Goal: Task Accomplishment & Management: Manage account settings

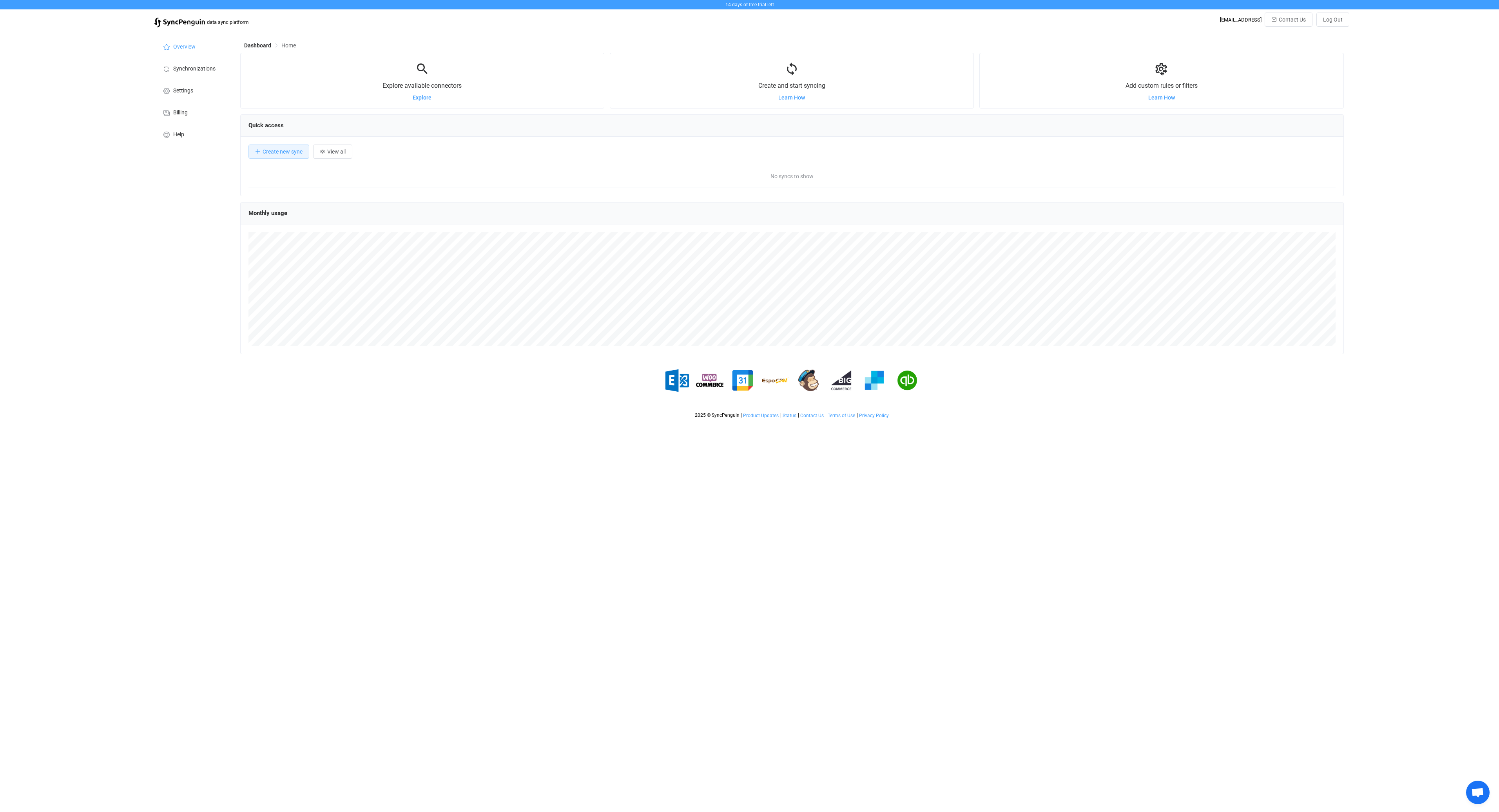
scroll to position [152, 1103]
drag, startPoint x: 152, startPoint y: 278, endPoint x: 153, endPoint y: 272, distance: 6.1
click at [153, 277] on div "Overview Synchronizations Settings Billing Help" at bounding box center [193, 227] width 86 height 391
click at [202, 67] on span "Synchronizations" at bounding box center [193, 69] width 42 height 6
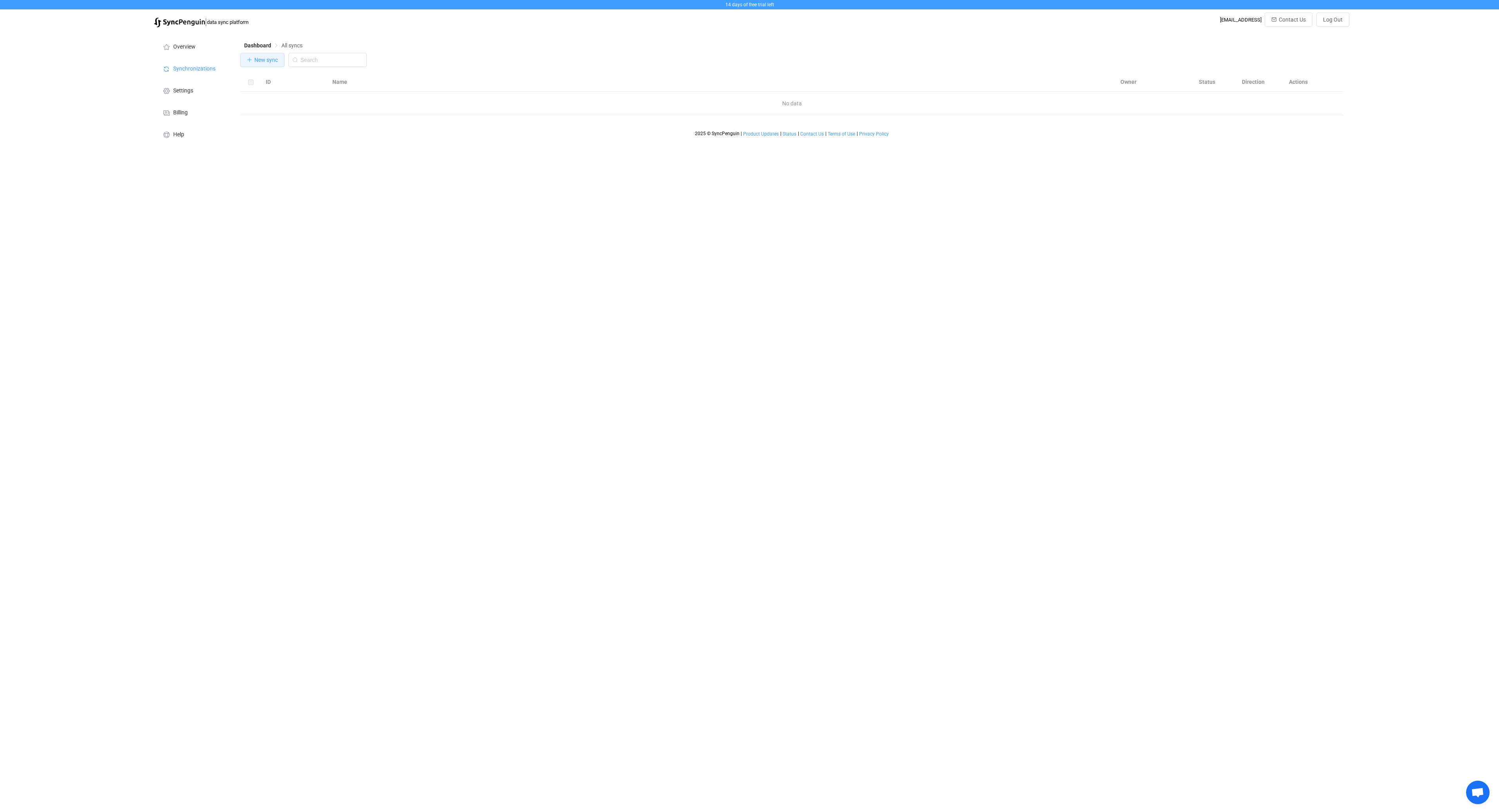
click at [263, 60] on span "New sync" at bounding box center [266, 59] width 23 height 6
click at [699, 144] on button "button" at bounding box center [694, 134] width 39 height 39
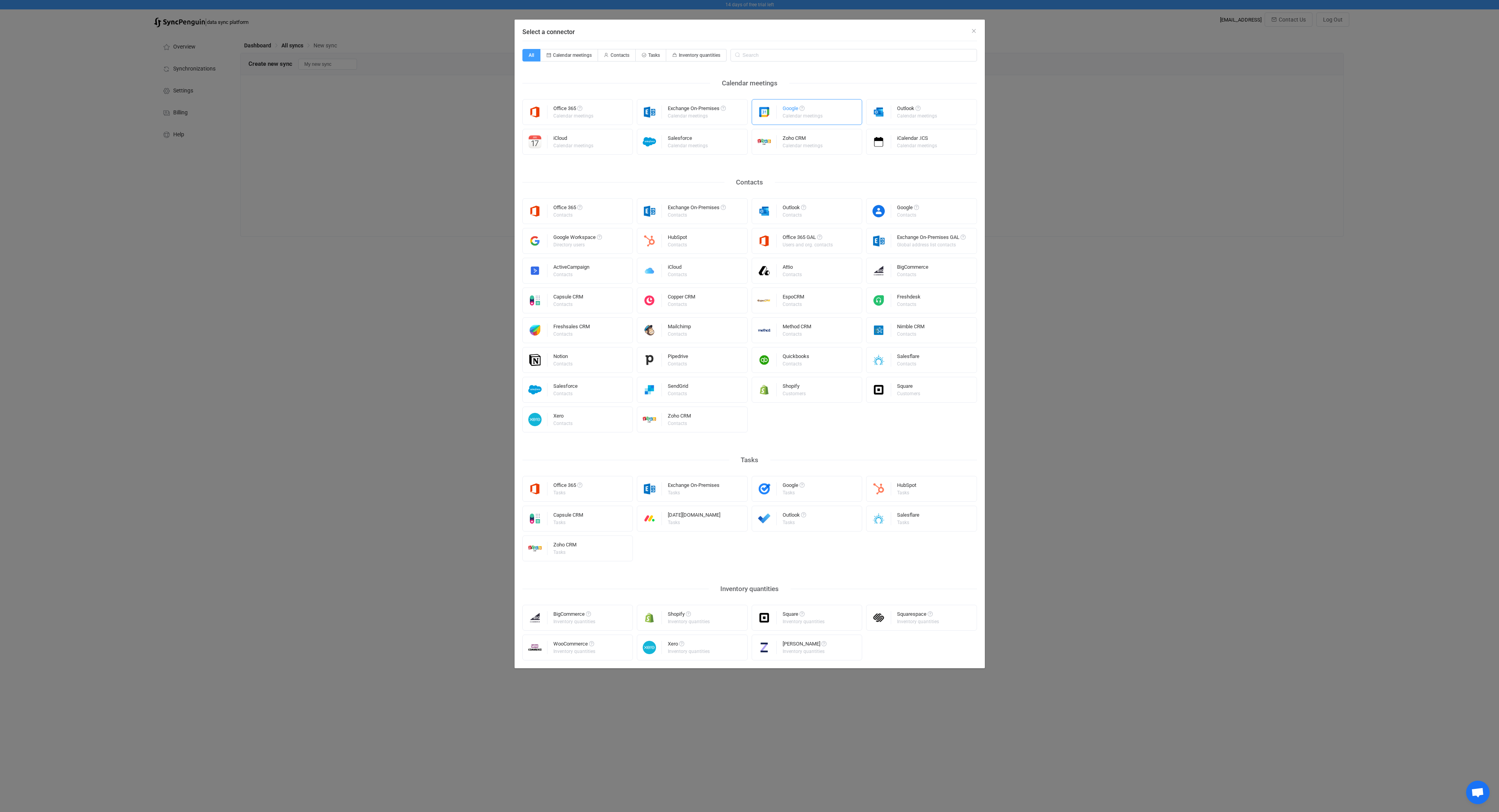
click at [841, 115] on div "Google Calendar meetings" at bounding box center [807, 112] width 111 height 26
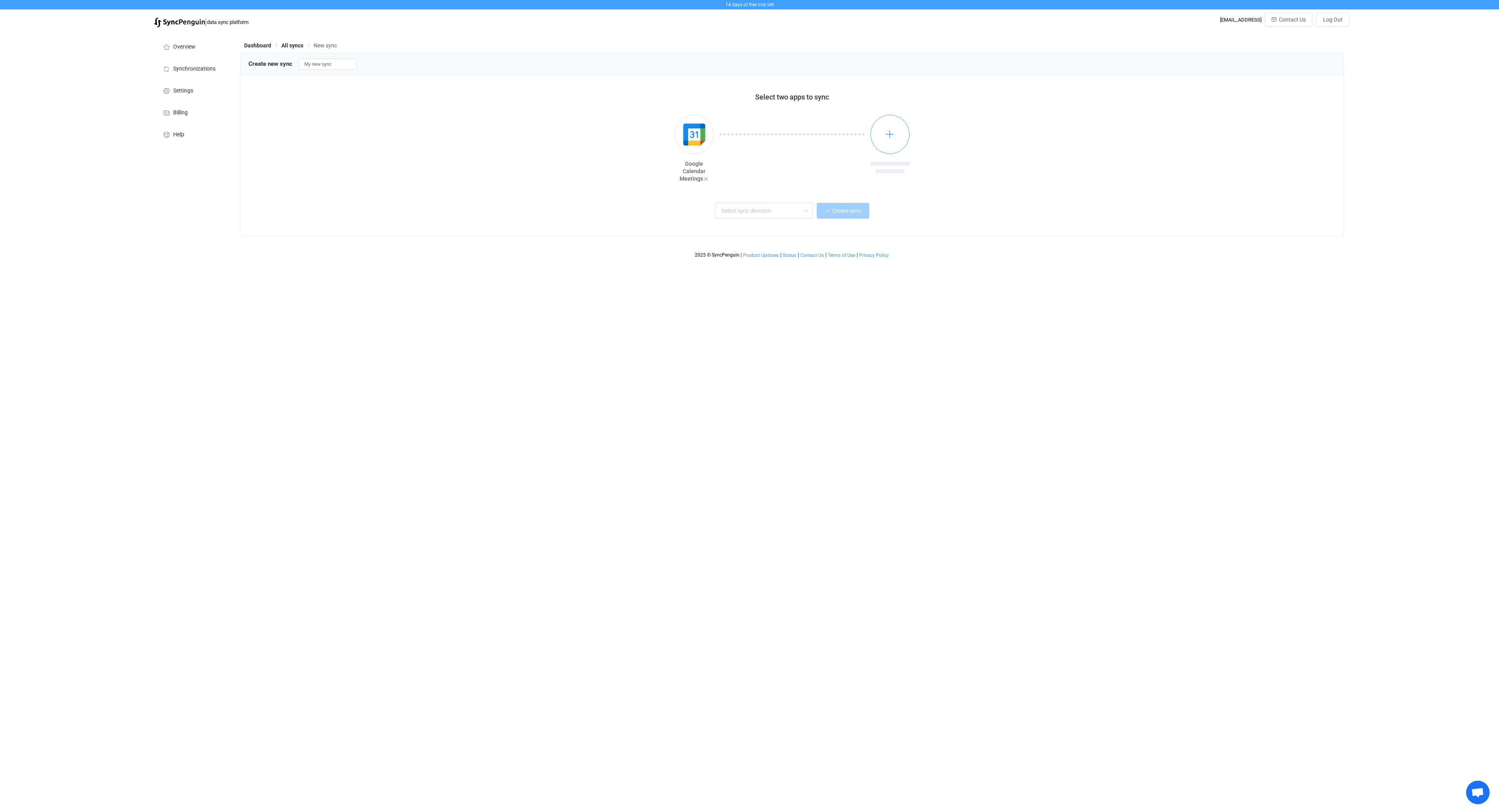
click at [887, 144] on button "button" at bounding box center [890, 134] width 39 height 39
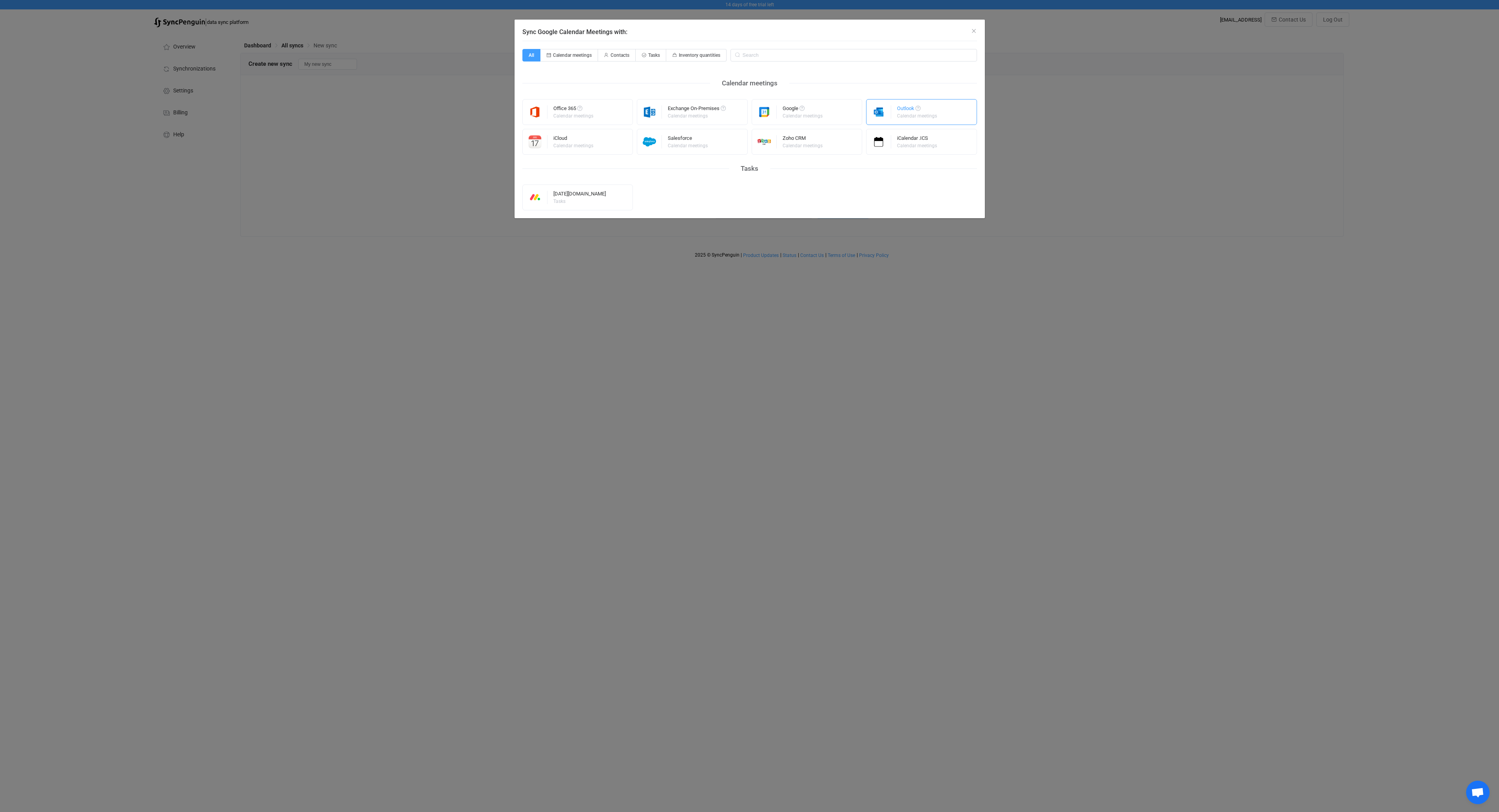
click at [904, 111] on div "Outlook" at bounding box center [918, 109] width 41 height 8
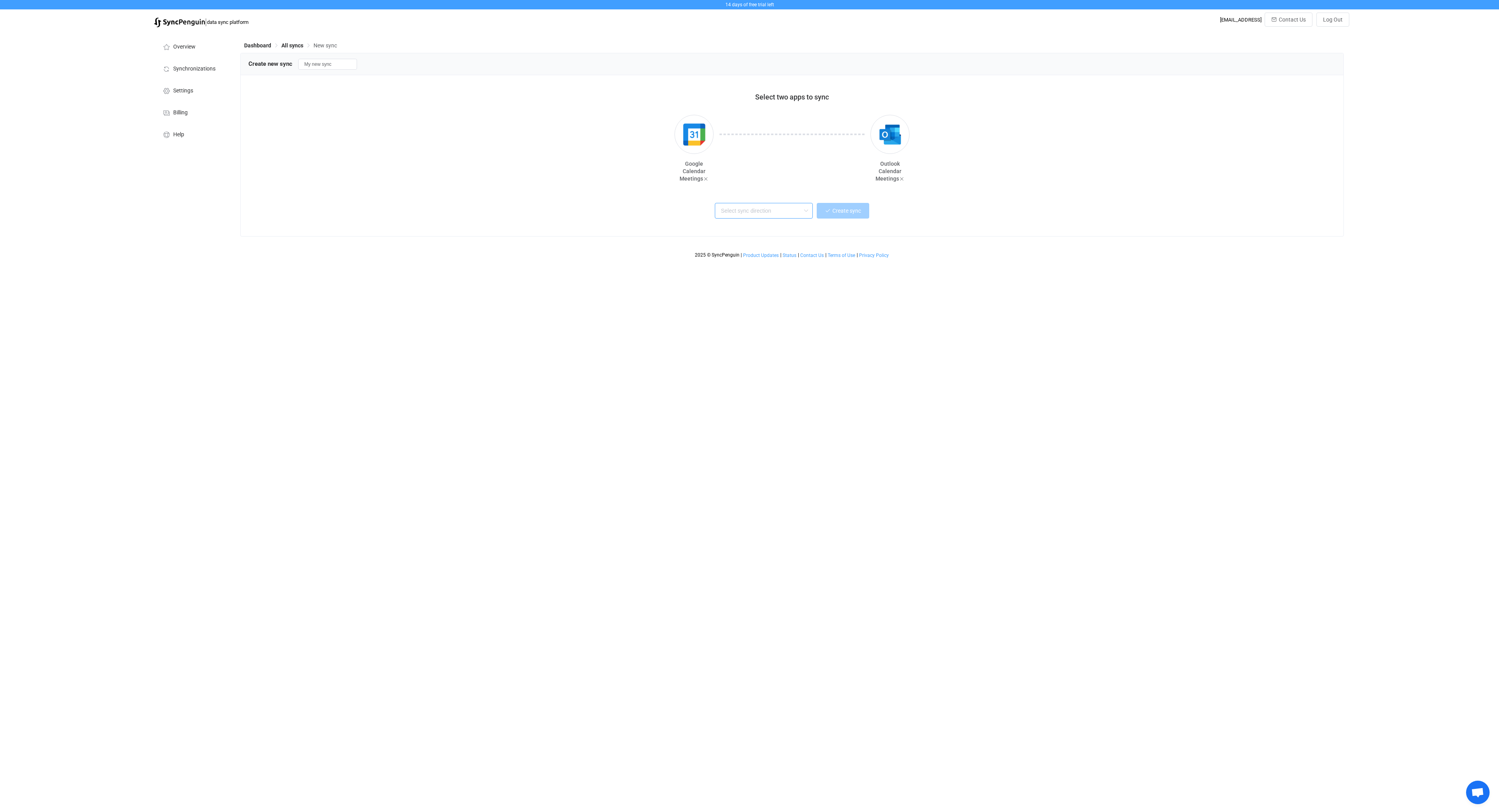
click at [797, 211] on input "text" at bounding box center [763, 211] width 98 height 16
click at [792, 237] on div "One or multiple two-way syncs" at bounding box center [773, 241] width 101 height 8
type input "Two-way"
click at [832, 213] on span "Create sync" at bounding box center [846, 210] width 29 height 6
type input "10 minutes"
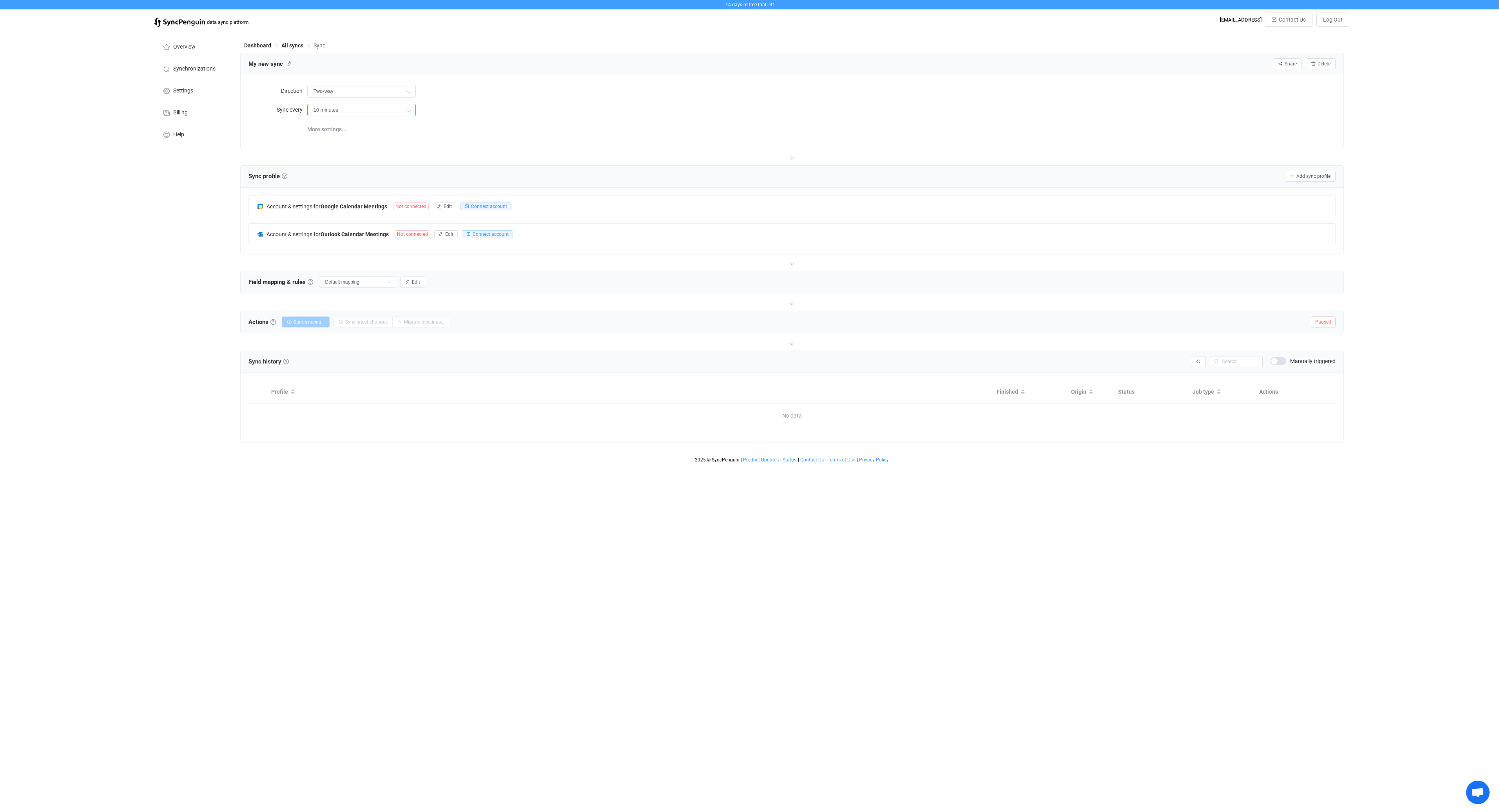
click at [360, 111] on input "10 minutes" at bounding box center [361, 110] width 108 height 13
click at [347, 132] on li "10 minutes" at bounding box center [364, 132] width 114 height 13
click at [553, 205] on div "Account & settings for Google Calendar Meetings Not connected Edit Connect acco…" at bounding box center [792, 207] width 1086 height 21
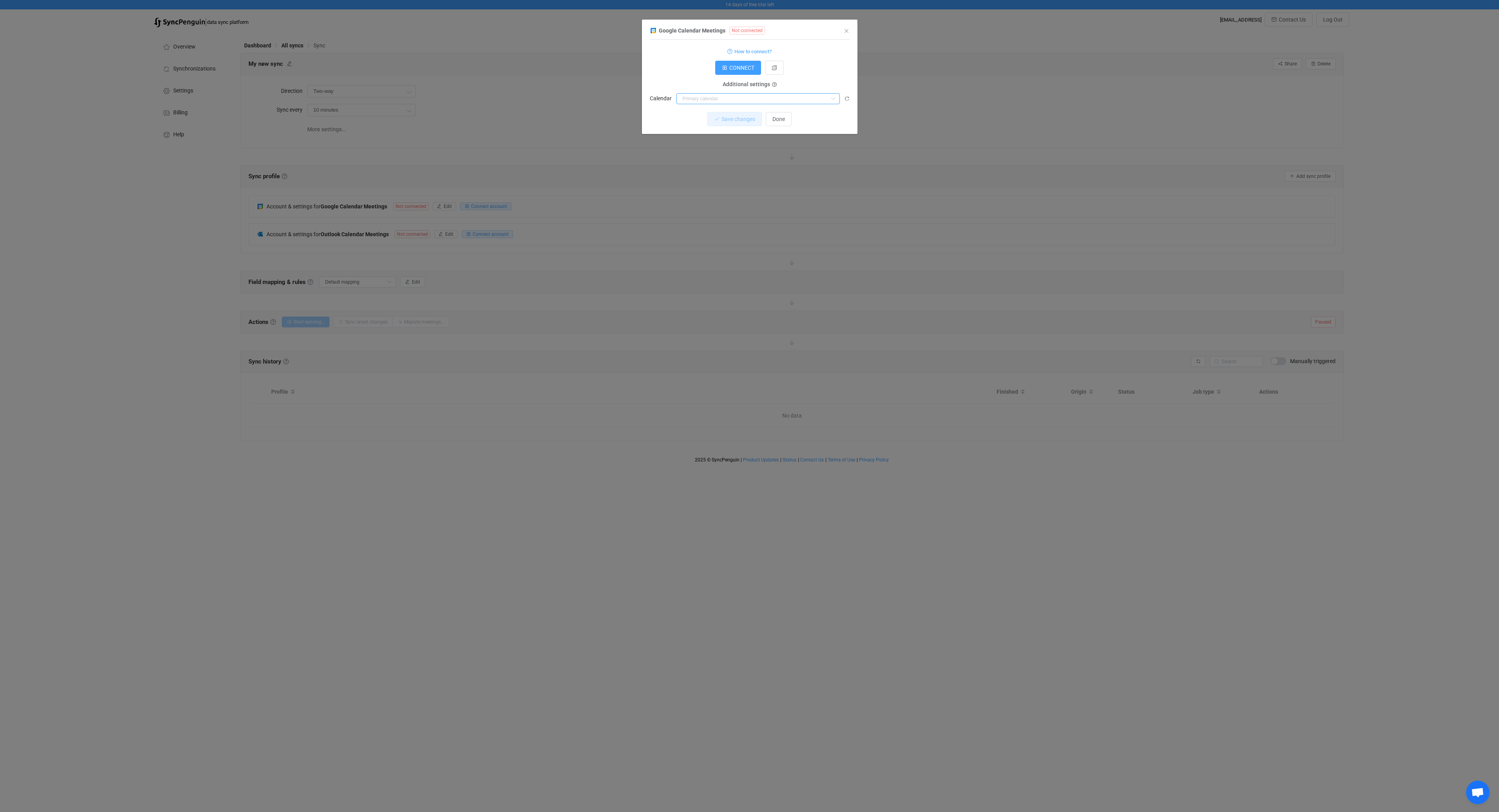
click at [775, 100] on input "dialog" at bounding box center [758, 98] width 163 height 11
click at [747, 50] on span "How to connect?" at bounding box center [753, 52] width 38 height 9
click at [653, 31] on icon "dialog" at bounding box center [651, 30] width 4 height 5
click at [772, 85] on icon "dialog" at bounding box center [774, 84] width 4 height 4
click at [778, 100] on span "Done" at bounding box center [778, 102] width 13 height 6
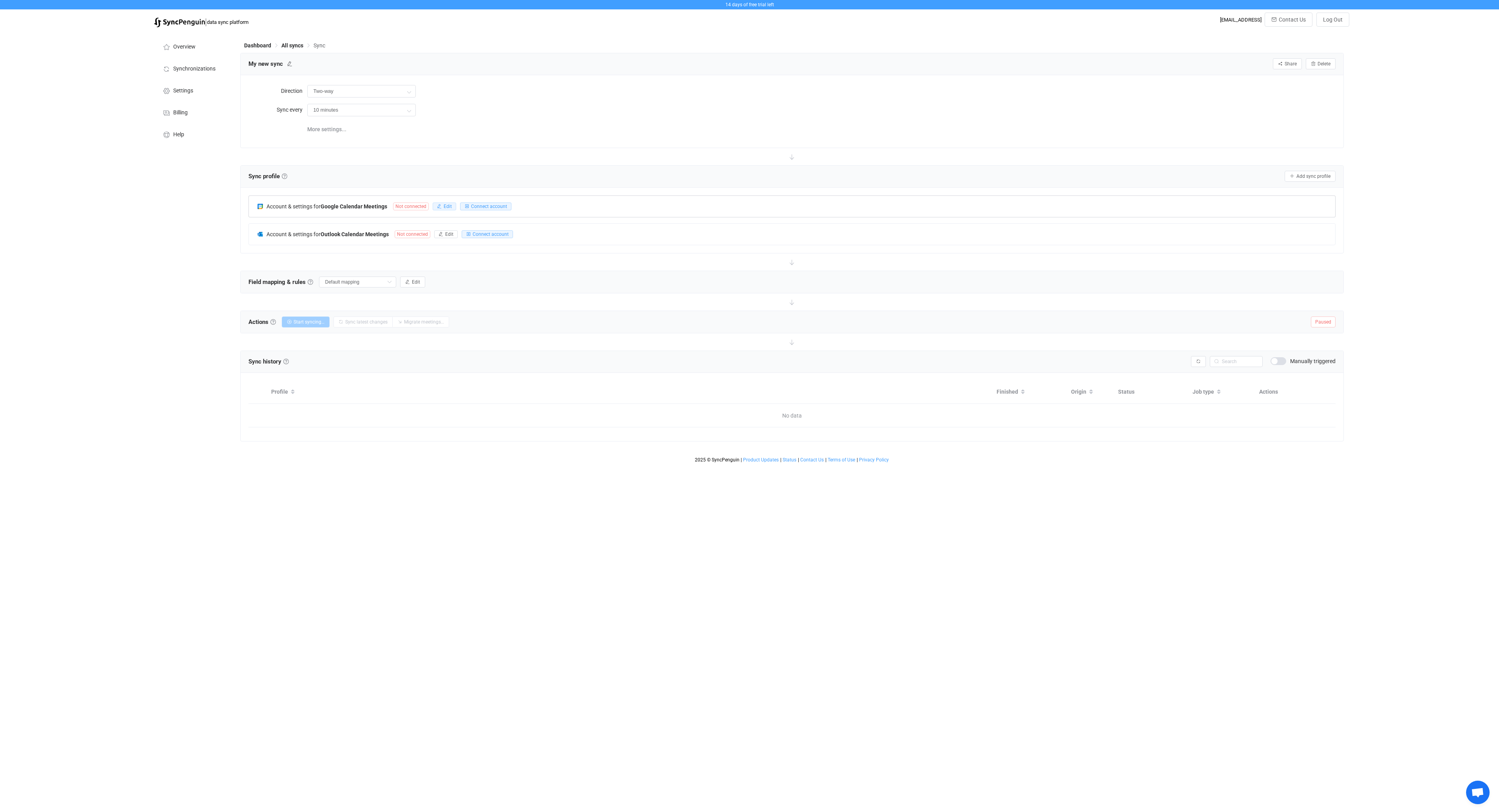
click at [442, 206] on button "Edit" at bounding box center [444, 206] width 23 height 8
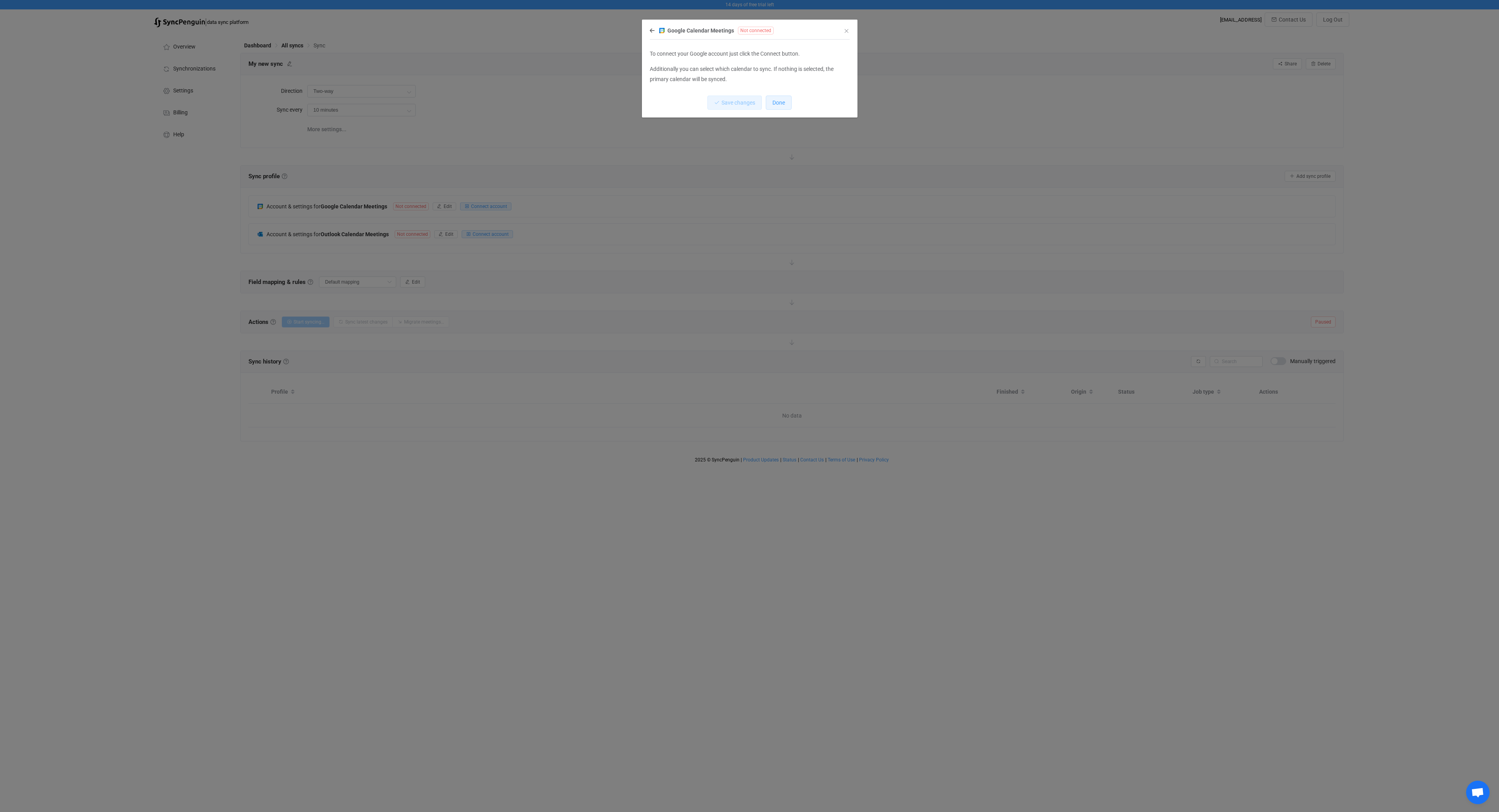
click at [780, 104] on span "Done" at bounding box center [778, 102] width 13 height 6
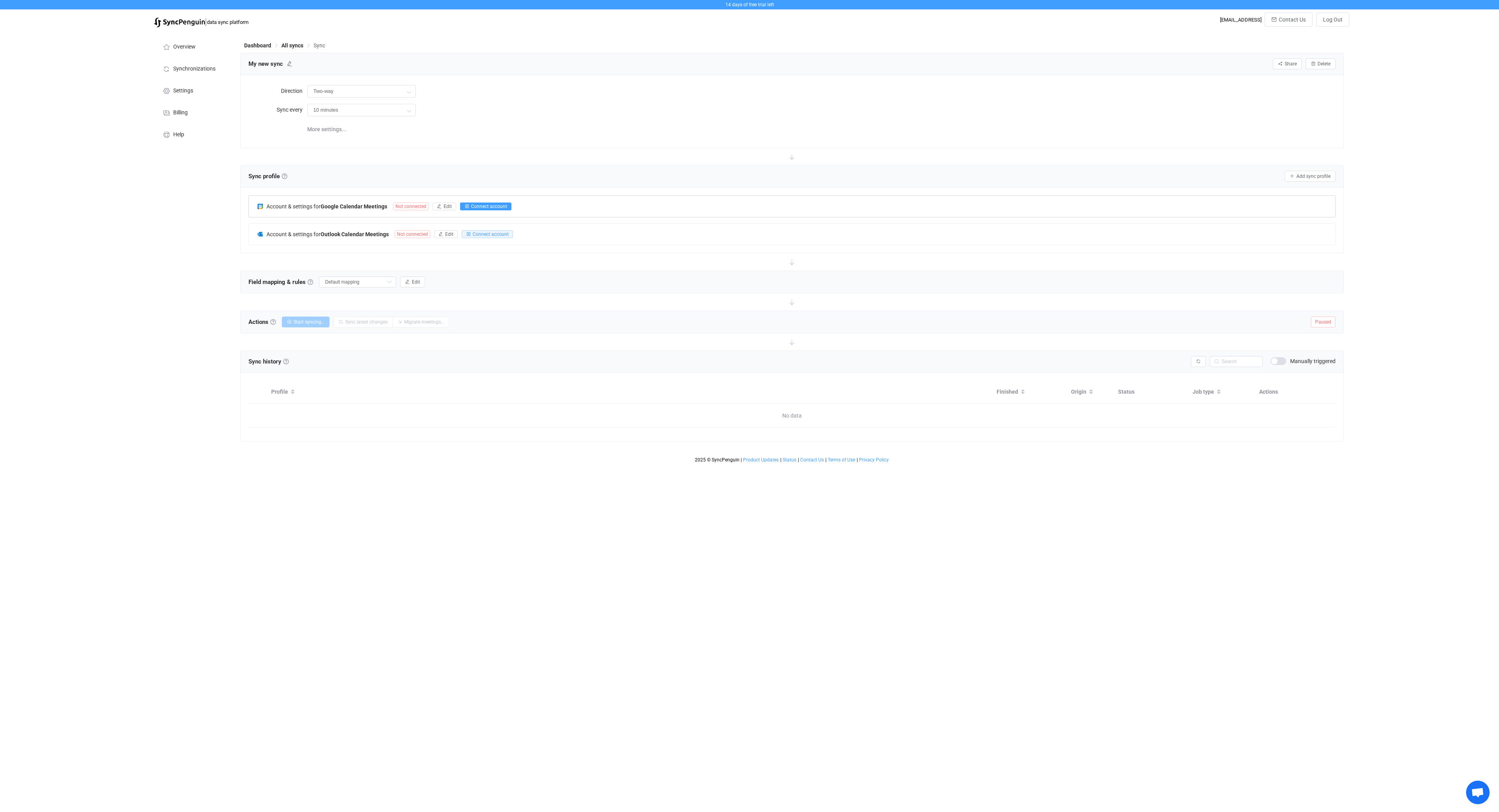
click at [497, 206] on span "Connect account" at bounding box center [489, 207] width 36 height 5
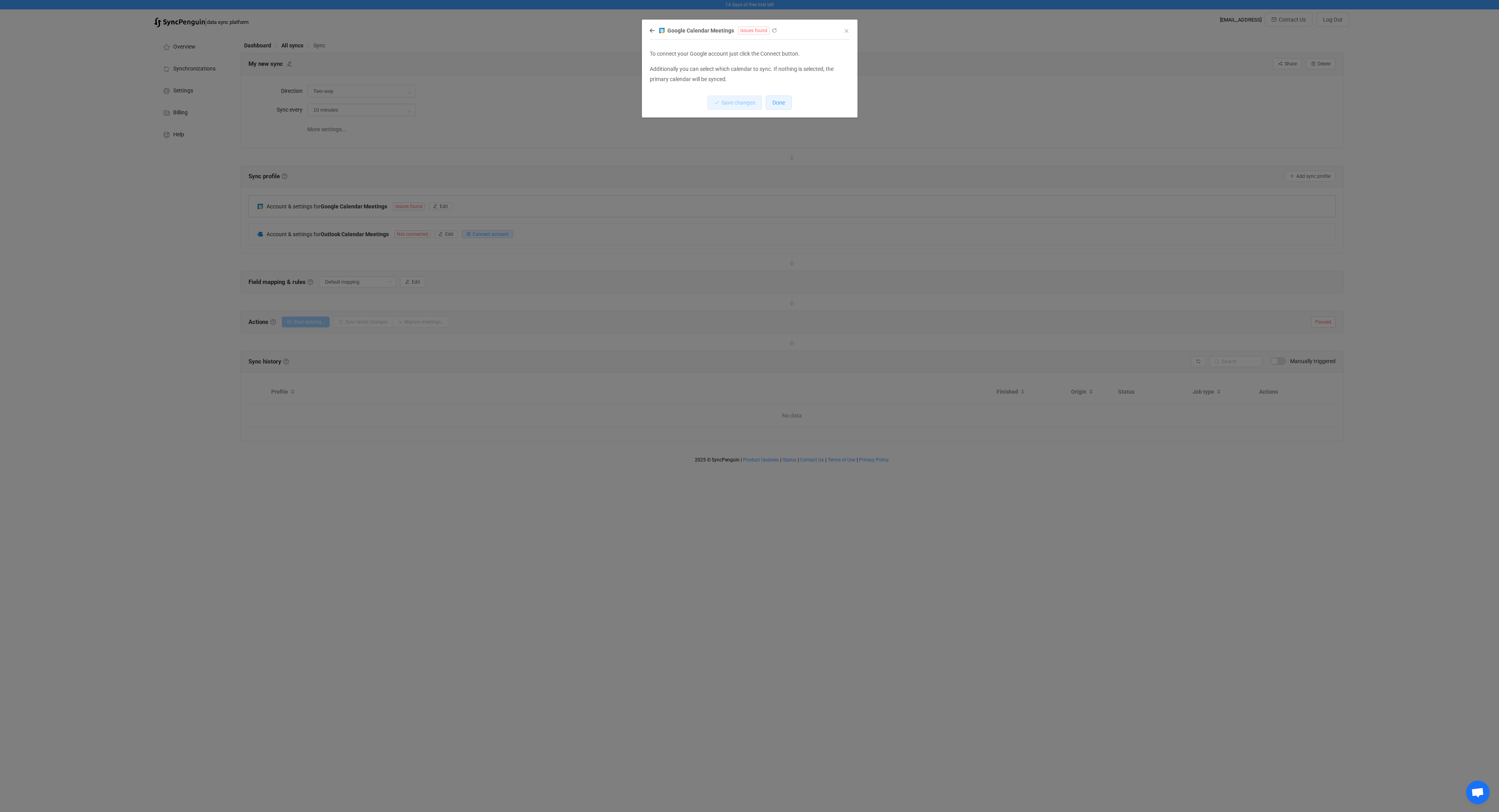
click at [782, 107] on button "Done" at bounding box center [778, 103] width 26 height 14
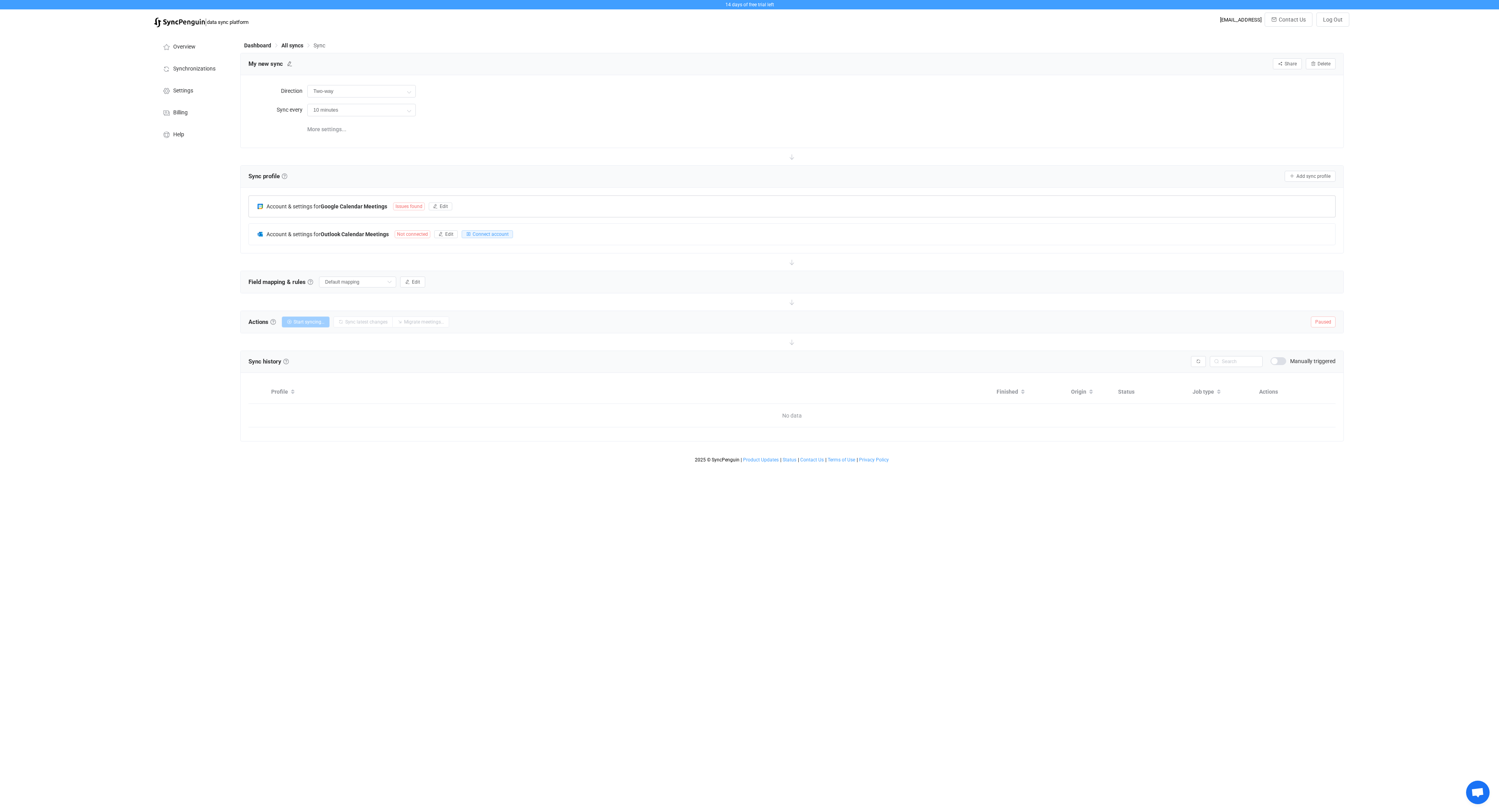
click at [412, 208] on span "Issues found" at bounding box center [408, 206] width 31 height 8
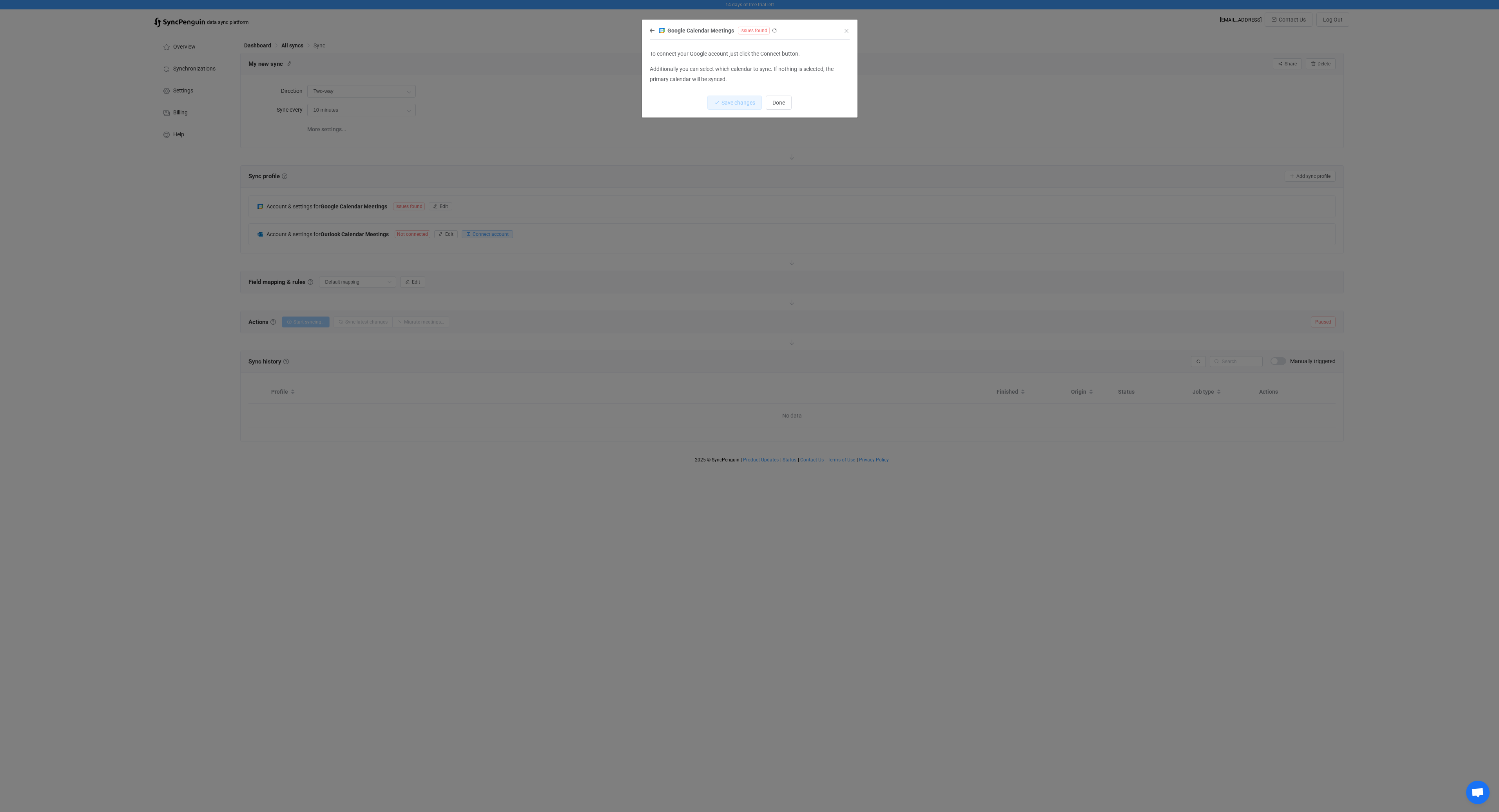
click at [755, 30] on span "Issues found" at bounding box center [753, 30] width 31 height 8
click at [774, 30] on icon "dialog" at bounding box center [775, 30] width 5 height 5
click at [850, 31] on div "Google Calendar Meetings Issues found To connect your Google account just click…" at bounding box center [750, 71] width 216 height 92
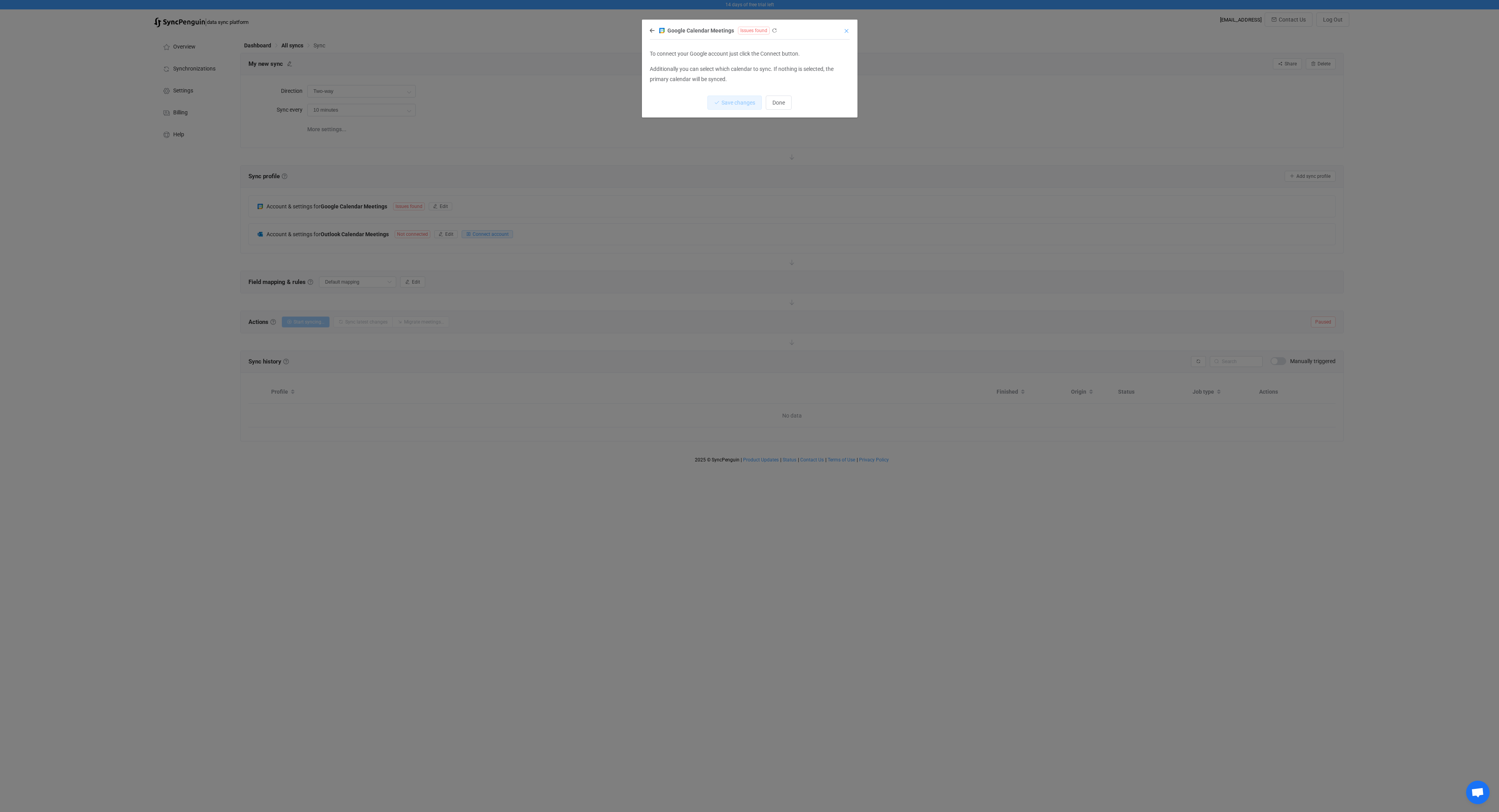
click at [847, 31] on icon "Close" at bounding box center [846, 30] width 6 height 6
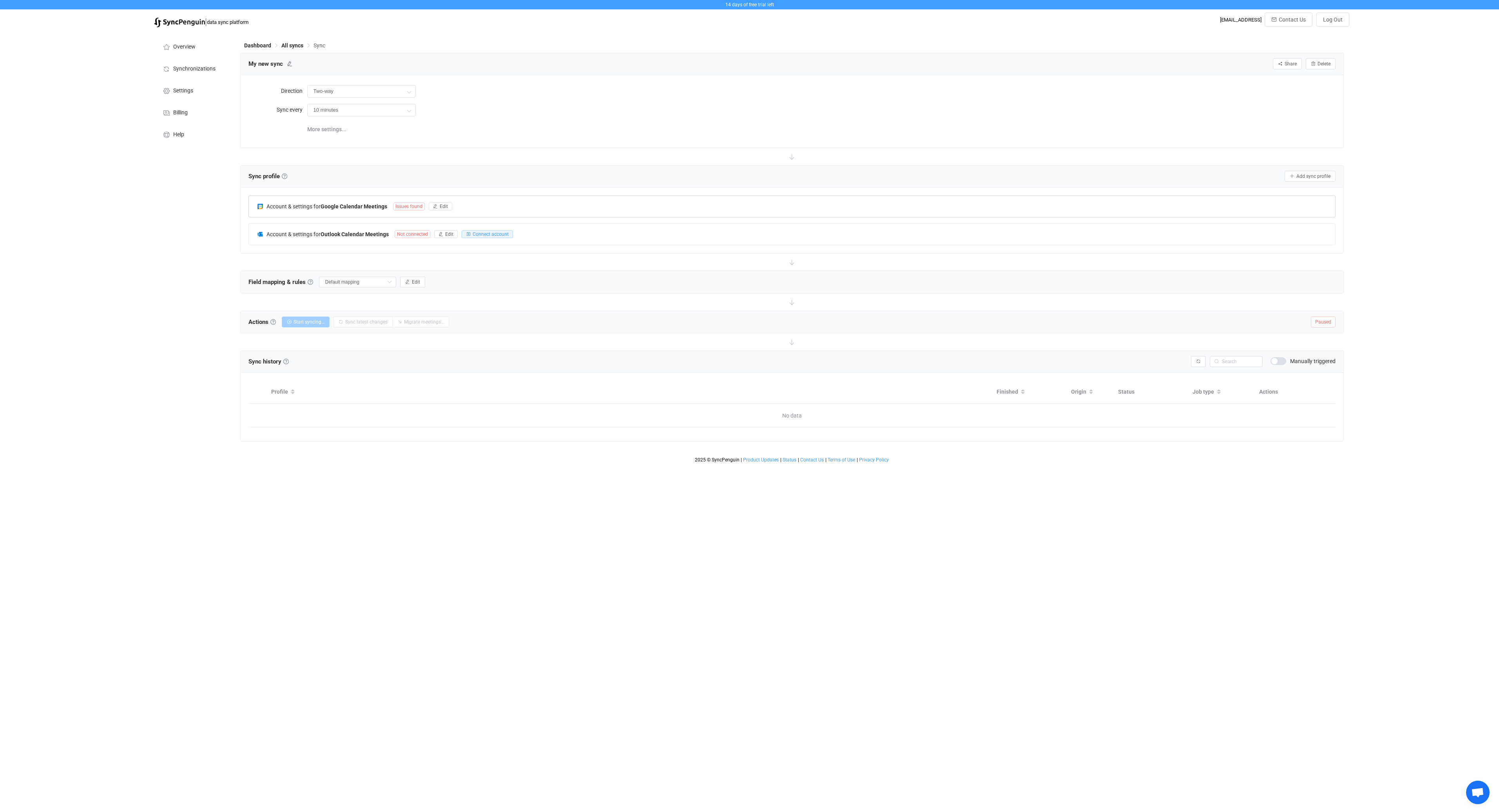
click at [399, 205] on span "Issues found" at bounding box center [408, 206] width 31 height 8
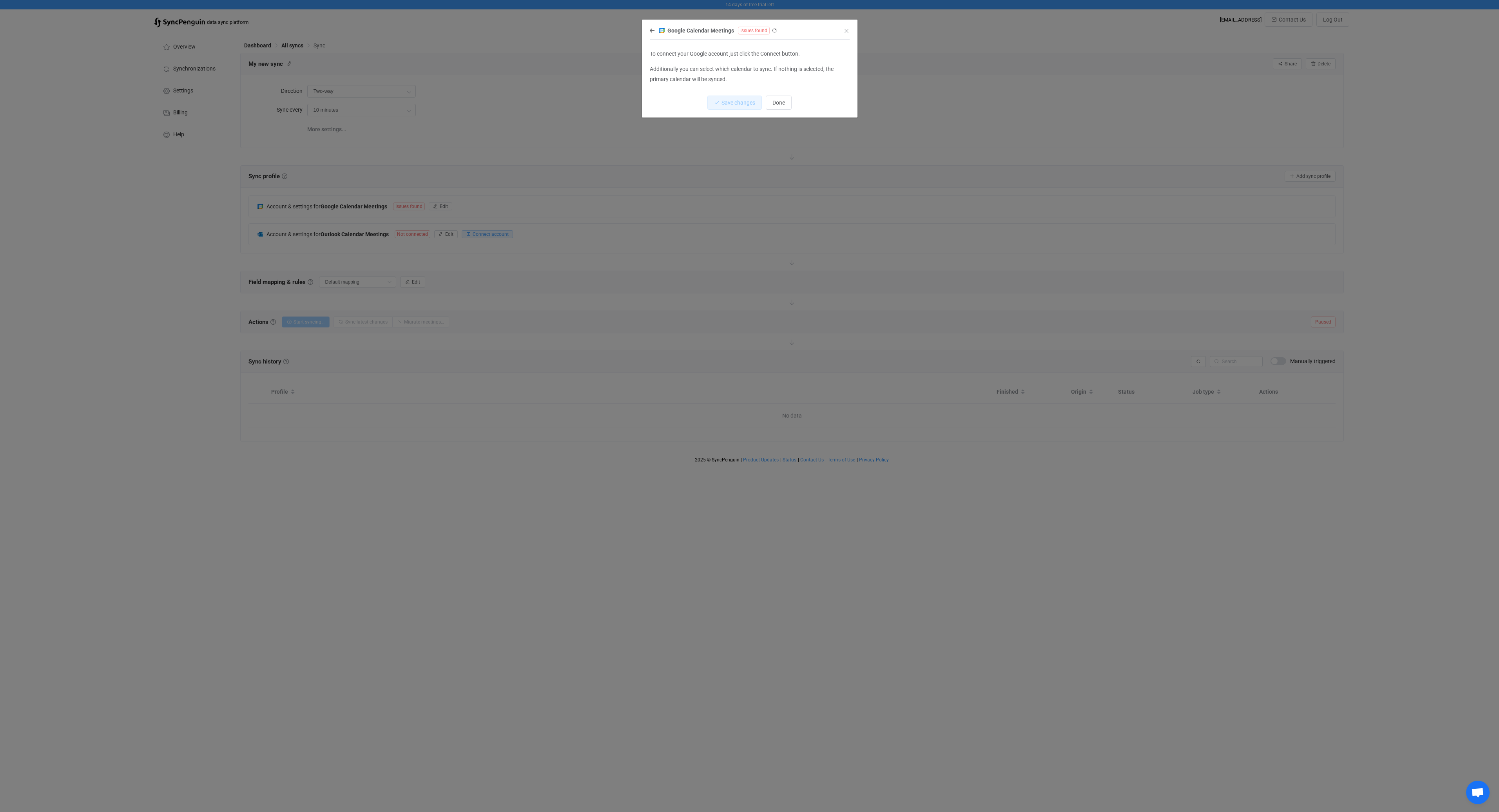
click at [755, 30] on span "Issues found" at bounding box center [753, 30] width 31 height 8
click at [845, 31] on icon "Close" at bounding box center [846, 30] width 6 height 6
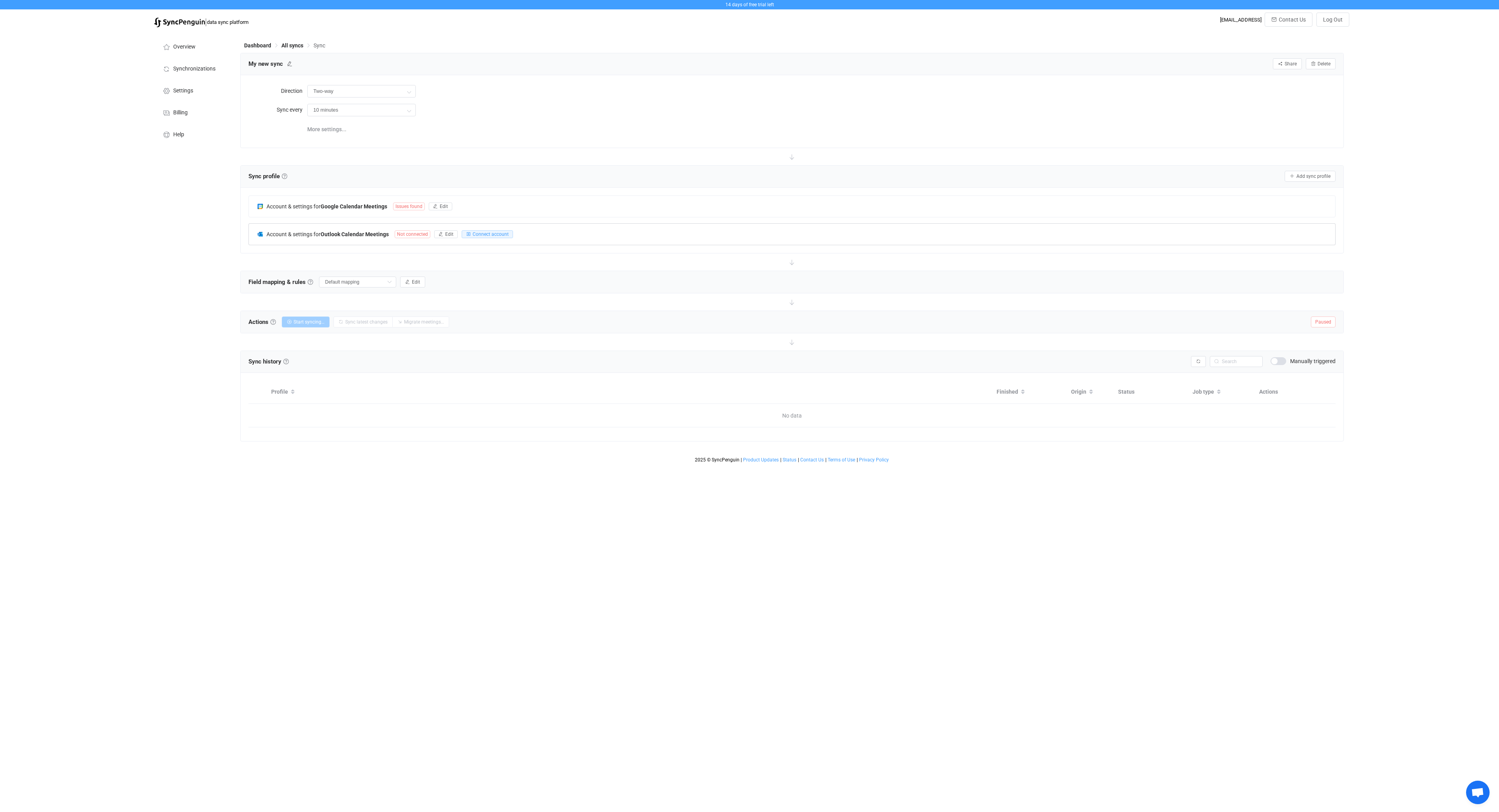
click at [368, 235] on b "Outlook Calendar Meetings" at bounding box center [355, 234] width 68 height 6
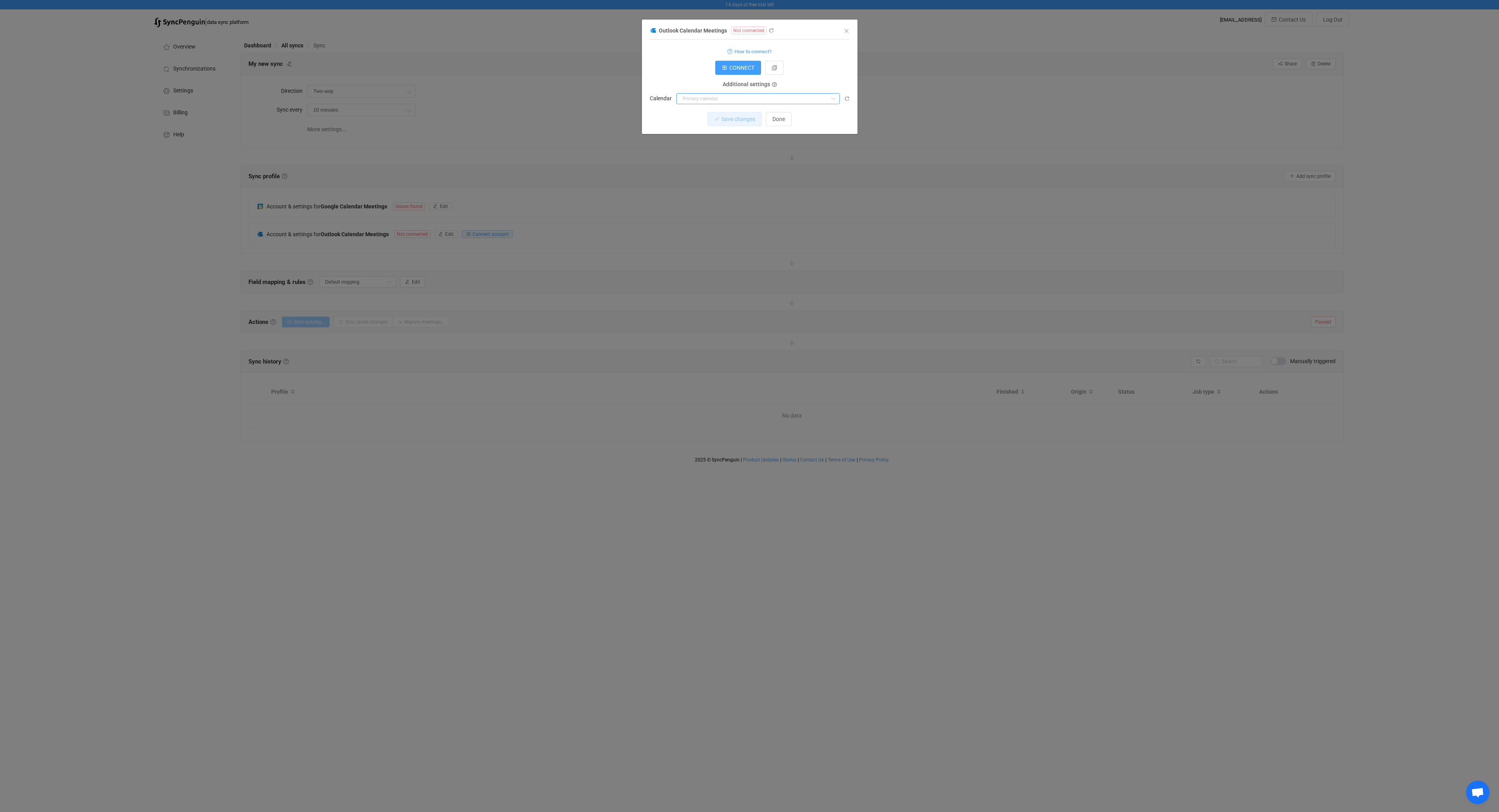
click at [709, 95] on input "dialog" at bounding box center [758, 98] width 163 height 11
click at [733, 68] on span "CONNECT" at bounding box center [741, 67] width 25 height 6
click at [742, 70] on span "CONNECT" at bounding box center [741, 67] width 25 height 6
click at [806, 97] on input "dialog" at bounding box center [758, 98] width 163 height 11
click at [765, 121] on li "Calendar" at bounding box center [761, 118] width 168 height 13
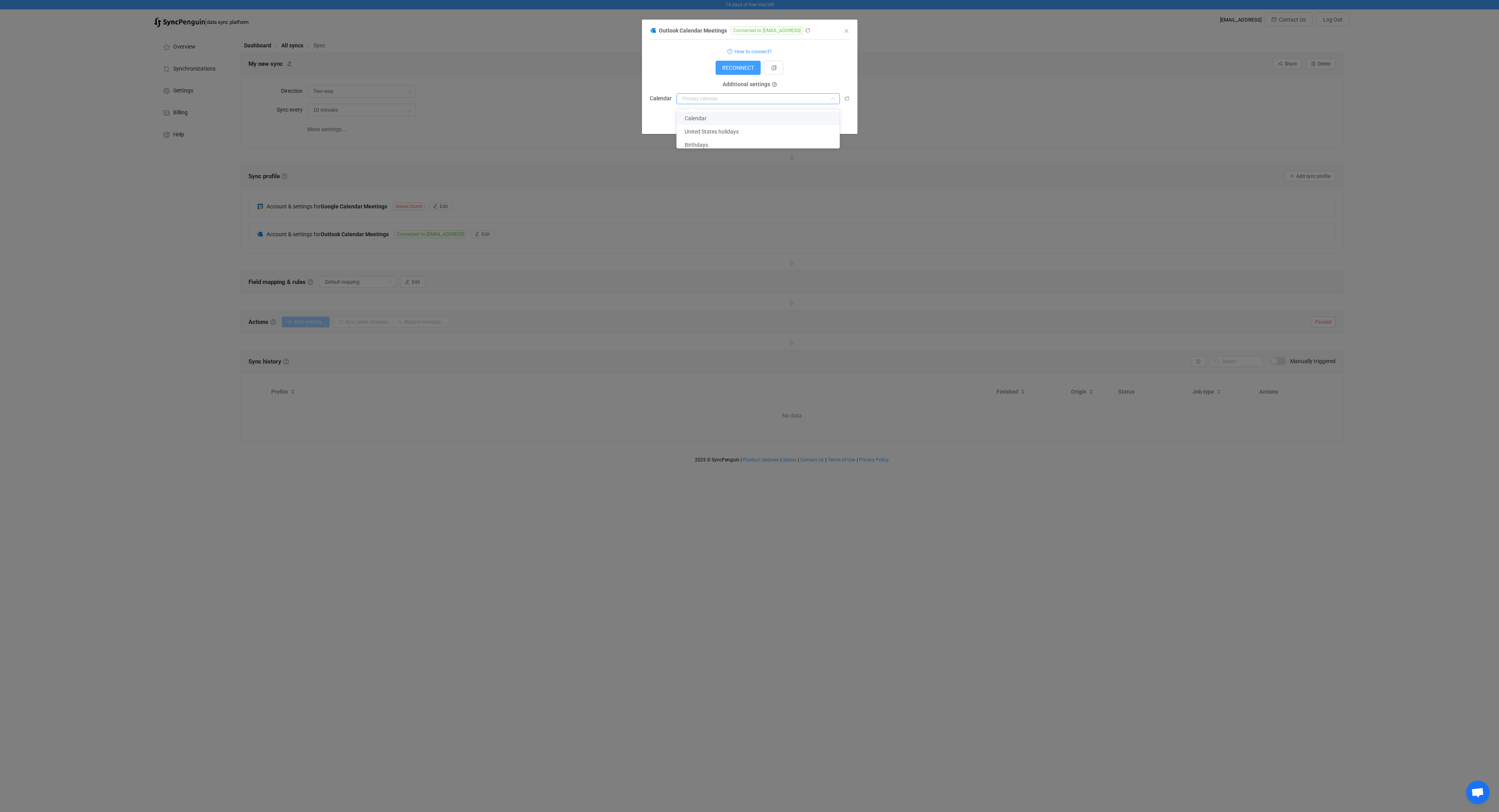
type input "Calendar"
click at [726, 115] on button "Save changes" at bounding box center [727, 119] width 55 height 14
click at [521, 122] on div "Outlook Calendar Meetings Connected to laimis@daedalean.ai 1 { { "connectionTyp…" at bounding box center [750, 406] width 1499 height 812
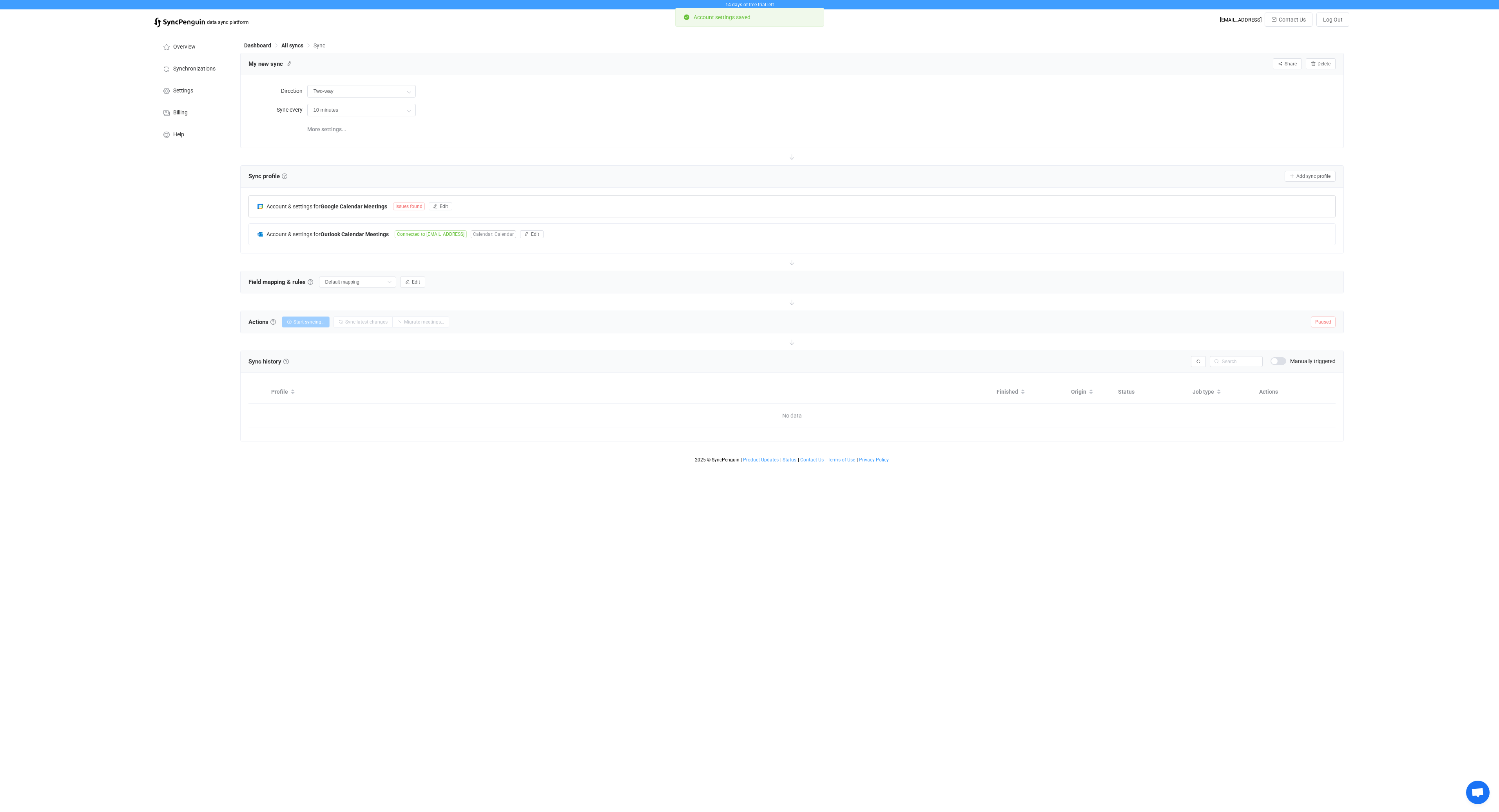
click at [407, 206] on span "Issues found" at bounding box center [408, 206] width 31 height 8
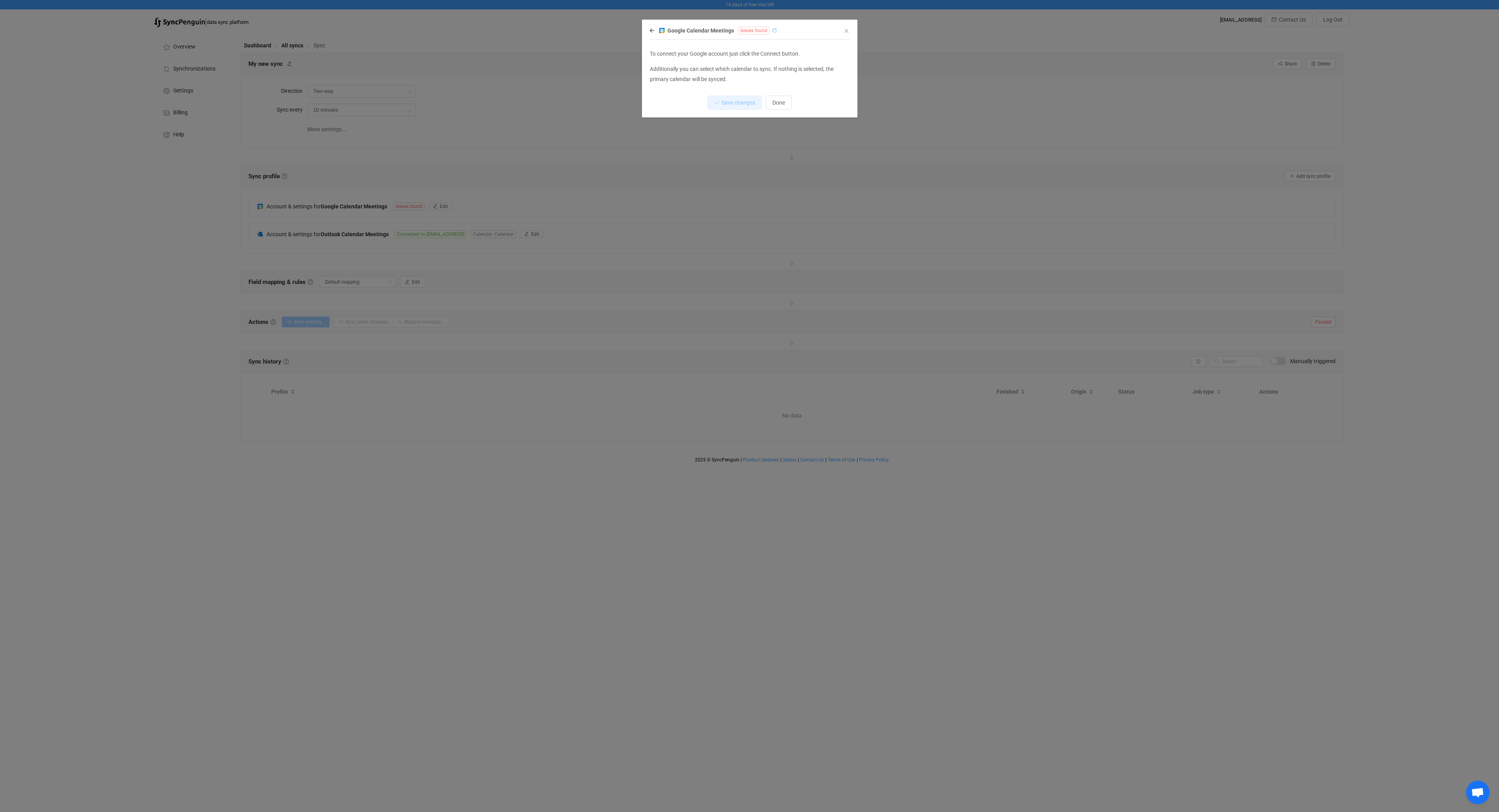
click at [773, 30] on icon "dialog" at bounding box center [775, 30] width 5 height 5
click at [846, 27] on div "Google Calendar Meetings Issues found To connect your Google account just click…" at bounding box center [749, 71] width 200 height 92
click at [846, 29] on icon "Close" at bounding box center [846, 30] width 6 height 6
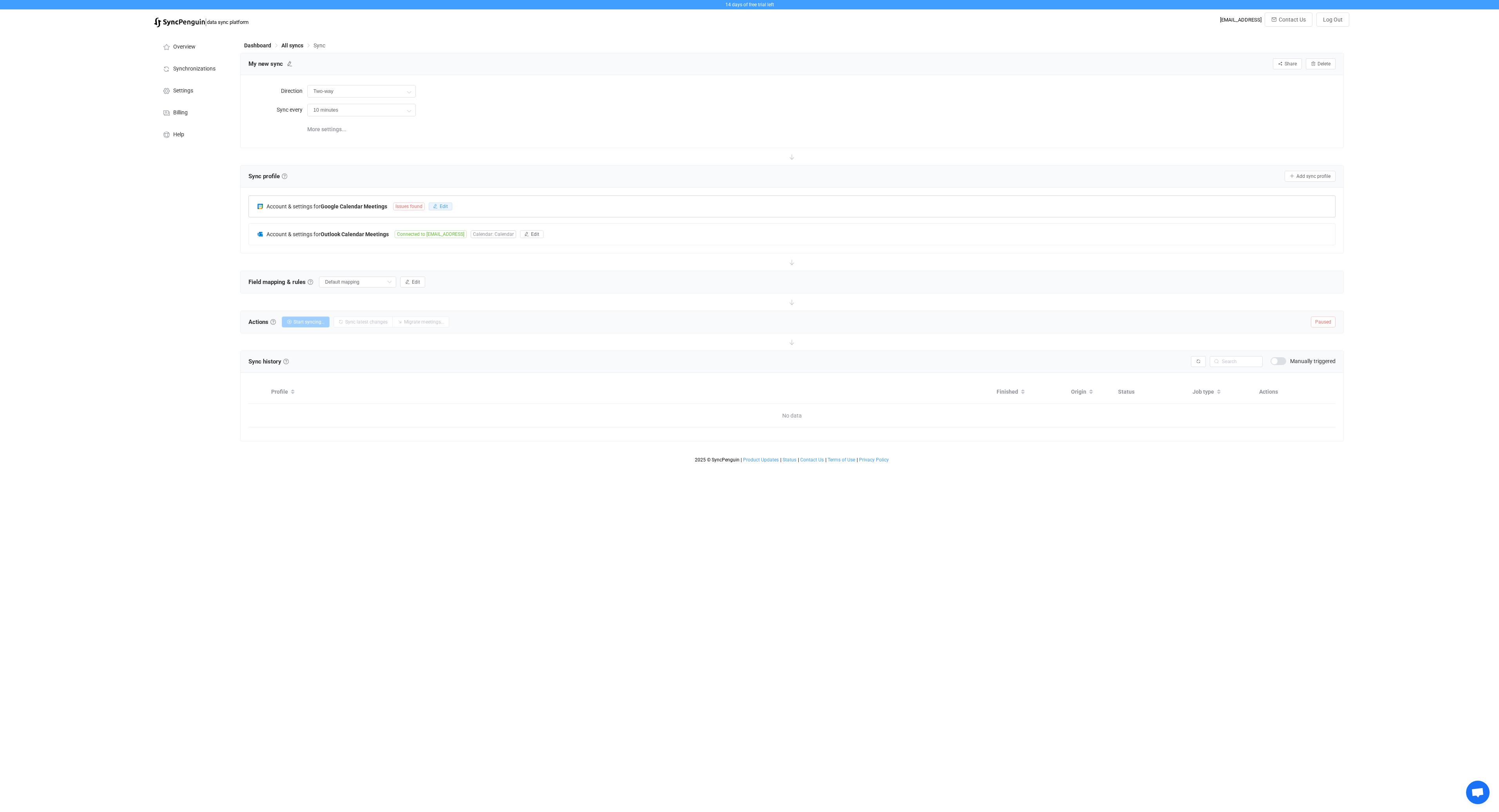
click at [437, 205] on icon "button" at bounding box center [434, 206] width 4 height 4
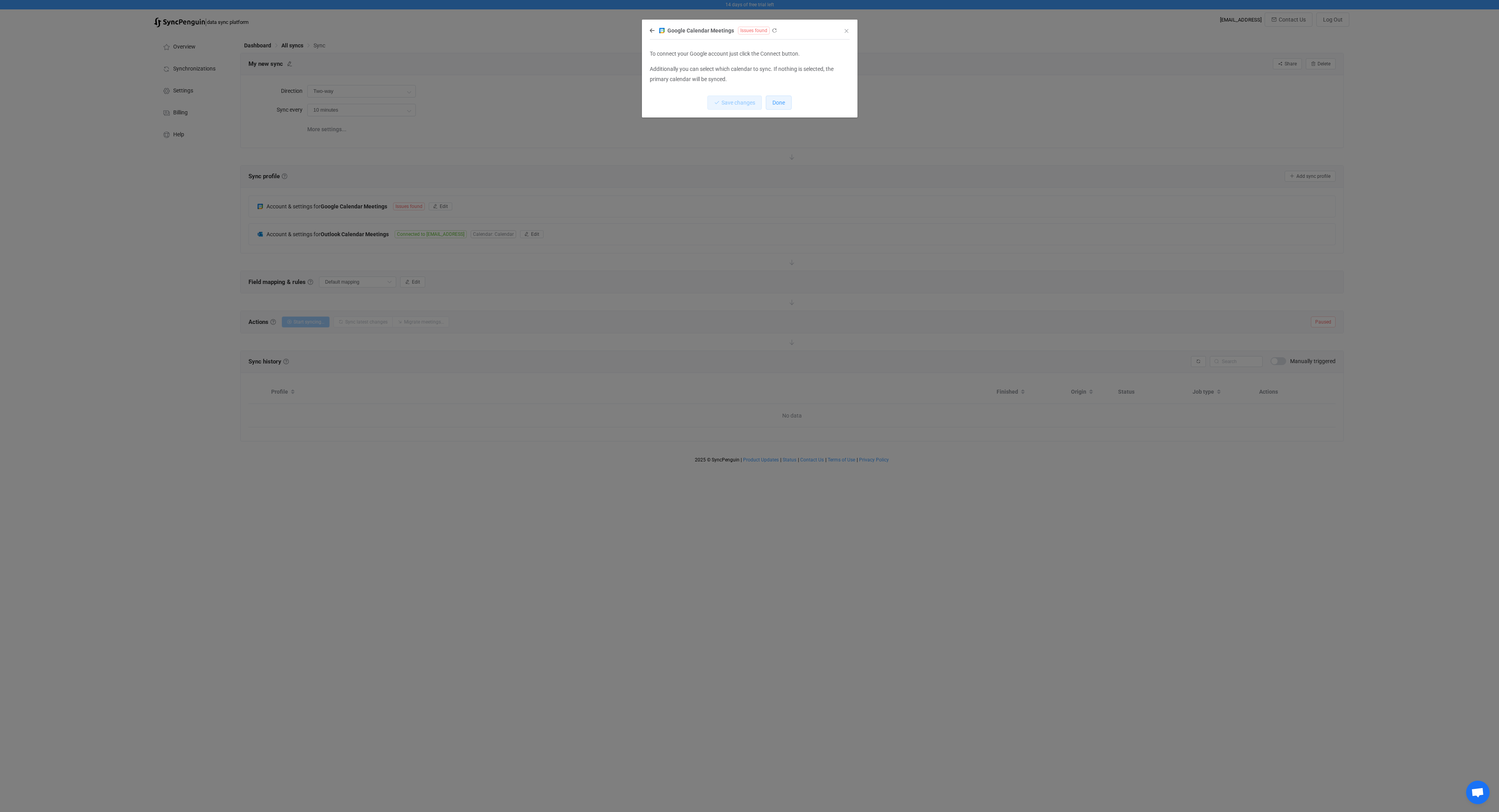
click at [775, 104] on span "Done" at bounding box center [778, 102] width 13 height 6
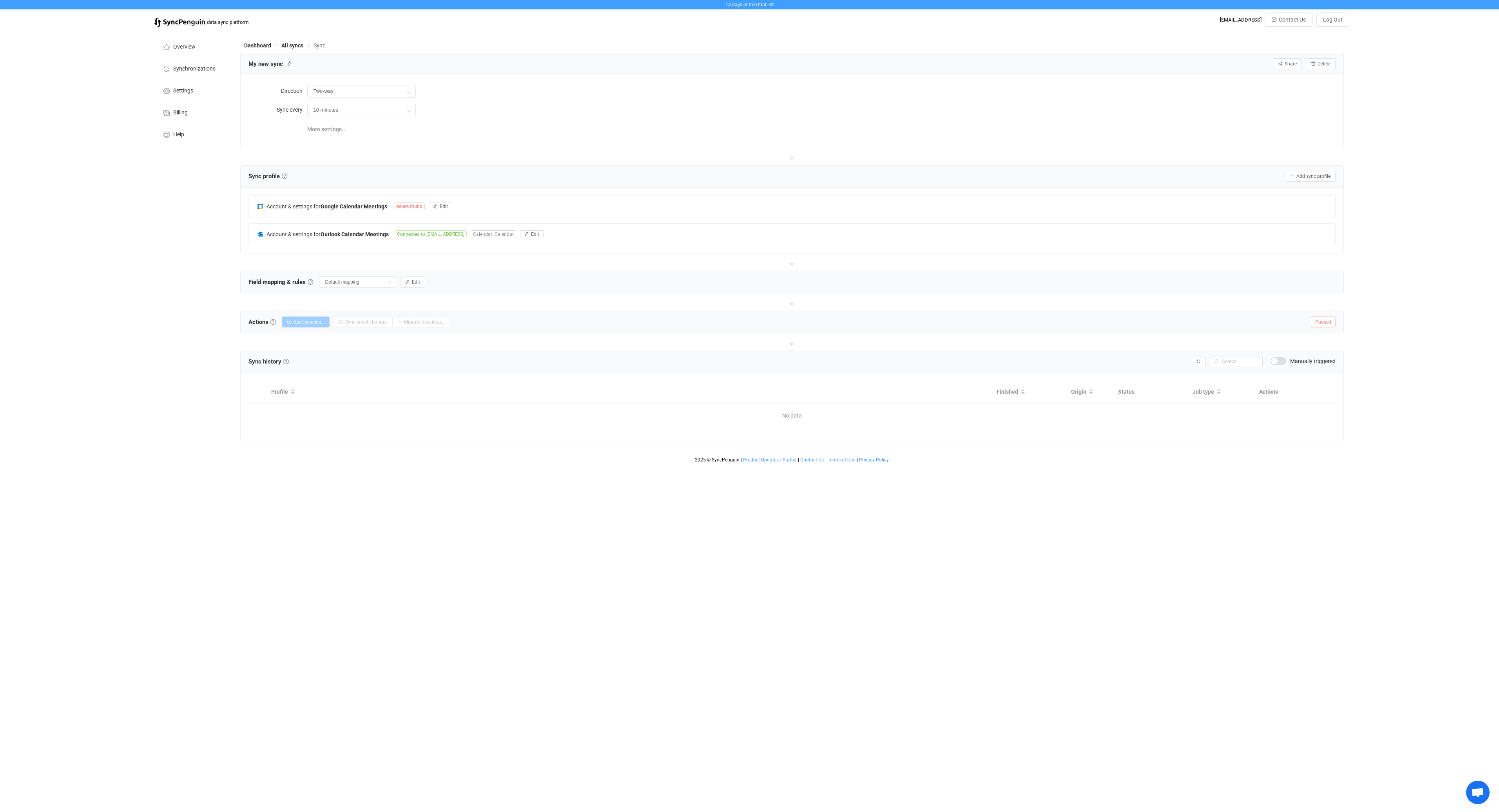
click at [158, 290] on div "Overview Synchronizations Settings Billing Help" at bounding box center [193, 249] width 86 height 435
click at [212, 329] on div "Overview Synchronizations Settings Billing Help" at bounding box center [193, 249] width 86 height 435
click at [255, 323] on span "Actions Actions To start syncing, click the Start syncing button. You'll be pro…" at bounding box center [261, 321] width 28 height 12
click at [266, 277] on span "Field mapping & rules Field mapping & rules By default, all meetings of the con…" at bounding box center [280, 281] width 64 height 12
click at [358, 280] on input "Default mapping" at bounding box center [357, 282] width 77 height 11
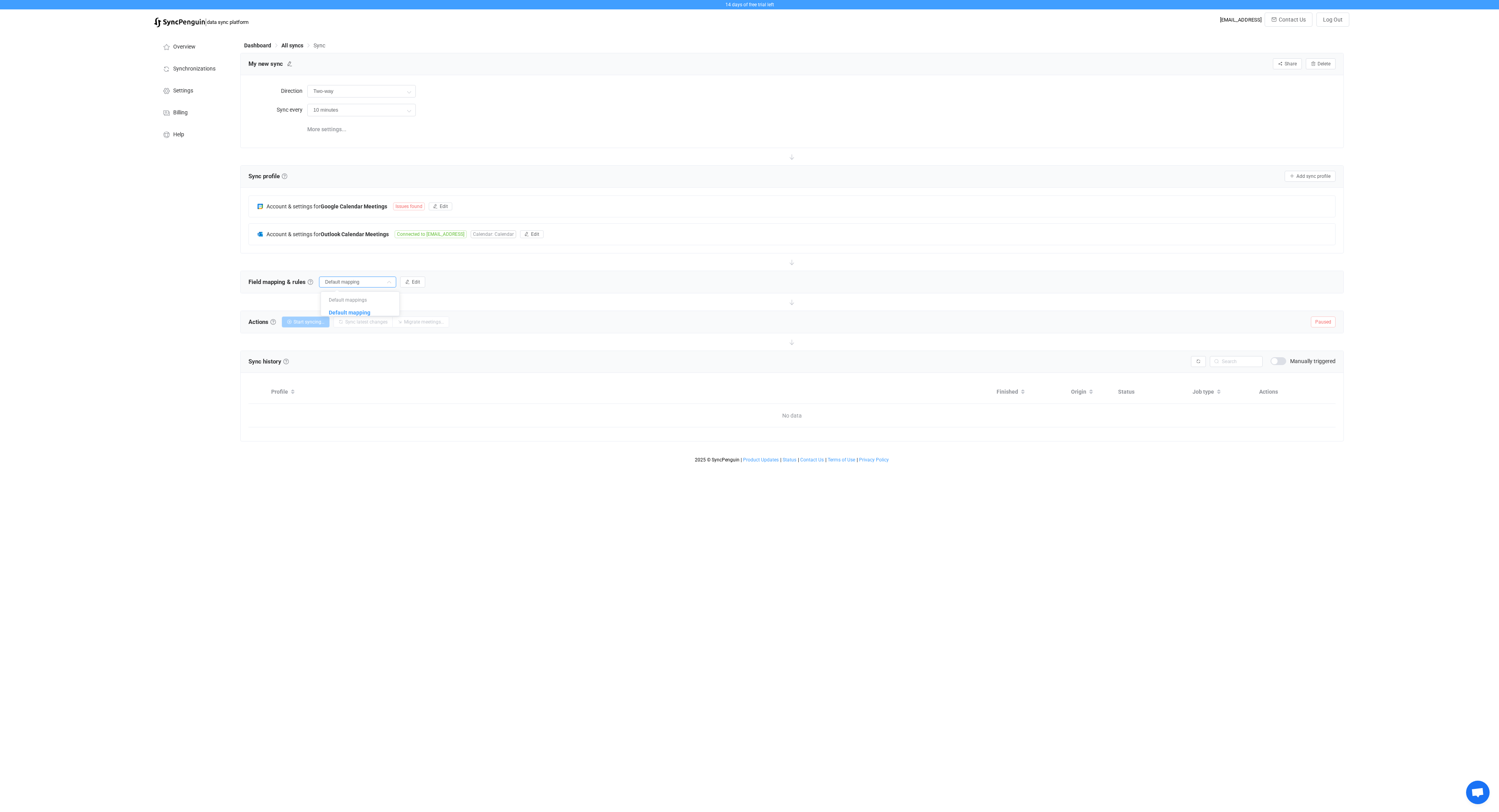
click at [358, 280] on input "Default mapping" at bounding box center [357, 282] width 77 height 11
click at [408, 204] on span "Issues found" at bounding box center [408, 206] width 31 height 8
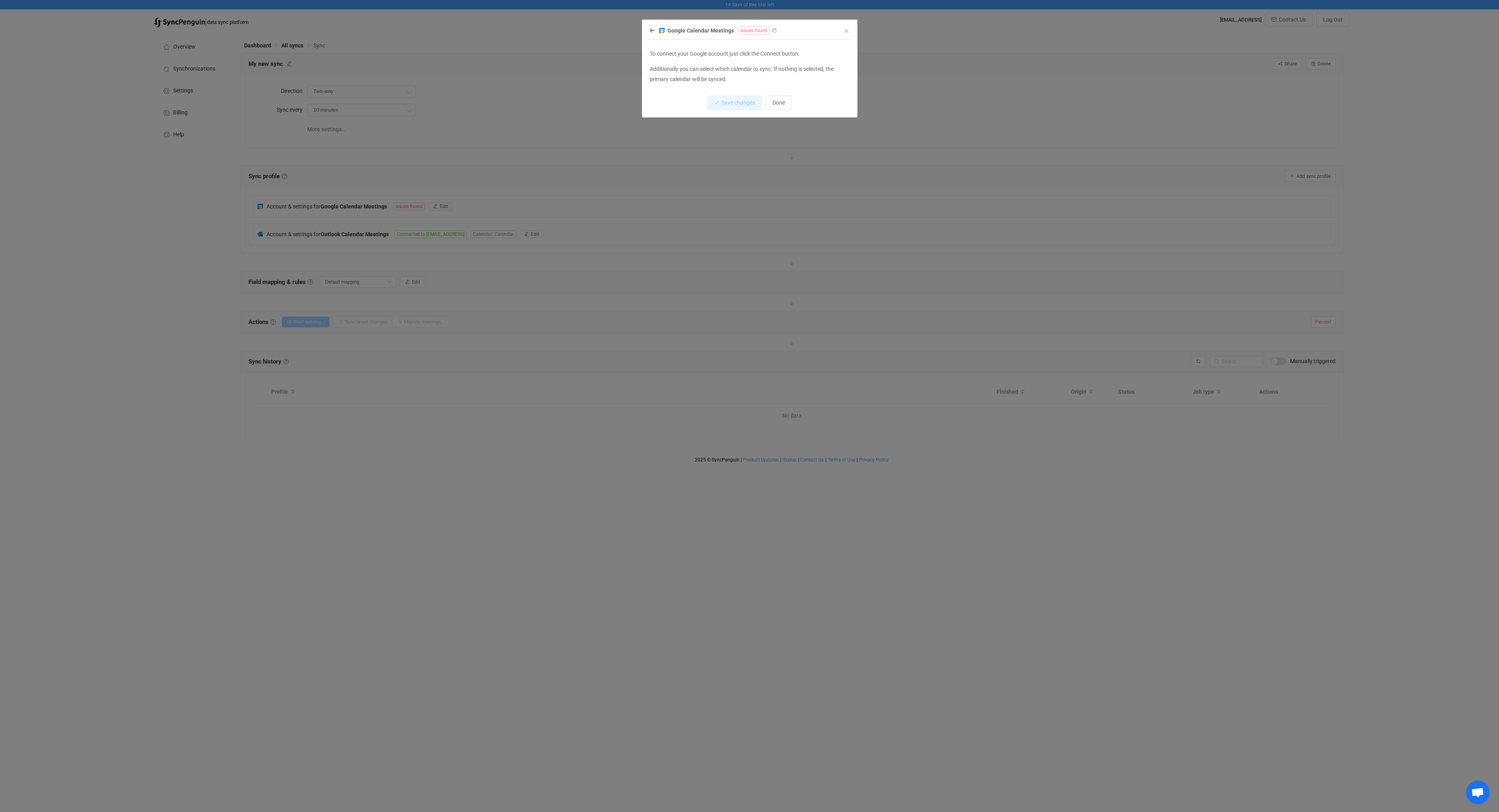
click at [731, 54] on p "To connect your Google account just click the Connect button." at bounding box center [749, 54] width 200 height 10
click at [705, 71] on p "Additionally you can select which calendar to sync. If nothing is selected, the…" at bounding box center [749, 74] width 200 height 20
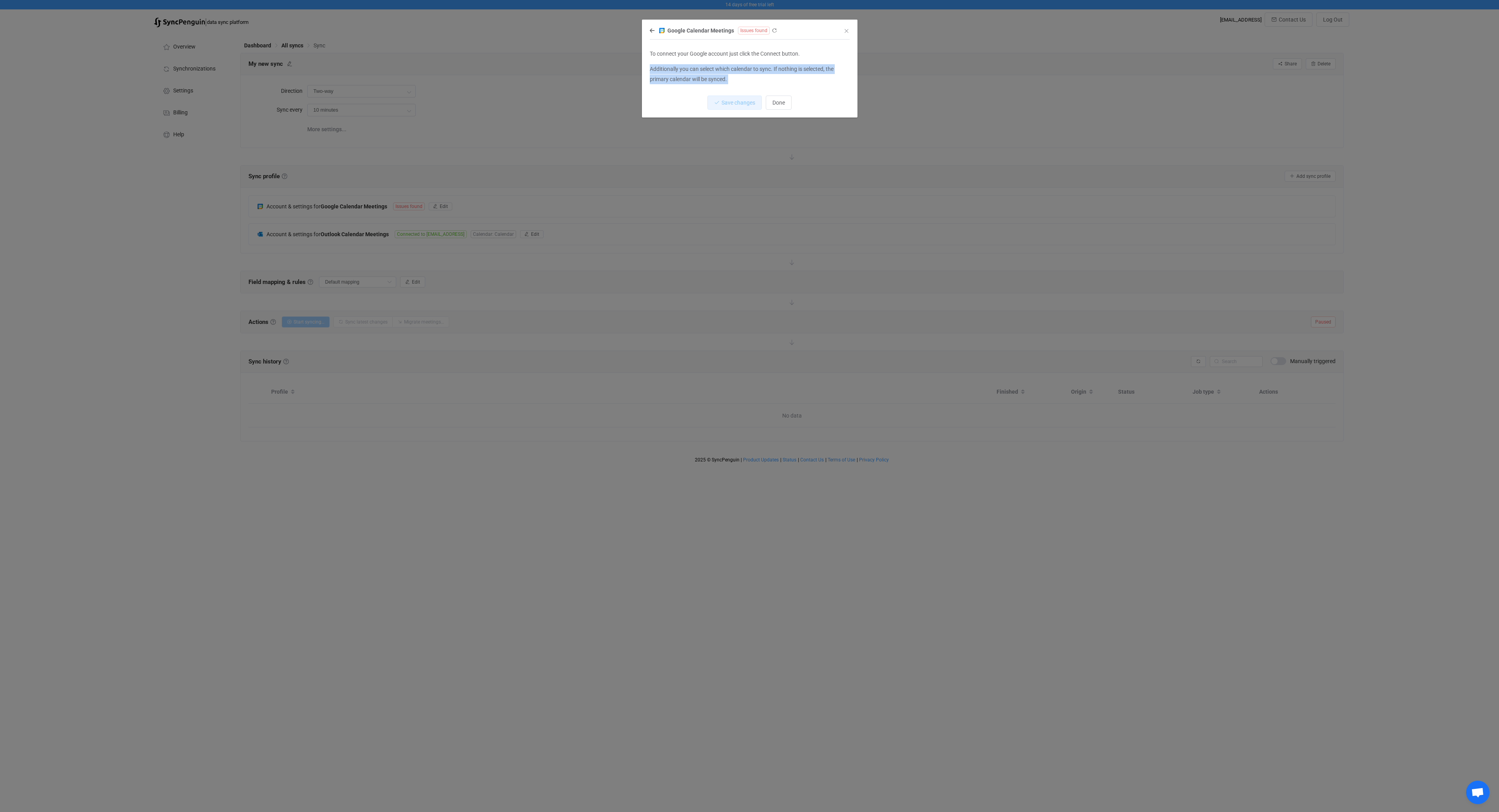
click at [705, 71] on p "Additionally you can select which calendar to sync. If nothing is selected, the…" at bounding box center [749, 74] width 200 height 20
click at [681, 75] on p "Additionally you can select which calendar to sync. If nothing is selected, the…" at bounding box center [749, 74] width 200 height 20
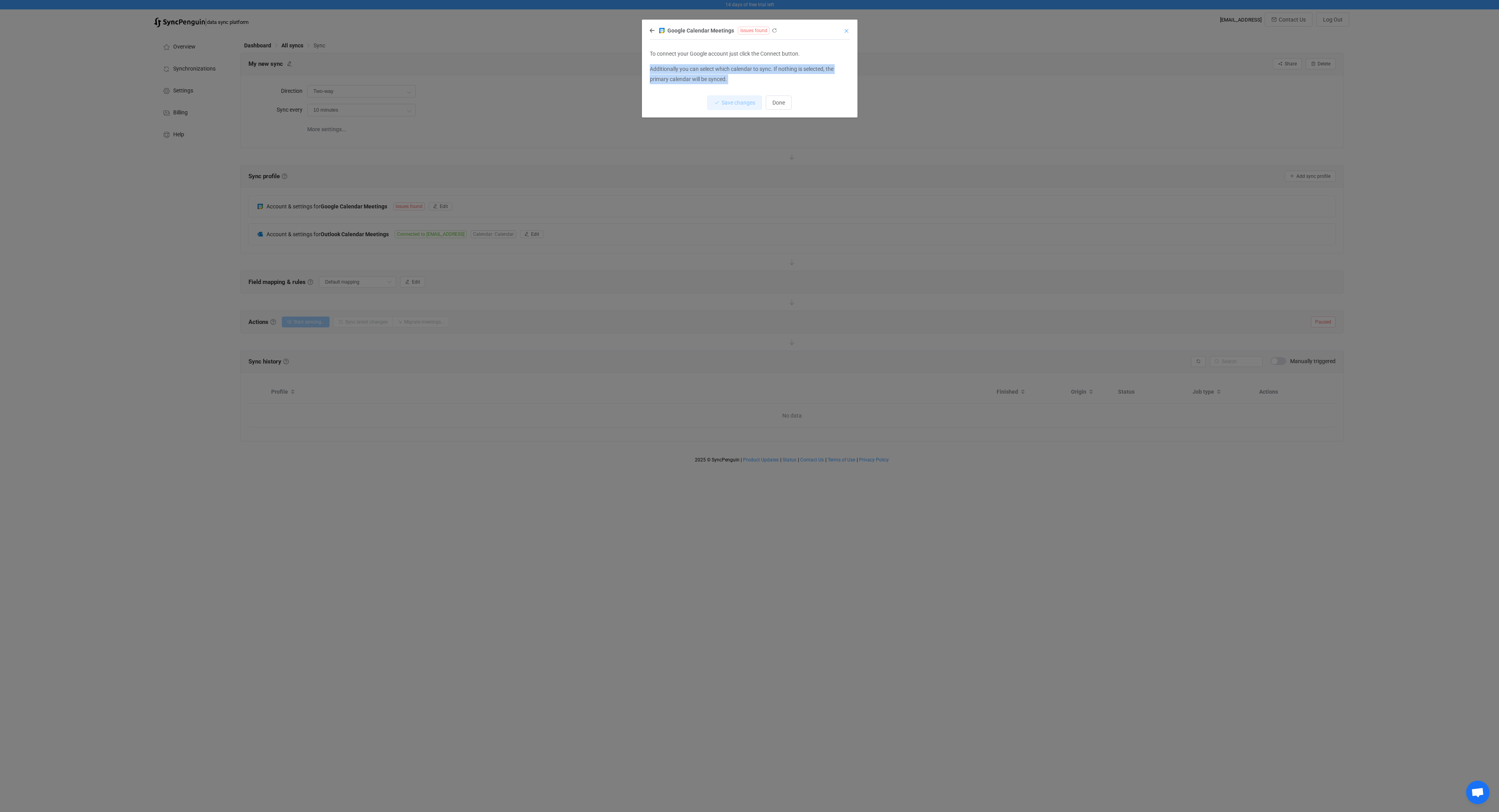
click at [844, 29] on icon "Close" at bounding box center [846, 30] width 6 height 6
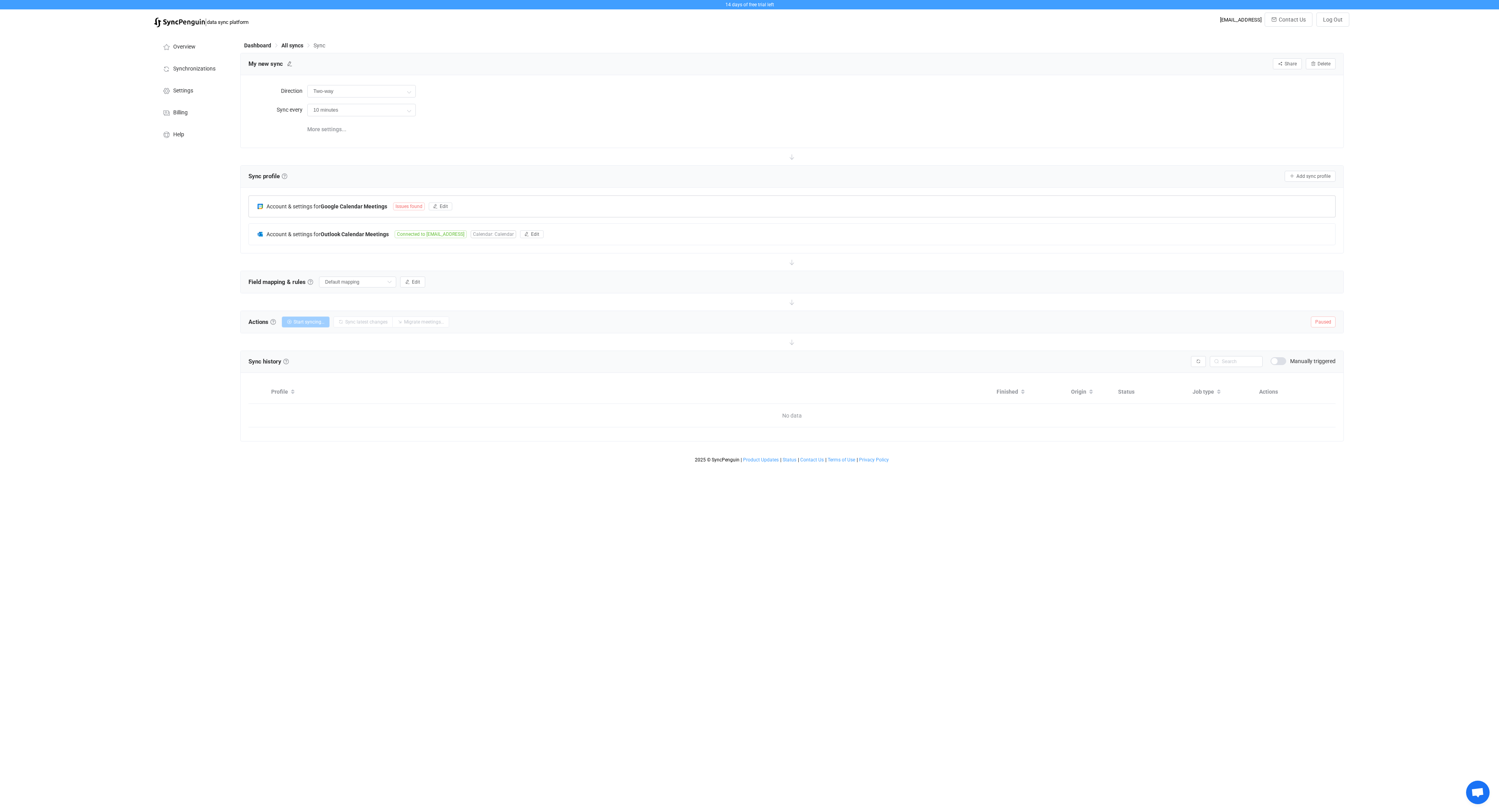
click at [494, 209] on div "Account & settings for Google Calendar Meetings Issues found Edit" at bounding box center [792, 207] width 1086 height 21
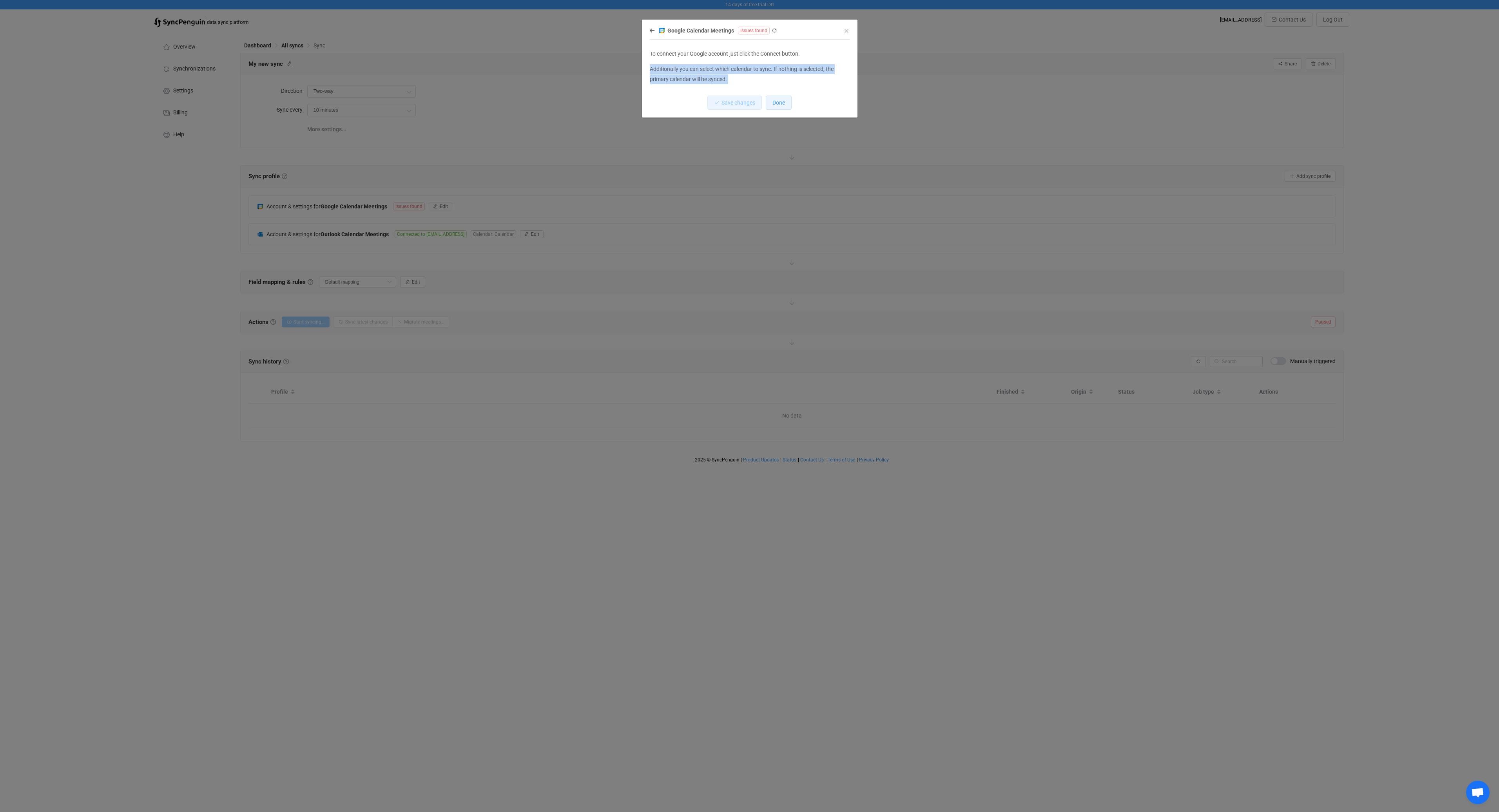
click at [775, 102] on span "Done" at bounding box center [778, 102] width 13 height 6
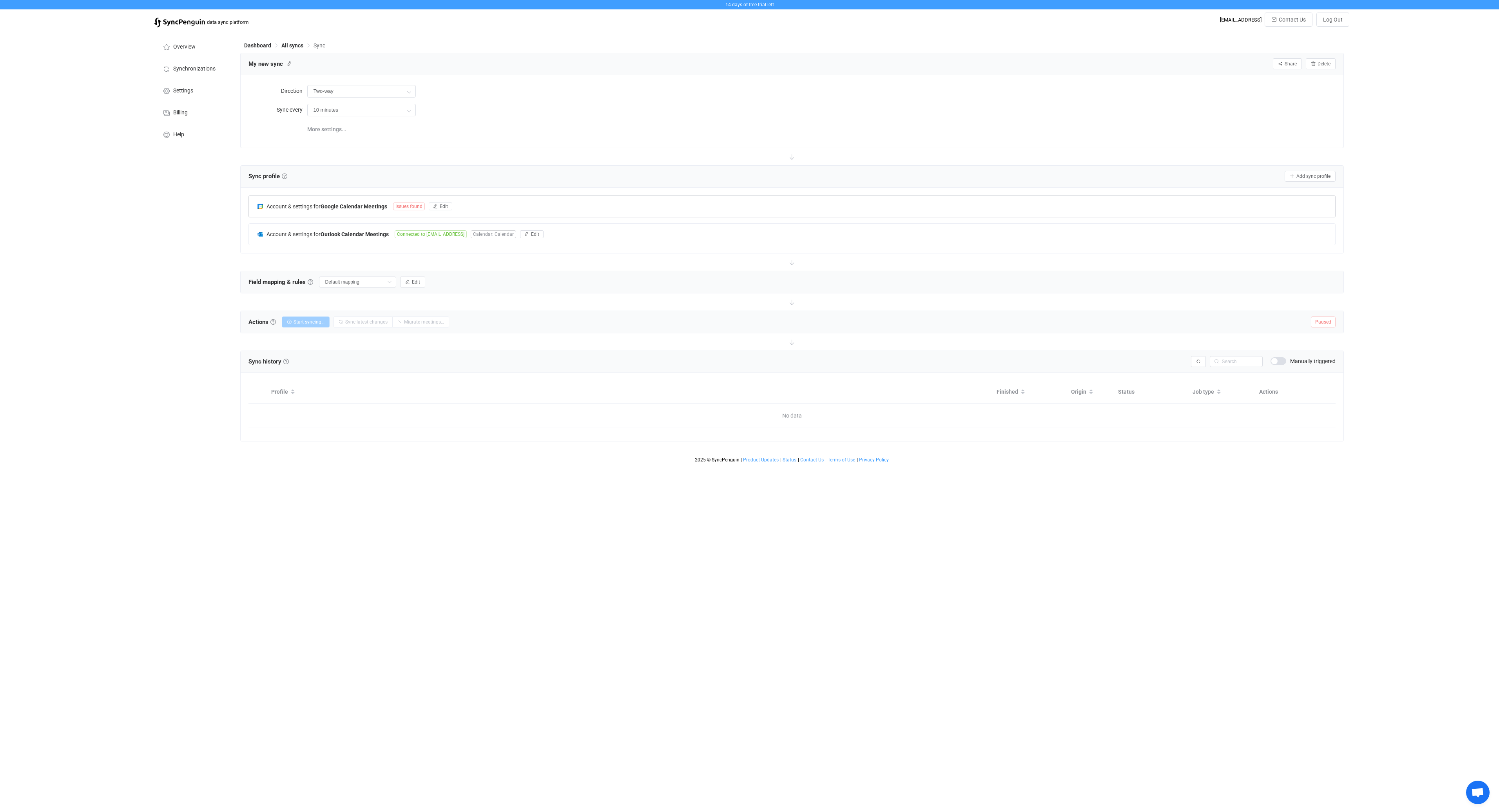
click at [539, 211] on div "Account & settings for Google Calendar Meetings Issues found Edit" at bounding box center [792, 207] width 1086 height 21
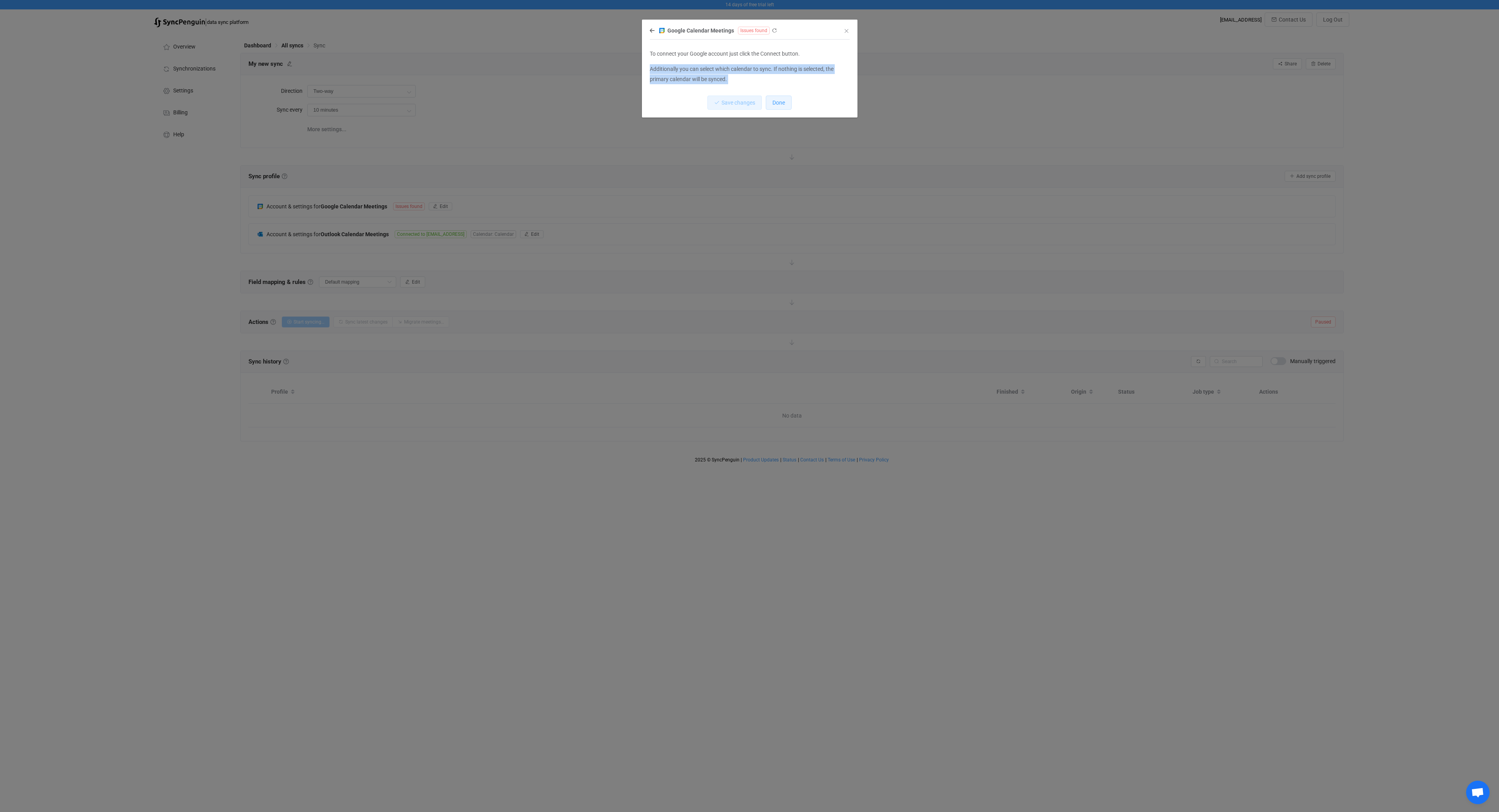
click at [788, 109] on button "Done" at bounding box center [778, 103] width 26 height 14
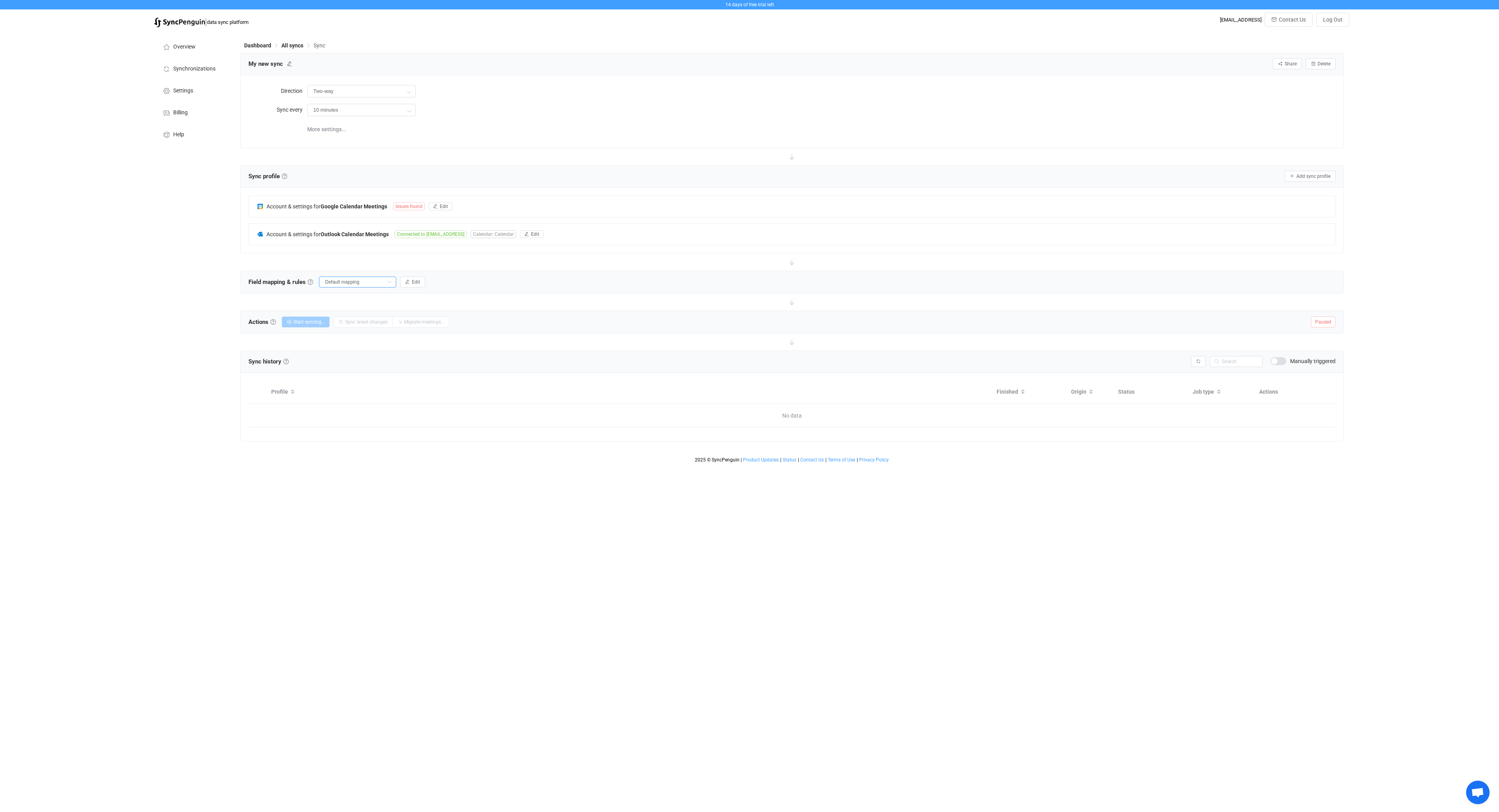
click at [361, 280] on input "Default mapping" at bounding box center [357, 282] width 77 height 11
click at [512, 287] on div "Field mapping & rules Field mapping & rules By default, all meetings of the con…" at bounding box center [792, 282] width 1102 height 22
click at [440, 204] on span "Edit" at bounding box center [443, 207] width 8 height 5
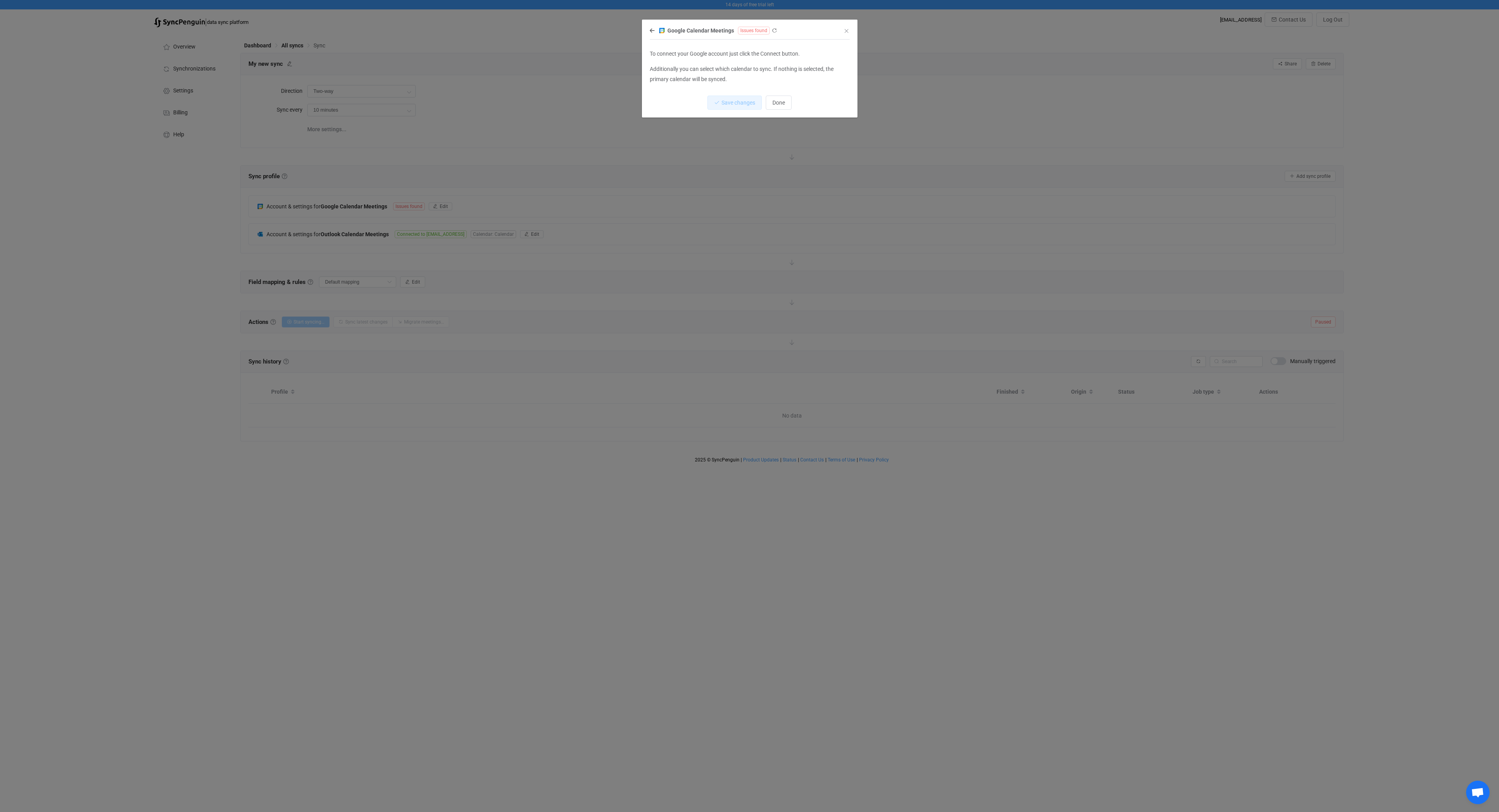
click at [756, 31] on span "Issues found" at bounding box center [753, 30] width 31 height 8
click at [781, 30] on div "Google Calendar Meetings Issues found" at bounding box center [745, 30] width 192 height 10
click at [776, 30] on div "Google Calendar Meetings Issues found" at bounding box center [745, 30] width 192 height 10
click at [775, 31] on icon "dialog" at bounding box center [775, 30] width 5 height 5
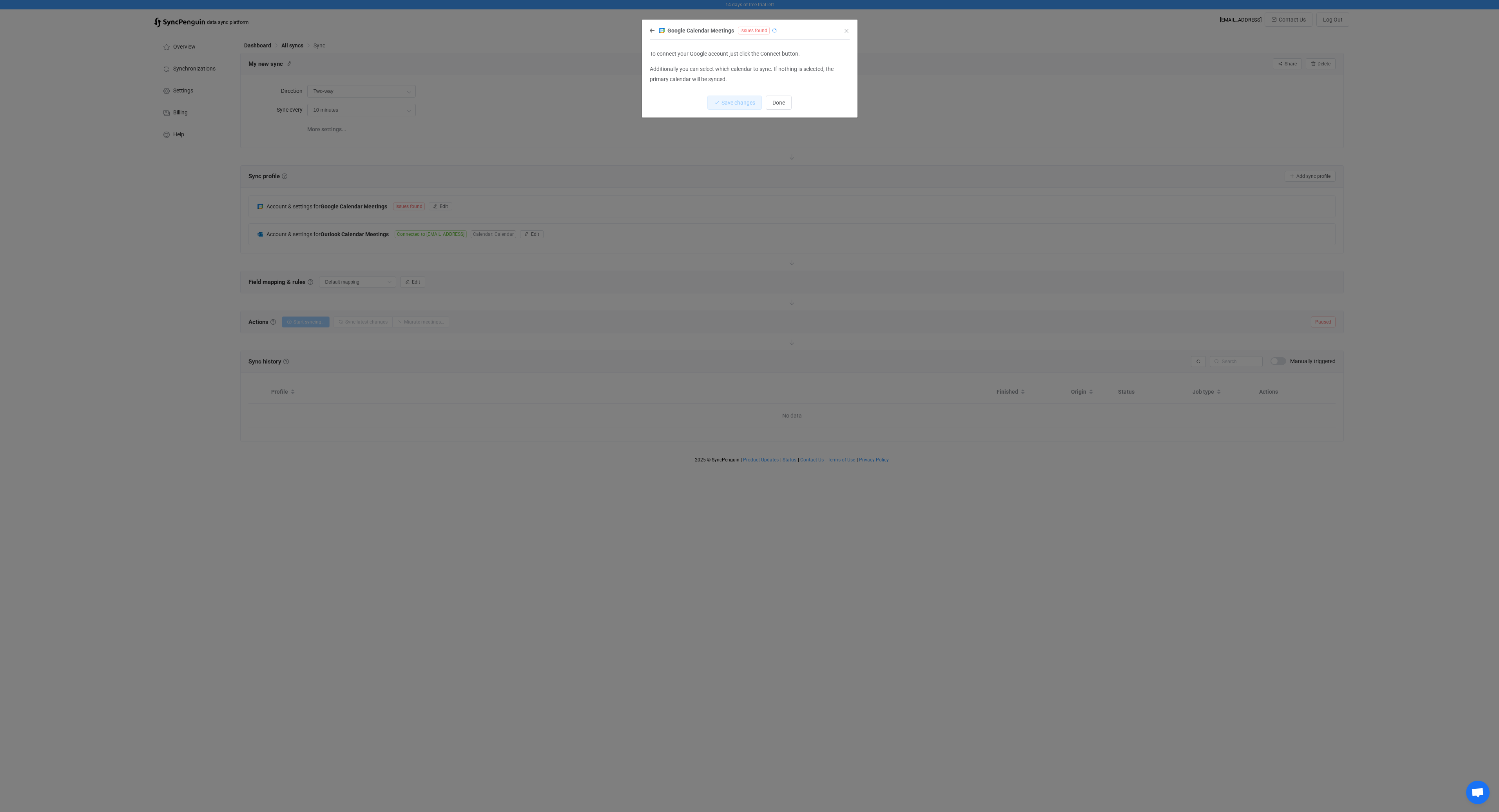
click at [775, 31] on icon "dialog" at bounding box center [775, 30] width 5 height 5
click at [784, 103] on span "Done" at bounding box center [778, 102] width 13 height 6
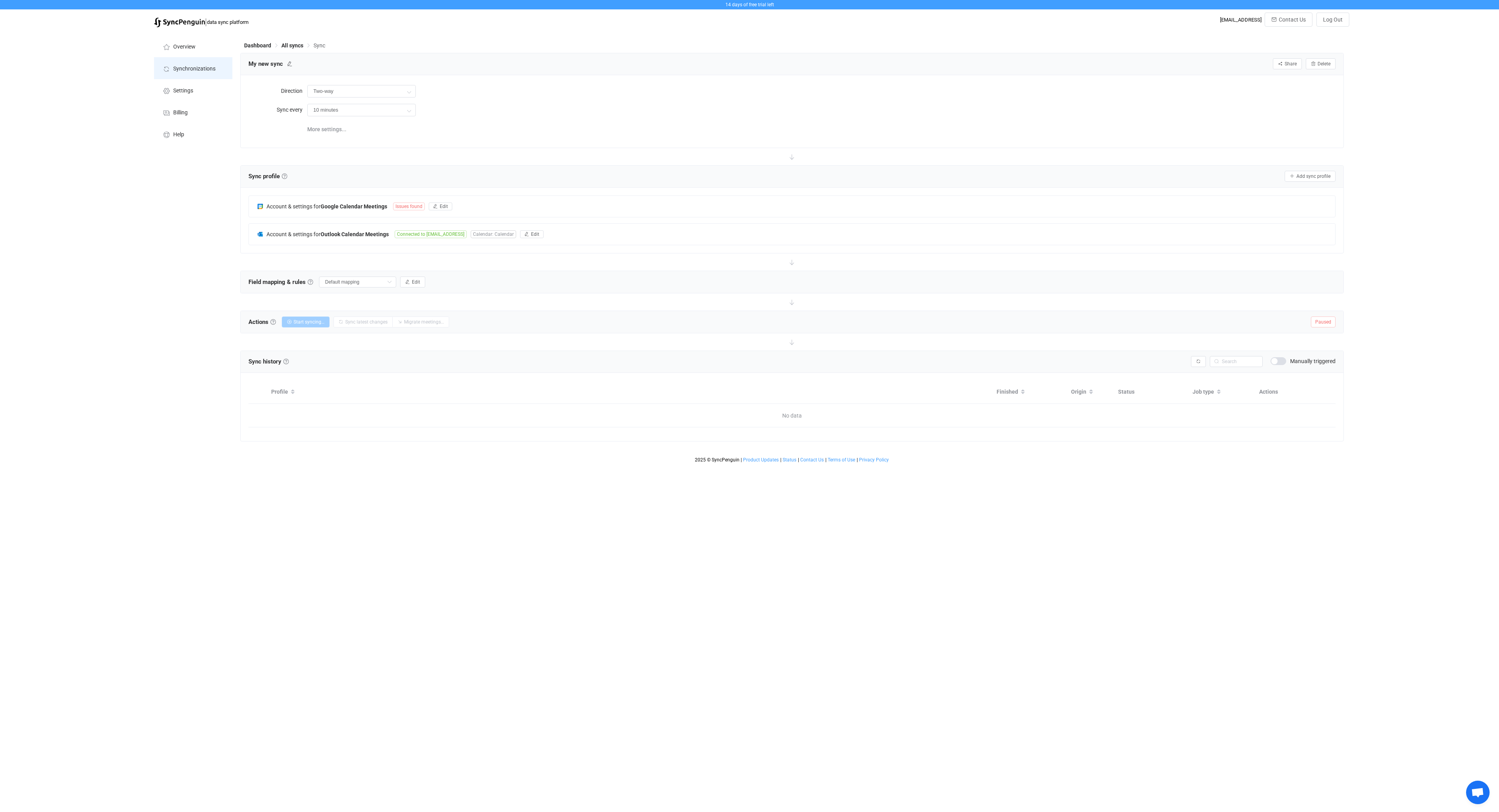
click at [182, 68] on span "Synchronizations" at bounding box center [193, 69] width 42 height 6
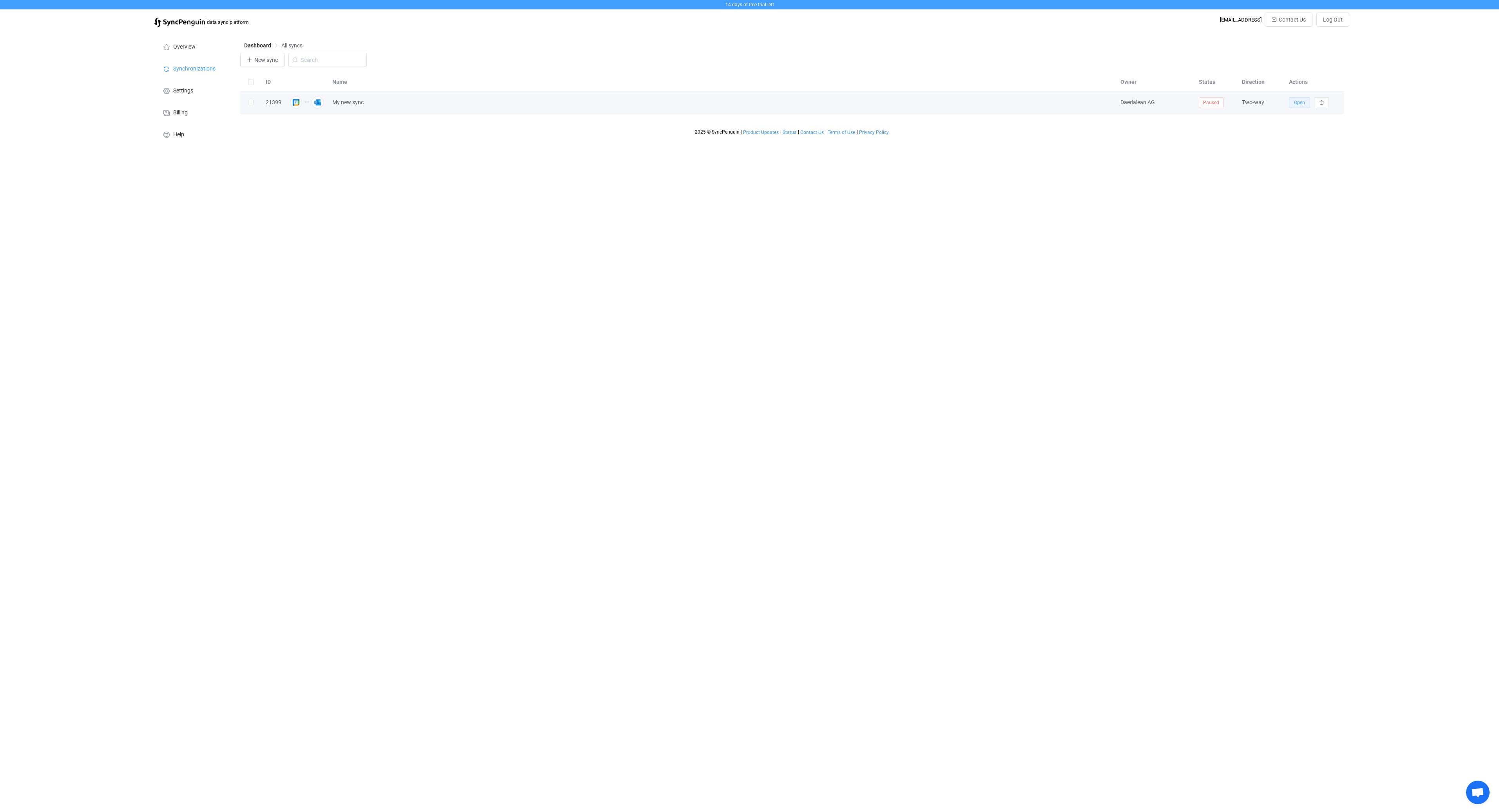
click at [1305, 106] on button "Open" at bounding box center [1299, 103] width 21 height 11
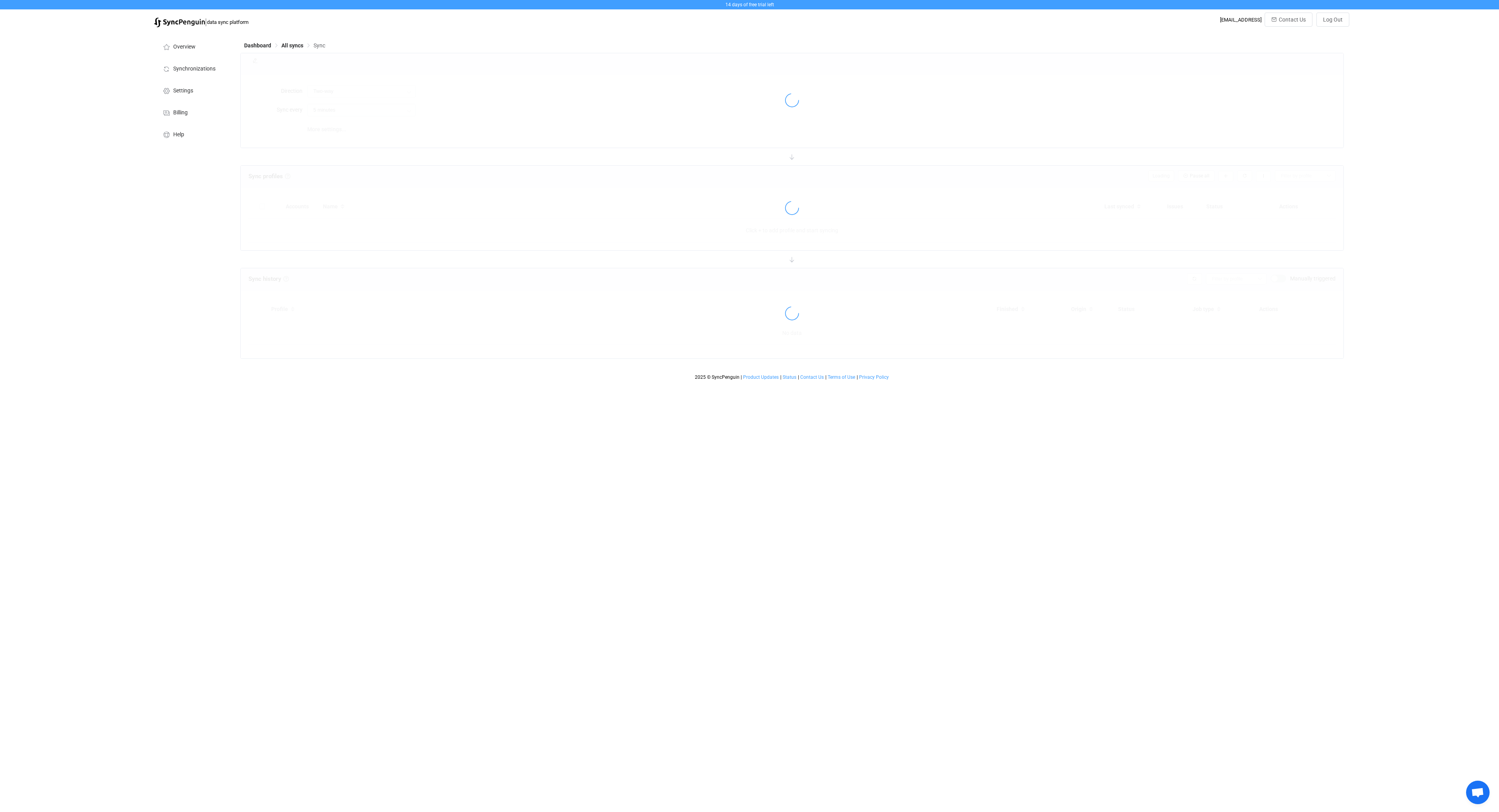
type input "10 minutes"
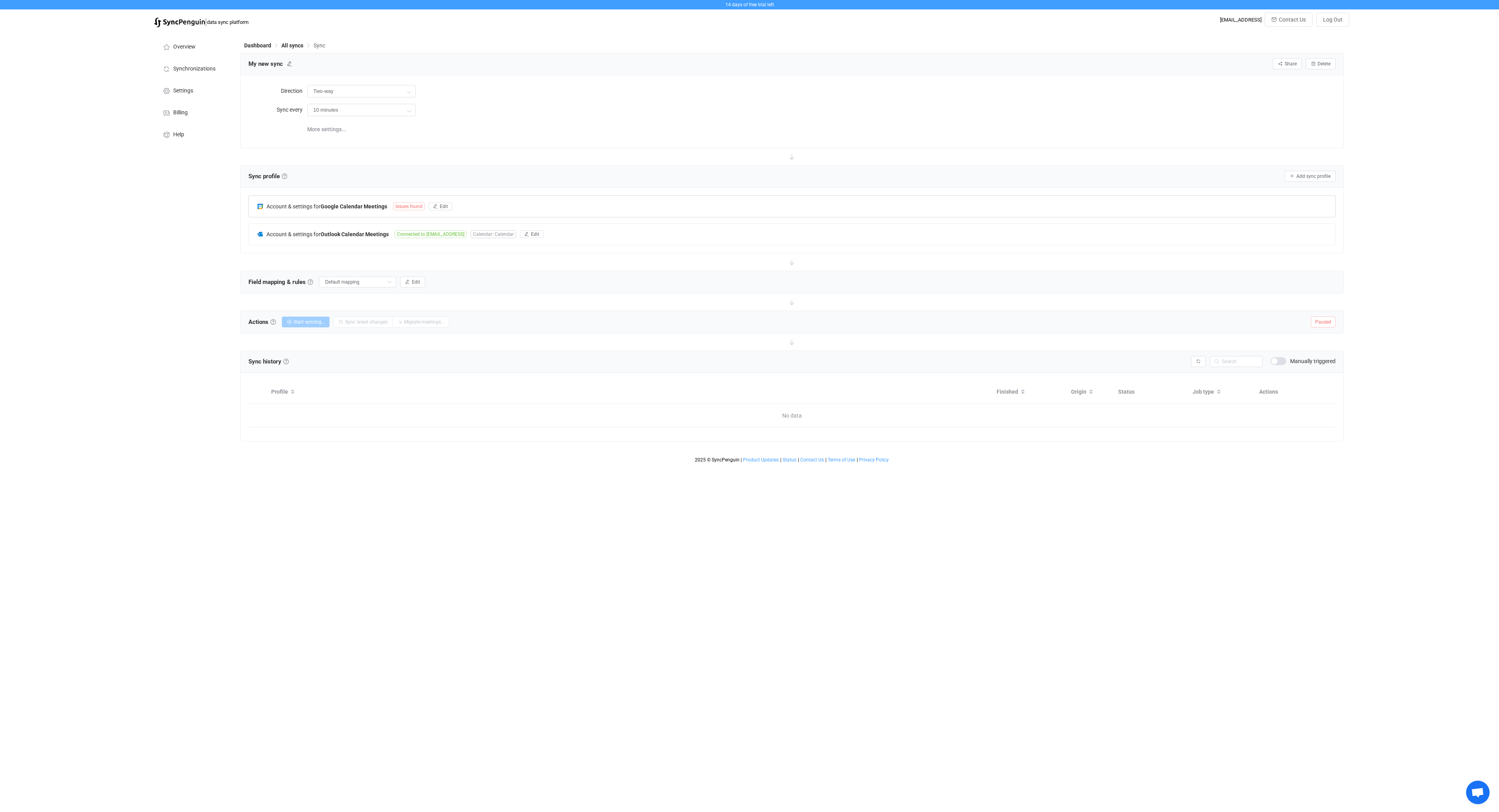
click at [404, 209] on span "Issues found" at bounding box center [408, 206] width 31 height 8
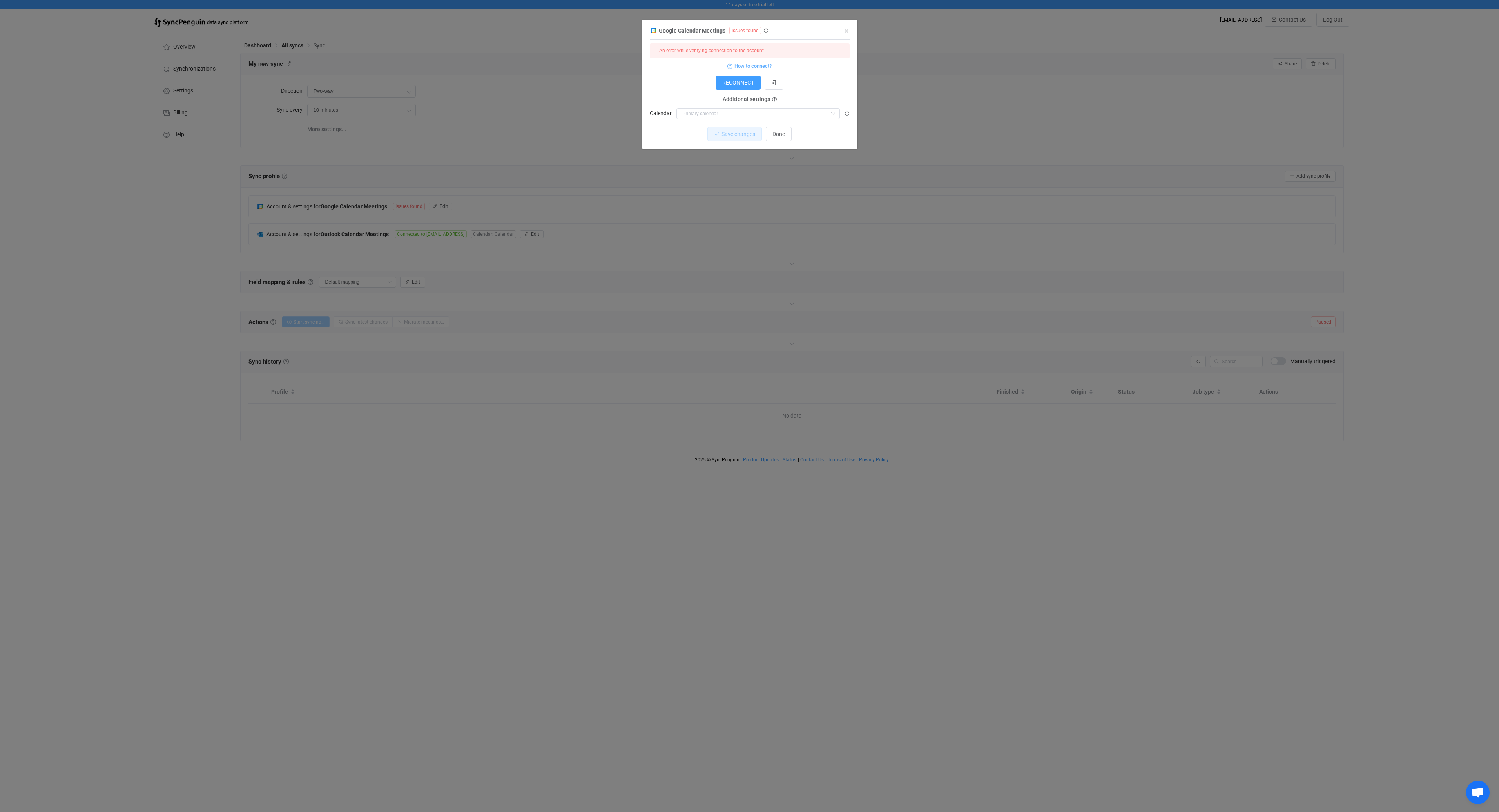
click at [548, 126] on div "Google Calendar Meetings Issues found 1 { { "accessToken": "***", "refreshToken…" at bounding box center [750, 406] width 1499 height 812
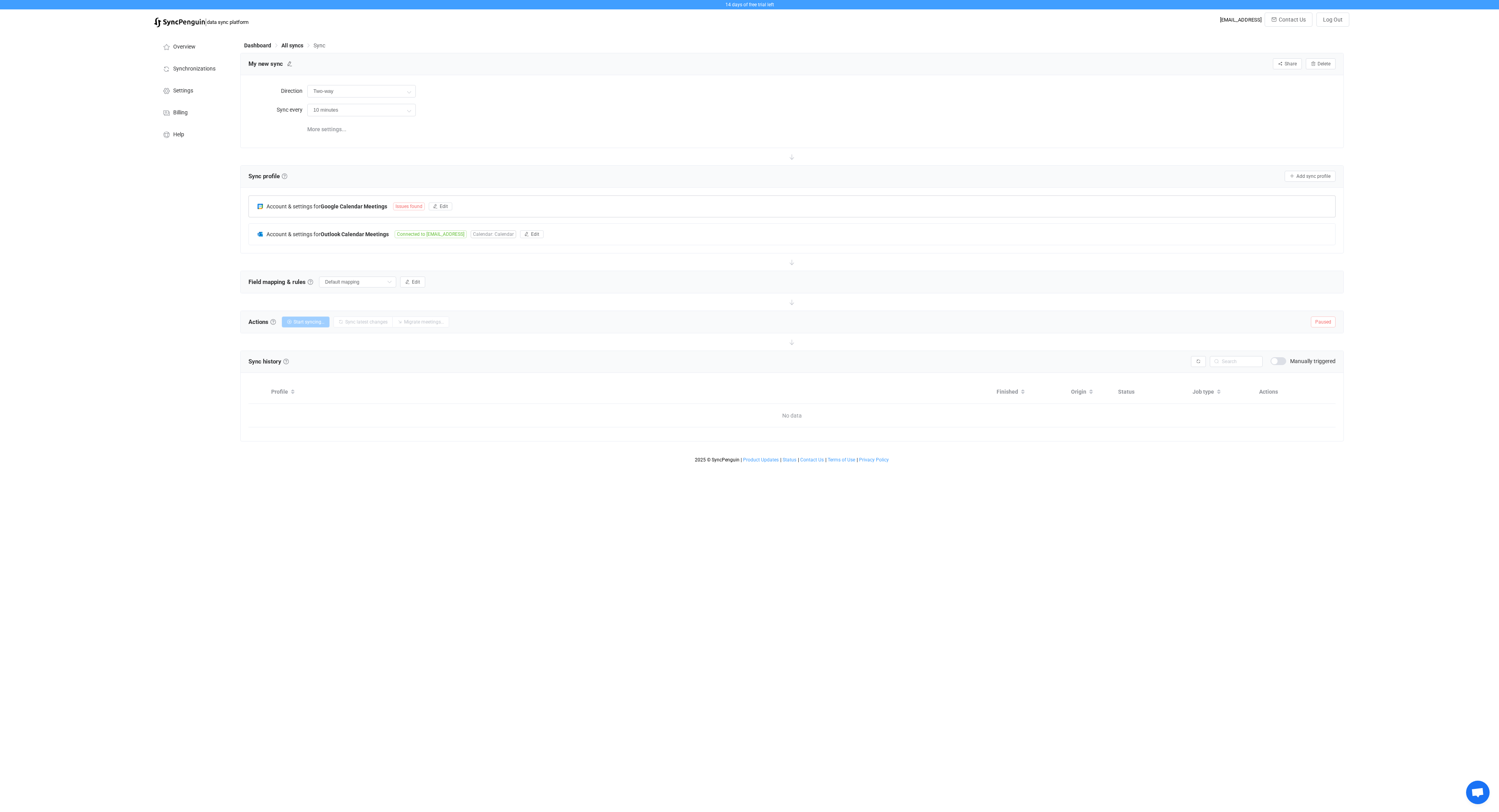
click at [407, 202] on span "Issues found" at bounding box center [408, 206] width 31 height 8
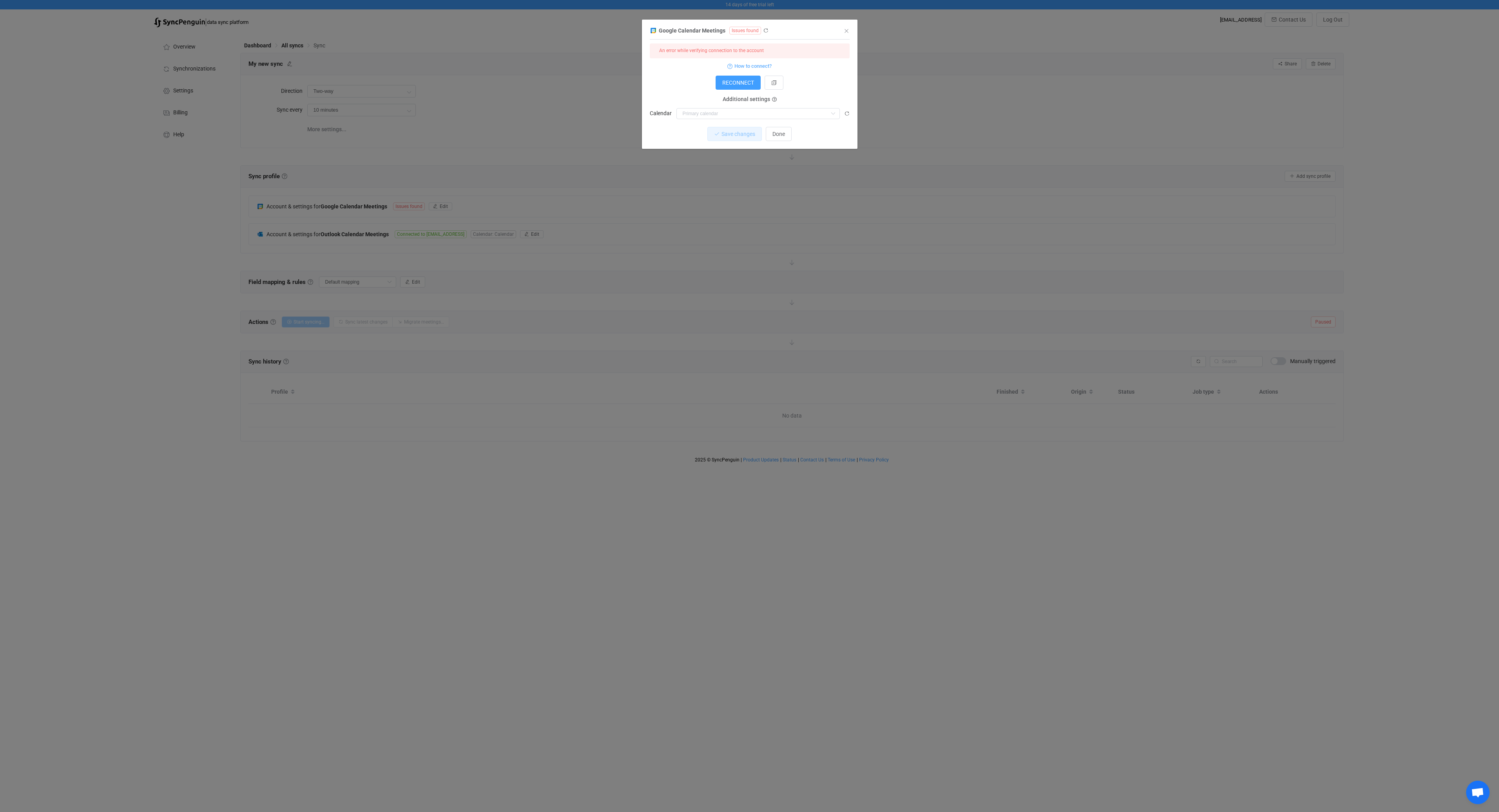
click at [701, 52] on div "An error while verifying connection to the account" at bounding box center [711, 51] width 105 height 9
click at [746, 82] on span "RECONNECT" at bounding box center [737, 82] width 31 height 6
click at [735, 105] on div "1 { { "accessToken": "***", "refreshToken": "***" } Standard output: Output sav…" at bounding box center [749, 75] width 200 height 63
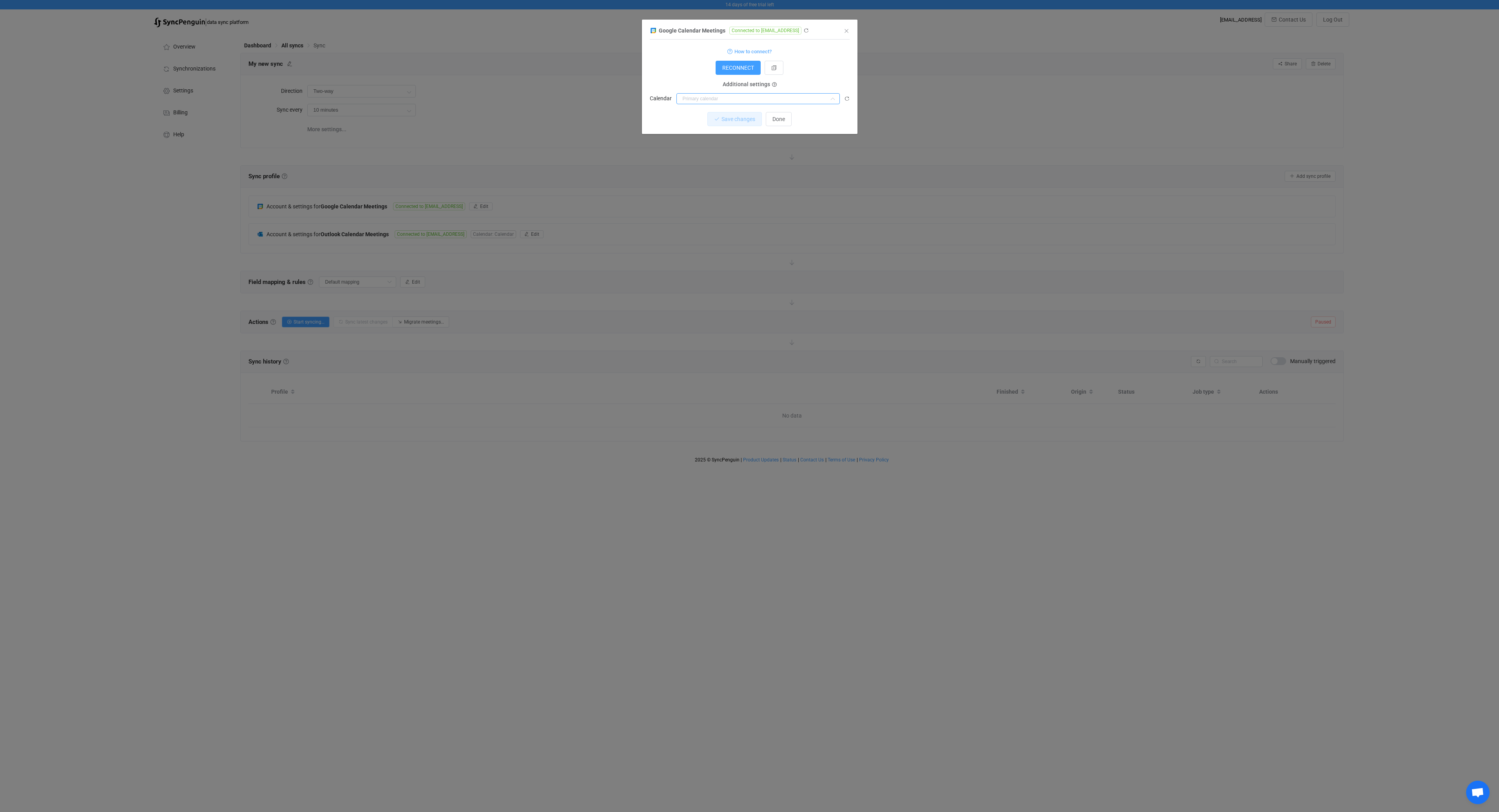
click at [733, 101] on input "dialog" at bounding box center [758, 98] width 163 height 11
click at [730, 115] on span "laimis@daedalean.ai" at bounding box center [707, 118] width 45 height 6
type input "laimis@daedalean.ai"
click at [722, 121] on span "Save changes" at bounding box center [732, 119] width 34 height 6
click at [846, 33] on icon "Close" at bounding box center [846, 30] width 6 height 6
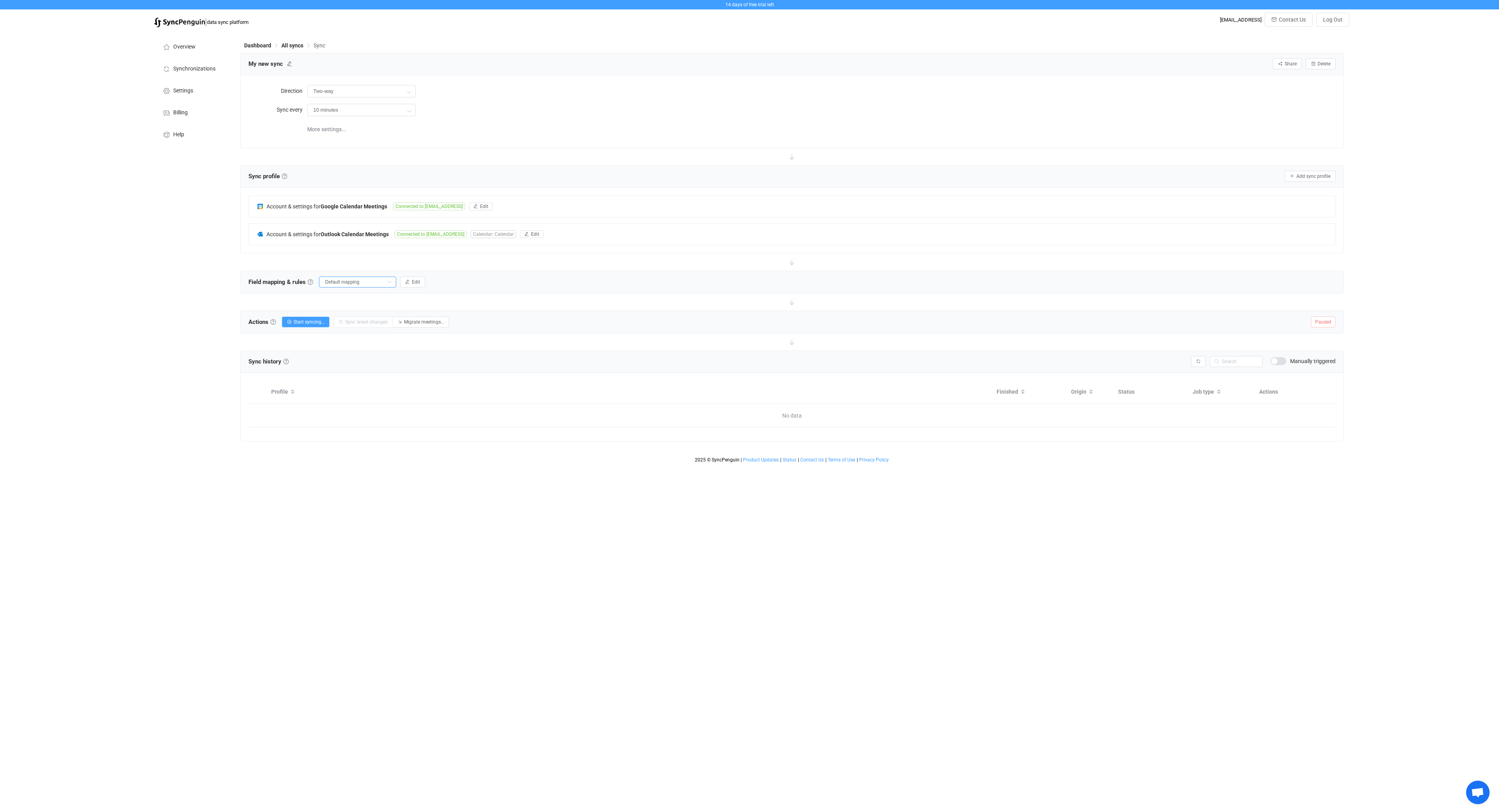
click at [383, 281] on input "Default mapping" at bounding box center [357, 282] width 77 height 11
click at [311, 326] on button "Start syncing…" at bounding box center [305, 322] width 47 height 11
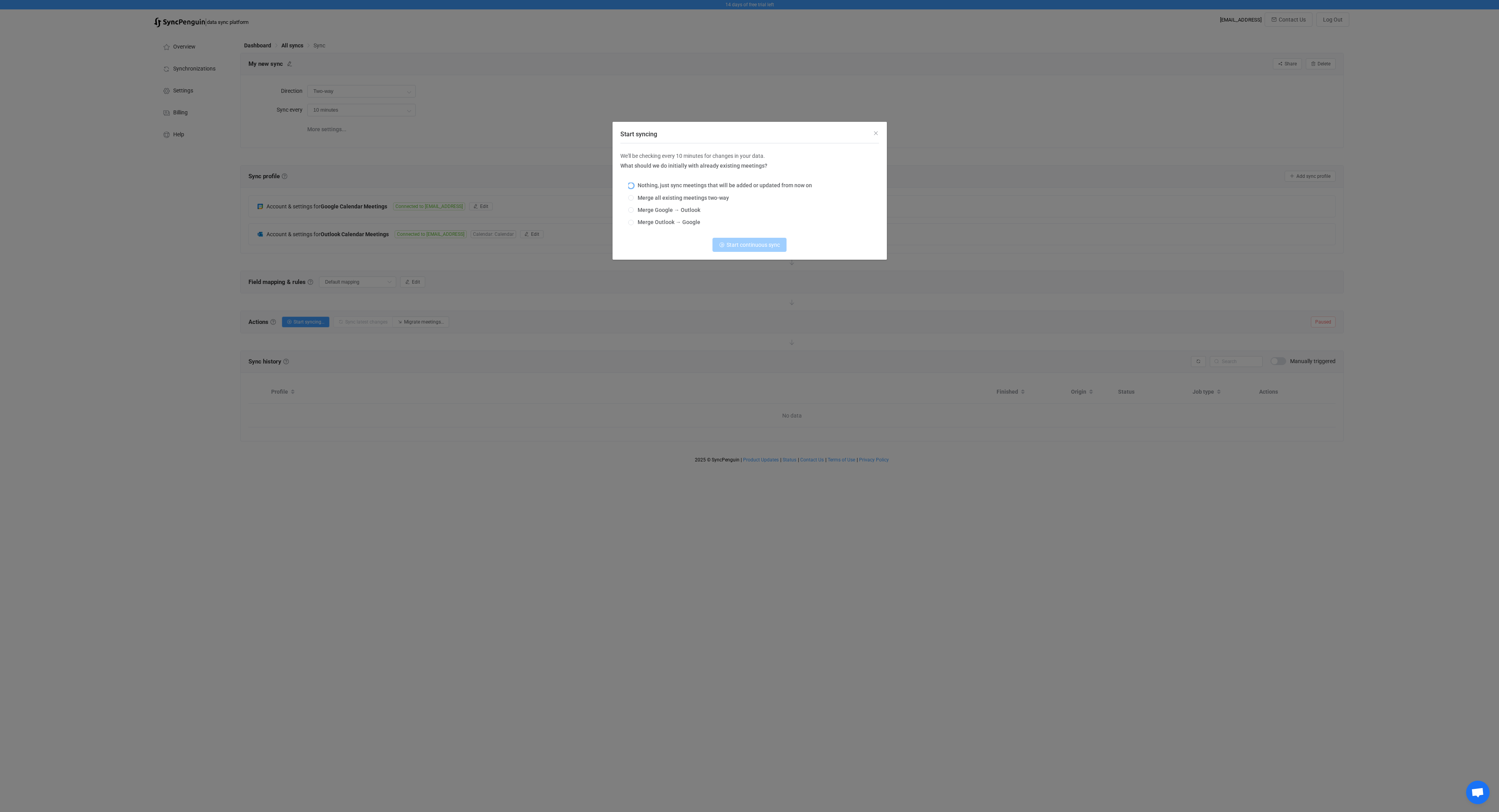
click at [643, 184] on span "Nothing, just sync meetings that will be added or updated from now on" at bounding box center [723, 184] width 178 height 6
click at [634, 184] on input "Nothing, just sync meetings that will be added or updated from now on" at bounding box center [630, 185] width 5 height 6
radio input "true"
click at [707, 197] on span "Merge all existing meetings two-way" at bounding box center [681, 197] width 95 height 6
click at [634, 197] on input "Merge all existing meetings two-way" at bounding box center [630, 198] width 5 height 6
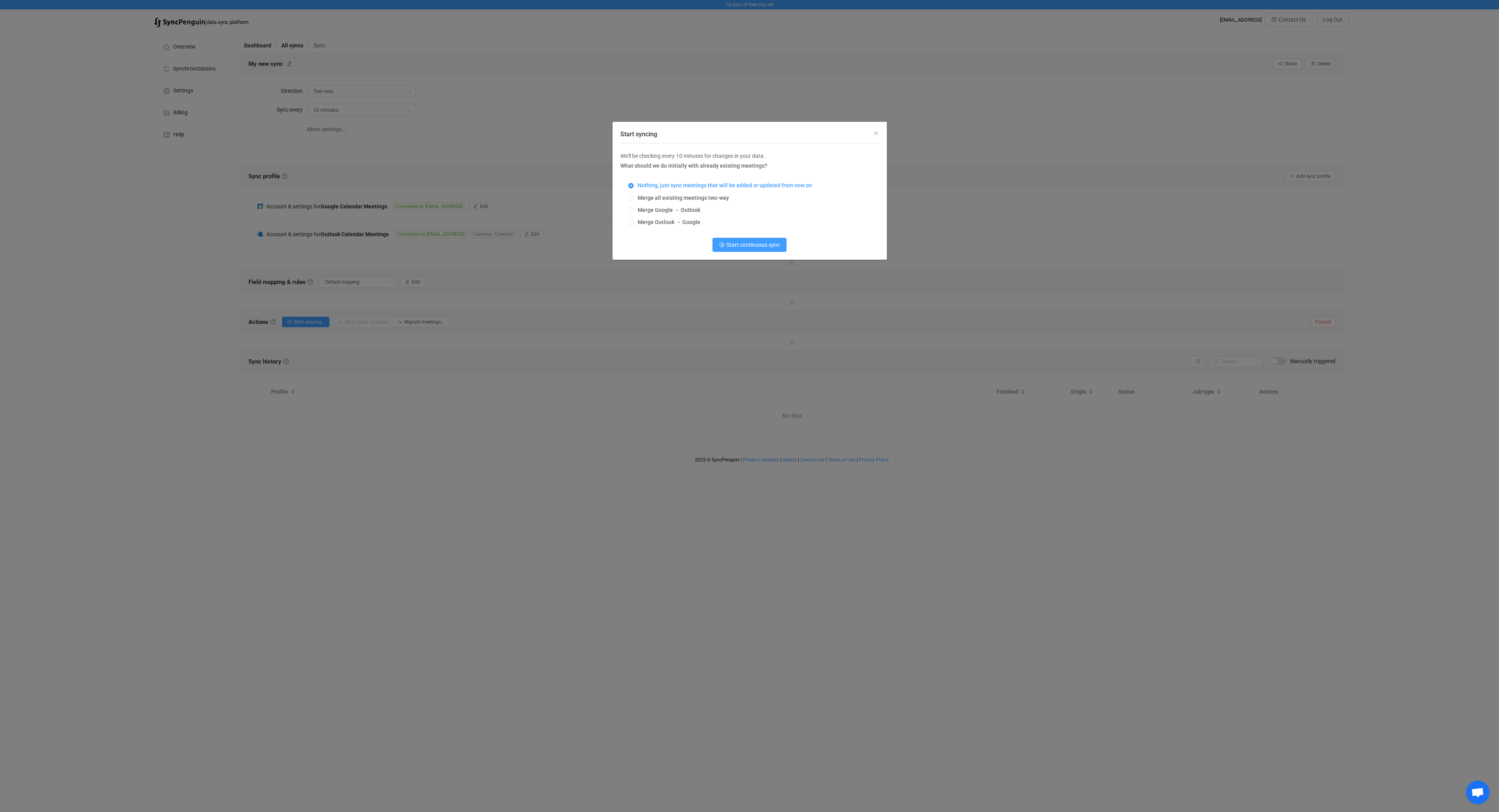
radio input "true"
radio input "false"
radio input "true"
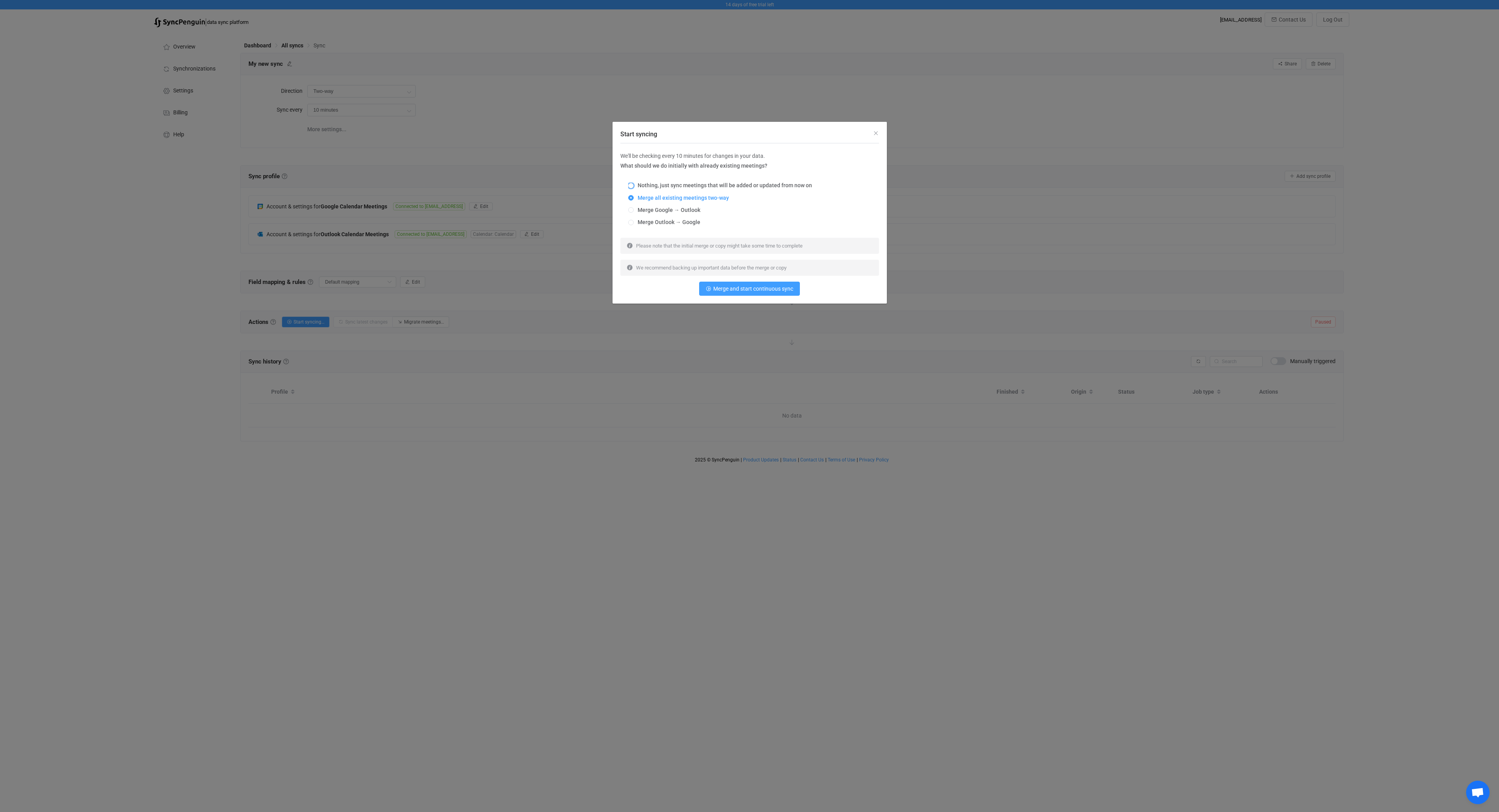
click at [690, 187] on span "Nothing, just sync meetings that will be added or updated from now on" at bounding box center [723, 184] width 178 height 6
click at [634, 187] on input "Nothing, just sync meetings that will be added or updated from now on" at bounding box center [630, 185] width 5 height 6
radio input "true"
radio input "false"
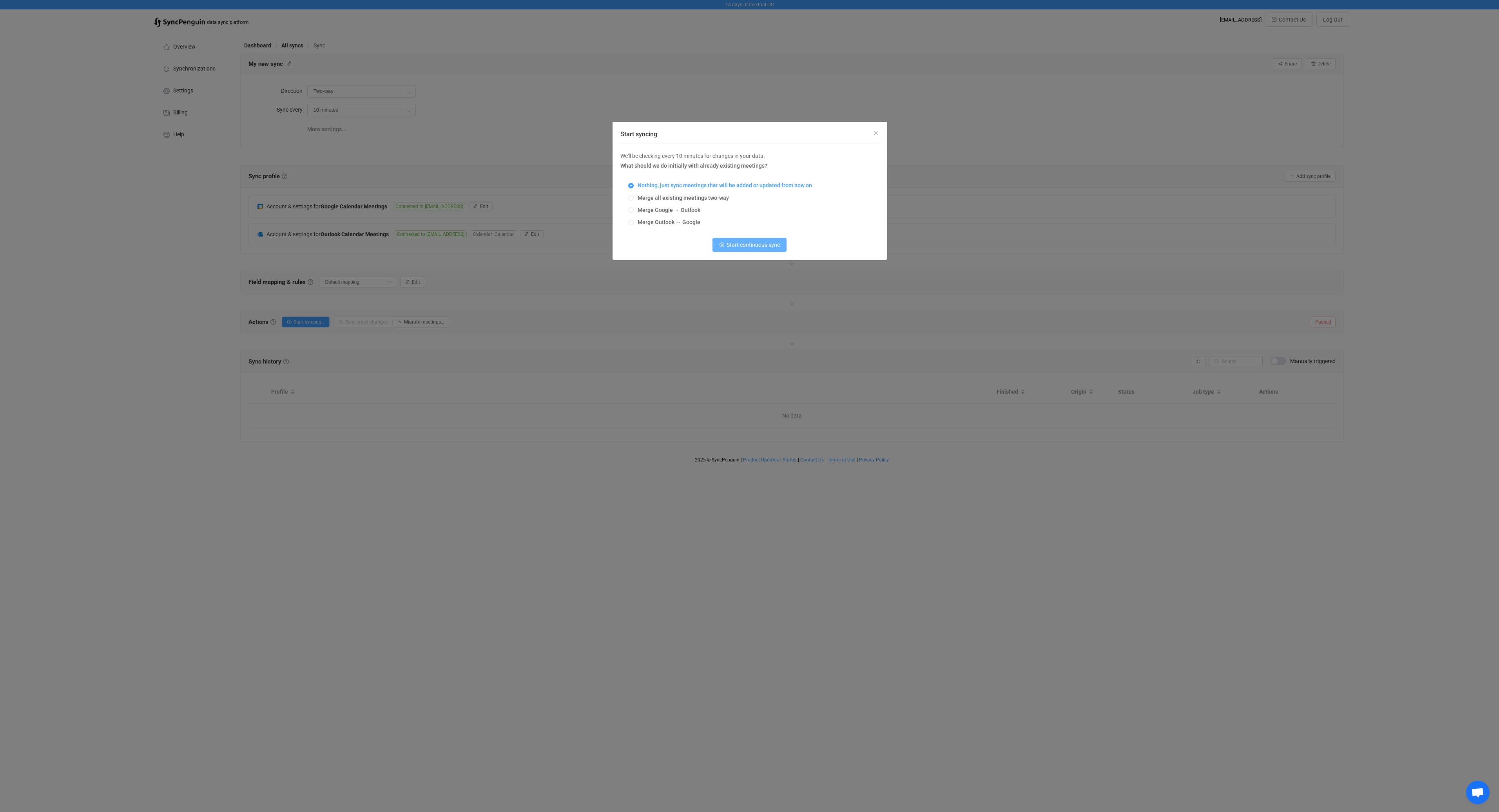
click at [759, 249] on button "Start continuous sync" at bounding box center [749, 245] width 74 height 14
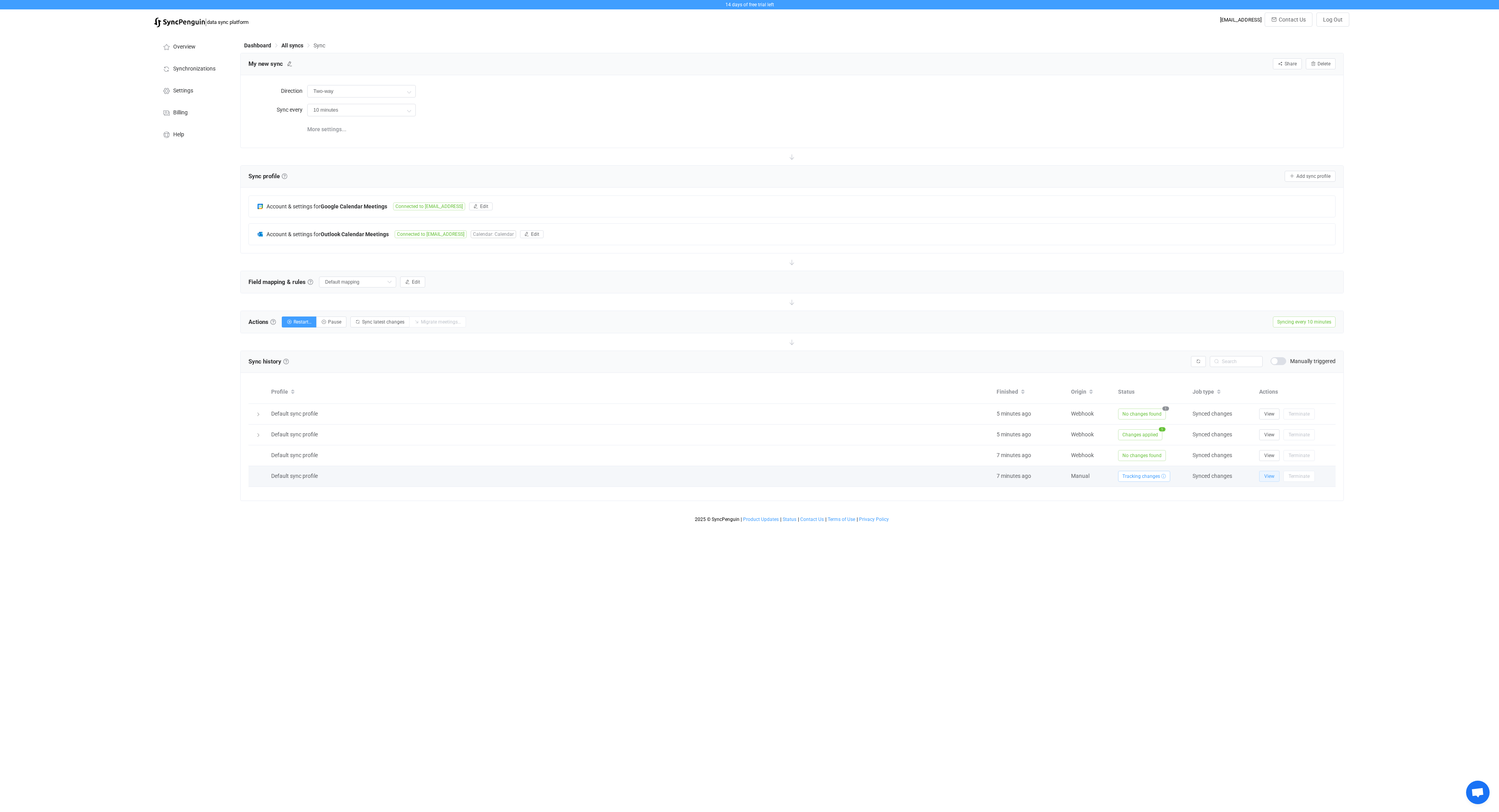
click at [1263, 477] on button "View" at bounding box center [1269, 476] width 21 height 11
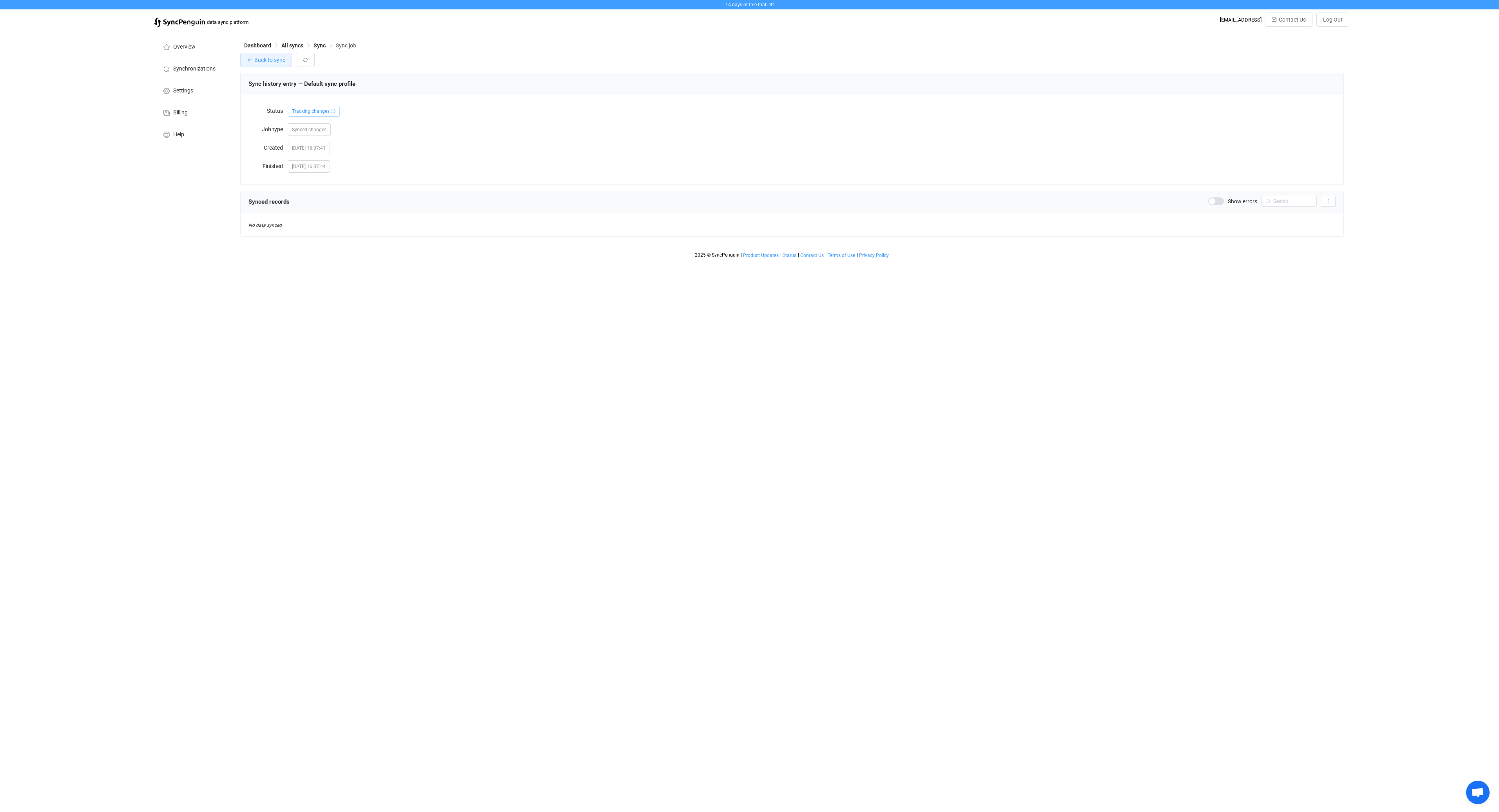
click at [278, 64] on button "Back to sync" at bounding box center [266, 60] width 52 height 14
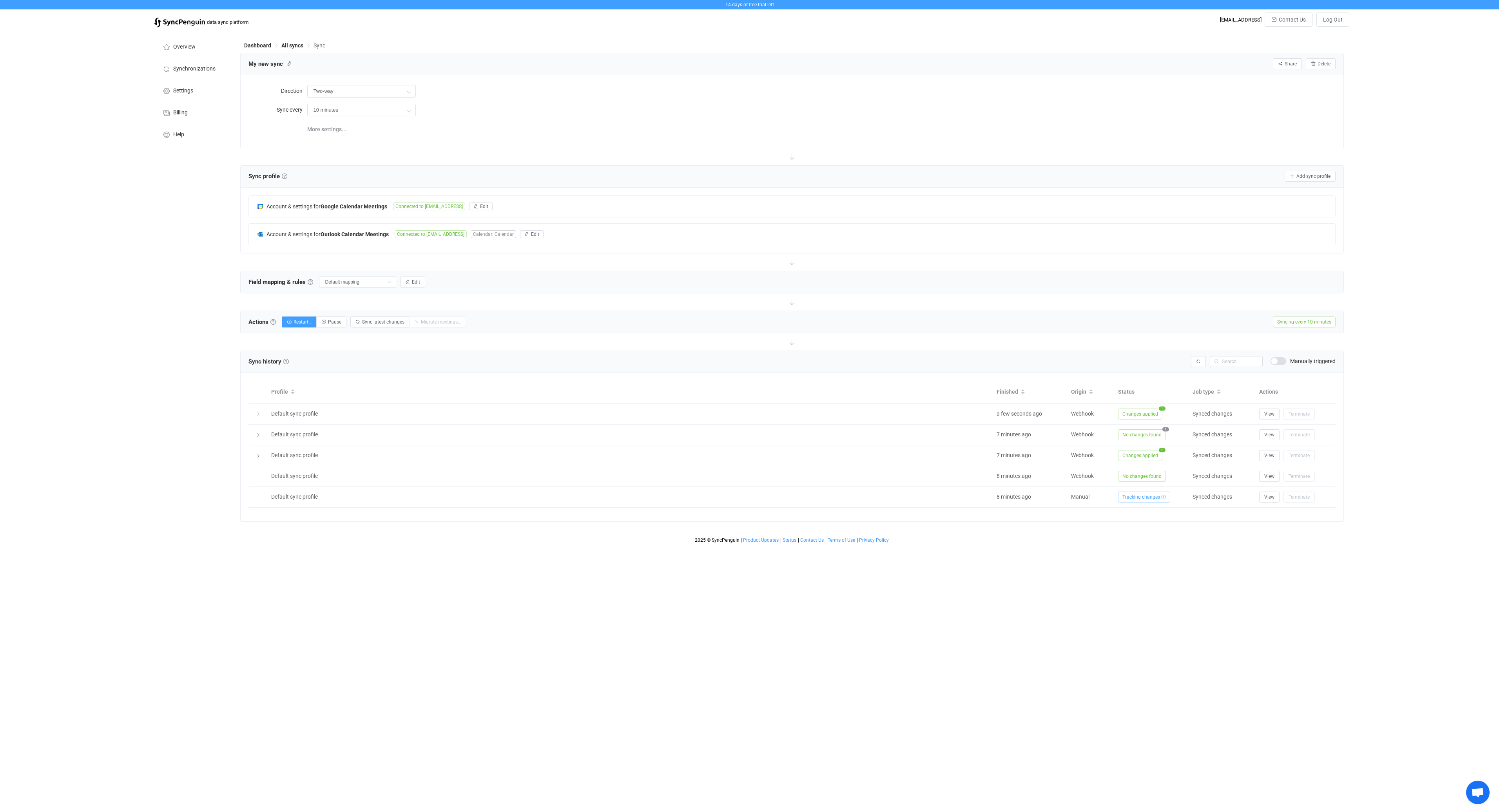
click at [1038, 547] on html "14 days of free trial left | data sync platform it-procurement@daedalean.ai Con…" at bounding box center [750, 273] width 1499 height 547
click at [255, 456] on div at bounding box center [258, 455] width 11 height 8
click at [257, 432] on icon at bounding box center [258, 434] width 4 height 4
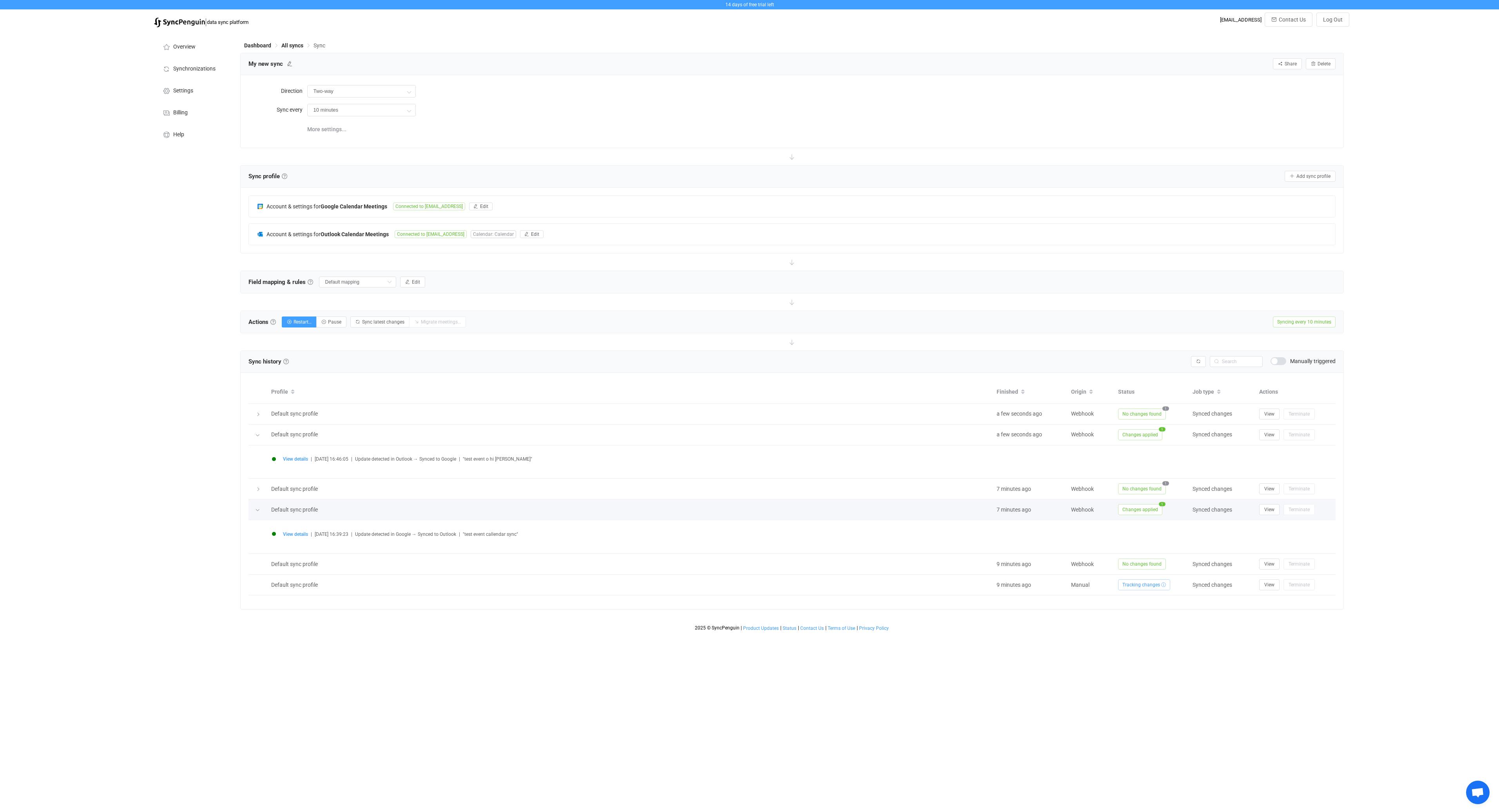
click at [255, 509] on icon at bounding box center [257, 509] width 4 height 4
click at [144, 332] on div "14 days of free trial left | data sync platform it-procurement@daedalean.ai Con…" at bounding box center [750, 301] width 1499 height 602
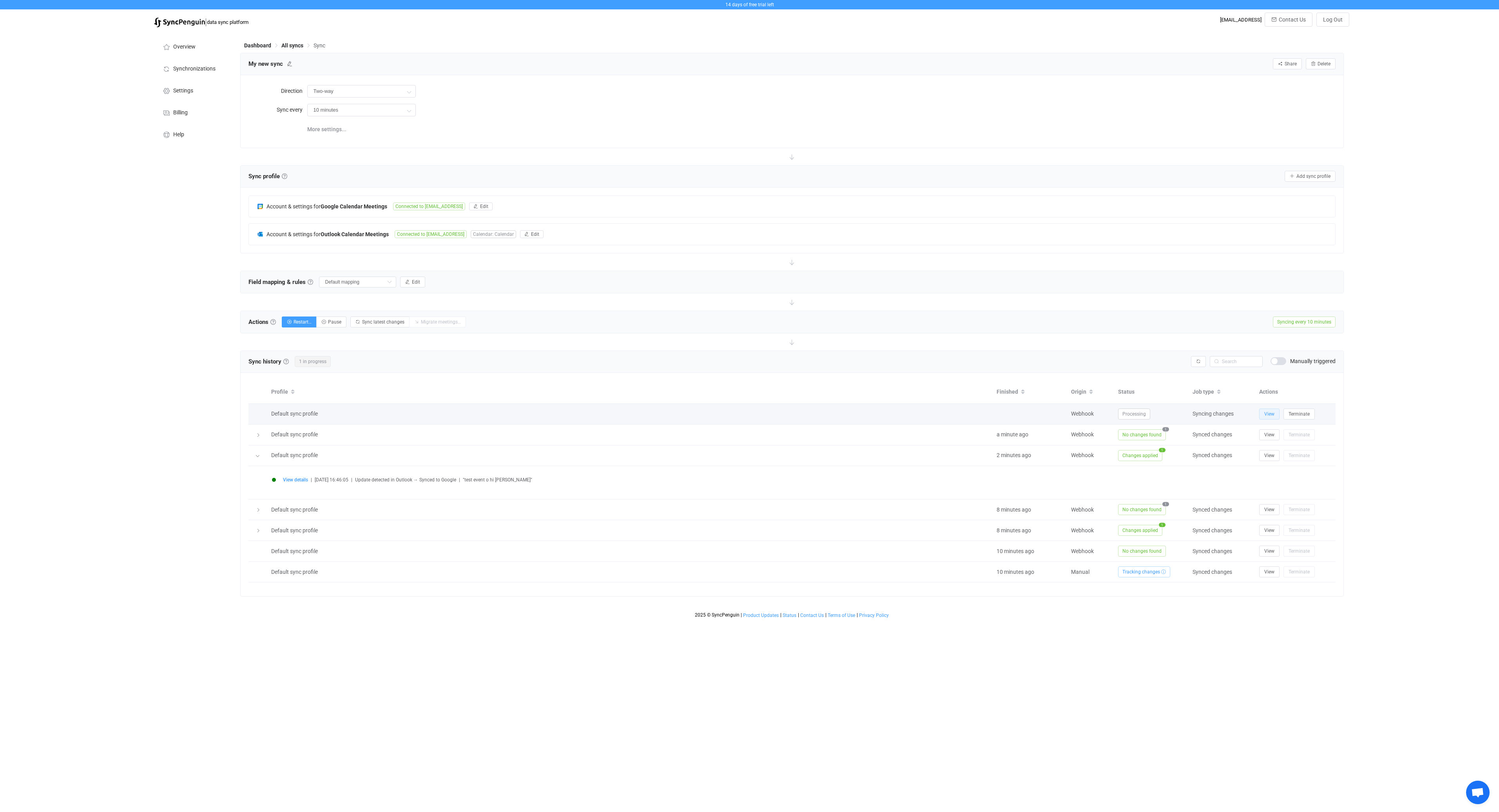
click at [1269, 415] on span "View" at bounding box center [1269, 414] width 10 height 5
click at [257, 413] on icon at bounding box center [258, 414] width 4 height 4
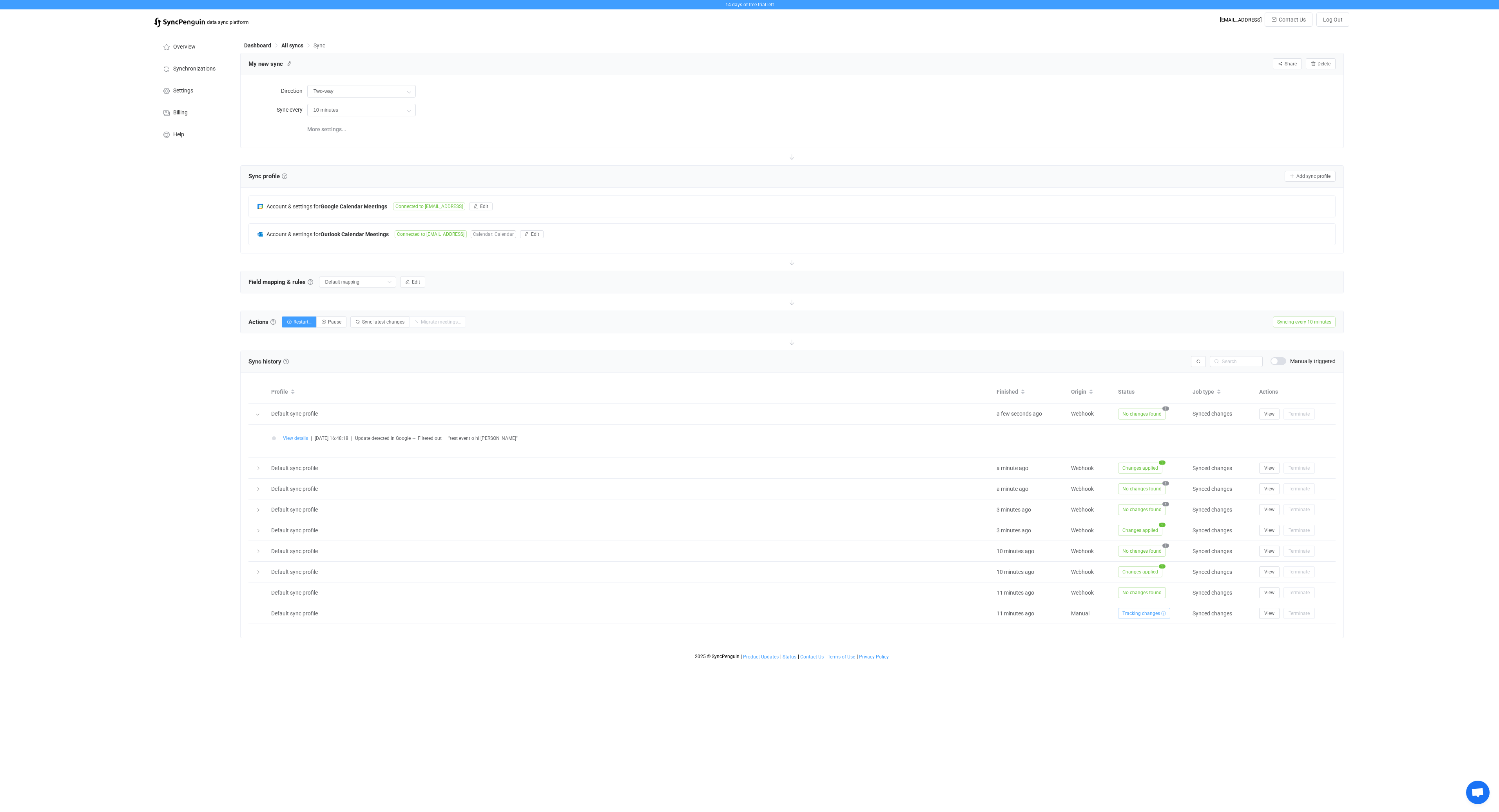
click at [299, 437] on span "View details" at bounding box center [296, 439] width 25 height 5
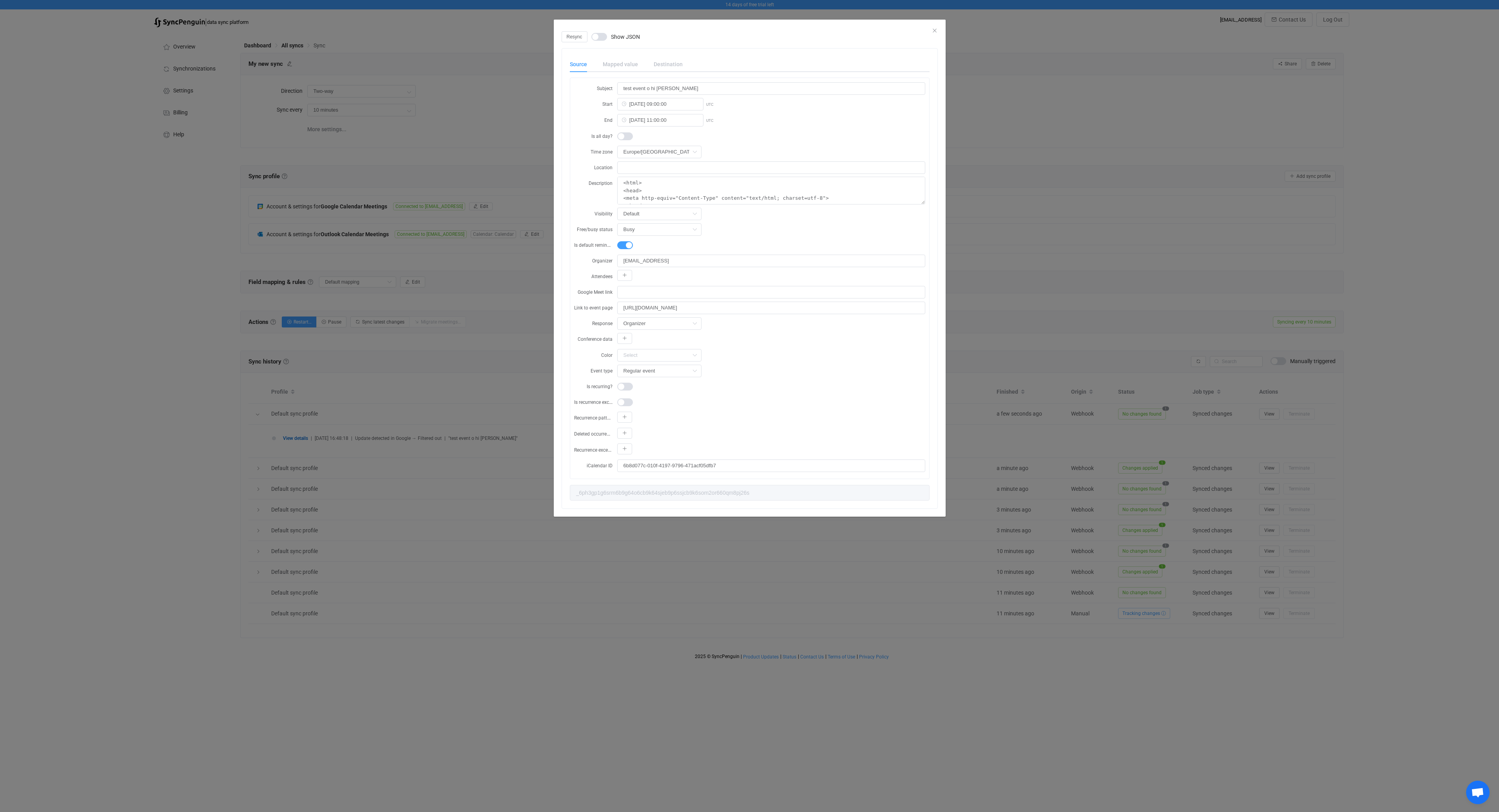
click at [216, 279] on div "Resync Show JSON Source Mapped value Destination Subject test event o hi mark S…" at bounding box center [750, 406] width 1499 height 812
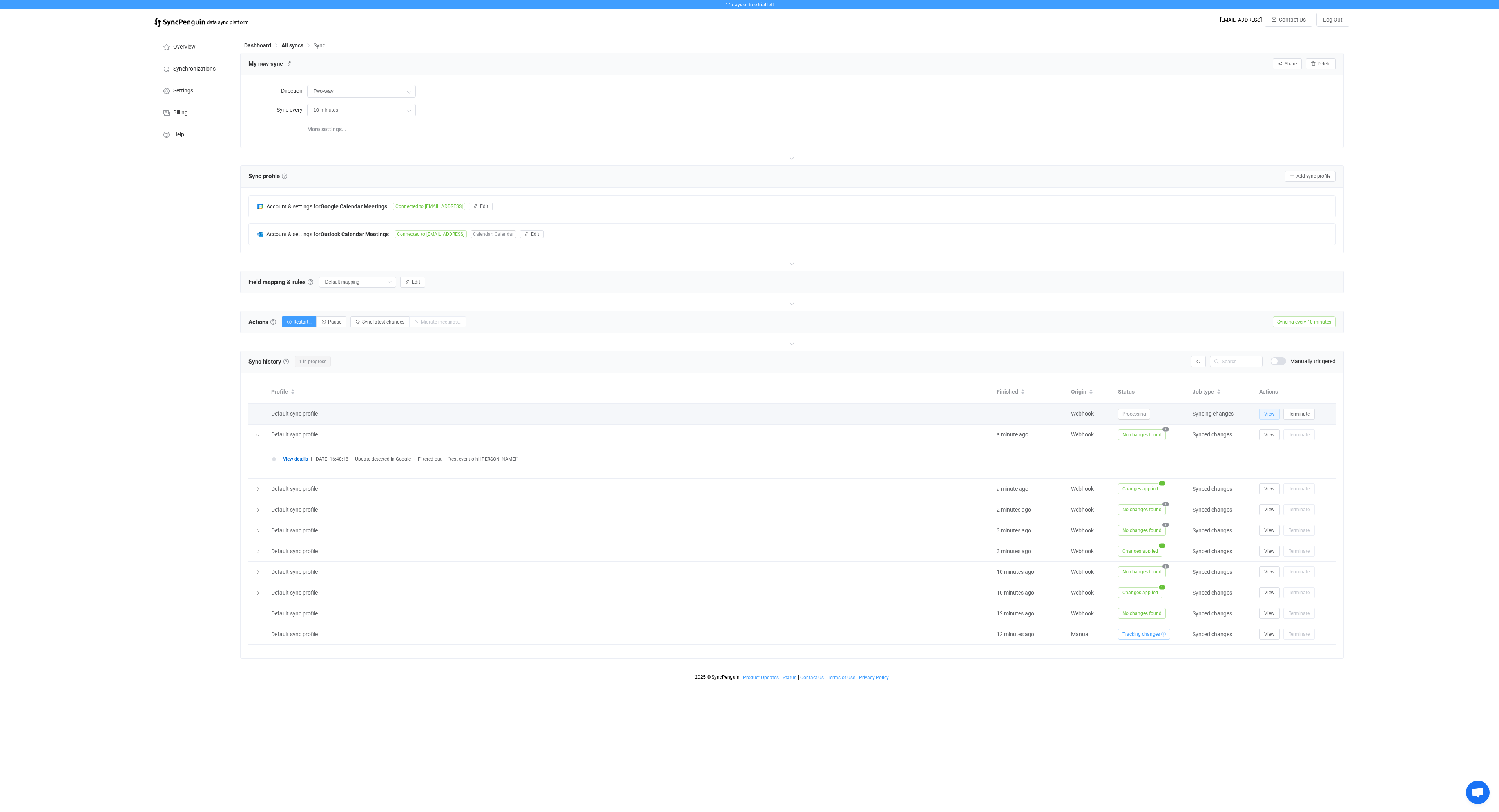
click at [1267, 413] on span "View" at bounding box center [1269, 414] width 10 height 5
click at [1263, 415] on button "View" at bounding box center [1269, 414] width 21 height 11
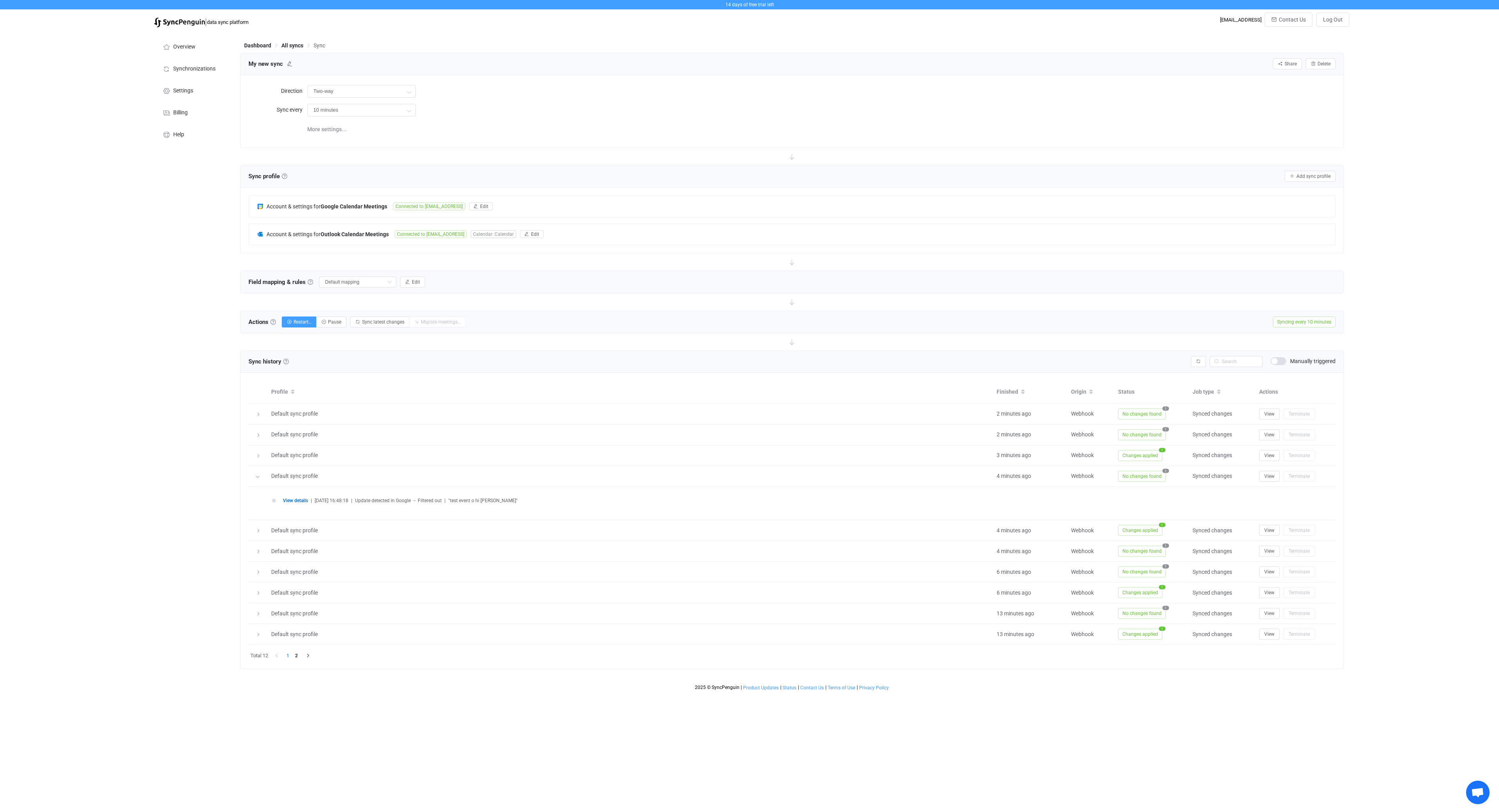
click at [135, 216] on div "14 days of free trial left | data sync platform it-procurement@daedalean.ai Con…" at bounding box center [750, 347] width 1499 height 695
click at [85, 284] on div "14 days of free trial left | data sync platform it-procurement@daedalean.ai Con…" at bounding box center [750, 330] width 1499 height 661
click at [190, 66] on span "Synchronizations" at bounding box center [193, 69] width 42 height 6
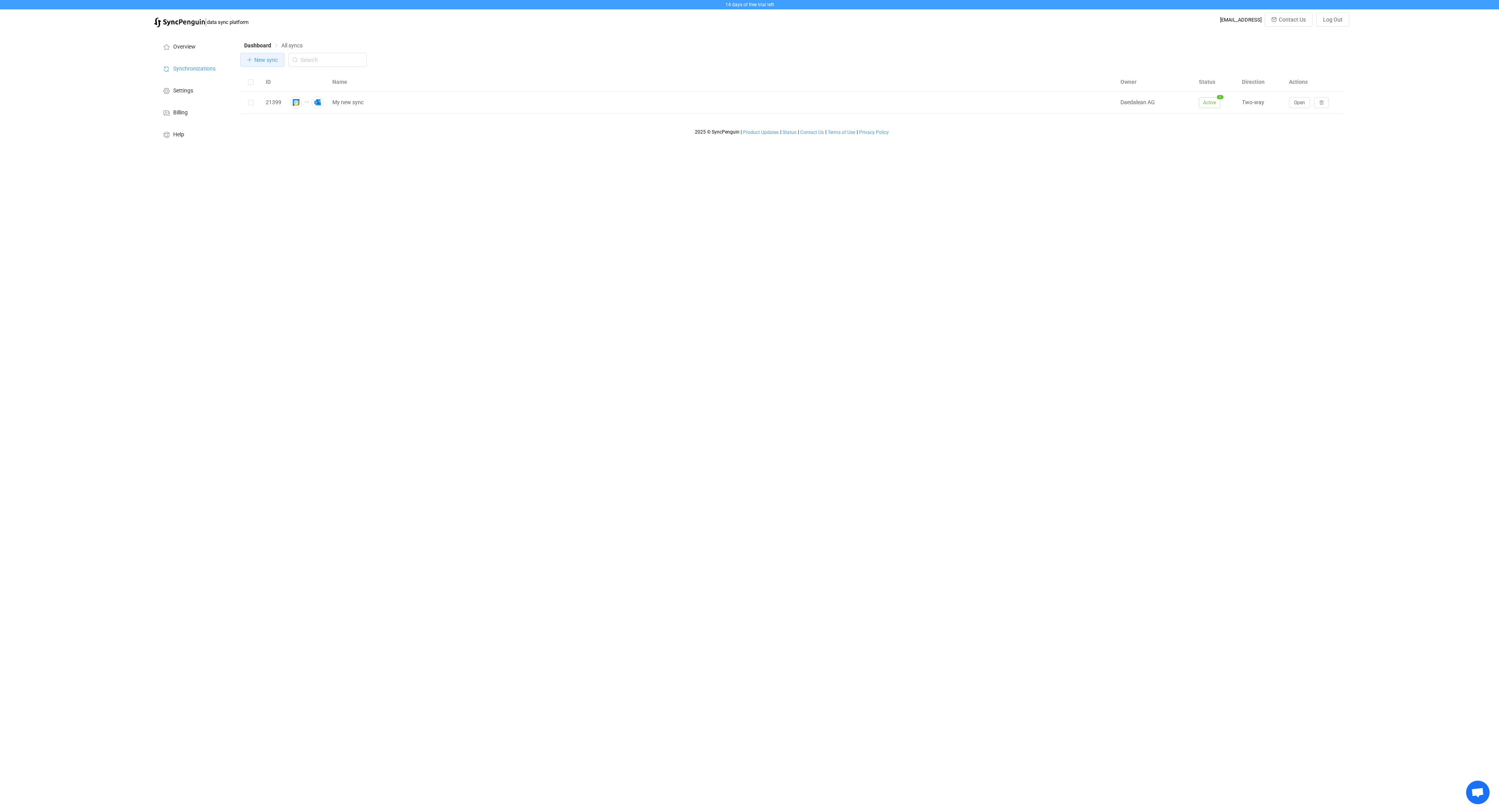
click at [257, 56] on span "New sync" at bounding box center [266, 59] width 23 height 6
click at [696, 134] on icon "button" at bounding box center [693, 133] width 10 height 10
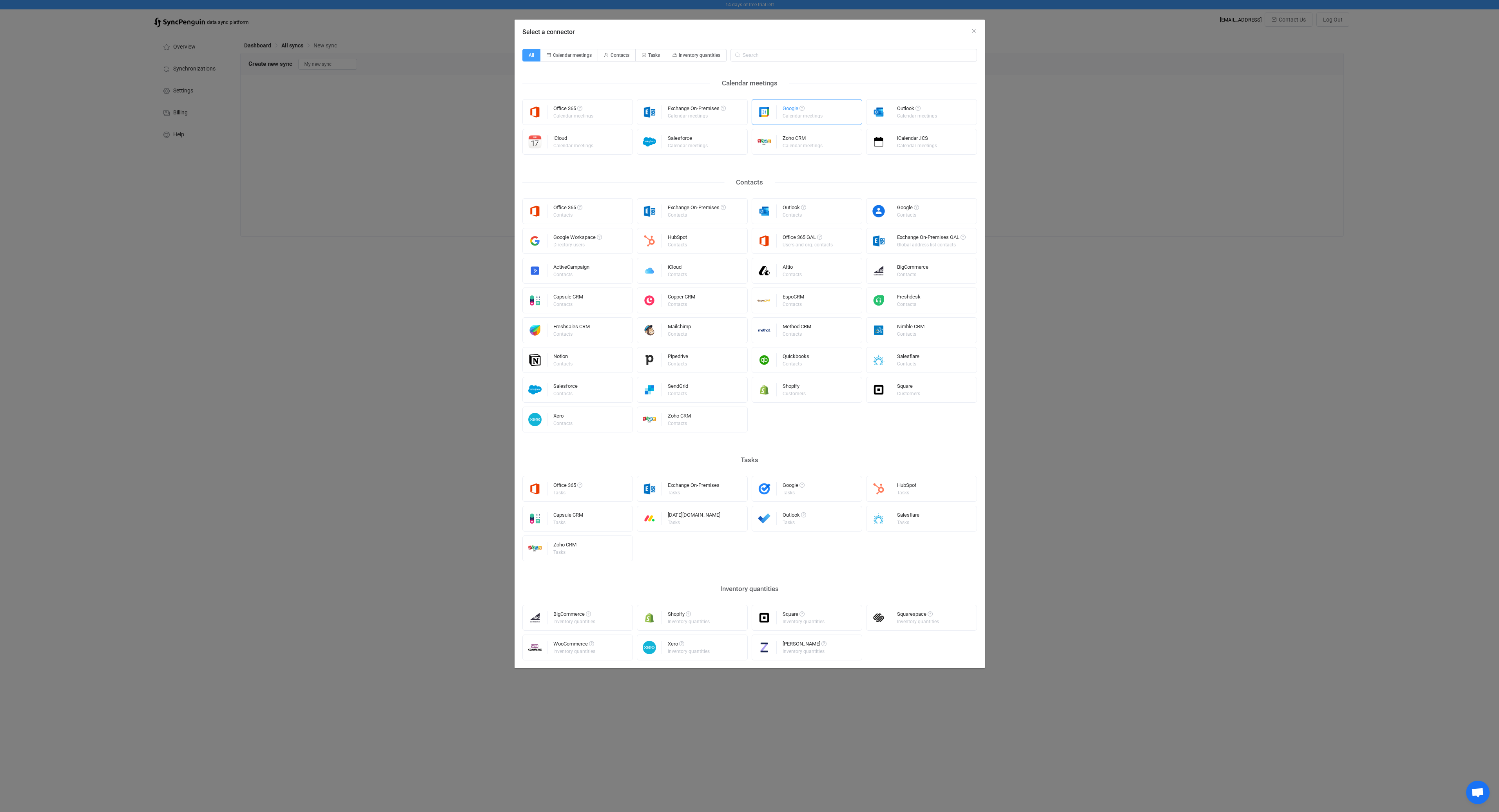
click at [828, 111] on div "Google Calendar meetings" at bounding box center [807, 112] width 111 height 26
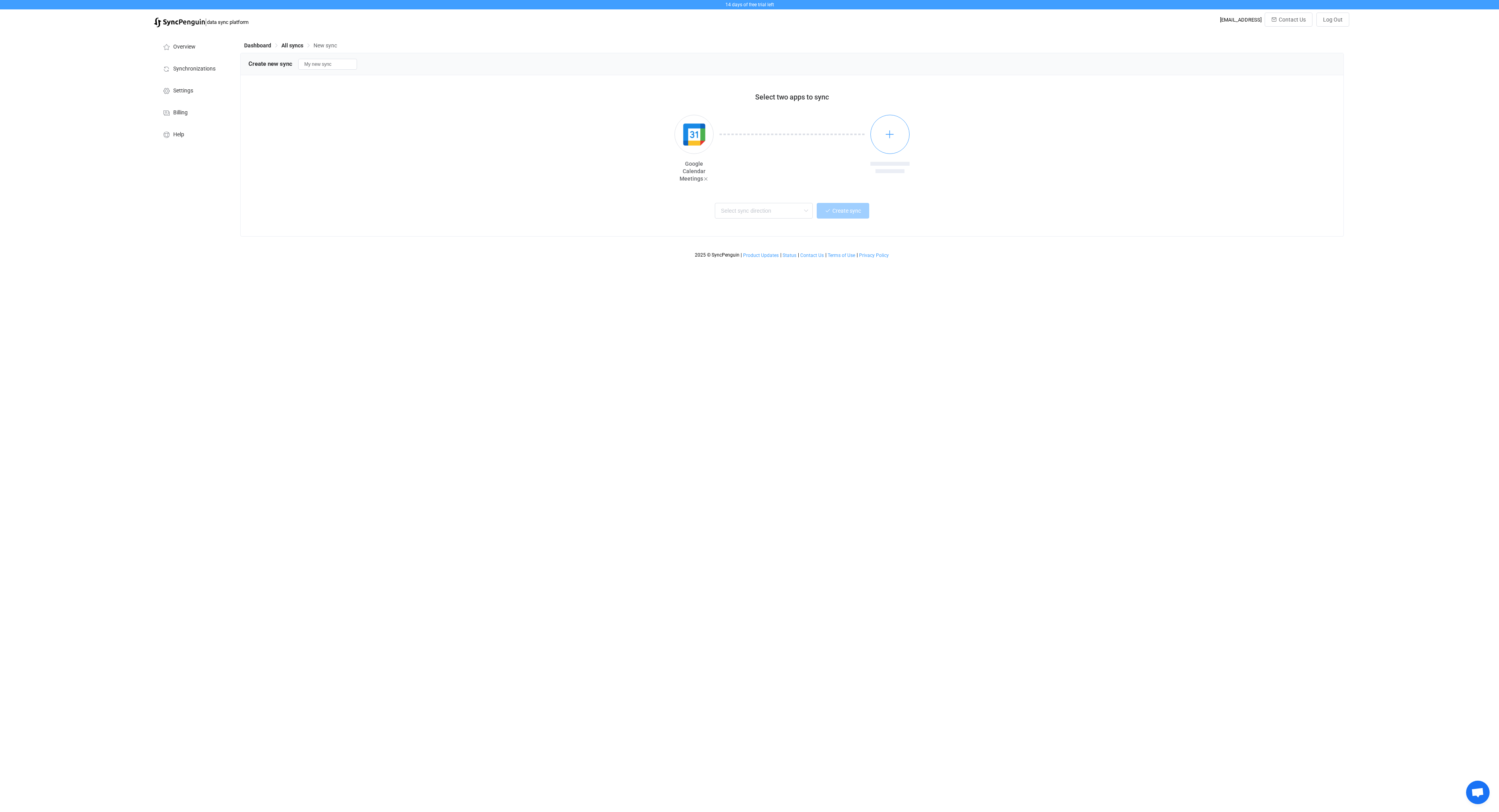
click at [888, 131] on icon "button" at bounding box center [889, 133] width 10 height 10
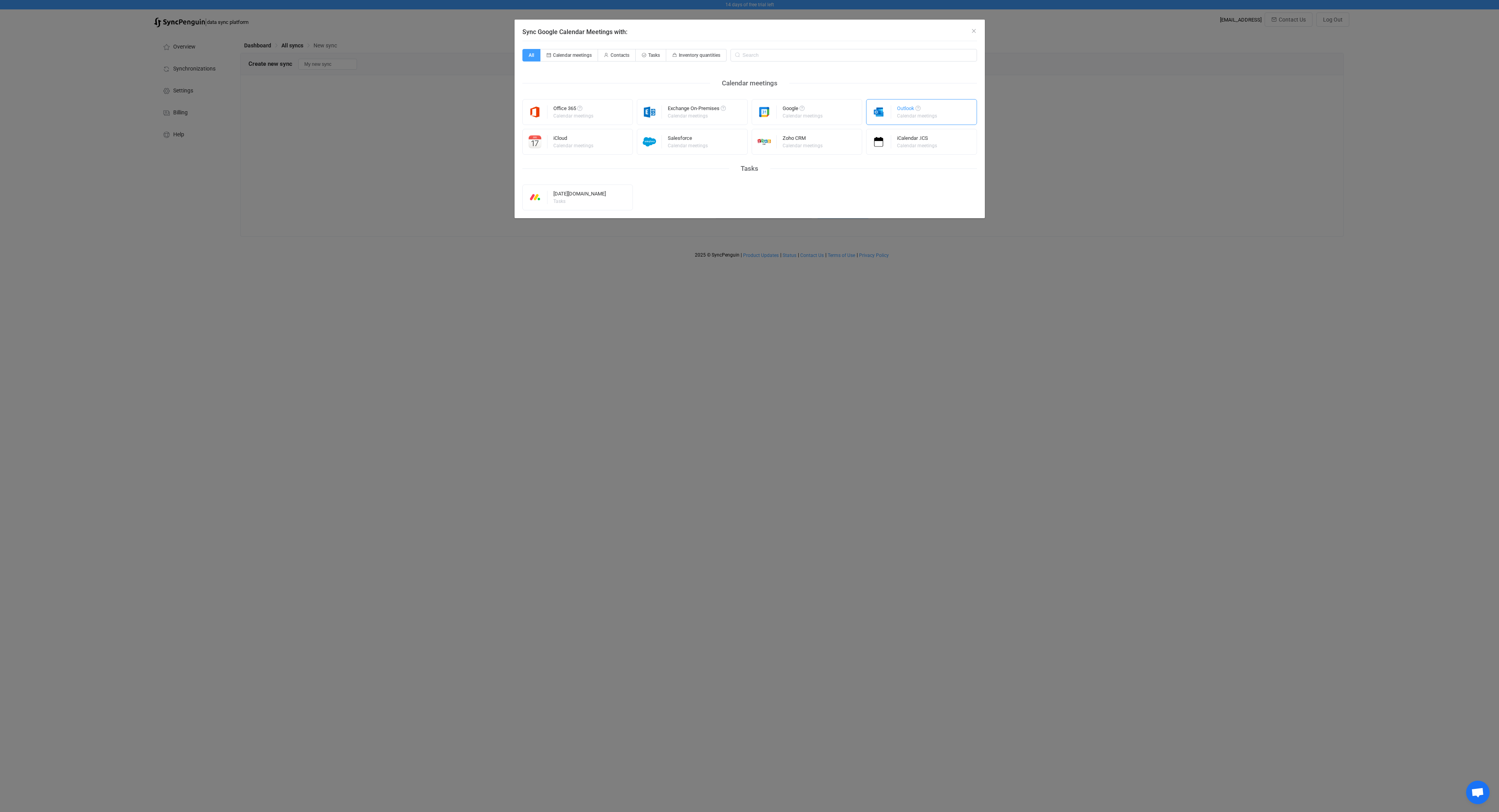
click at [912, 116] on div "Calendar meetings" at bounding box center [917, 115] width 40 height 4
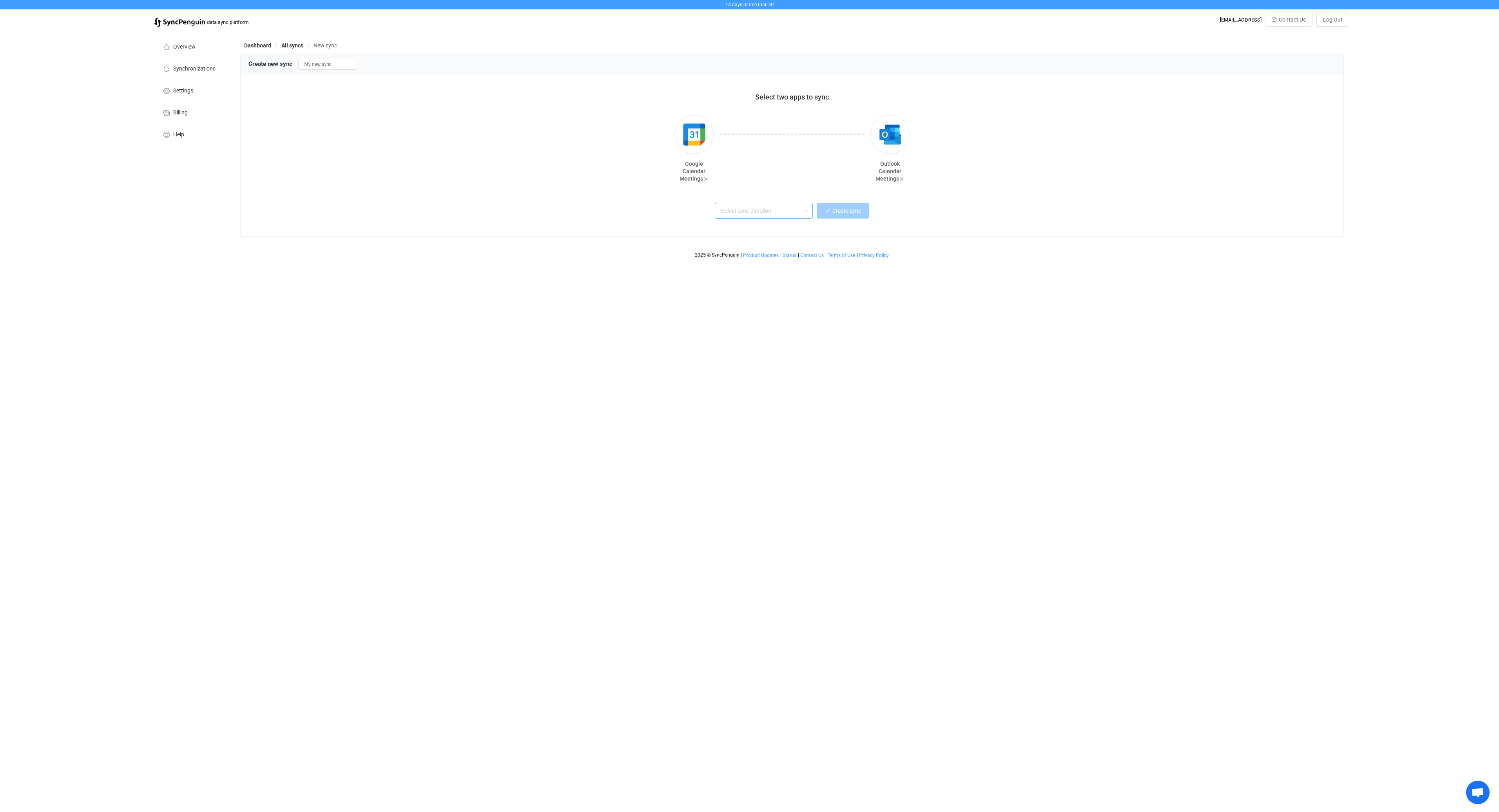
click at [783, 211] on input "text" at bounding box center [763, 211] width 98 height 16
click at [803, 234] on div "Two-way" at bounding box center [773, 232] width 101 height 11
type input "Two-way"
click at [853, 209] on span "Create sync" at bounding box center [846, 210] width 29 height 6
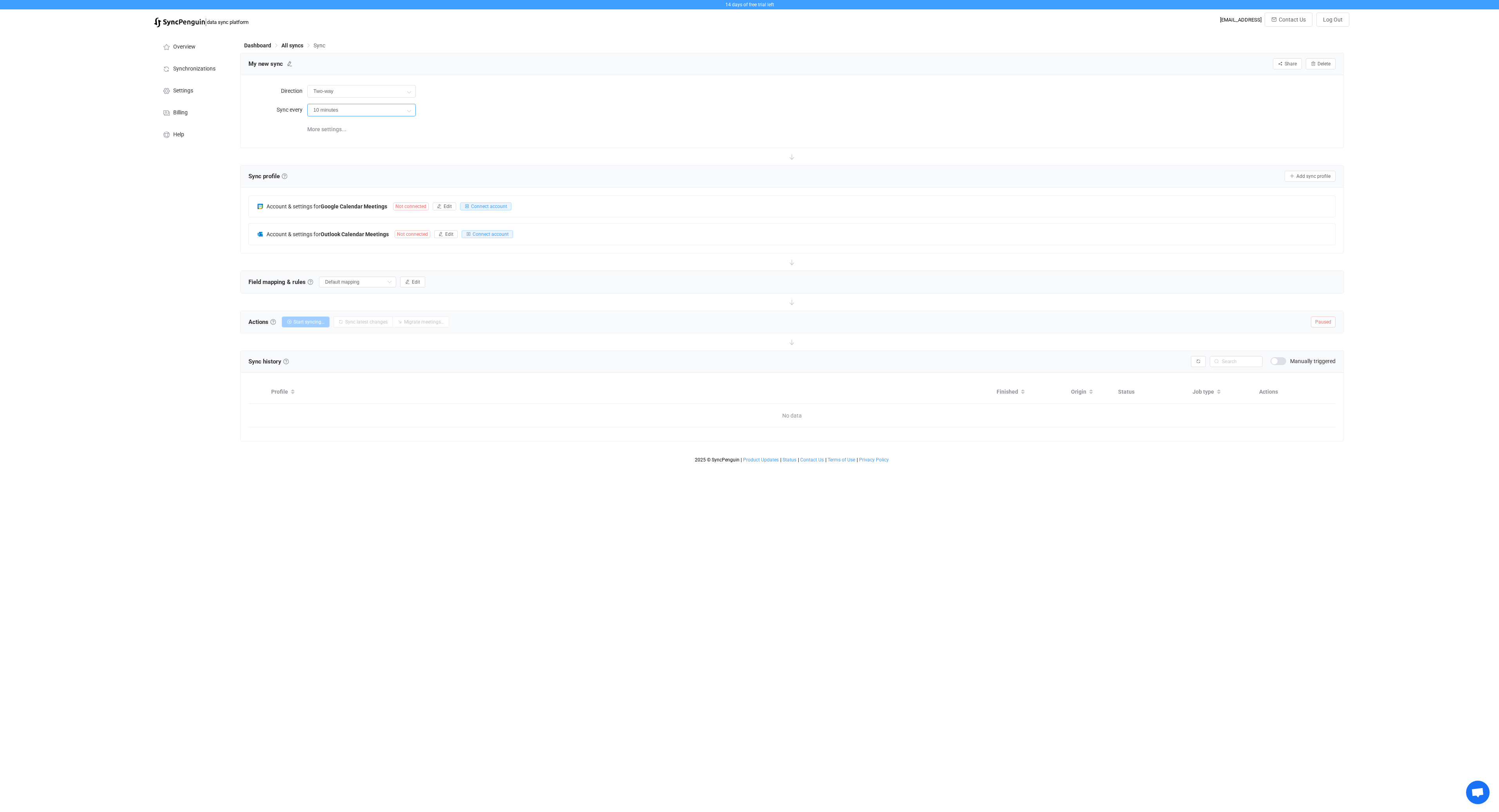
click at [387, 113] on input "10 minutes" at bounding box center [361, 110] width 108 height 13
click at [524, 114] on div "10 minutes" at bounding box center [821, 110] width 1028 height 16
click at [385, 107] on input "10 minutes" at bounding box center [361, 110] width 108 height 13
click at [366, 171] on li "1 hour" at bounding box center [364, 171] width 114 height 13
type input "1 hour"
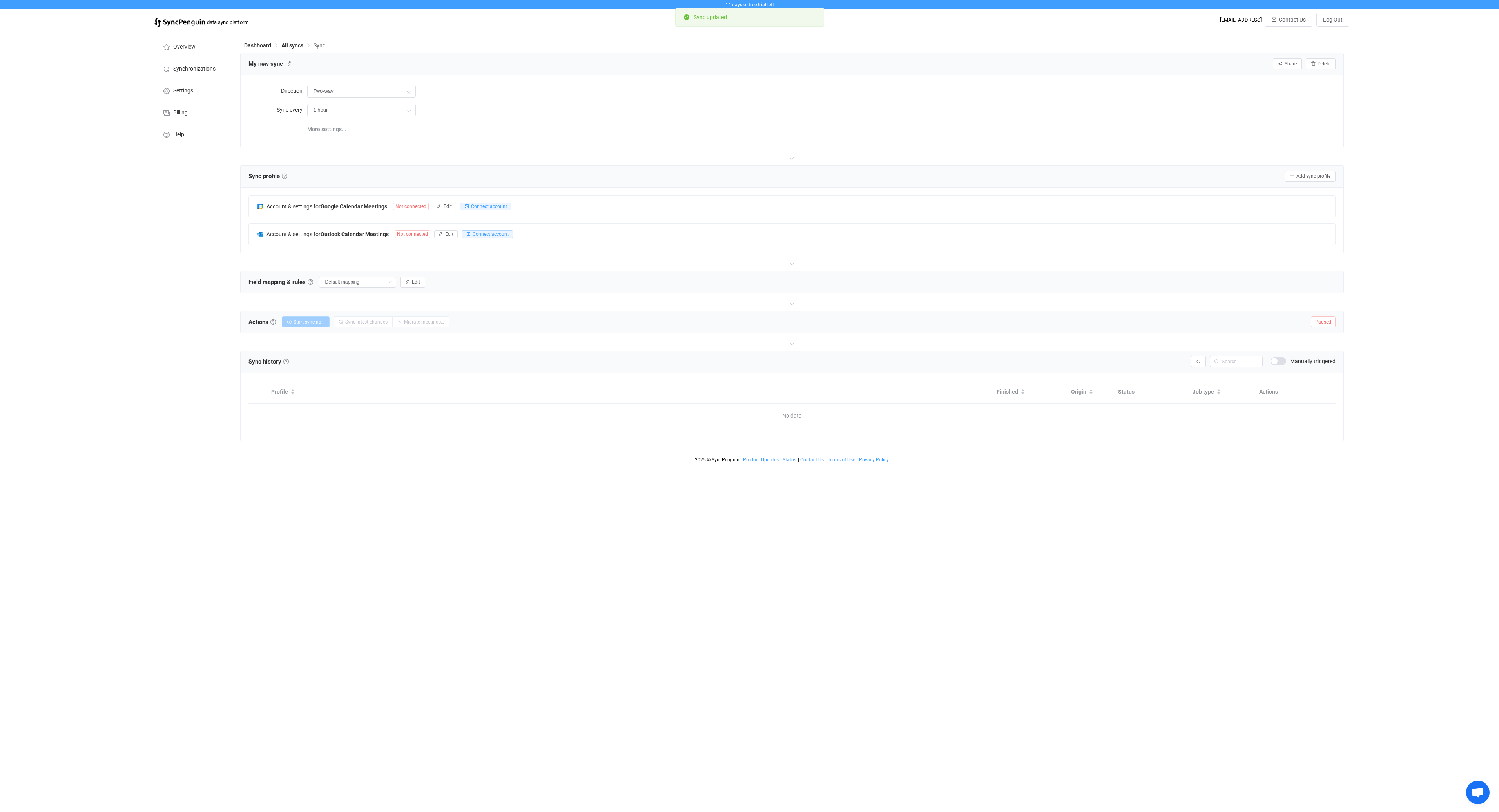
click at [568, 135] on div "More settings..." at bounding box center [821, 129] width 1028 height 16
click at [452, 204] on button "Edit" at bounding box center [444, 206] width 23 height 8
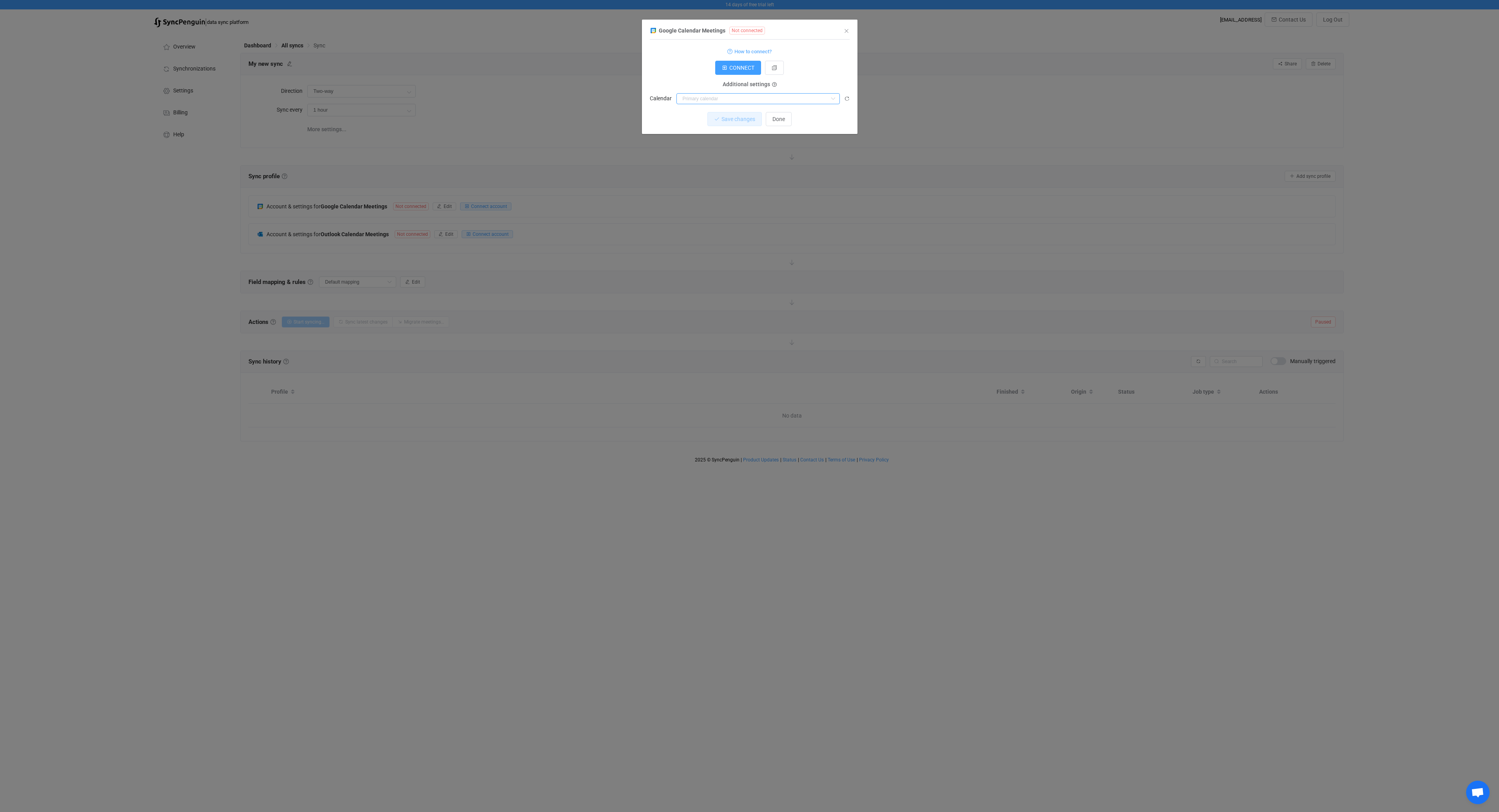
click at [707, 98] on input "dialog" at bounding box center [758, 98] width 163 height 11
click at [689, 63] on div "CONNECT" at bounding box center [749, 68] width 200 height 14
click at [737, 69] on span "CONNECT" at bounding box center [741, 67] width 25 height 6
click at [782, 121] on span "Done" at bounding box center [778, 119] width 13 height 6
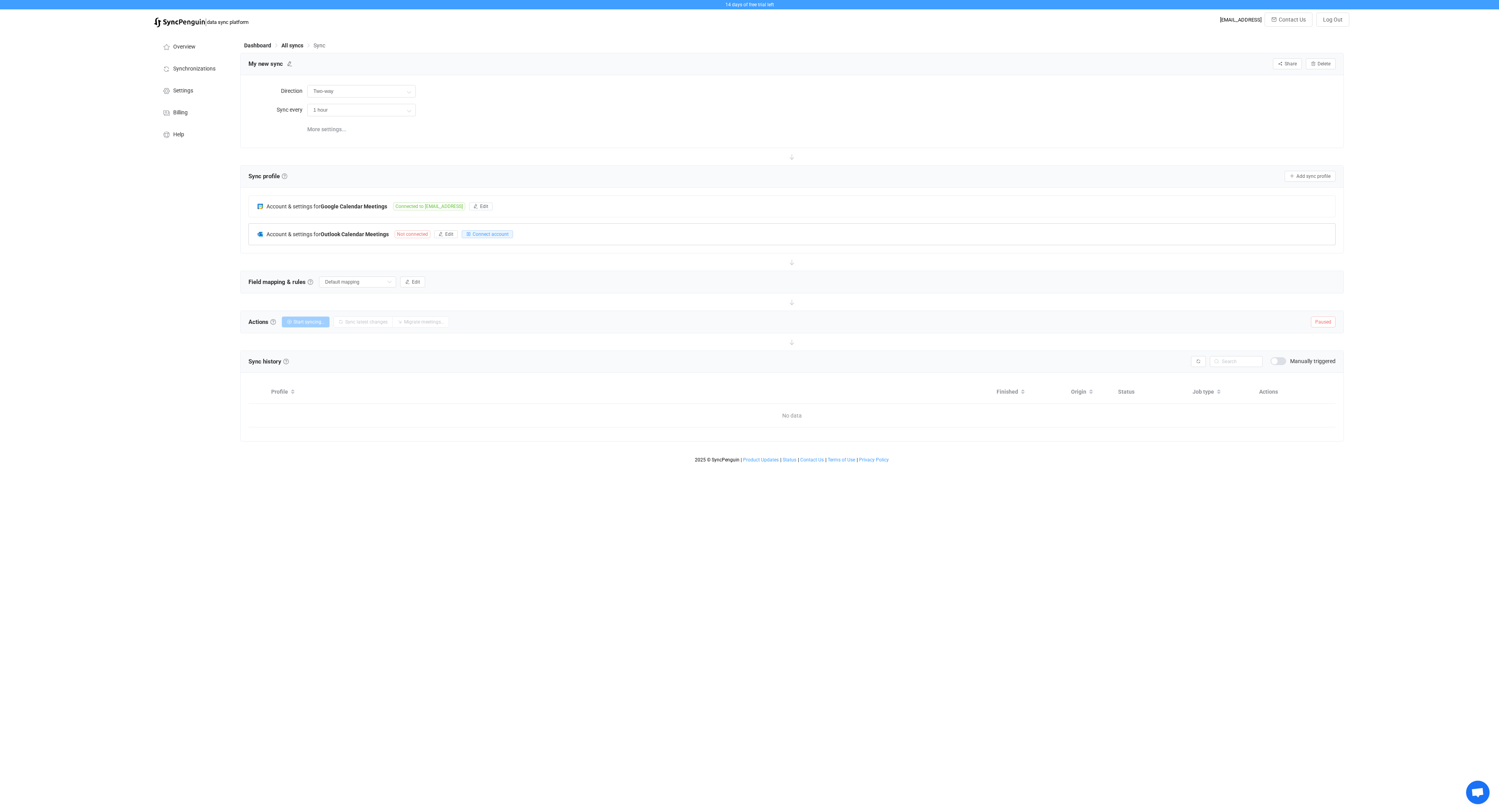
click at [410, 236] on span "Not connected" at bounding box center [413, 234] width 36 height 8
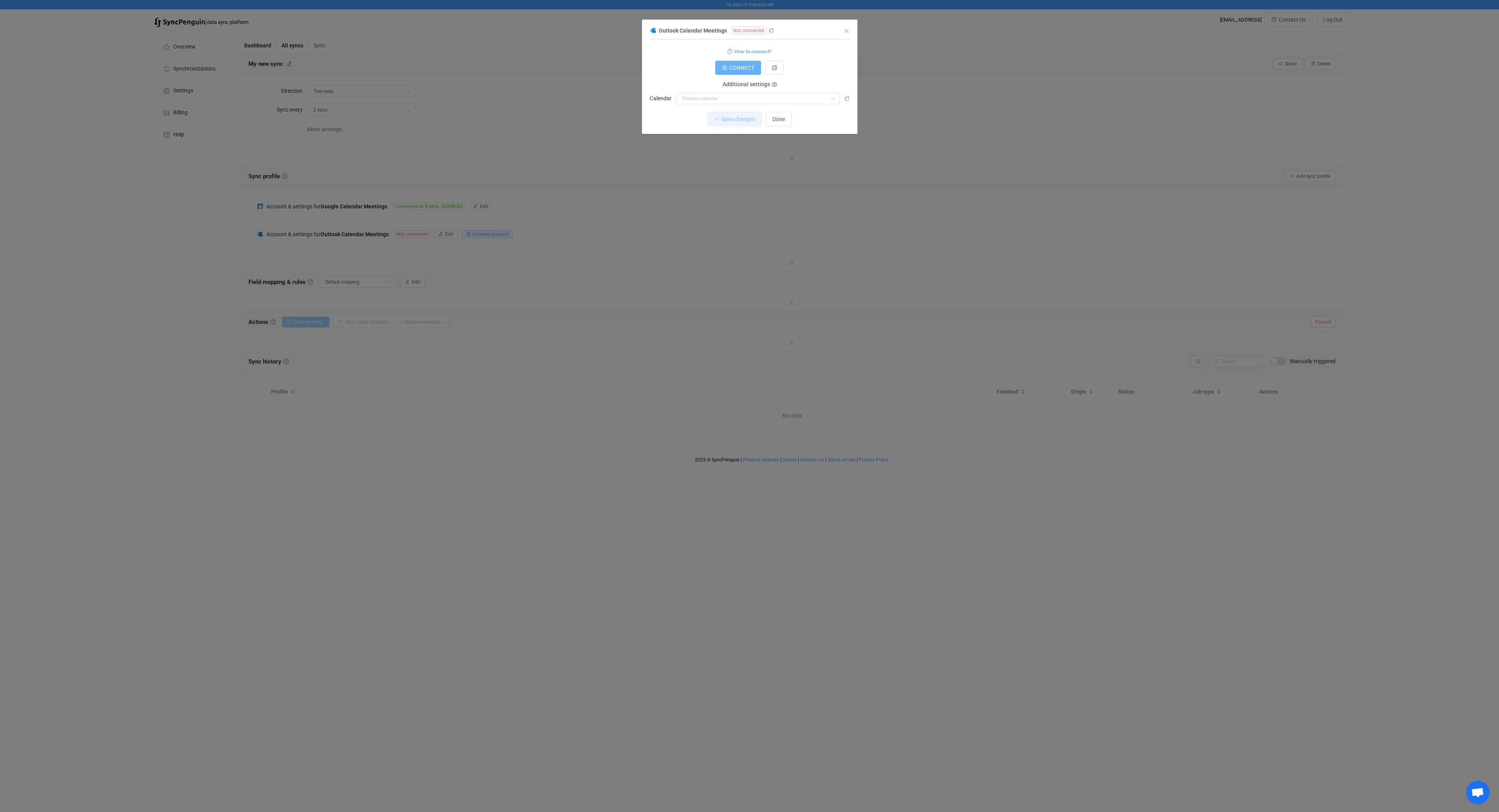
click at [735, 67] on span "CONNECT" at bounding box center [741, 67] width 25 height 6
click at [779, 119] on span "Done" at bounding box center [778, 119] width 13 height 6
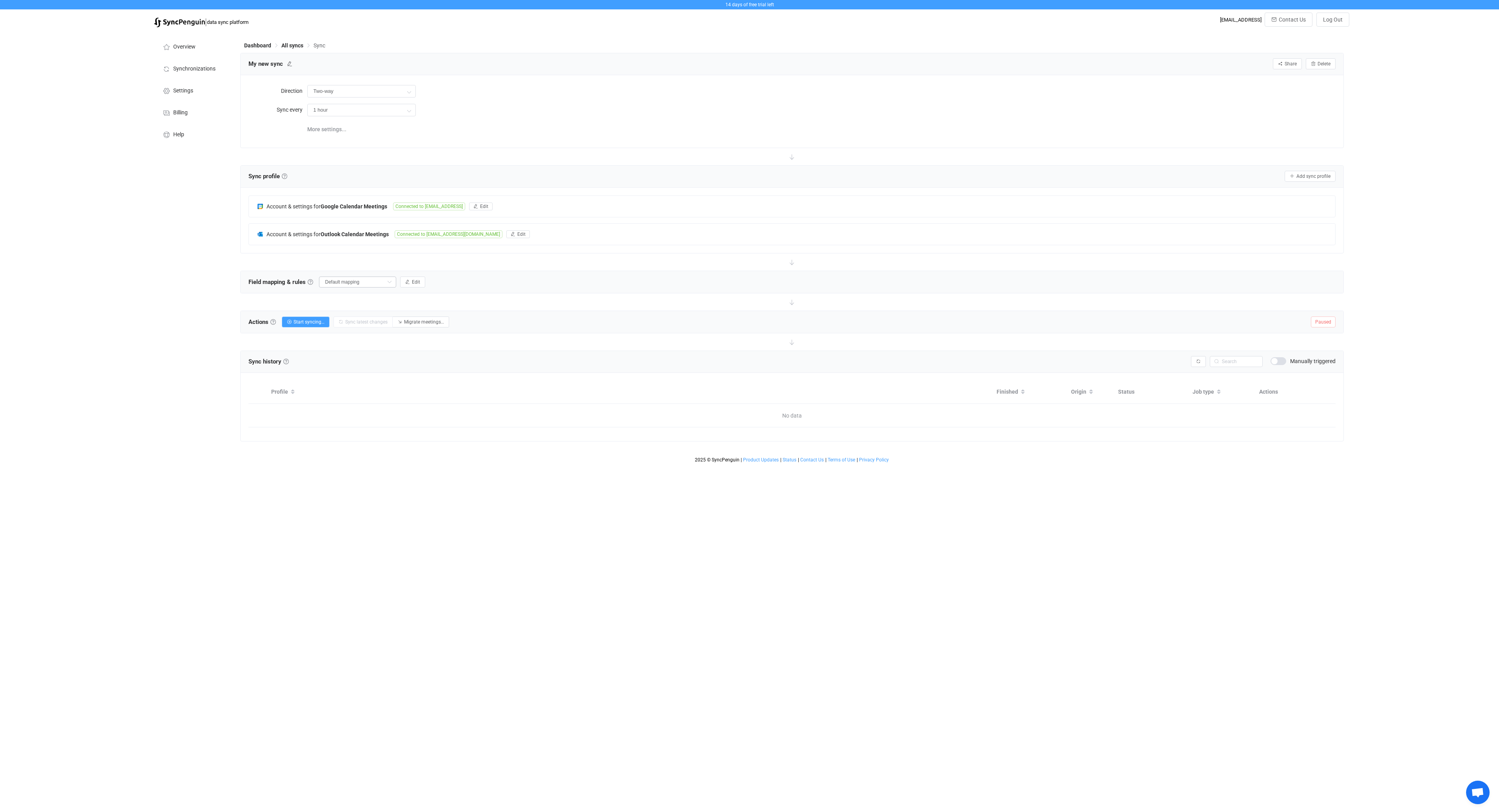
click at [392, 282] on icon at bounding box center [389, 282] width 10 height 11
click at [373, 312] on li "Default mapping" at bounding box center [363, 312] width 84 height 13
click at [413, 322] on span "Migrate meetings…" at bounding box center [424, 322] width 40 height 5
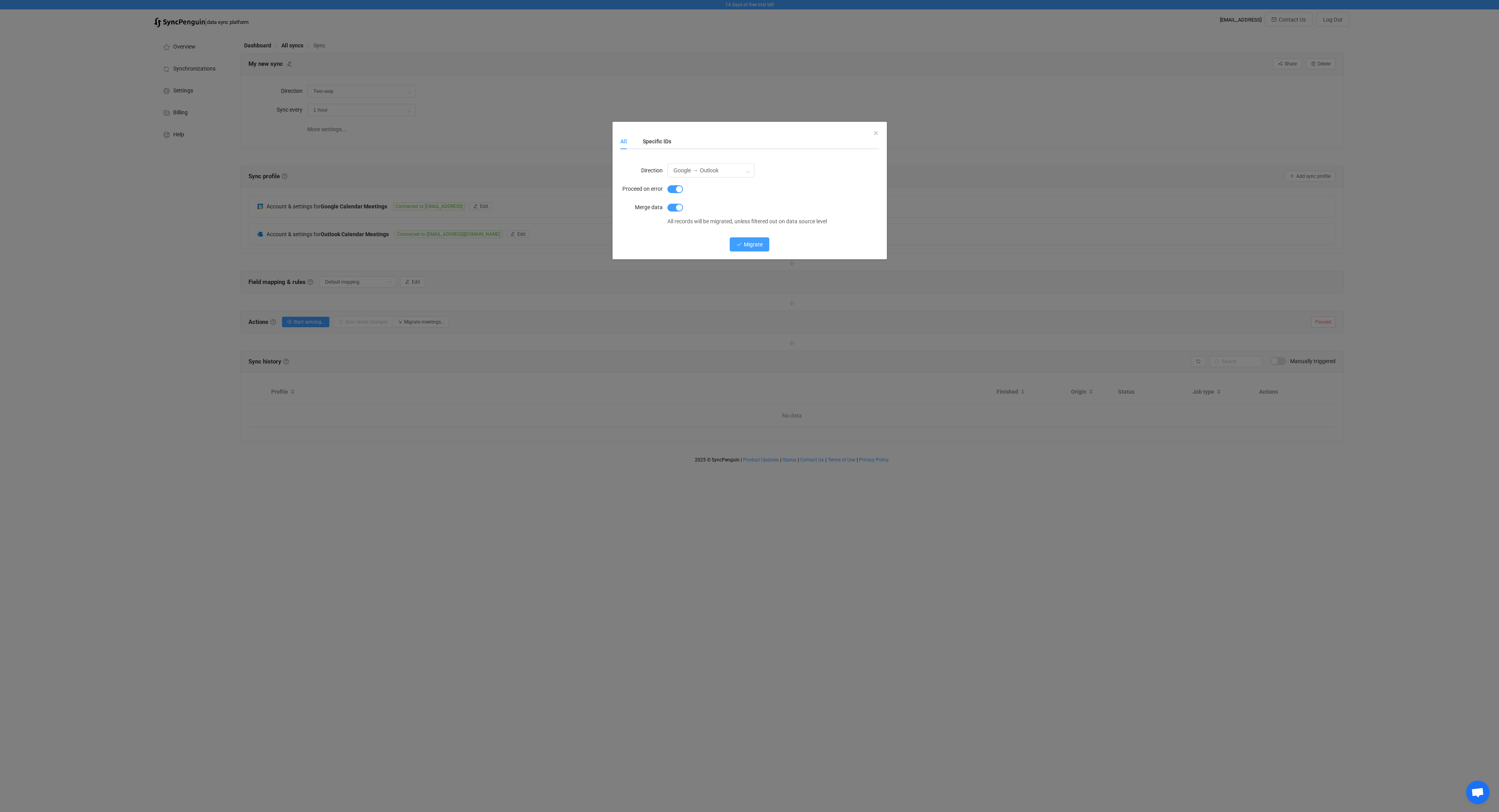
click at [747, 244] on span "Migrate" at bounding box center [752, 244] width 19 height 6
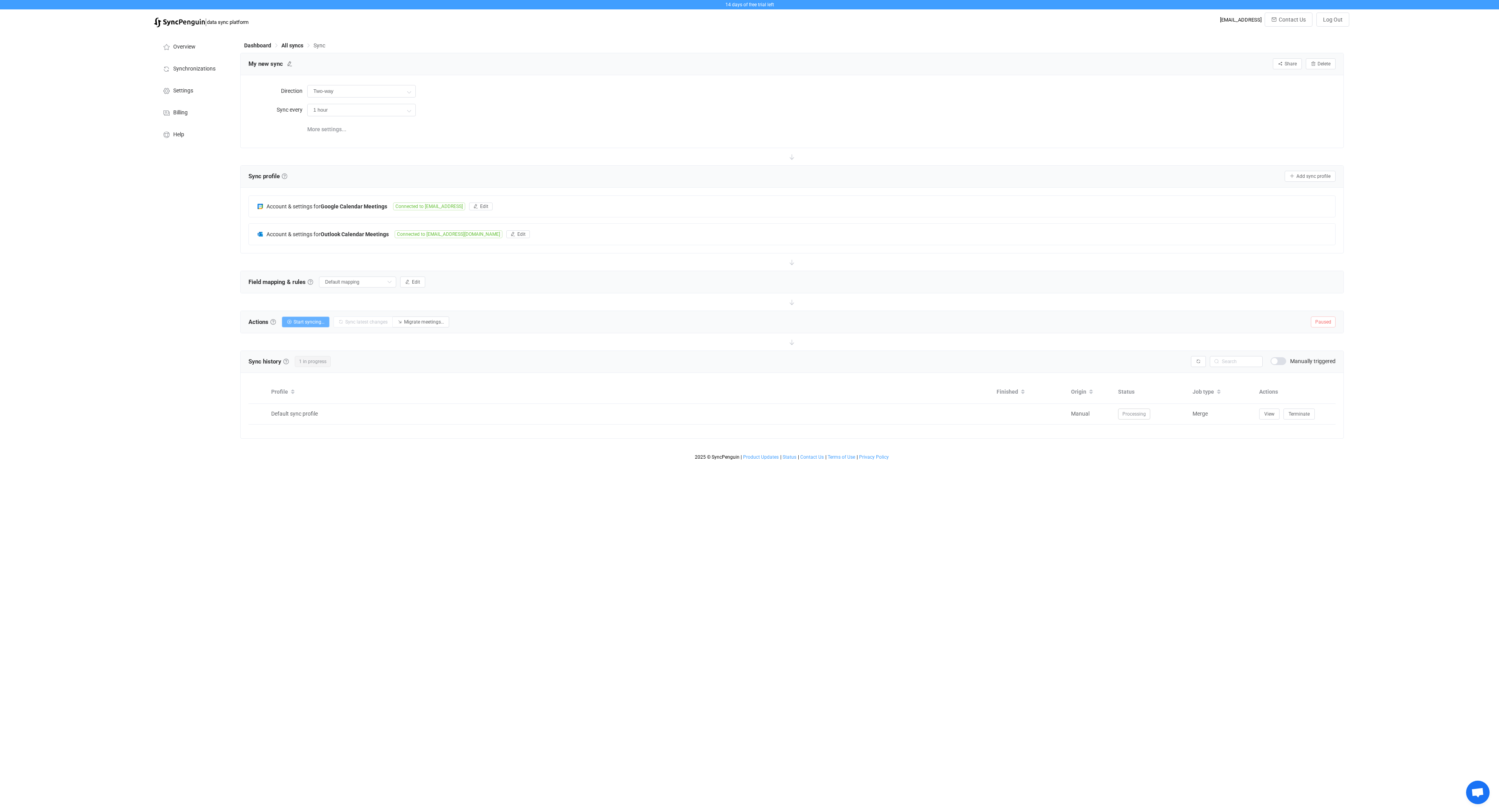
click at [313, 325] on button "Start syncing…" at bounding box center [305, 322] width 47 height 11
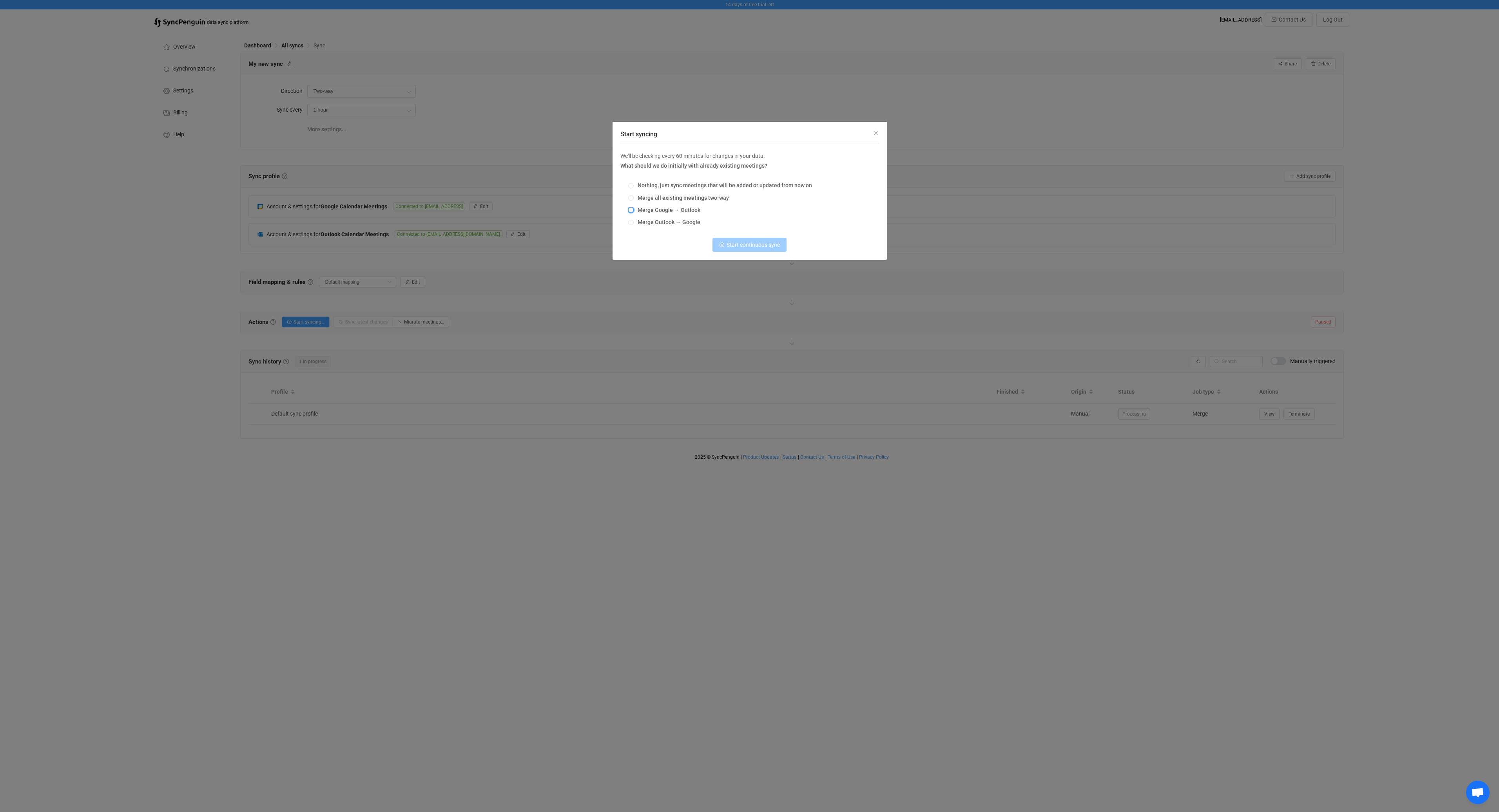
click at [631, 209] on span "Start syncing" at bounding box center [630, 209] width 5 height 5
click at [631, 209] on input "Merge Google → Outlook" at bounding box center [630, 209] width 5 height 6
radio input "true"
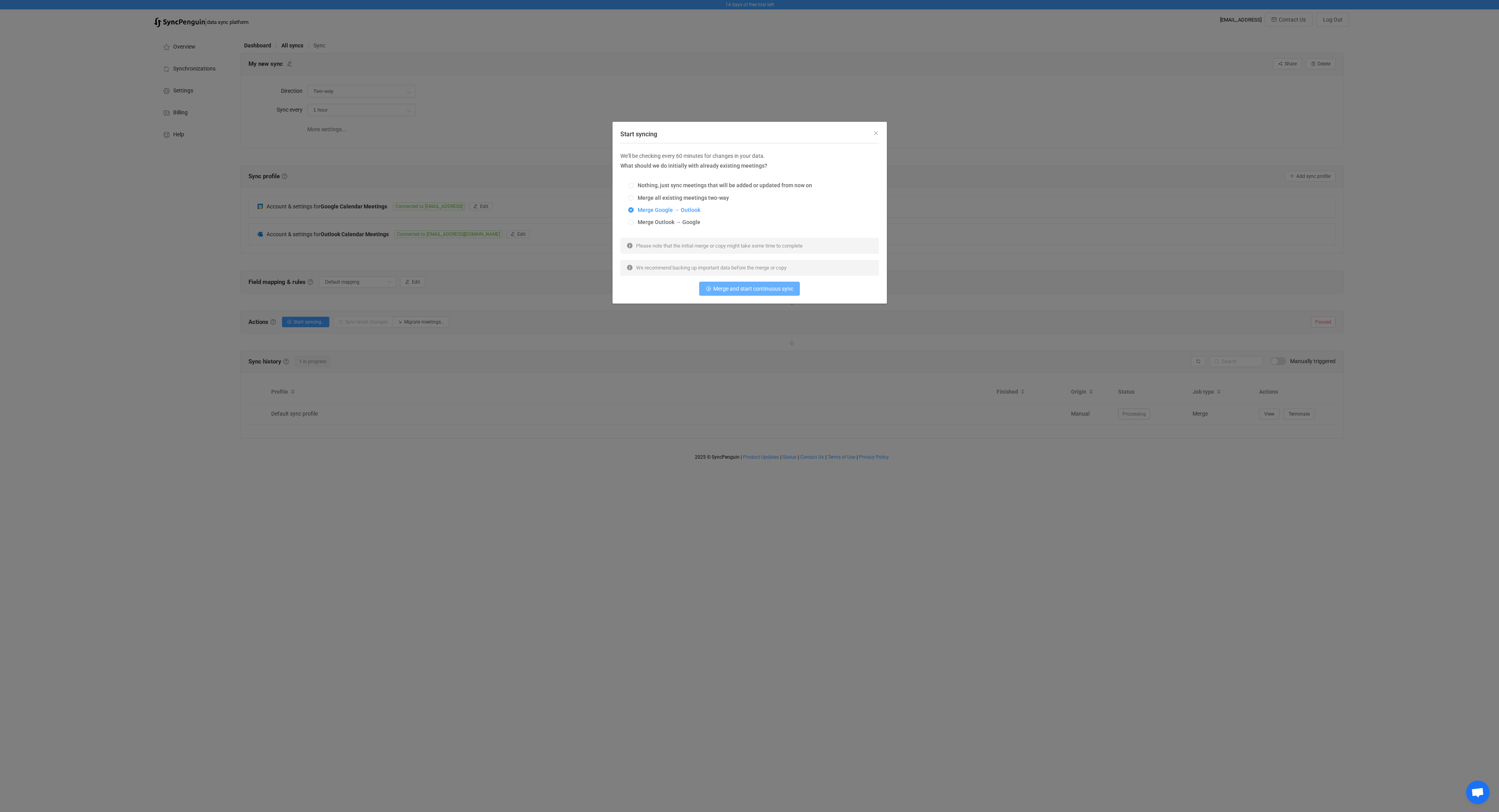
click at [732, 287] on span "Merge and start continuous sync" at bounding box center [752, 288] width 80 height 6
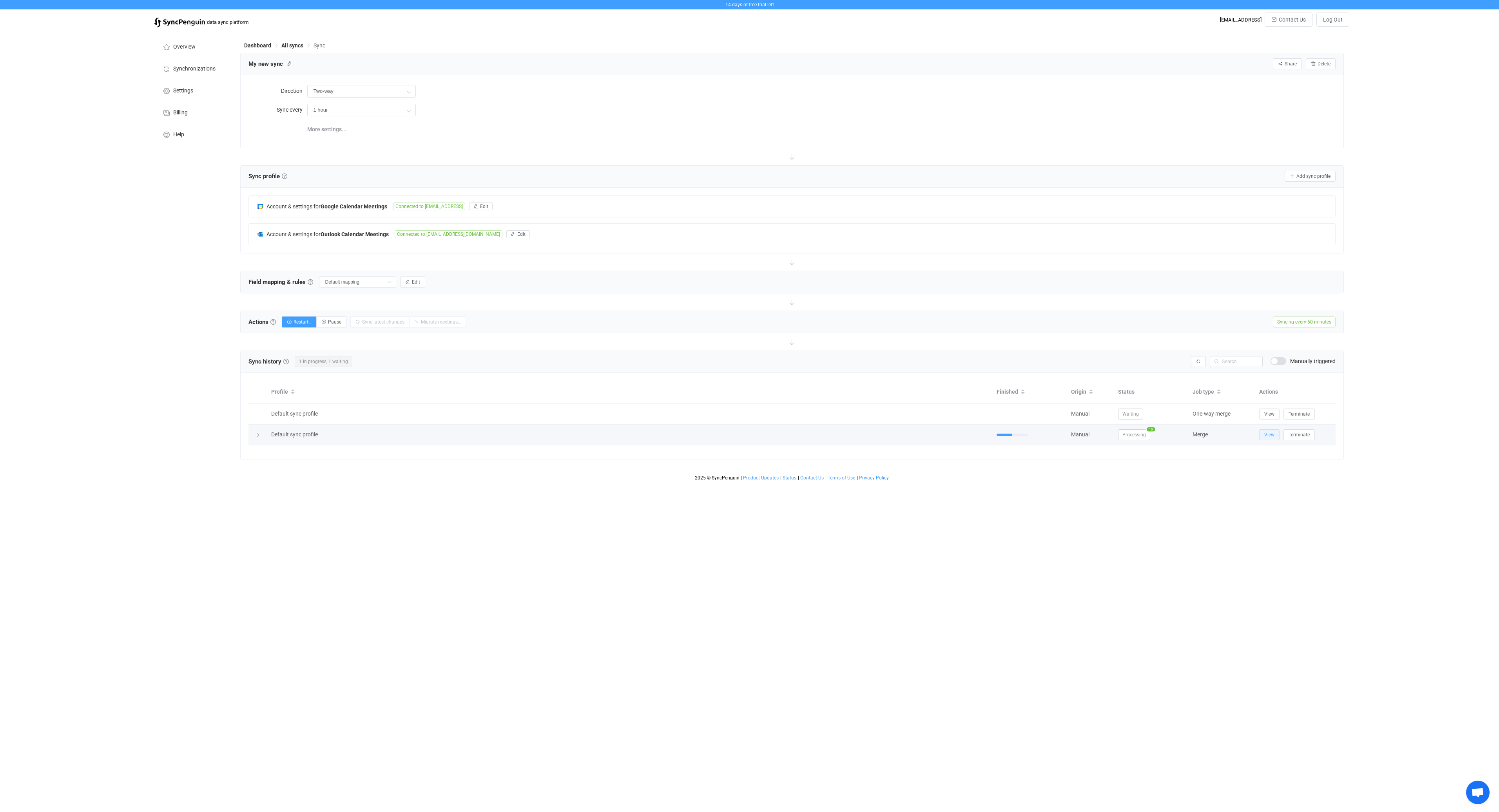
click at [1262, 434] on button "View" at bounding box center [1269, 435] width 21 height 11
click at [118, 304] on div "14 days of free trial left | data sync platform it-procurement@daedalean.ai Con…" at bounding box center [750, 242] width 1499 height 484
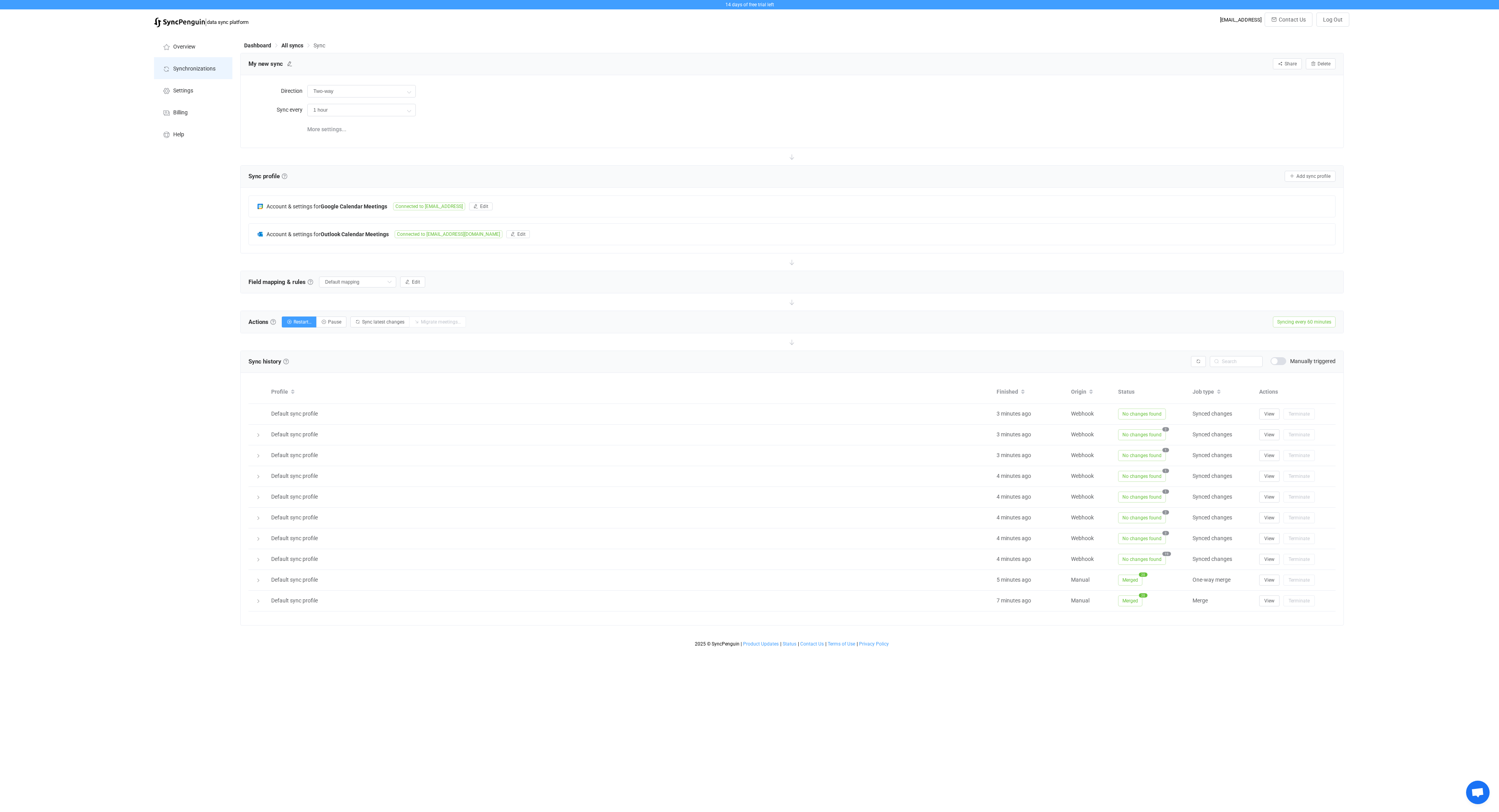
click at [206, 68] on span "Synchronizations" at bounding box center [193, 69] width 42 height 6
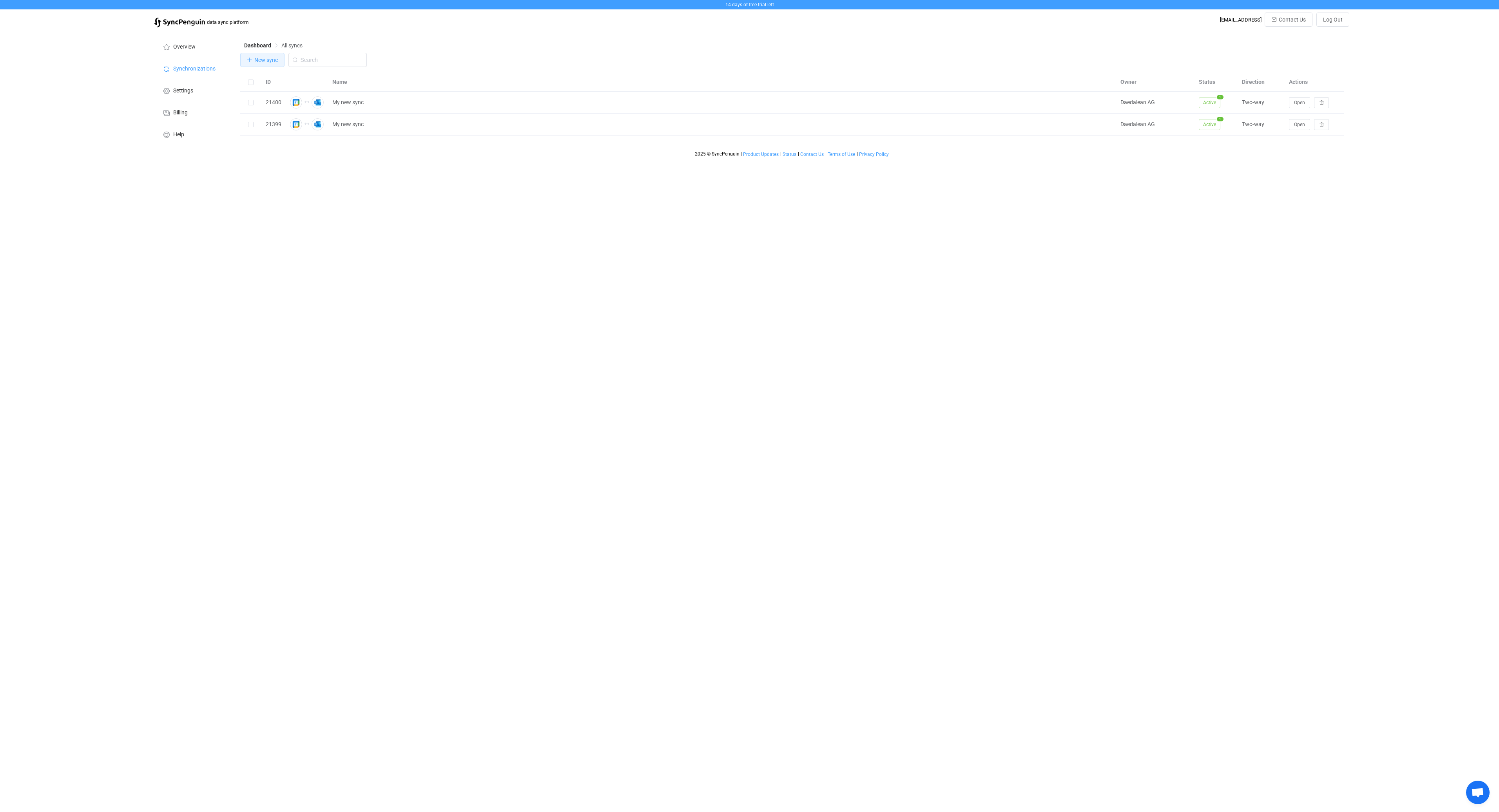
click at [267, 58] on span "New sync" at bounding box center [266, 59] width 23 height 6
click at [697, 134] on icon "button" at bounding box center [693, 133] width 10 height 10
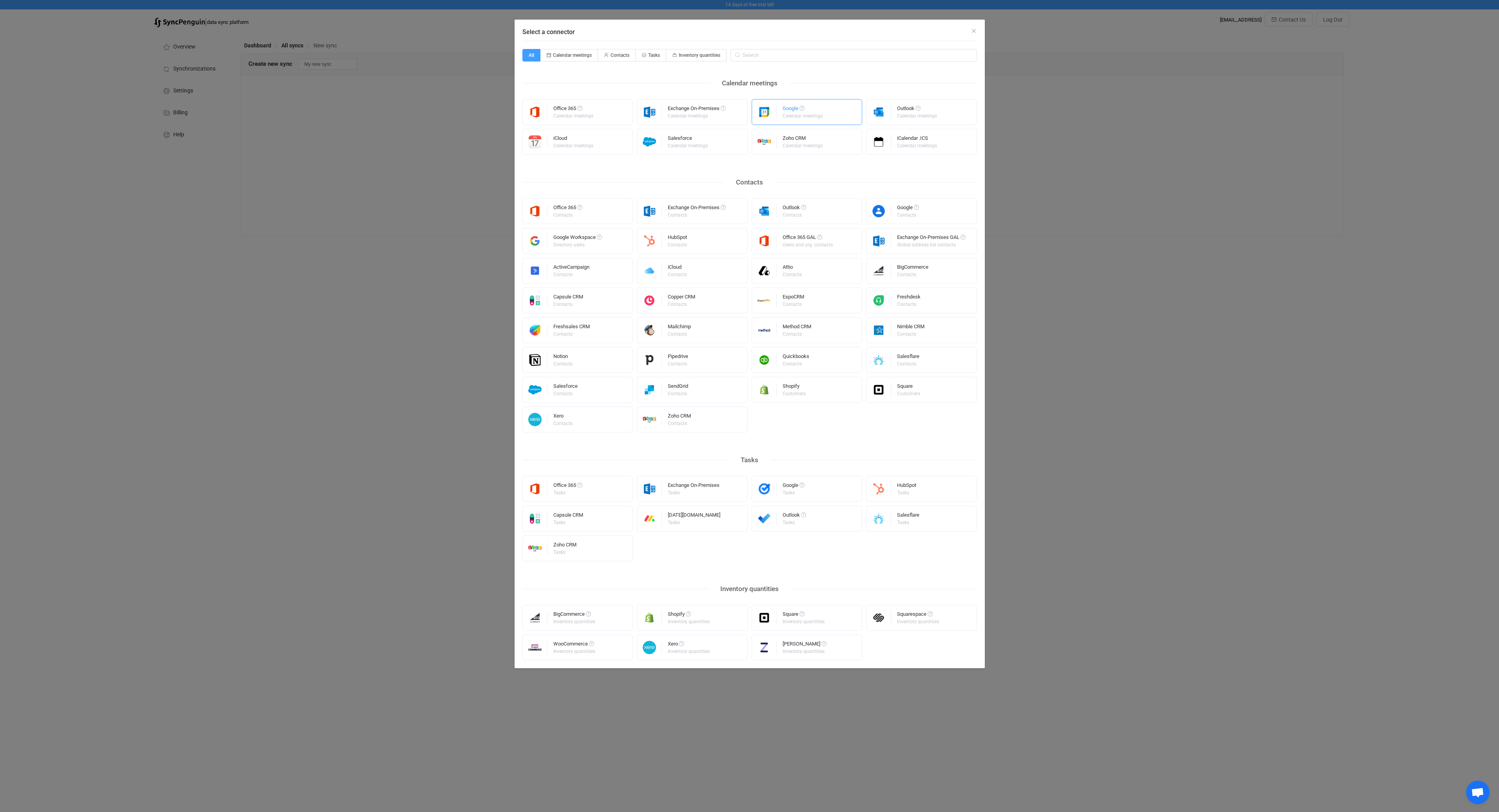
click at [809, 113] on div "Google" at bounding box center [803, 109] width 41 height 8
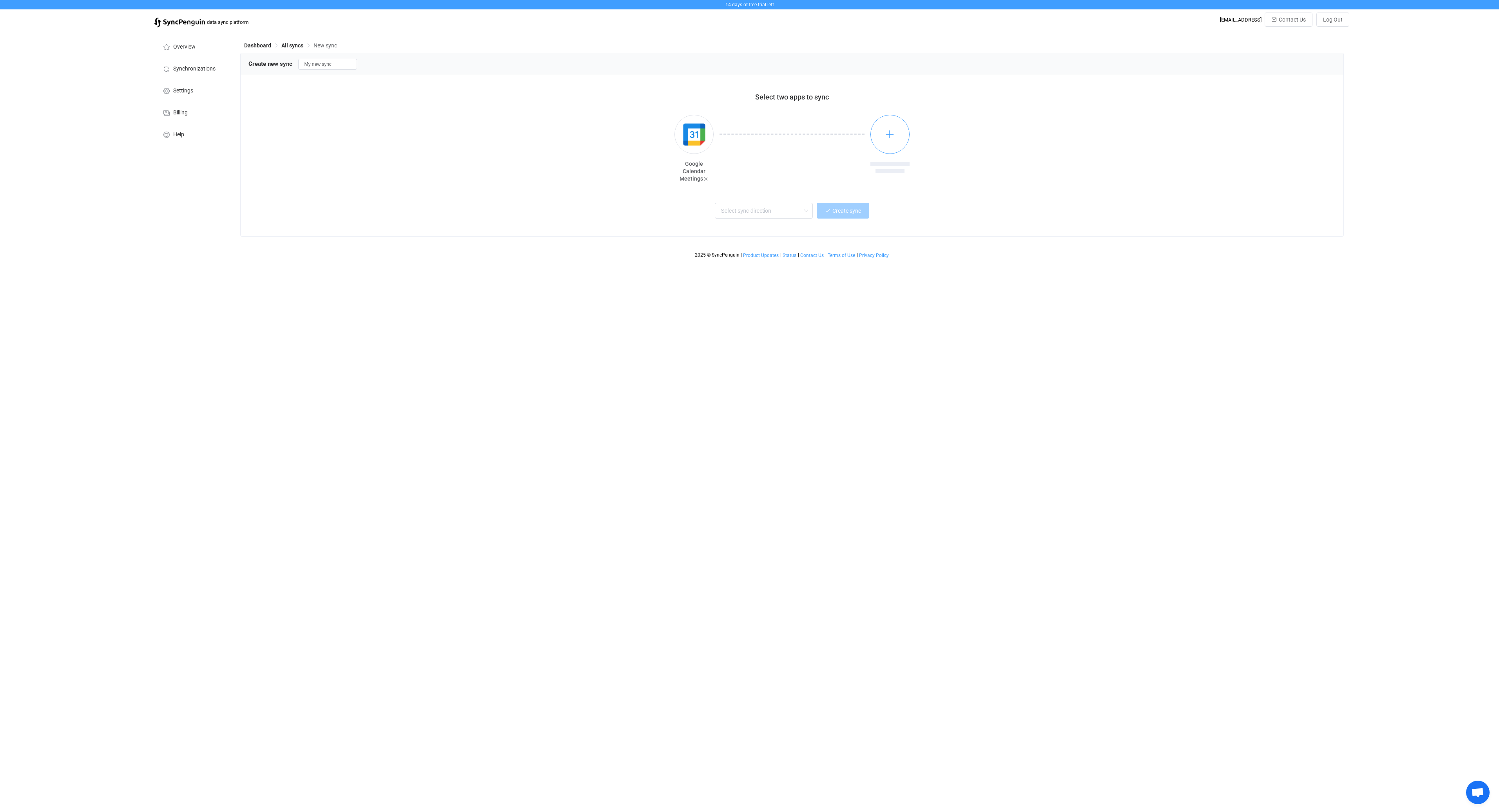
click at [892, 143] on button "button" at bounding box center [890, 134] width 39 height 39
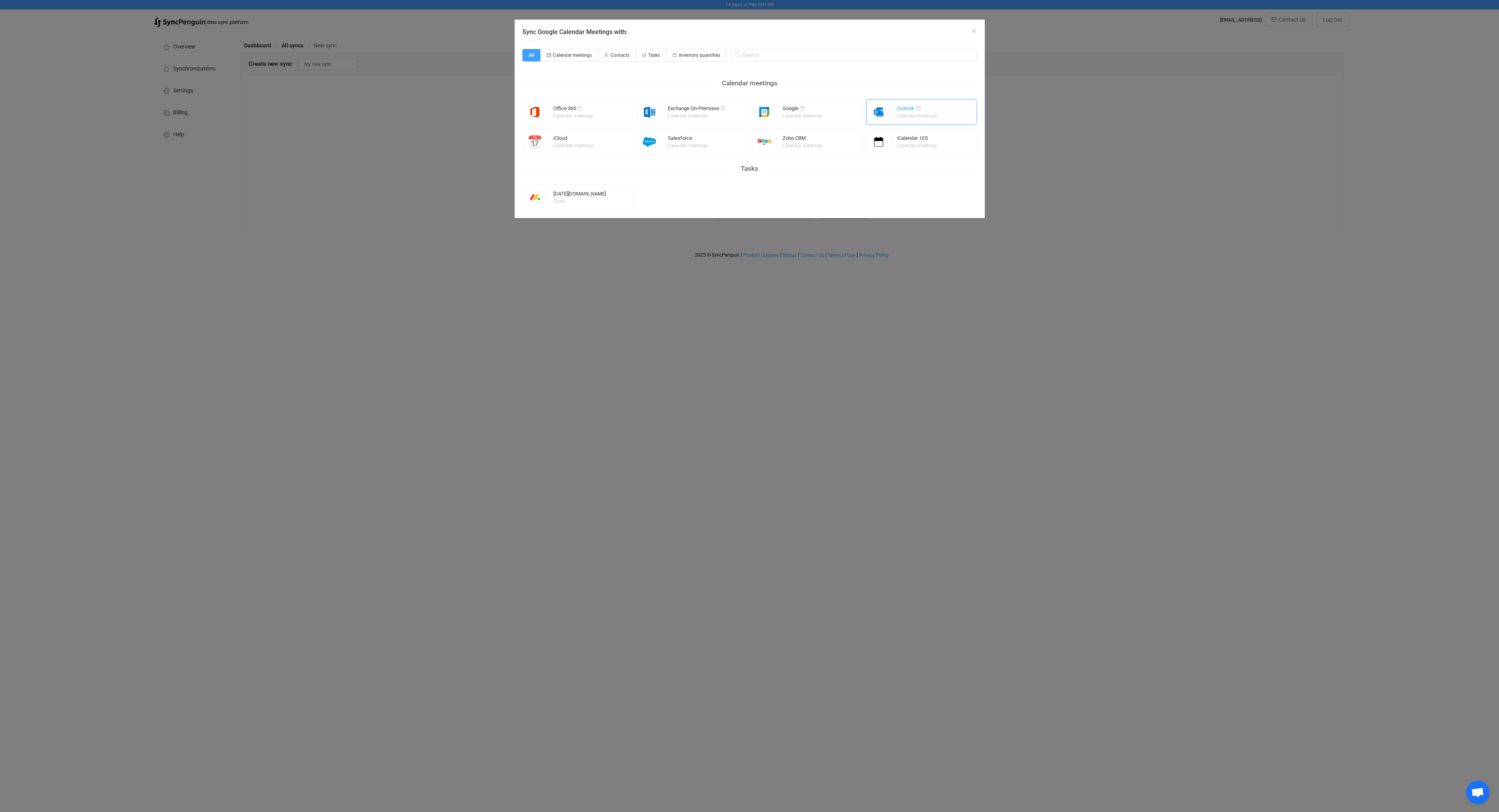
click at [909, 109] on div "Outlook" at bounding box center [918, 109] width 41 height 8
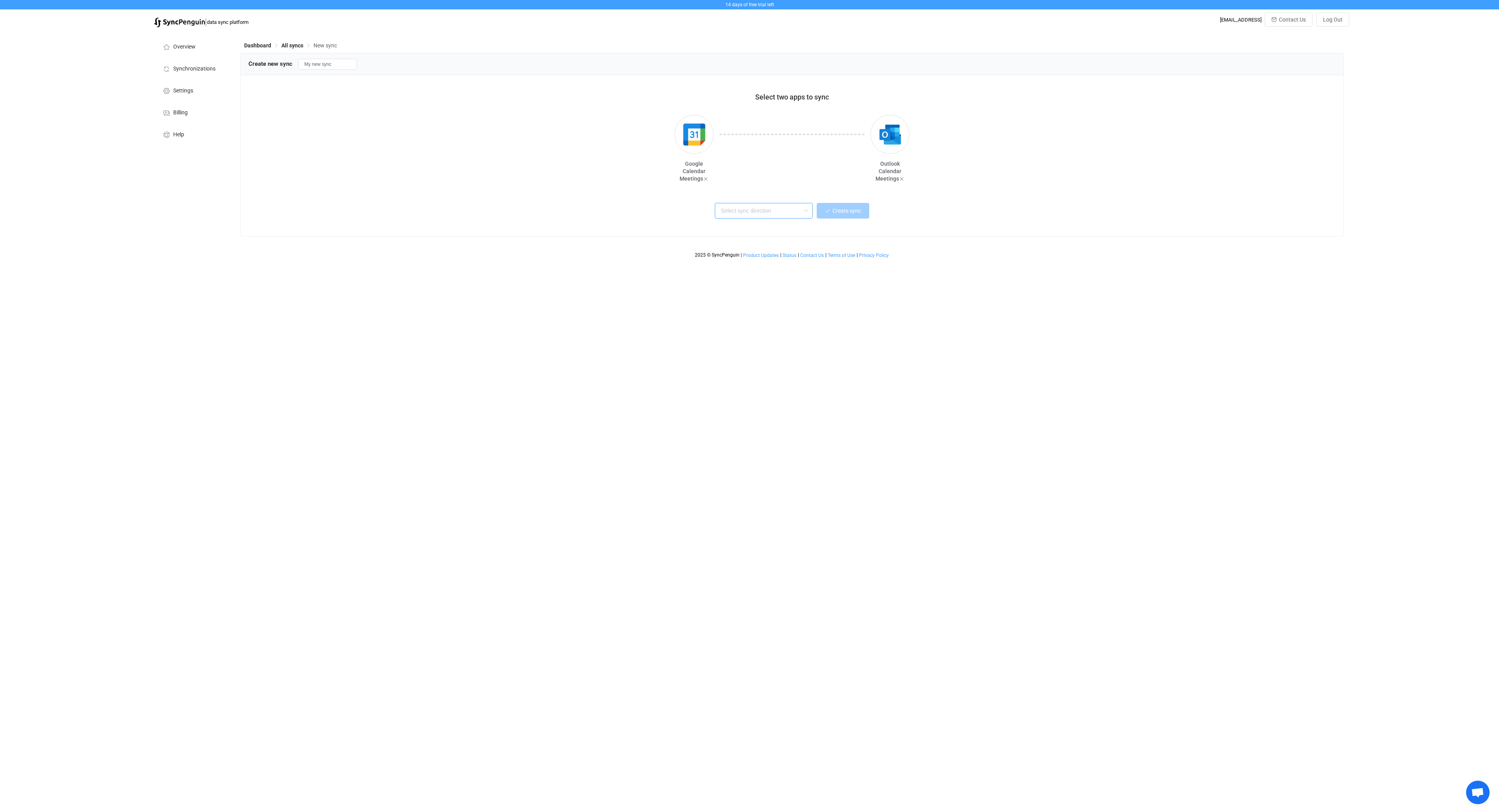
click at [779, 213] on input "text" at bounding box center [763, 211] width 98 height 16
click at [772, 235] on div "Two-way" at bounding box center [773, 232] width 101 height 11
type input "Two-way"
click at [852, 210] on span "Create sync" at bounding box center [846, 210] width 29 height 6
type input "10 minutes"
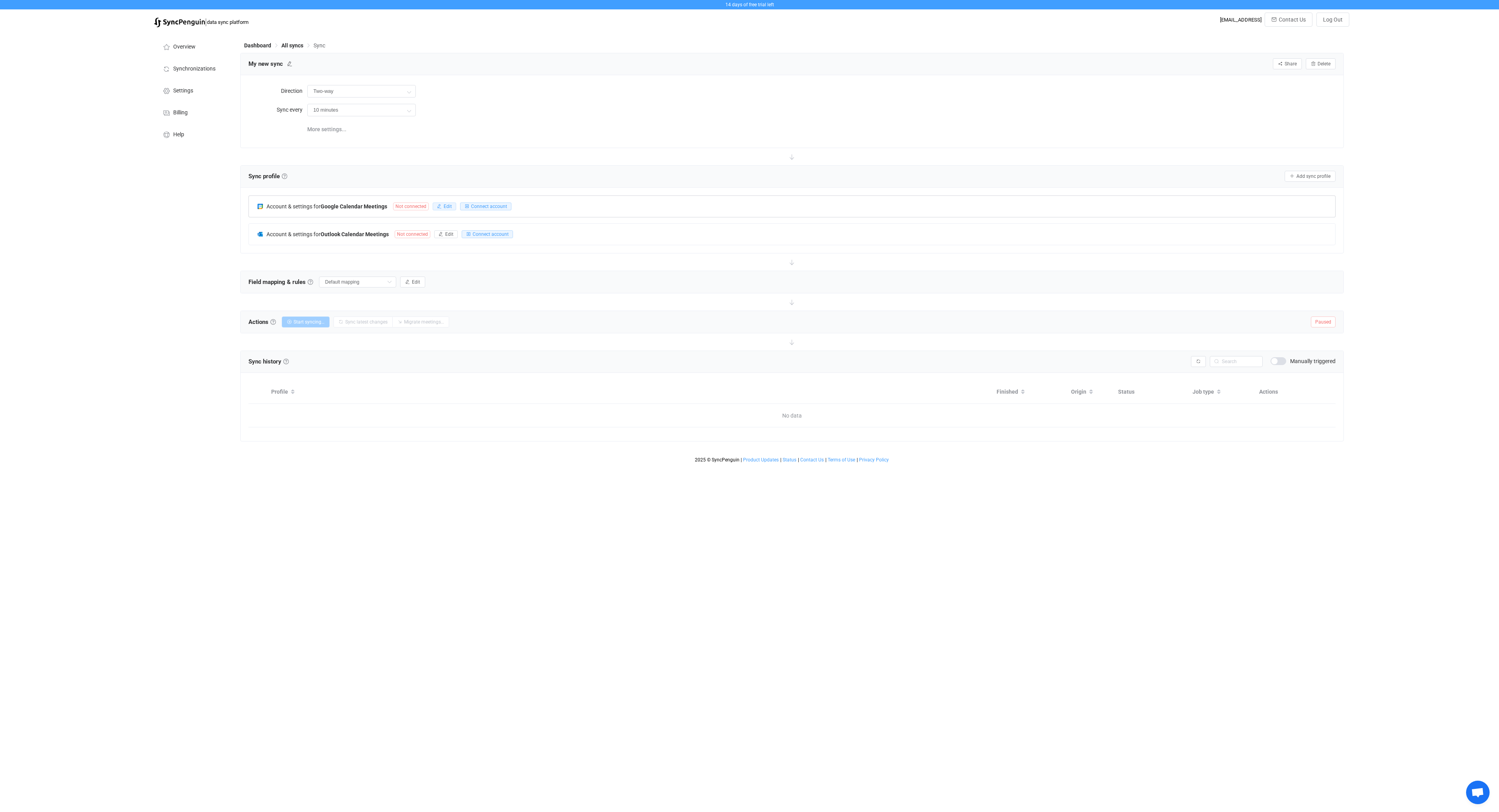
click at [445, 207] on span "Edit" at bounding box center [447, 207] width 8 height 5
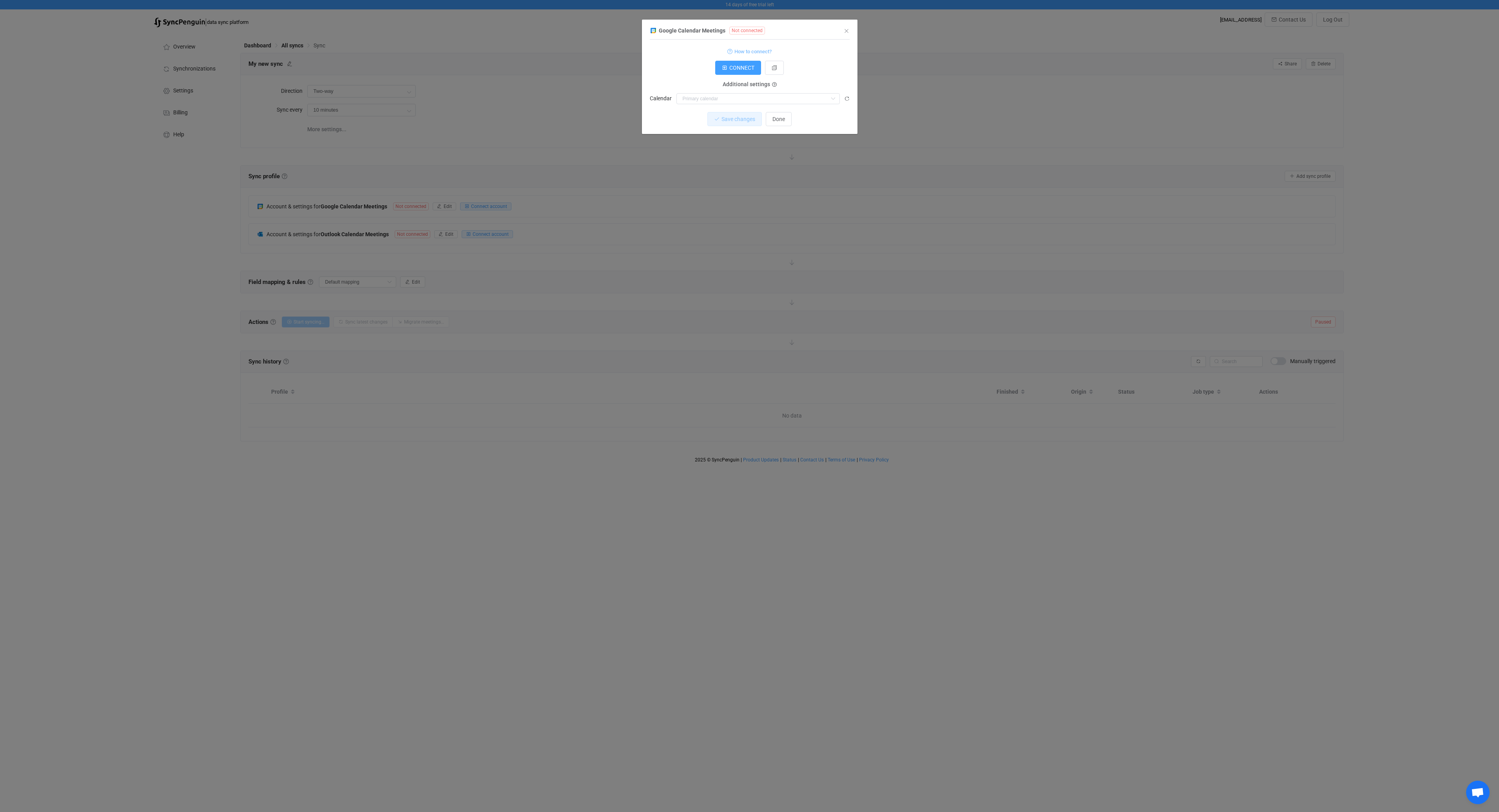
click at [734, 52] on span "How to connect?" at bounding box center [753, 52] width 38 height 9
click at [653, 28] on icon "dialog" at bounding box center [651, 30] width 4 height 5
click at [770, 64] on button "dialog" at bounding box center [774, 68] width 19 height 14
click at [772, 64] on button "dialog" at bounding box center [774, 68] width 19 height 14
click at [844, 31] on icon "Close" at bounding box center [846, 30] width 6 height 6
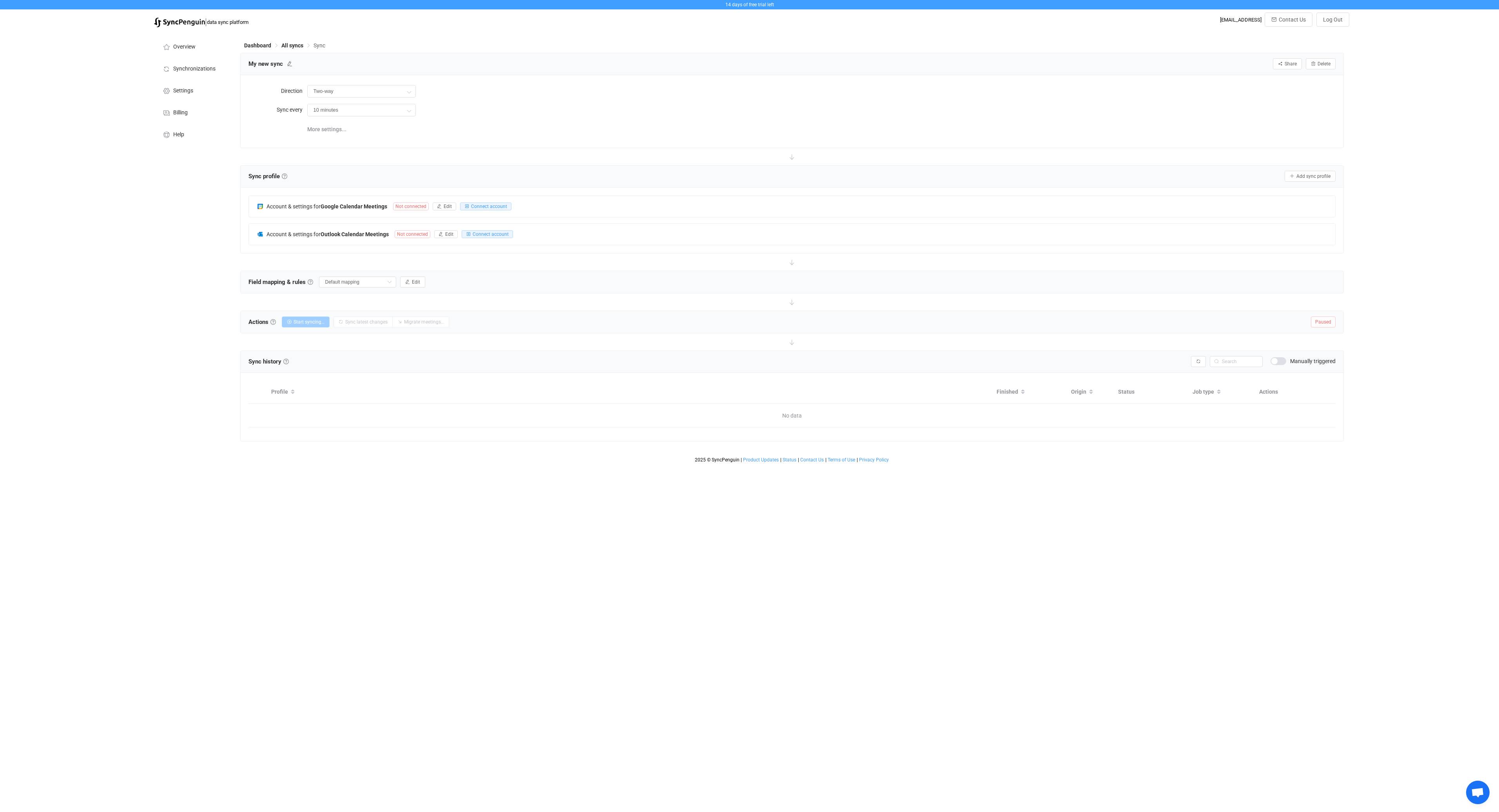
click at [304, 40] on div "Dashboard All syncs Sync My new sync Share Sync sharing Delete Direction Two-wa…" at bounding box center [792, 249] width 1113 height 435
click at [301, 45] on span "All syncs" at bounding box center [292, 45] width 22 height 6
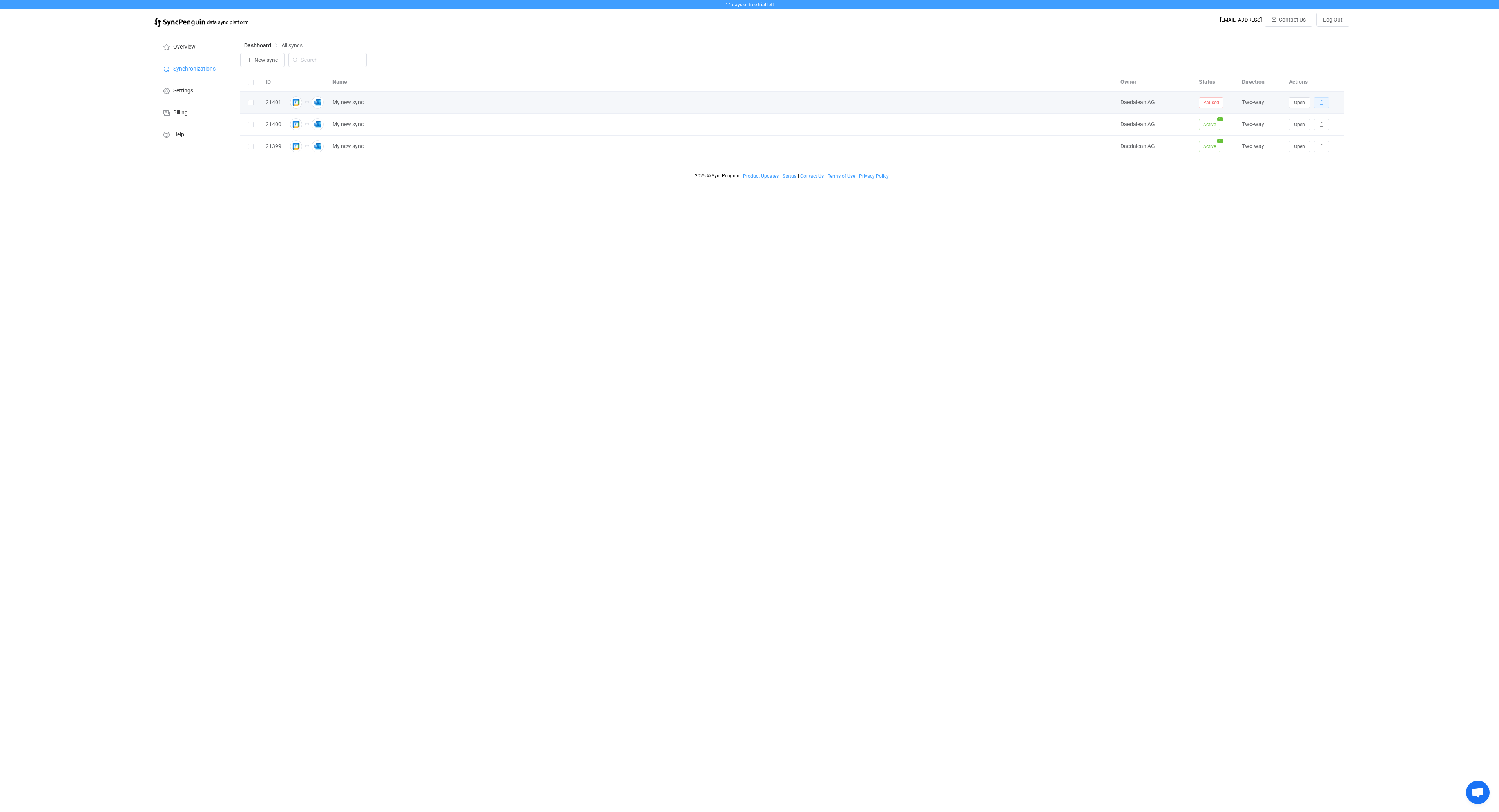
click at [1322, 102] on icon "button" at bounding box center [1321, 102] width 4 height 4
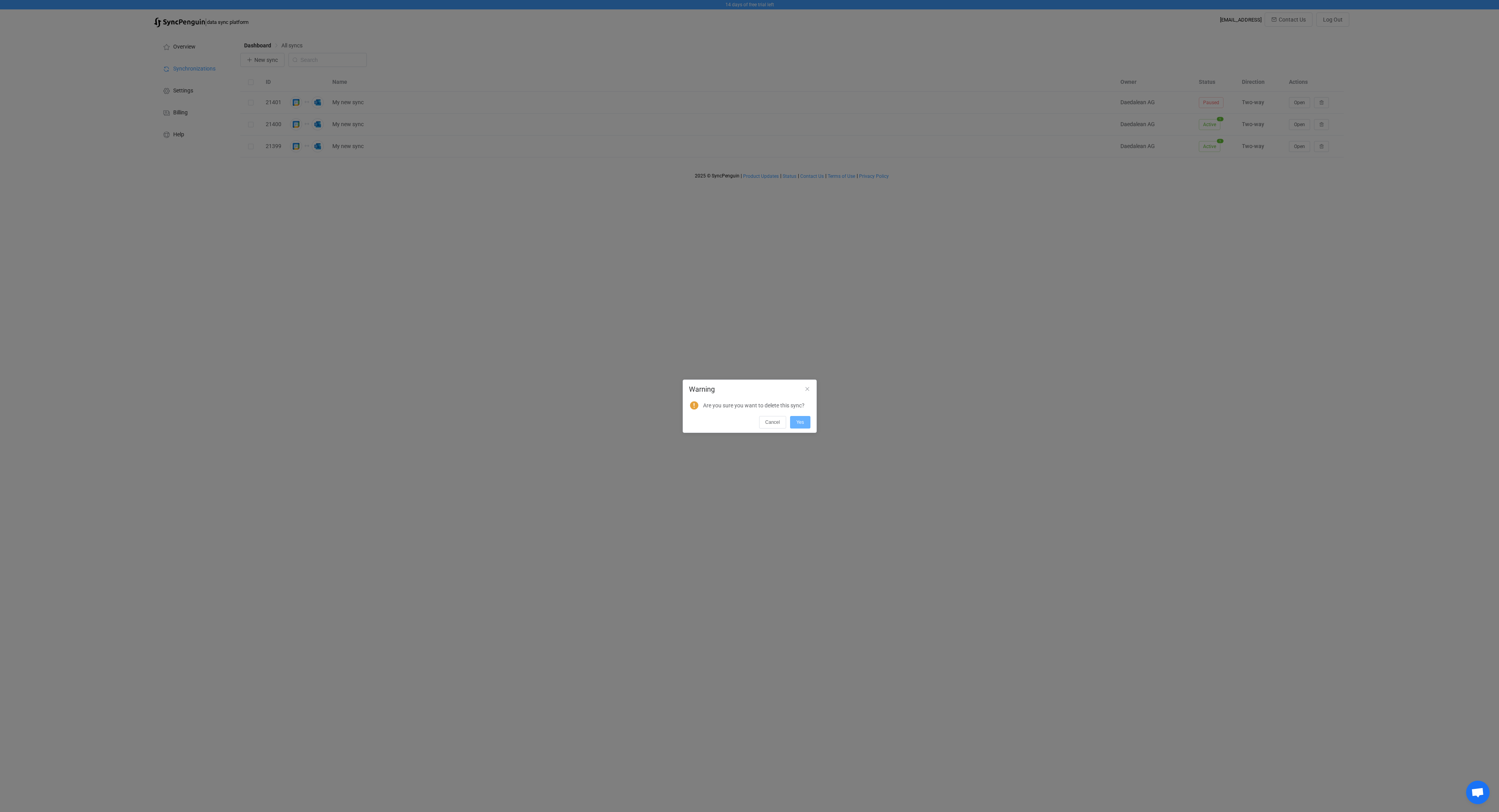
click at [800, 423] on span "Yes" at bounding box center [800, 423] width 8 height 5
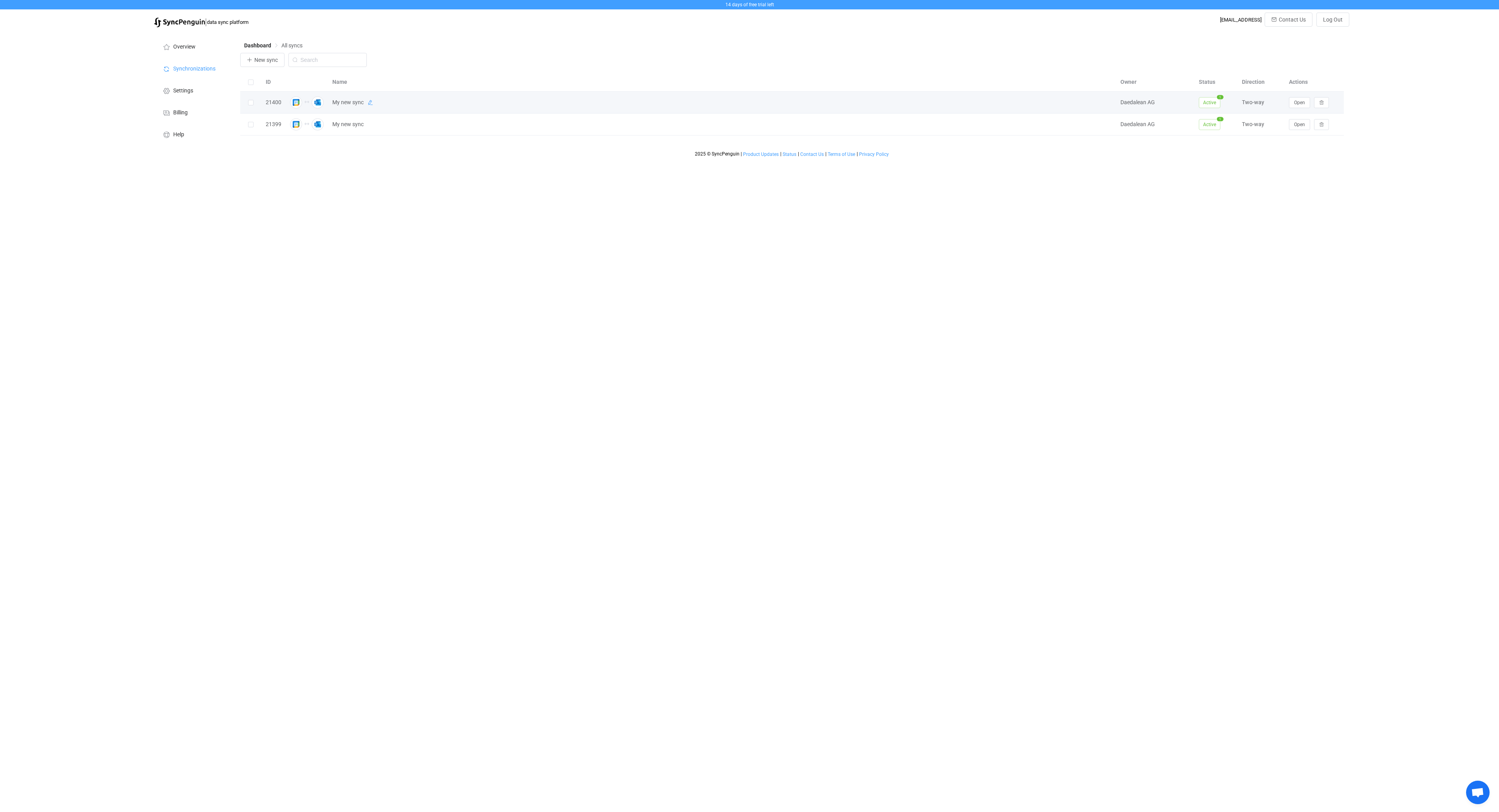
click at [370, 103] on icon at bounding box center [370, 103] width 5 height 5
click at [370, 103] on input "My new sync" at bounding box center [712, 102] width 767 height 12
type input "[PERSON_NAME]: Daedalean - Destinus"
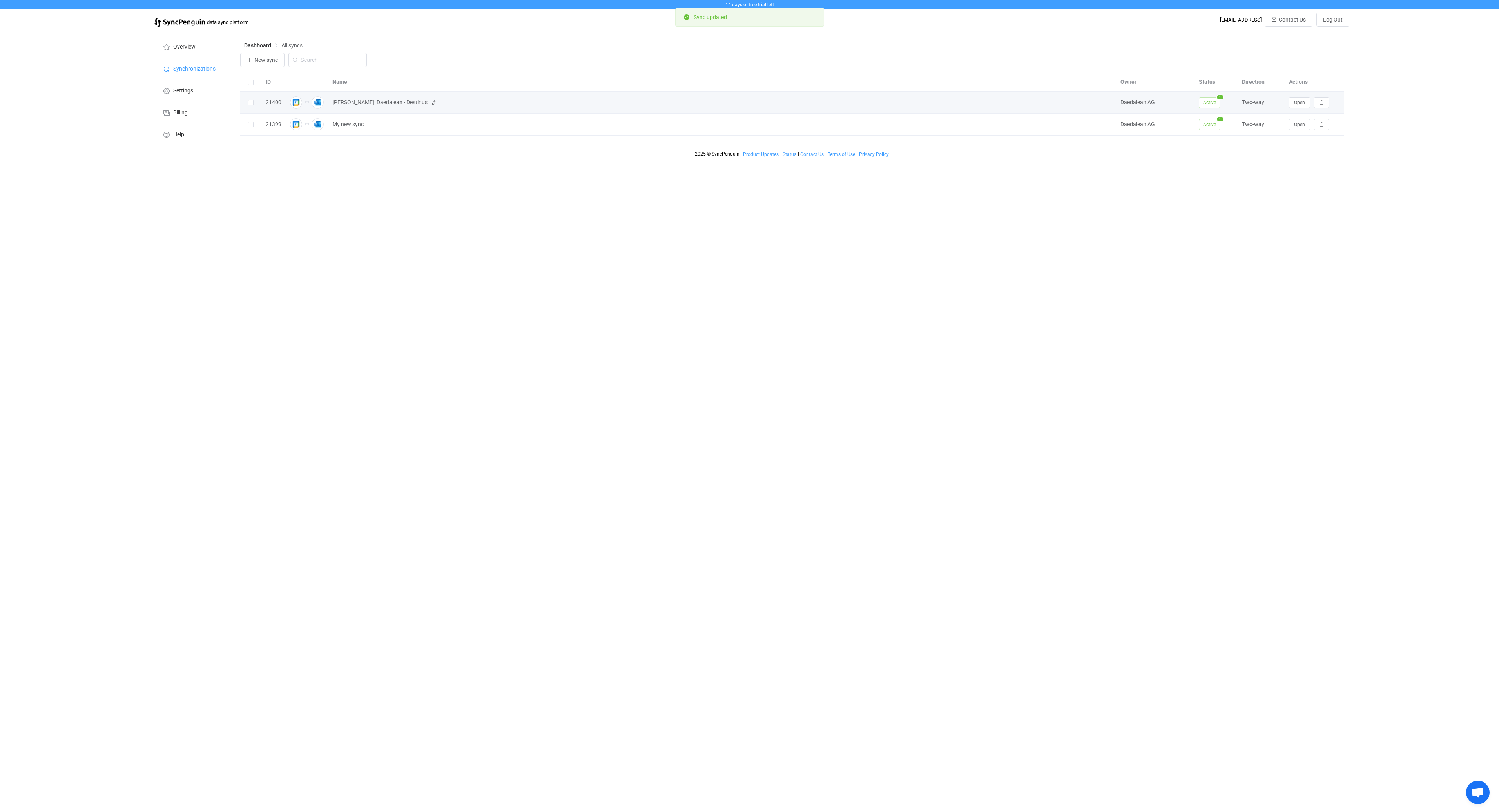
click at [487, 98] on td "[PERSON_NAME]: Daedalean - Destinus" at bounding box center [723, 102] width 788 height 22
click at [1298, 102] on span "Open" at bounding box center [1299, 103] width 11 height 5
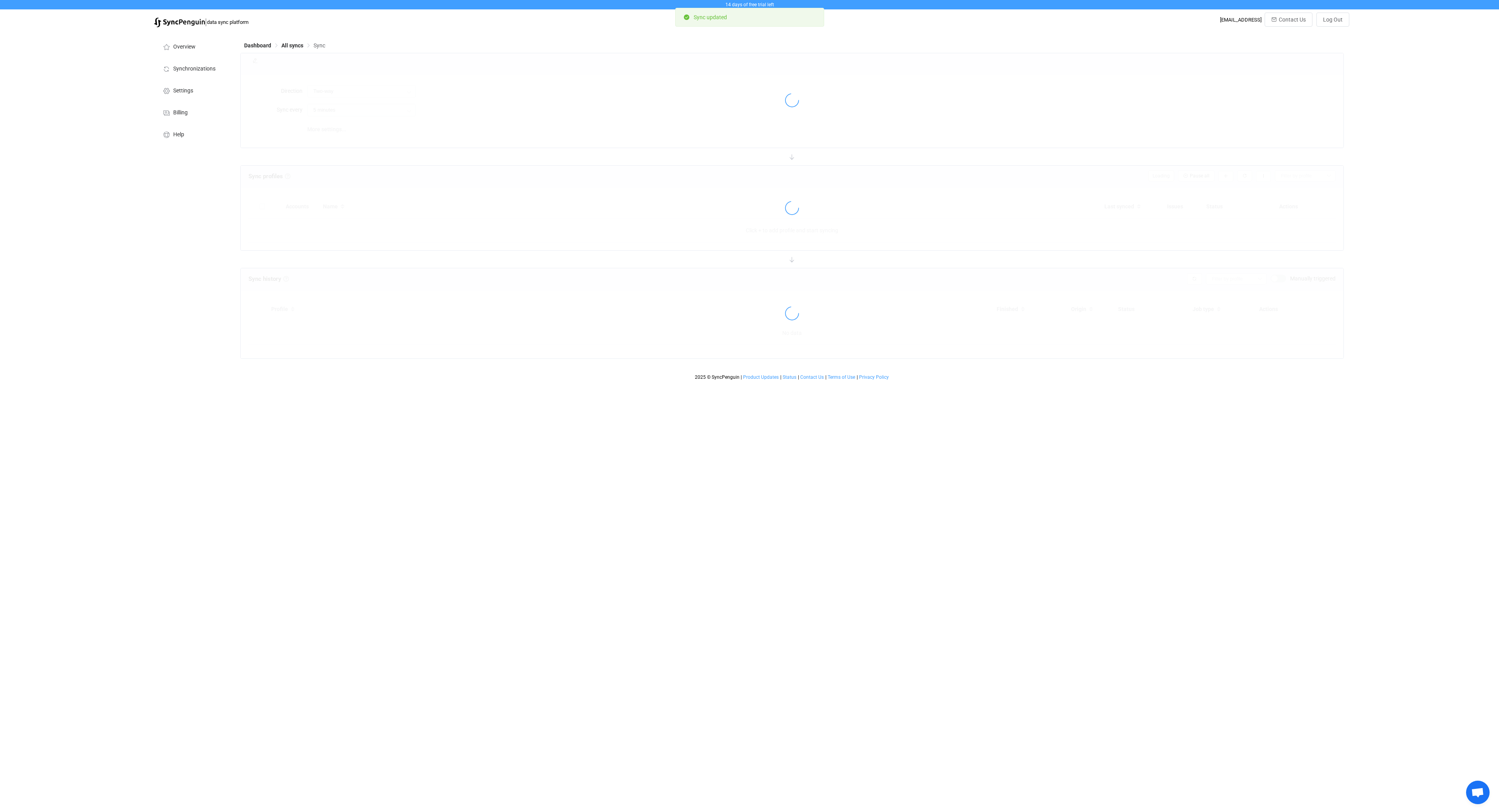
type input "1 hour"
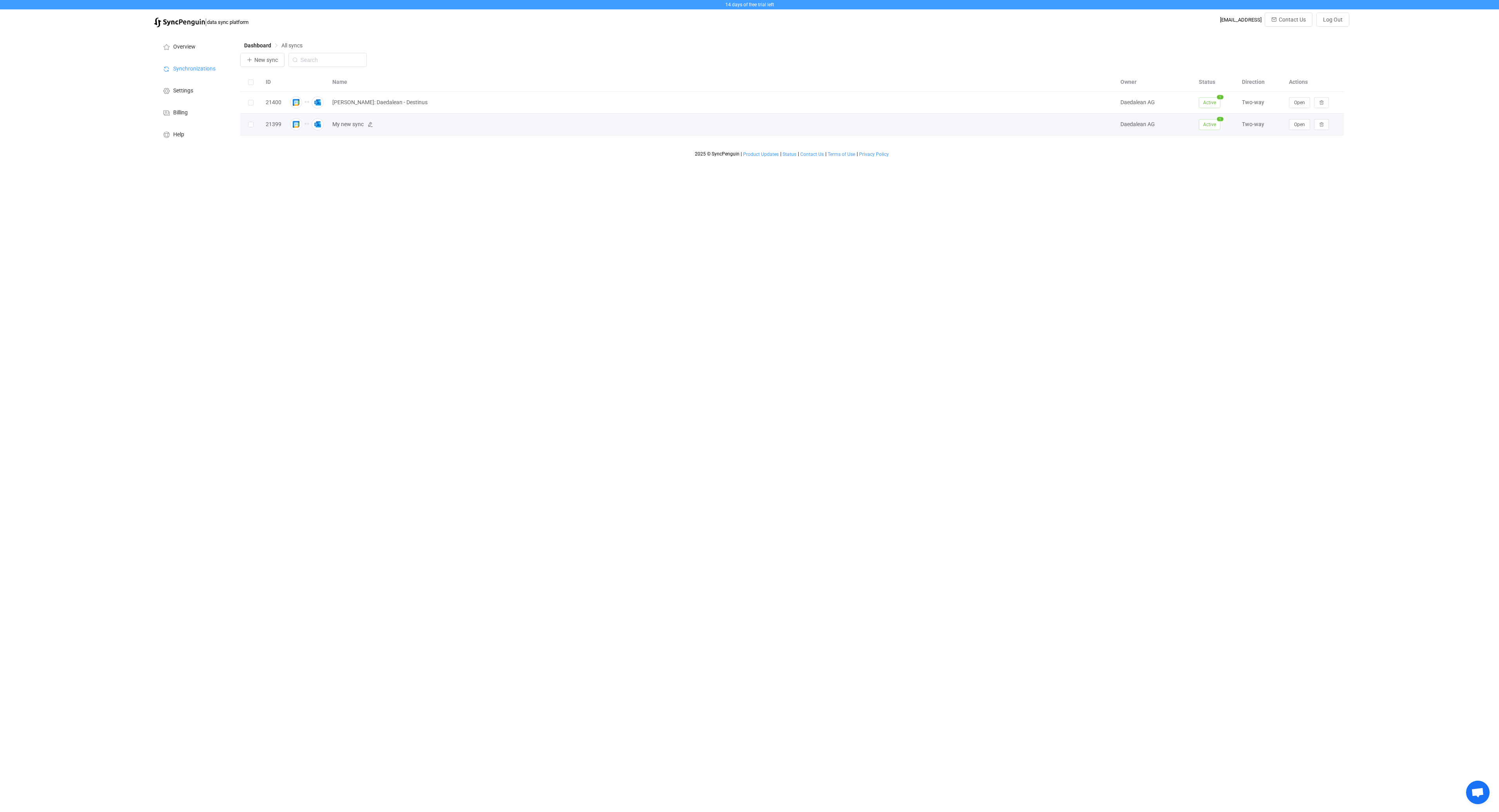
click at [367, 124] on span "My new sync" at bounding box center [722, 124] width 780 height 9
click at [371, 124] on icon at bounding box center [370, 124] width 5 height 5
click at [403, 130] on input "My new sync" at bounding box center [712, 124] width 767 height 12
click at [408, 125] on input "My new sync" at bounding box center [712, 124] width 767 height 12
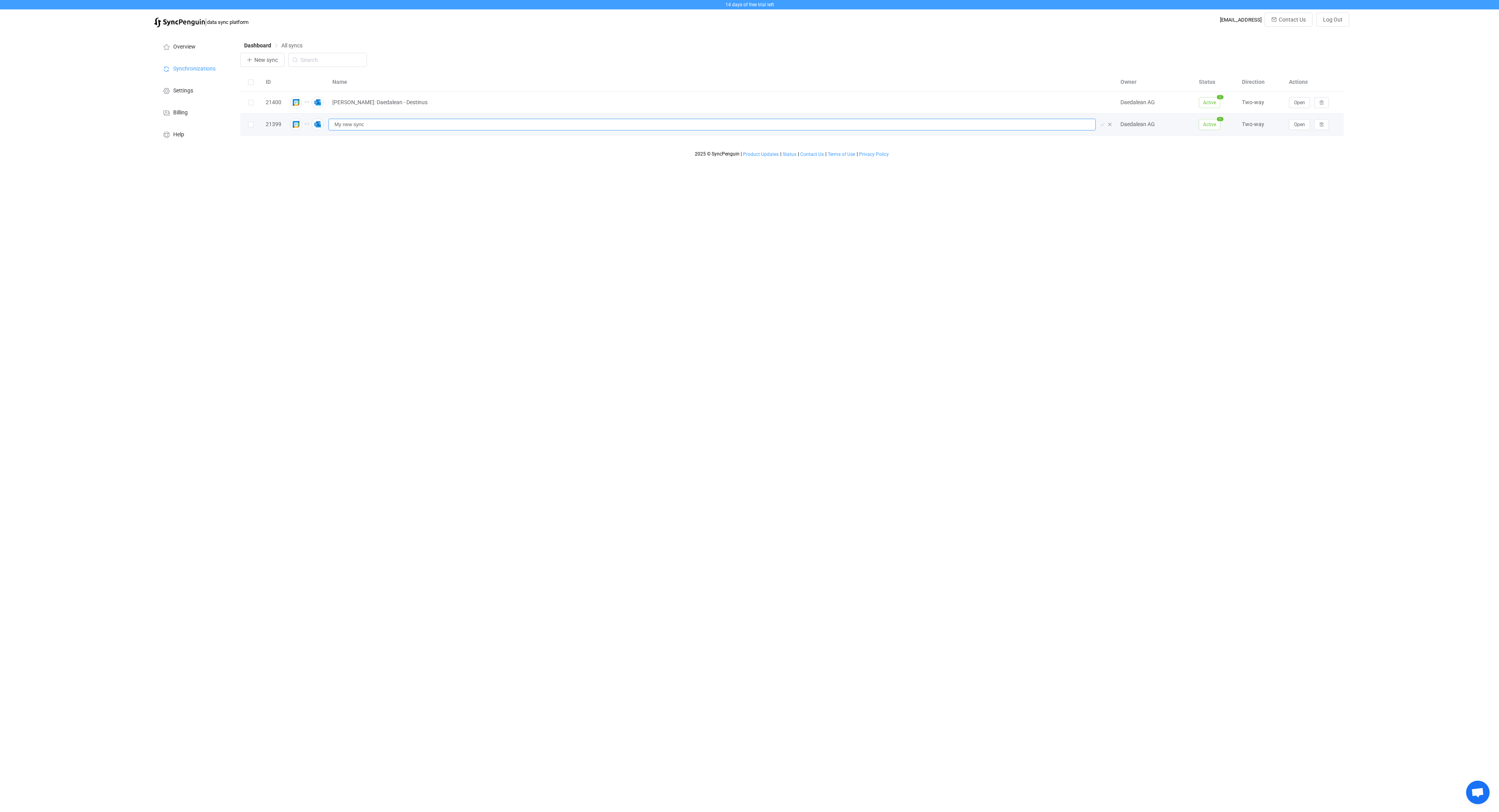
click at [408, 125] on input "My new sync" at bounding box center [712, 124] width 767 height 12
type input "l"
type input "Laimis Juzeliunas: Daedalean - Daedalean"
click at [1478, 731] on span "Close chat" at bounding box center [1478, 731] width 10 height 10
click at [268, 63] on span "New sync" at bounding box center [266, 59] width 23 height 6
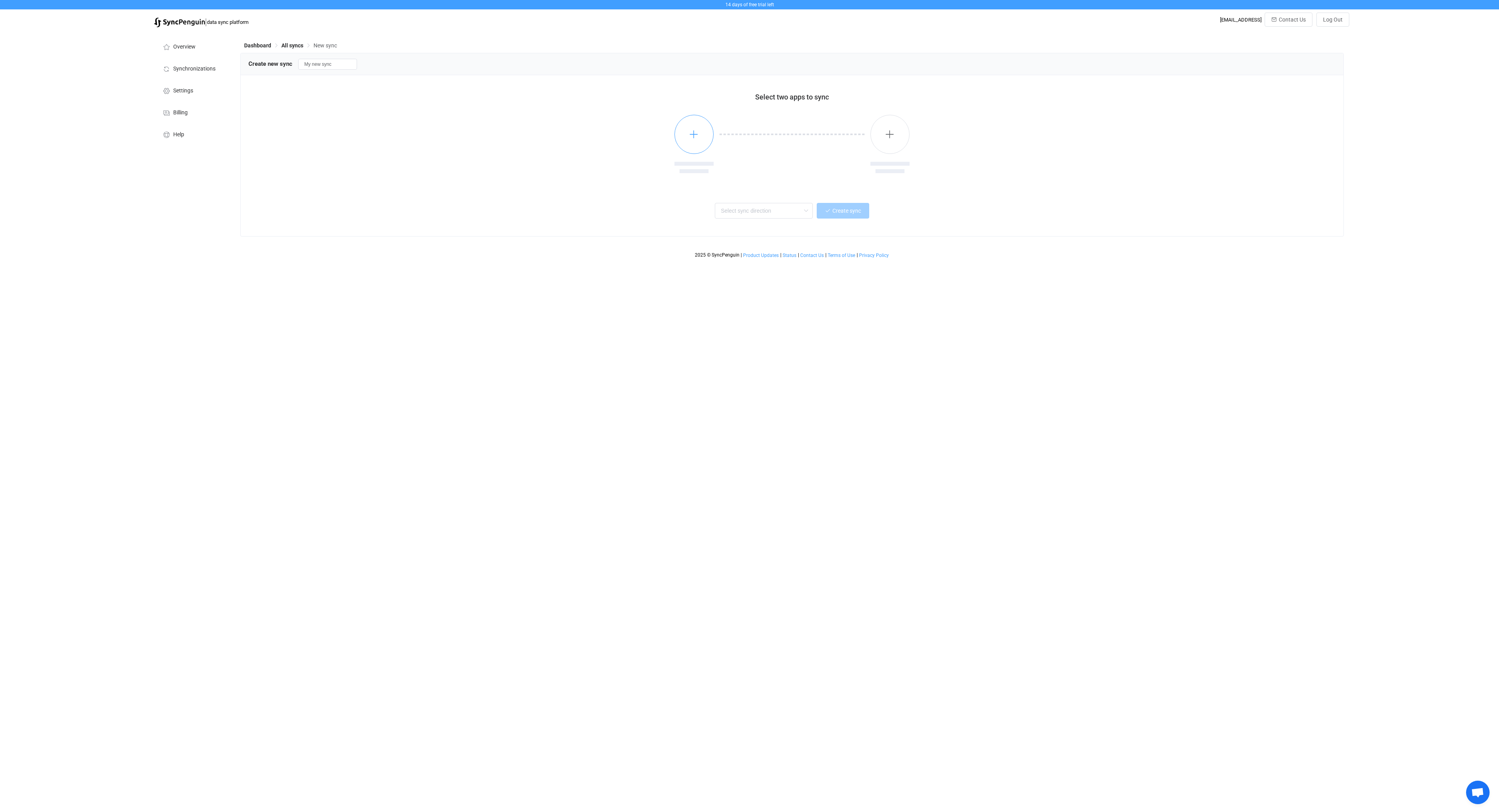
click at [693, 146] on button "button" at bounding box center [694, 134] width 39 height 39
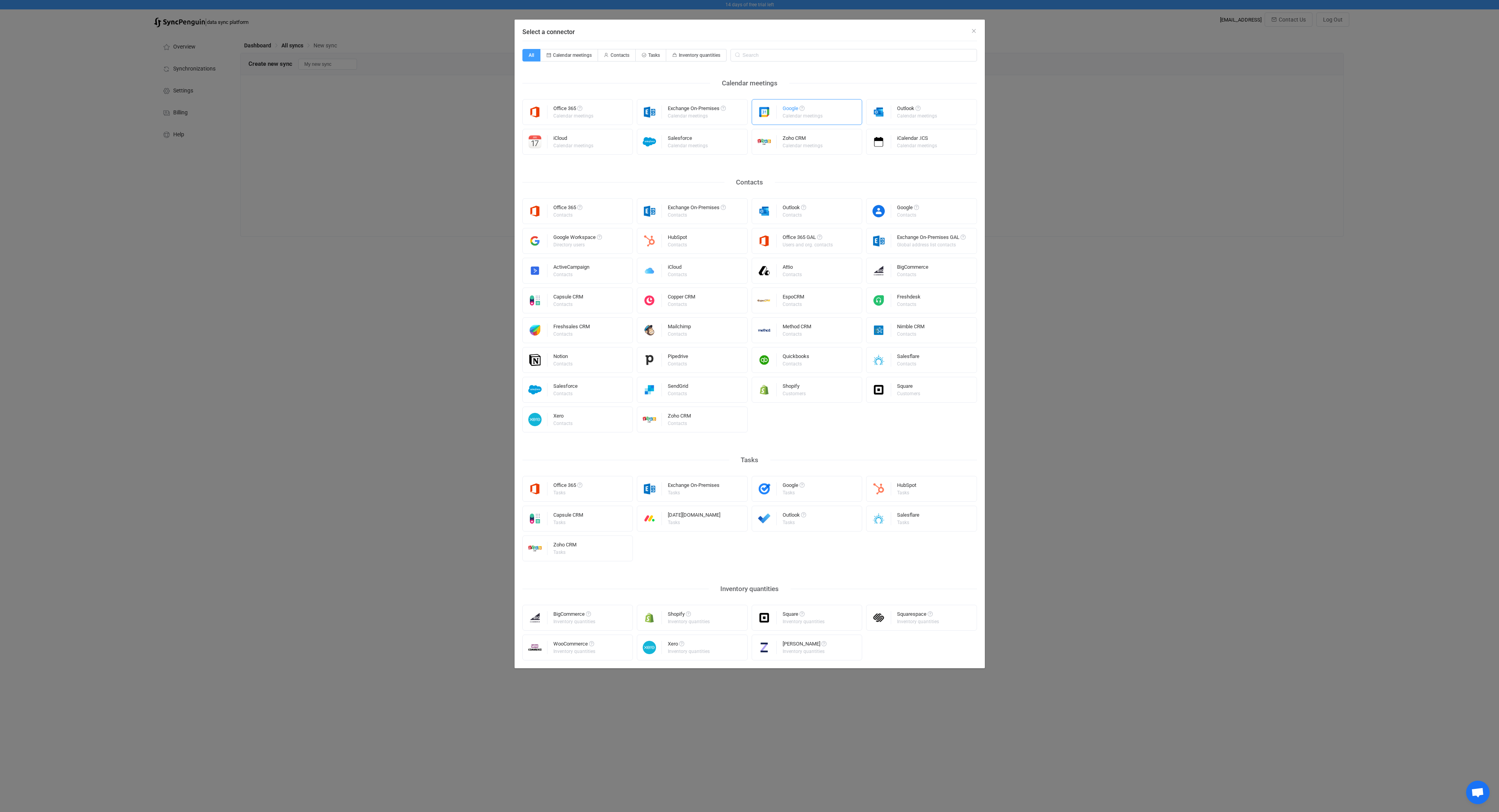
click at [821, 110] on div "Google" at bounding box center [803, 109] width 41 height 8
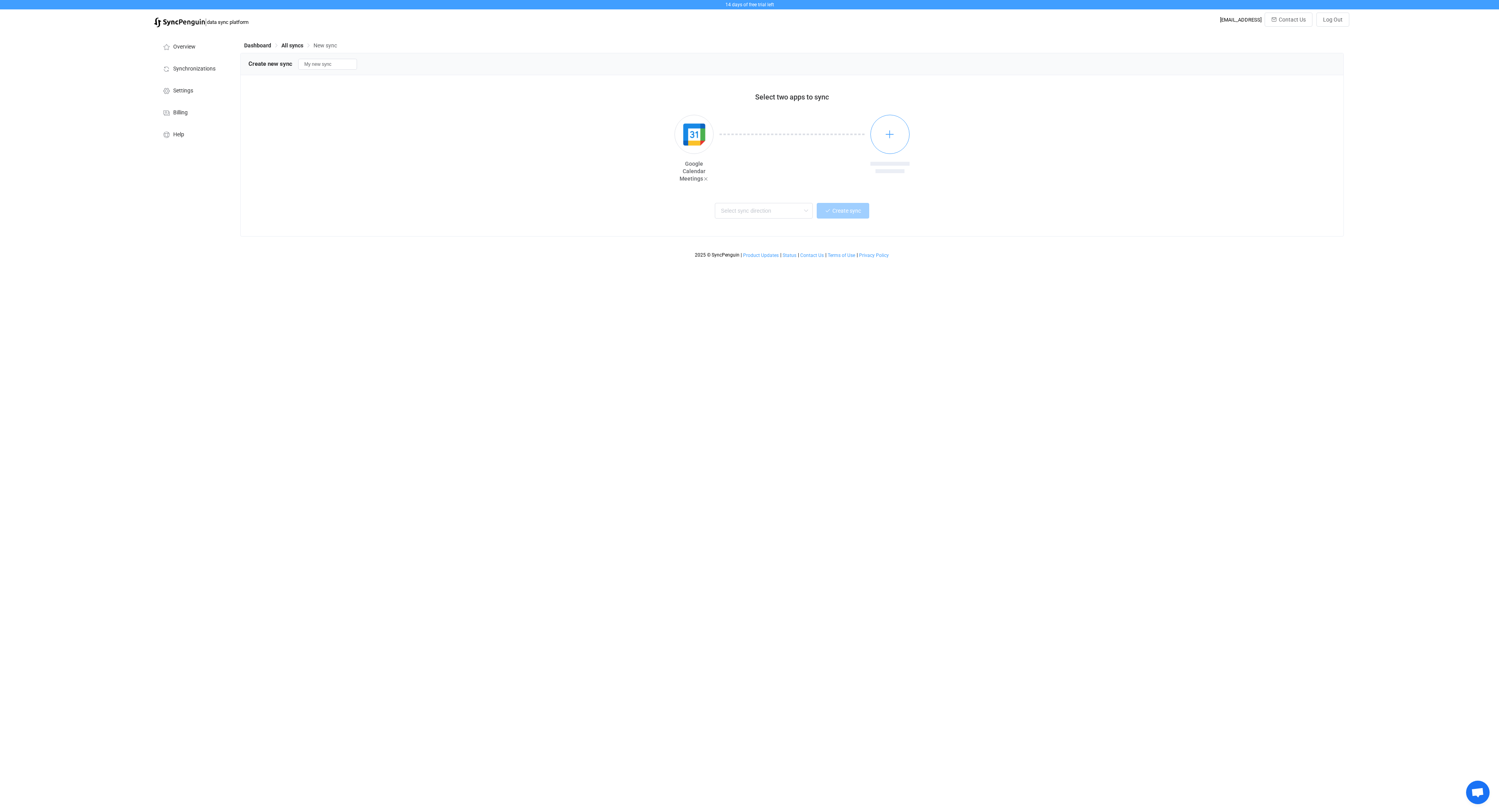
click at [889, 138] on icon "button" at bounding box center [889, 133] width 10 height 10
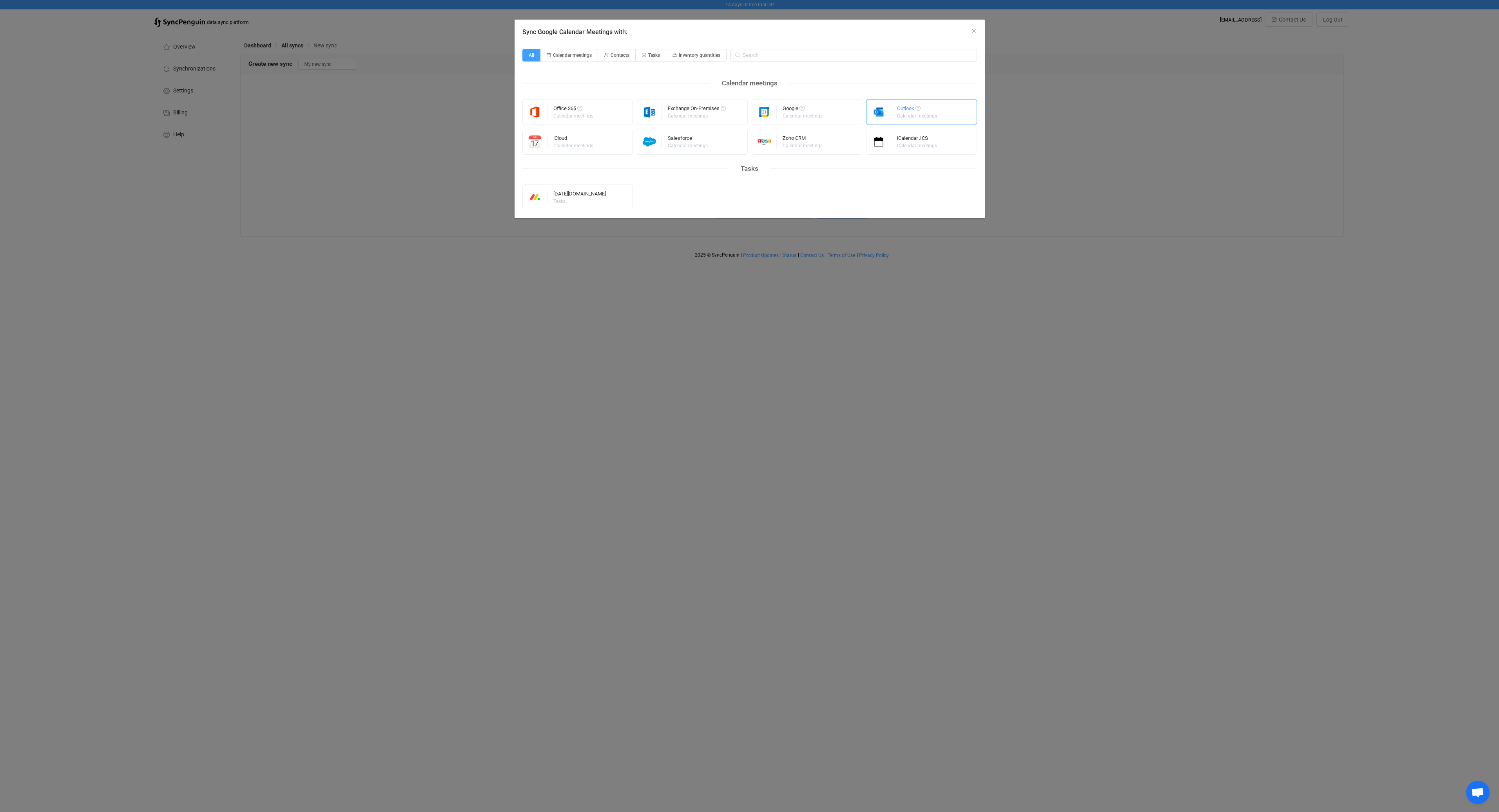
click at [910, 110] on div "Outlook" at bounding box center [918, 109] width 41 height 8
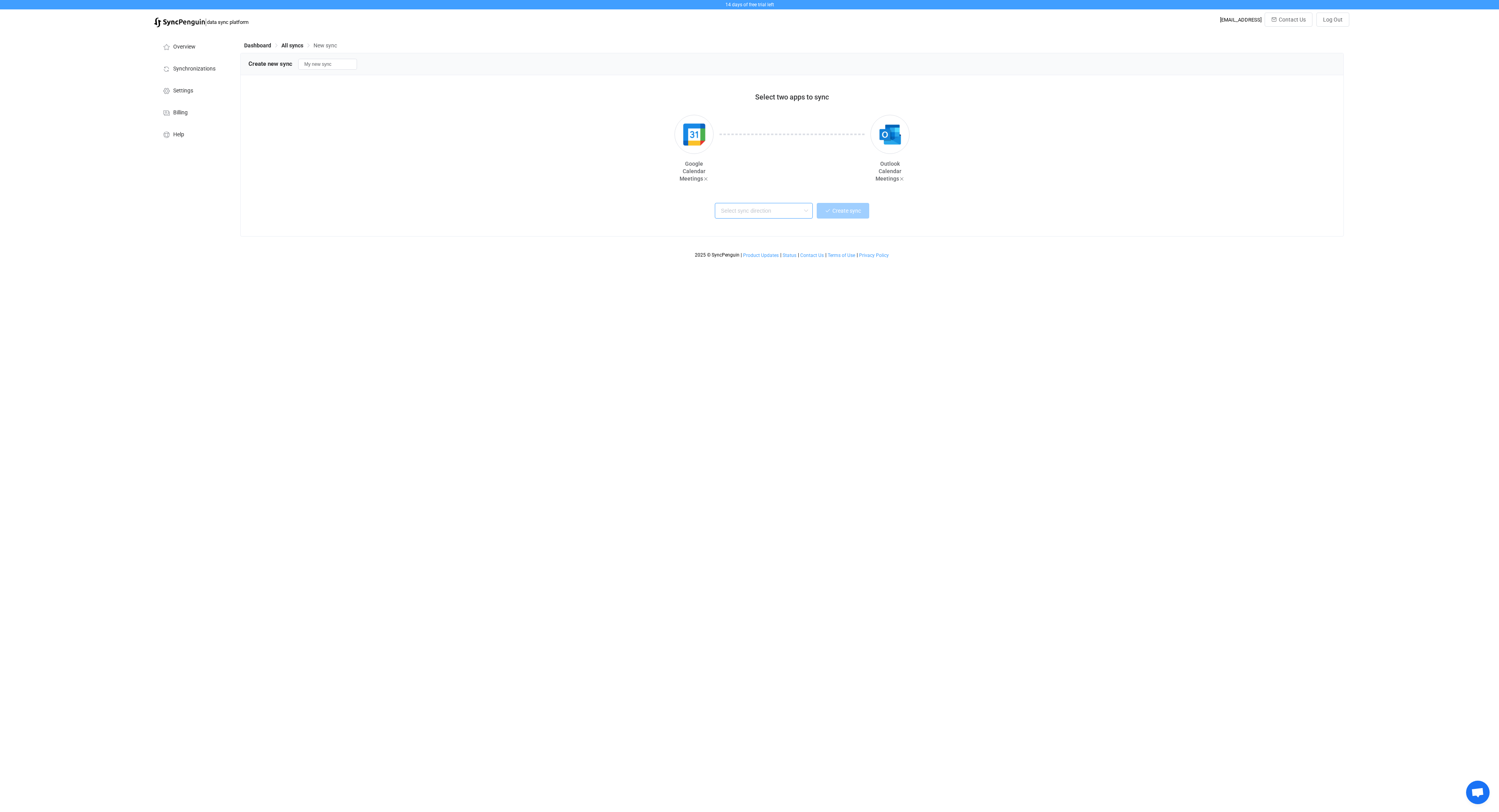
click at [780, 204] on input "text" at bounding box center [763, 211] width 98 height 16
click at [761, 236] on span "One or multiple two-way syncs" at bounding box center [757, 240] width 68 height 9
type input "Two-way"
click at [852, 213] on span "Create sync" at bounding box center [846, 210] width 29 height 6
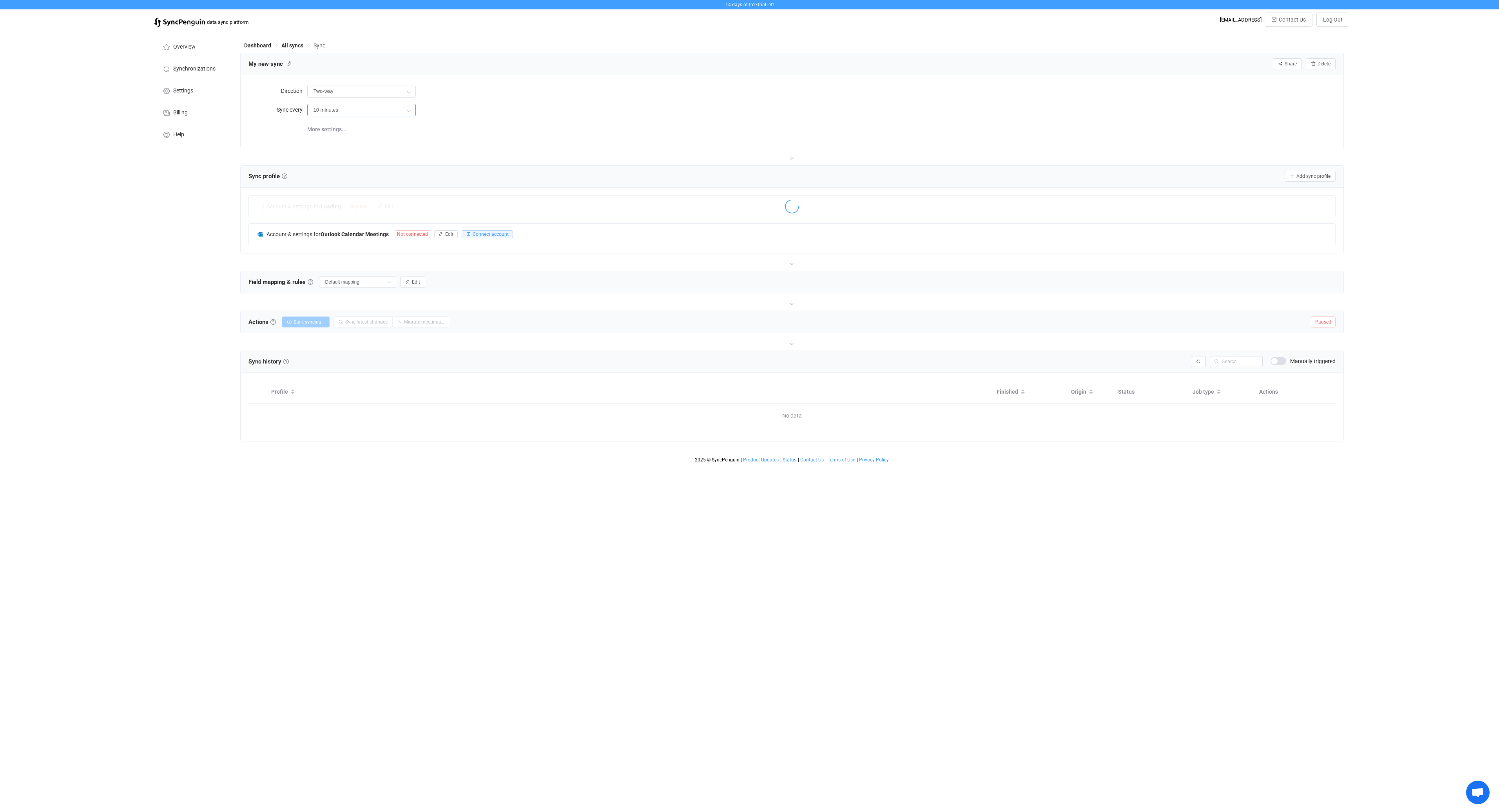
click at [370, 115] on input "10 minutes" at bounding box center [361, 110] width 108 height 13
click at [373, 110] on input "10 minutes" at bounding box center [361, 110] width 108 height 13
click at [407, 107] on icon at bounding box center [408, 111] width 10 height 16
click at [354, 169] on li "1 hour" at bounding box center [364, 171] width 114 height 13
type input "1 hour"
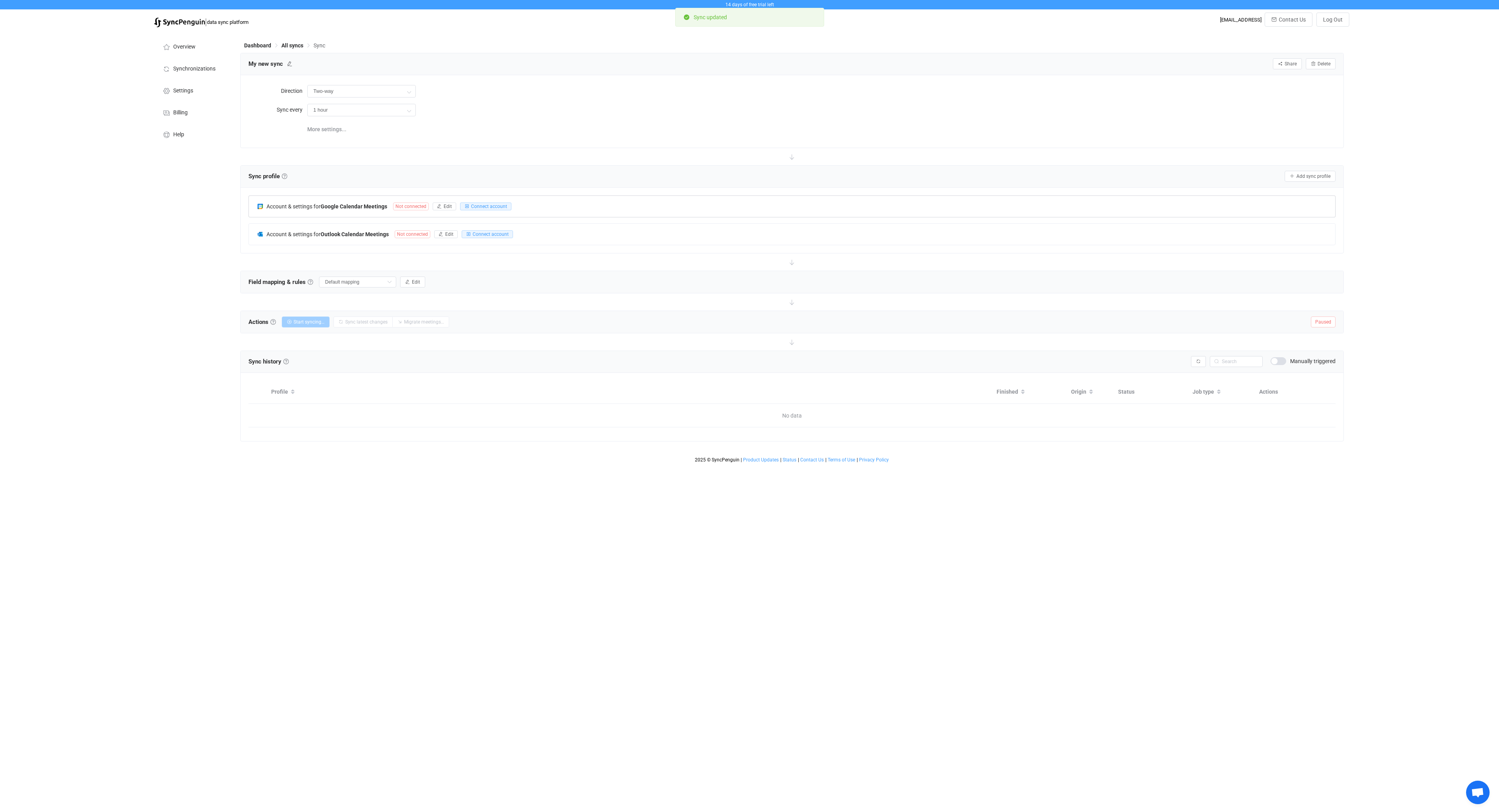
click at [561, 210] on div "Account & settings for Google Calendar Meetings Not connected Edit Connect acco…" at bounding box center [792, 207] width 1086 height 21
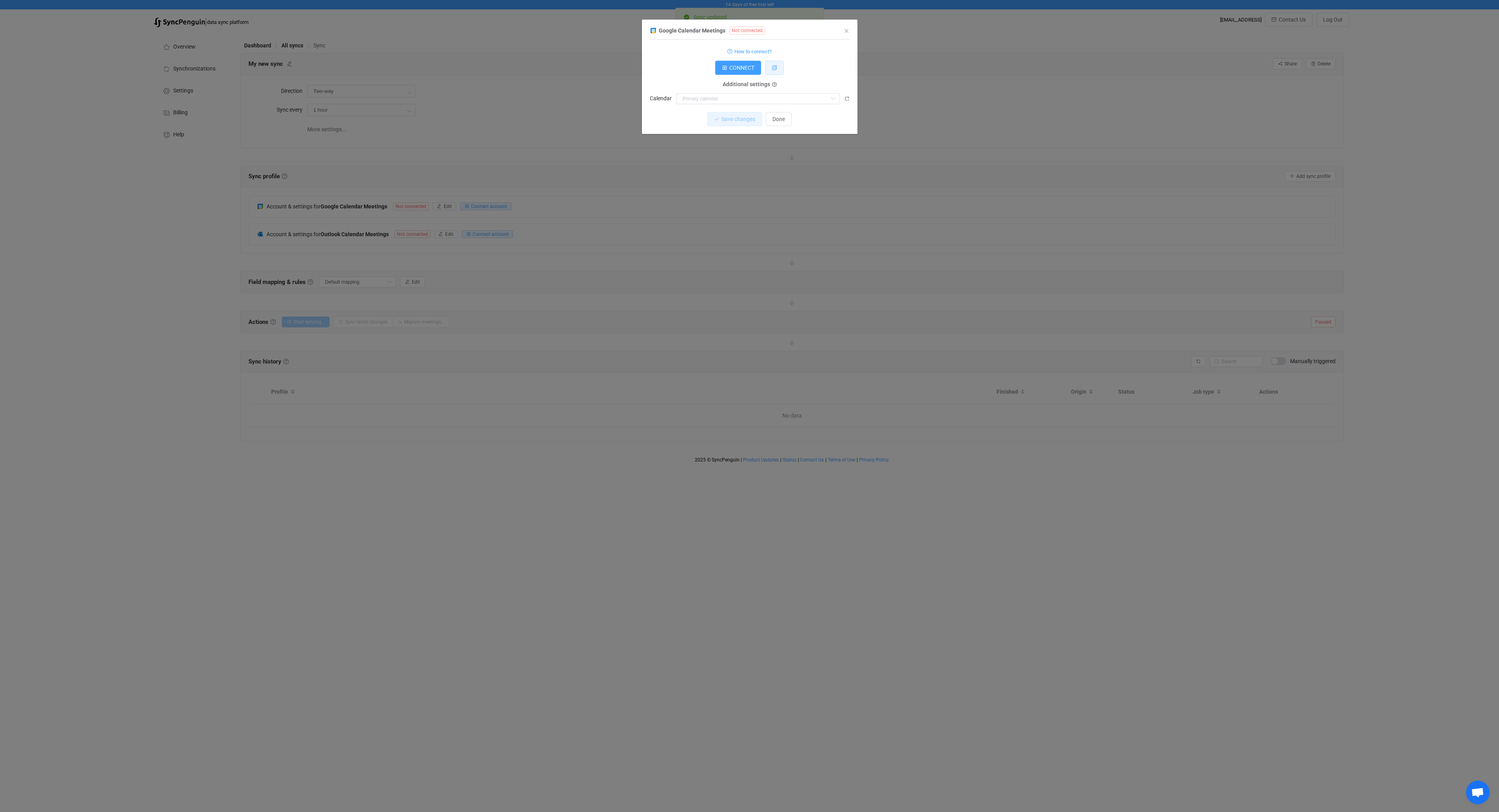
click at [771, 66] on button "dialog" at bounding box center [774, 68] width 19 height 14
click at [845, 31] on icon "Close" at bounding box center [846, 30] width 6 height 6
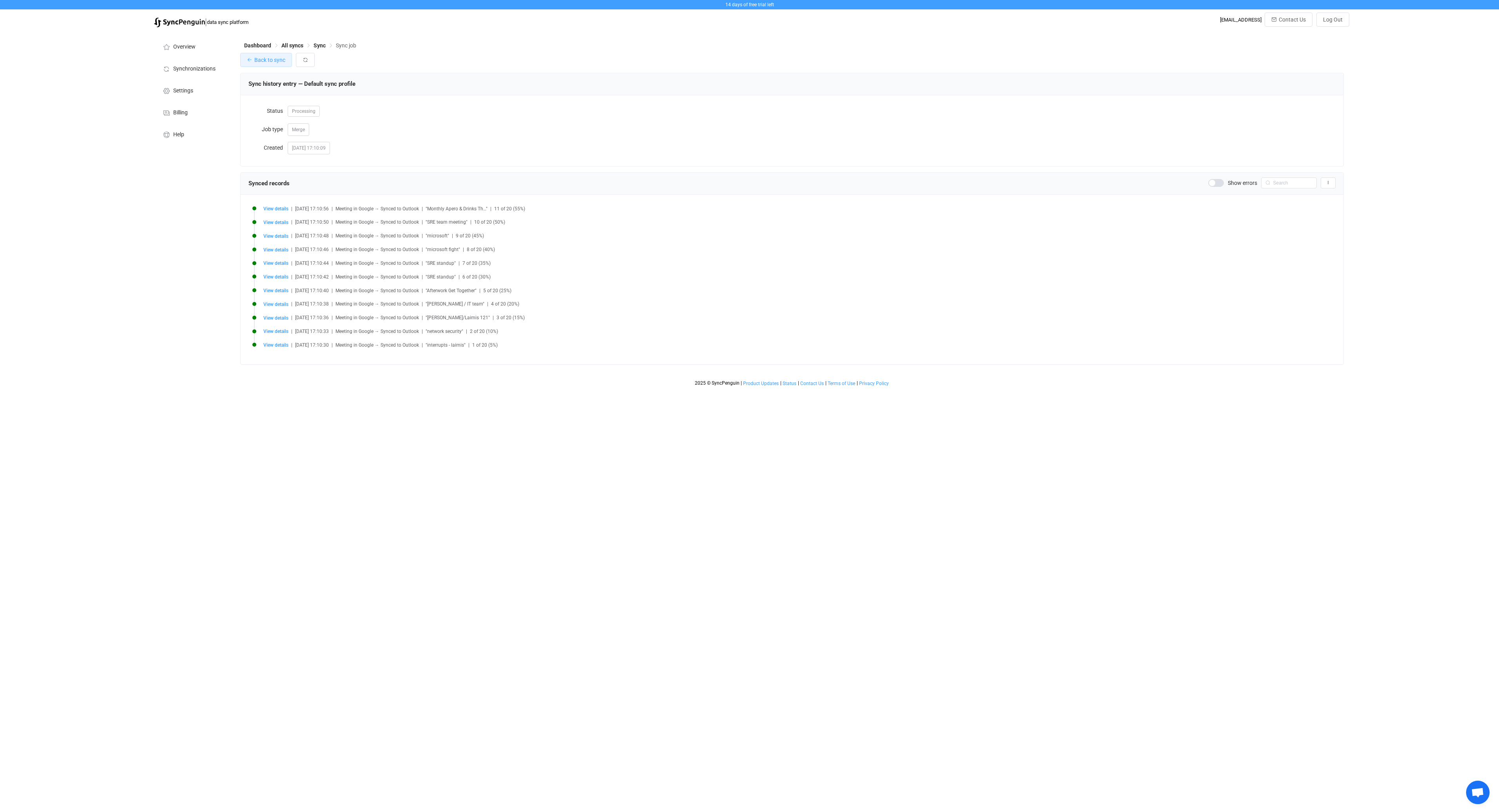
click at [253, 60] on button "Back to sync" at bounding box center [266, 60] width 52 height 14
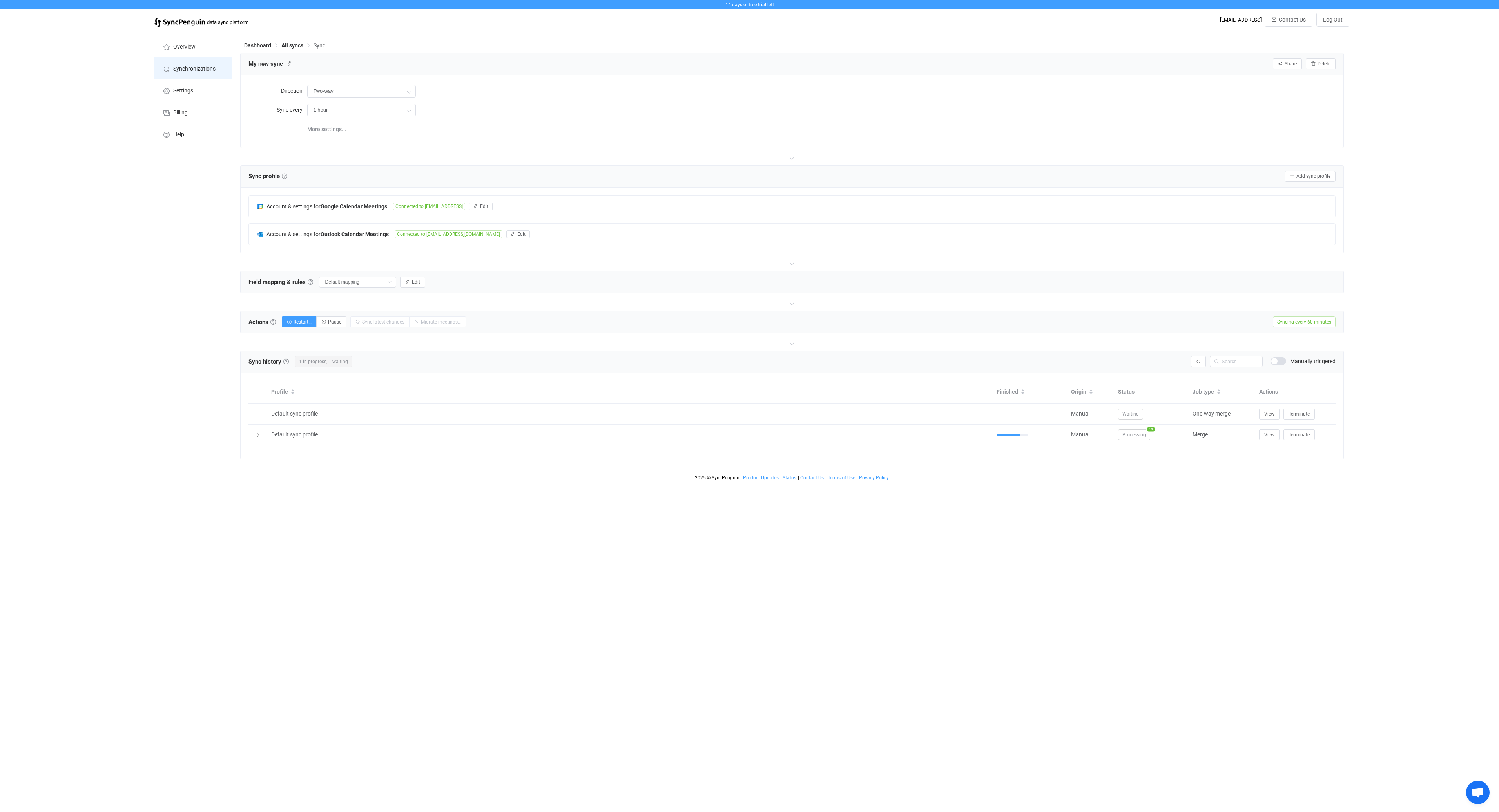
click at [200, 72] on span "Synchronizations" at bounding box center [193, 69] width 42 height 6
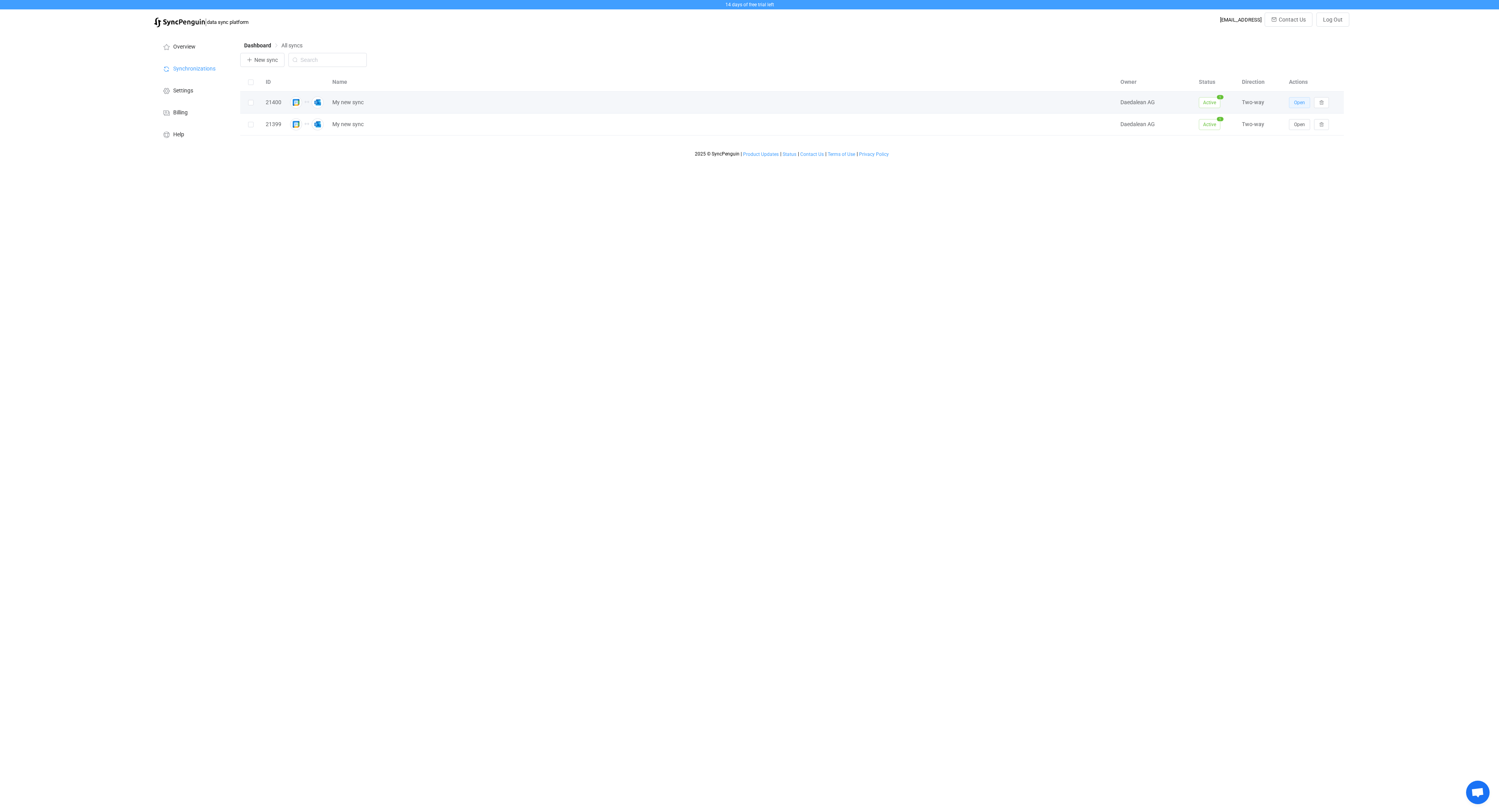
click at [1292, 104] on button "Open" at bounding box center [1299, 103] width 21 height 11
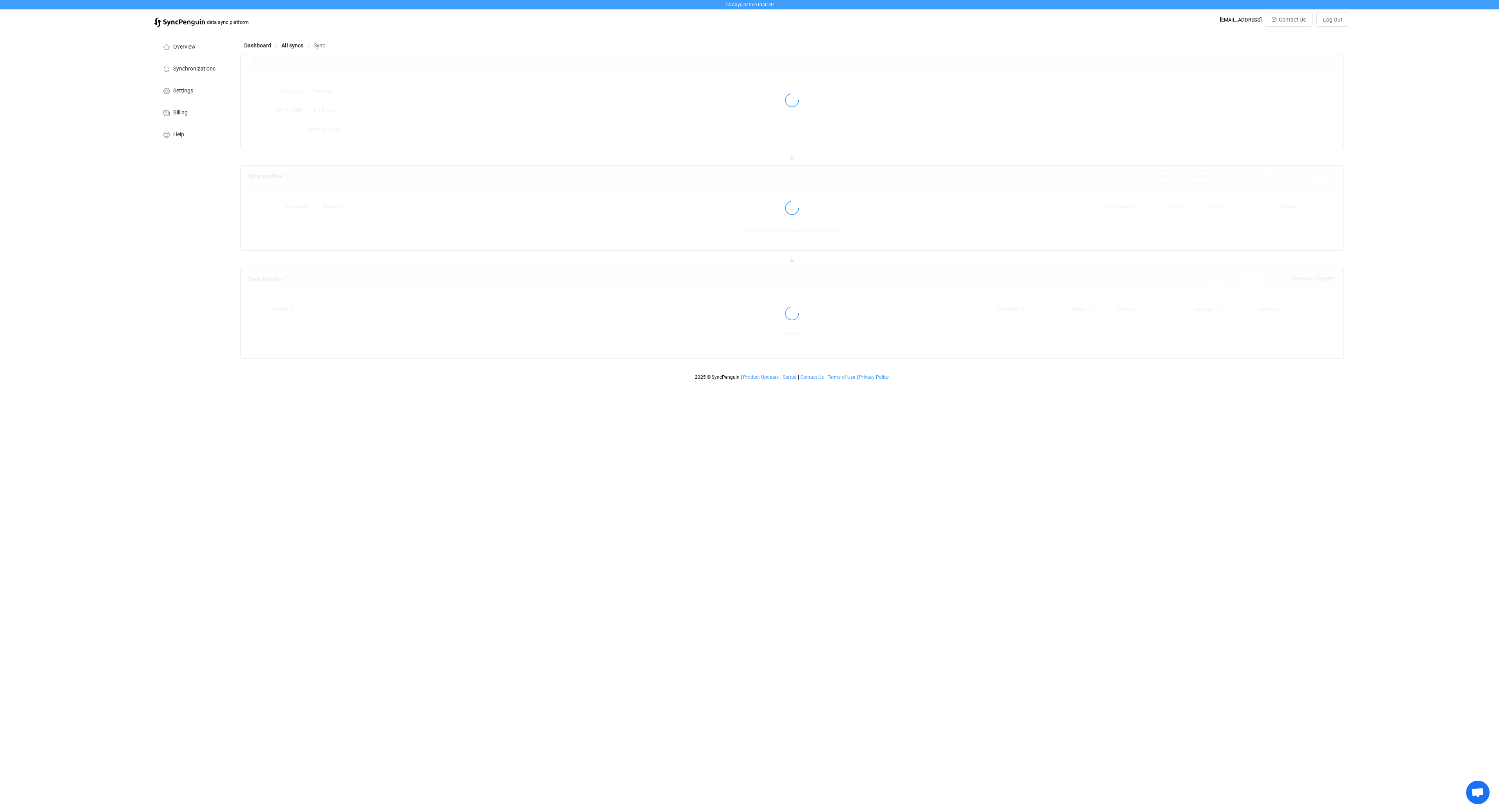
type input "1 hour"
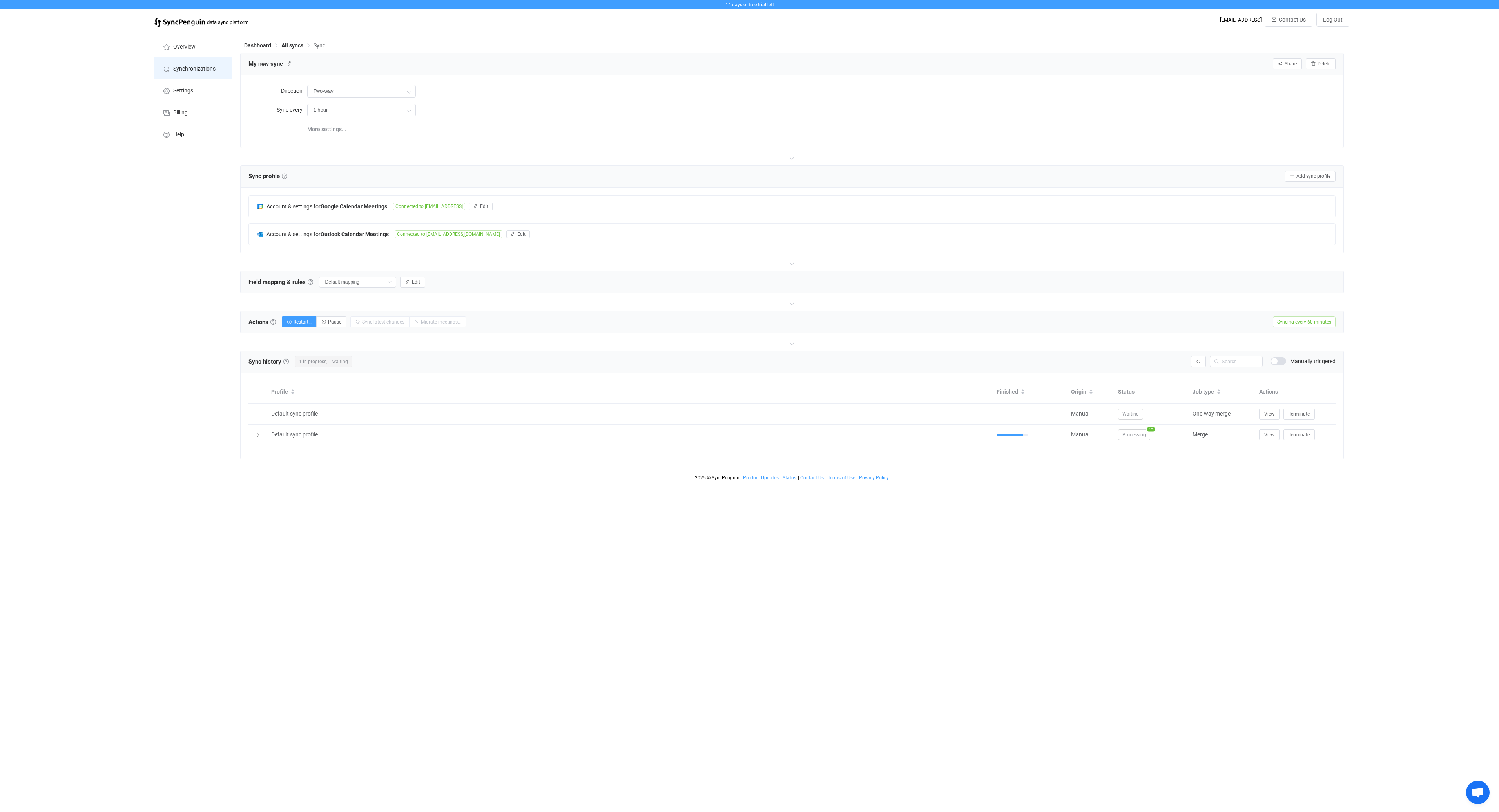
click at [203, 73] on li "Synchronizations" at bounding box center [193, 68] width 79 height 22
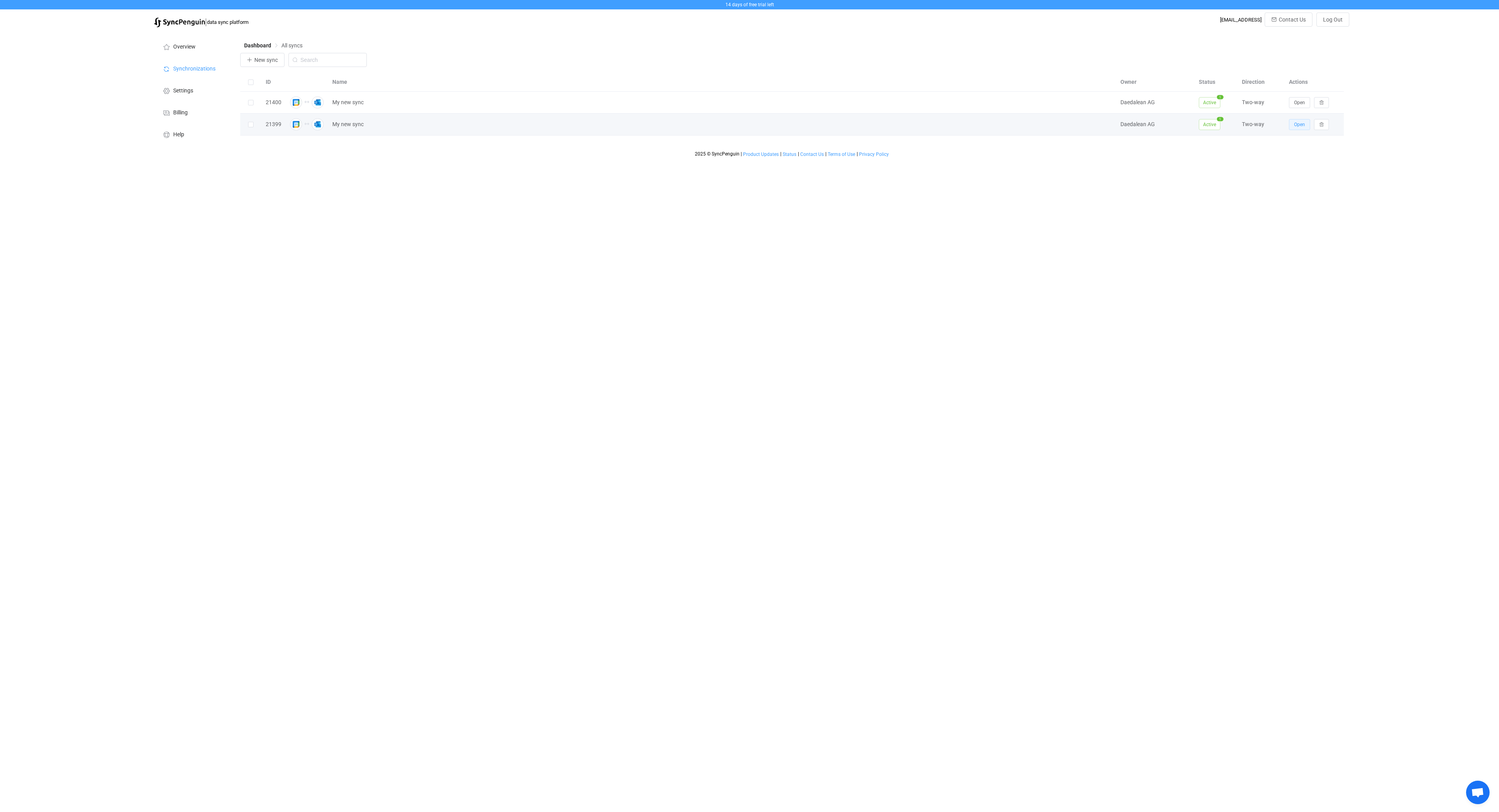
click at [1298, 125] on span "Open" at bounding box center [1299, 124] width 11 height 5
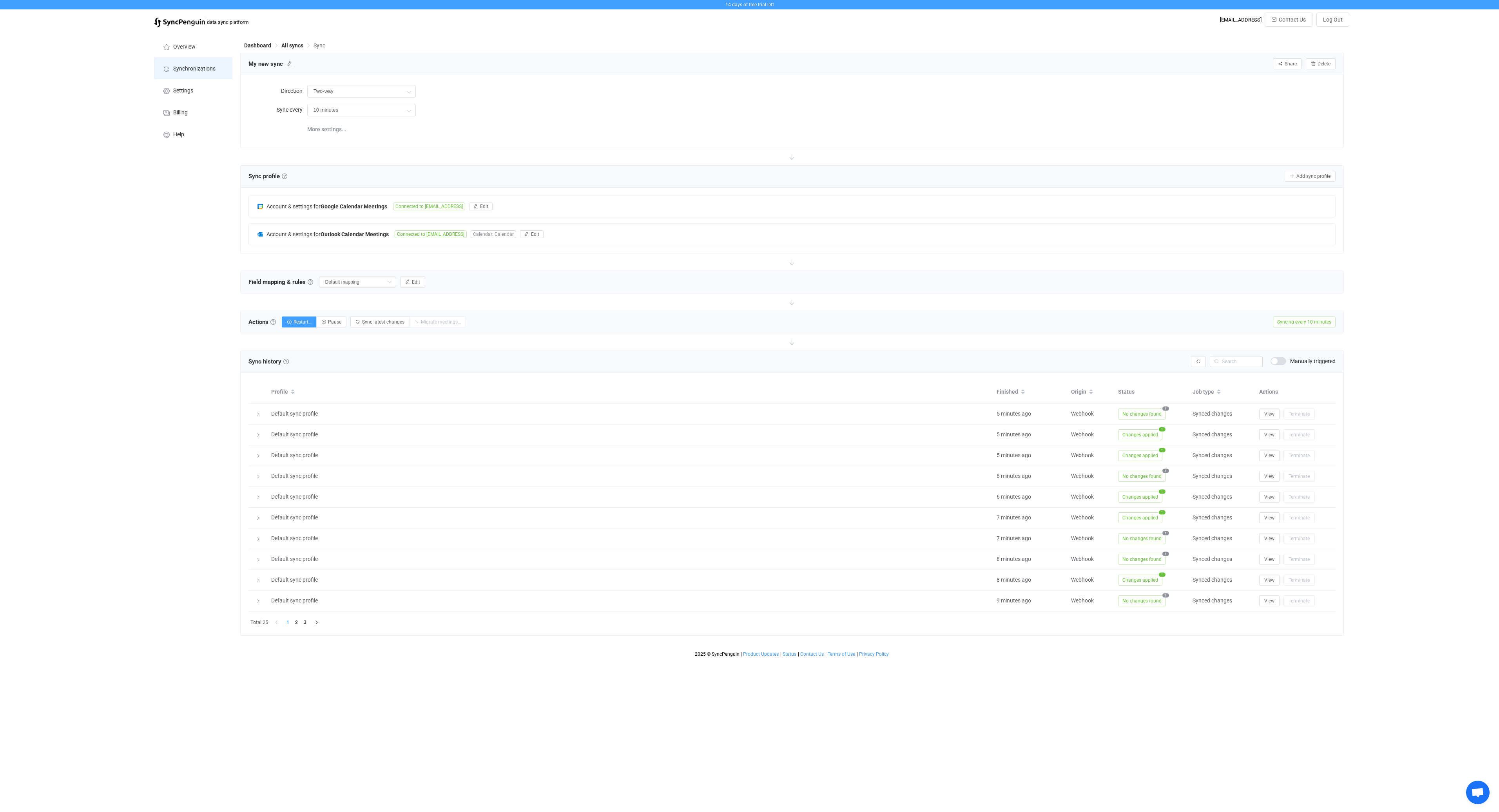
click at [192, 76] on li "Synchronizations" at bounding box center [193, 68] width 79 height 22
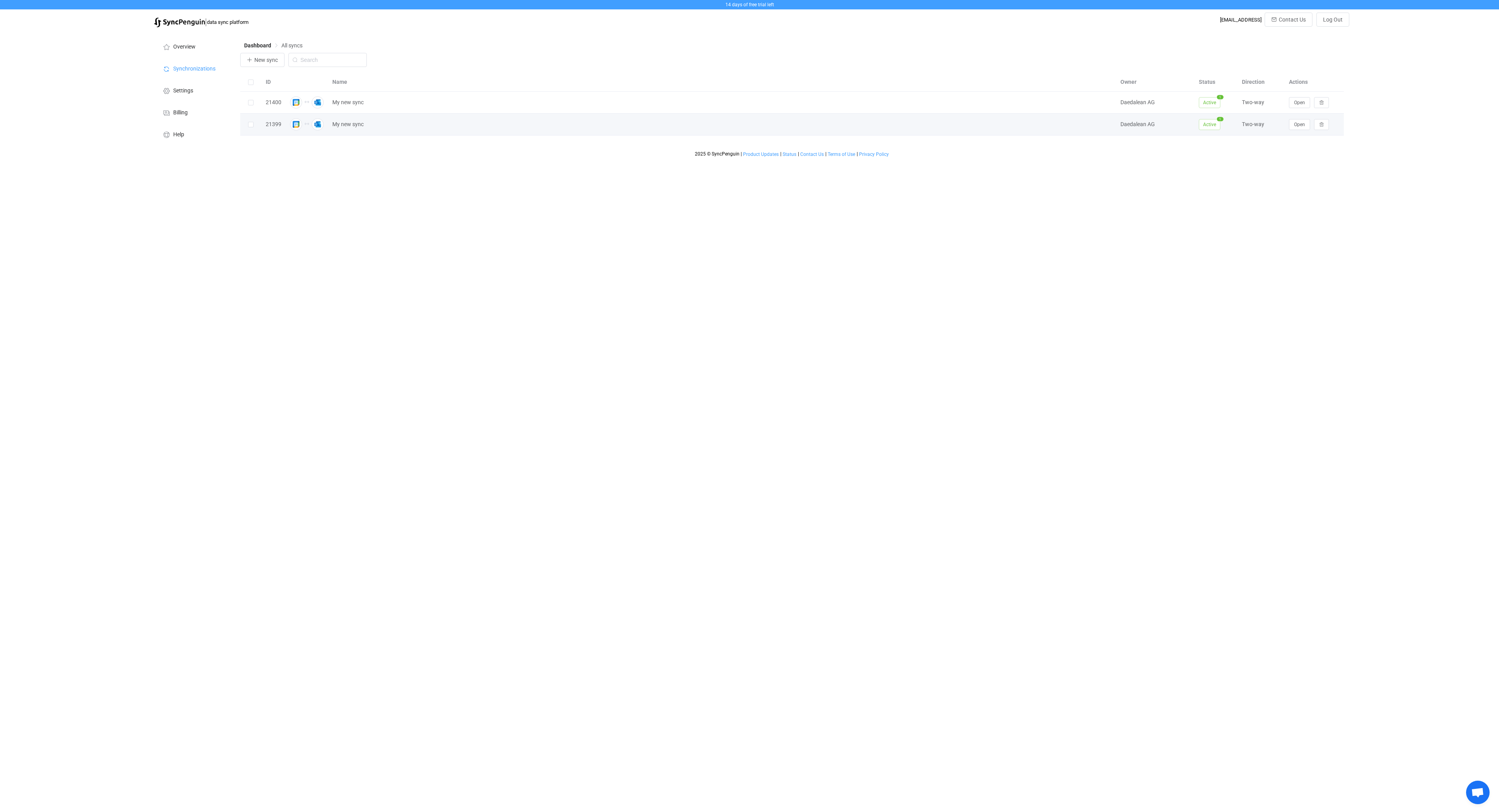
click at [1288, 125] on div "Open" at bounding box center [1315, 124] width 59 height 11
click at [1297, 125] on span "Open" at bounding box center [1299, 124] width 11 height 5
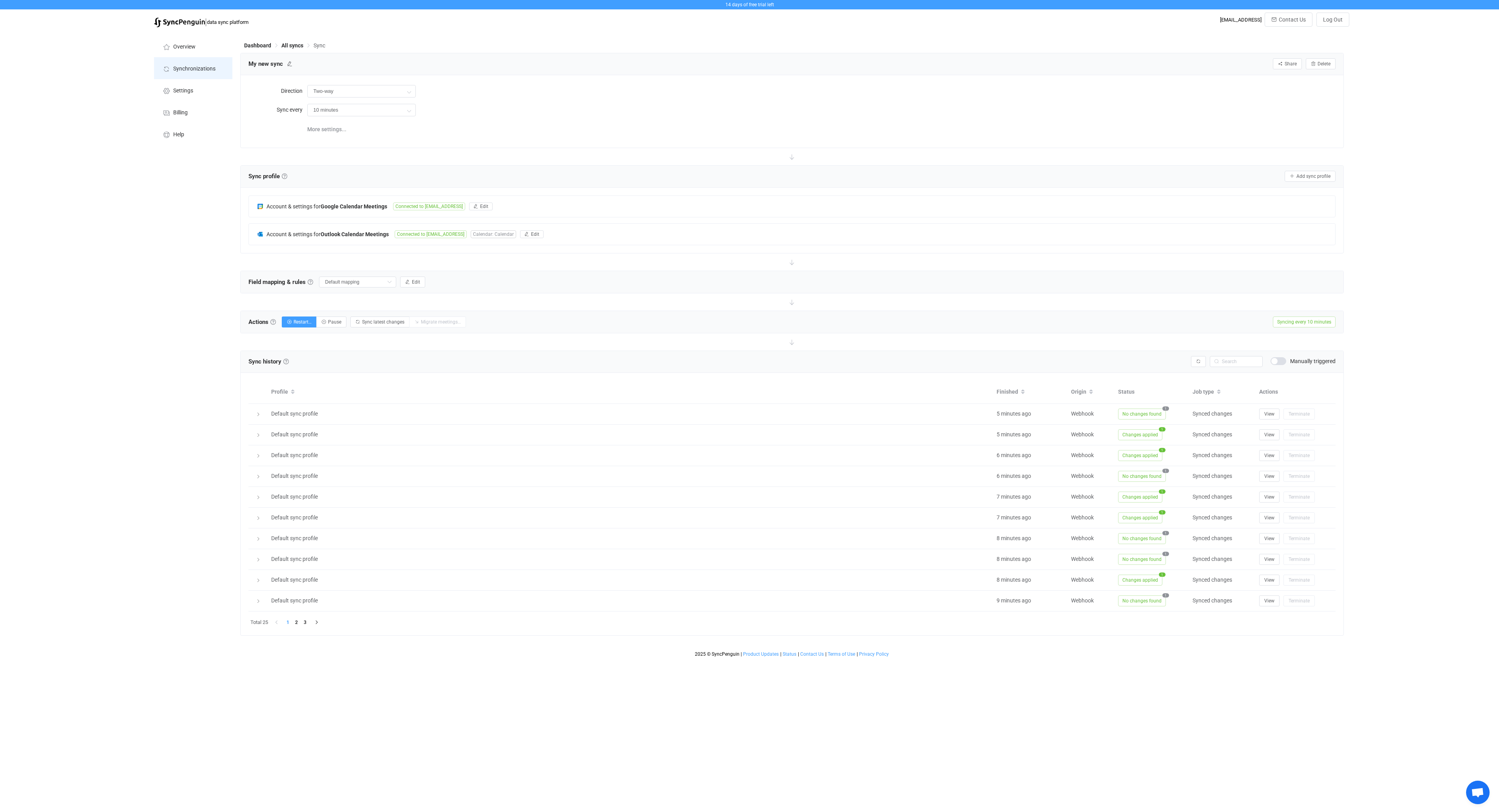
click at [194, 68] on span "Synchronizations" at bounding box center [193, 69] width 42 height 6
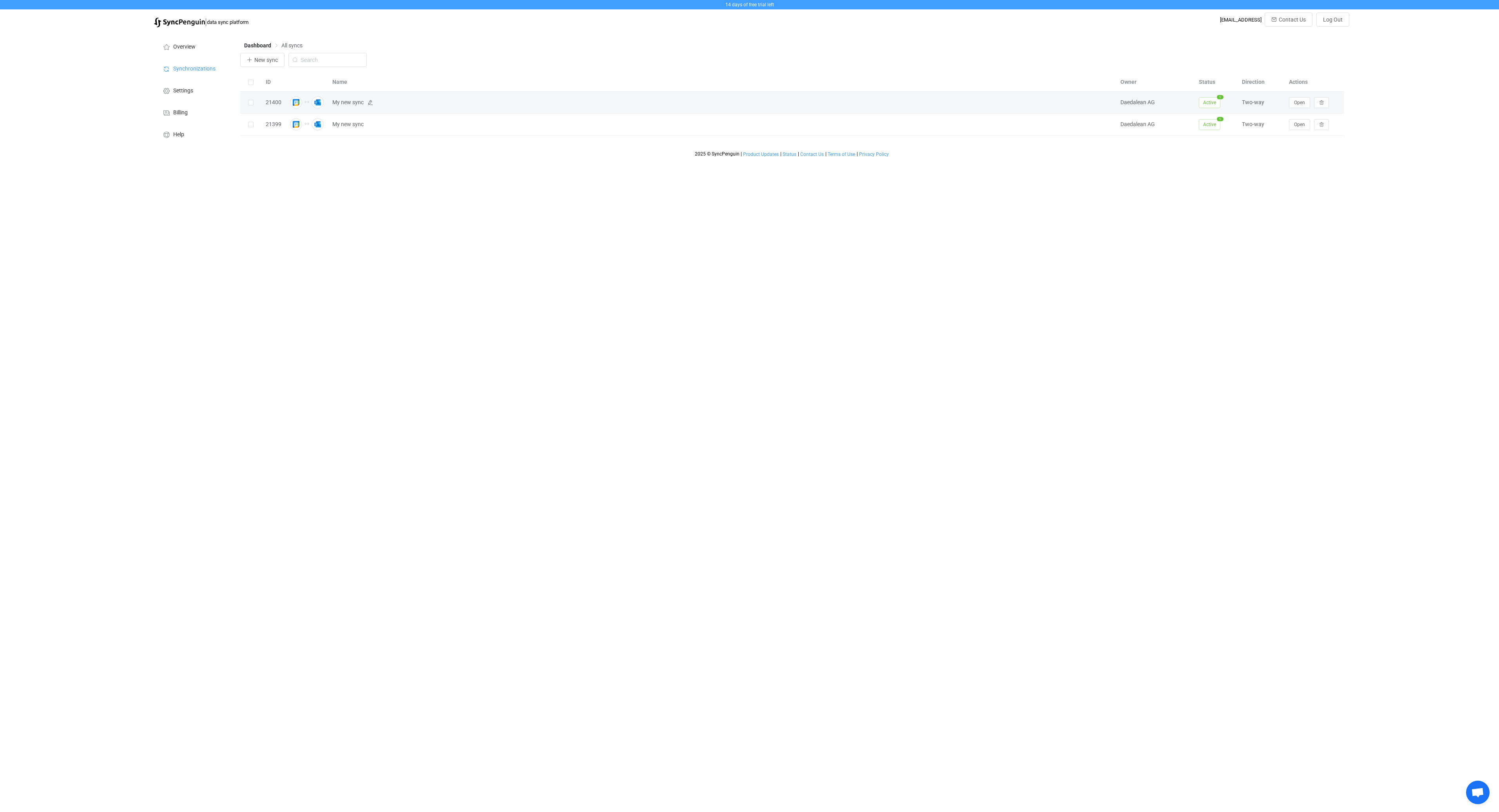
click at [449, 99] on span "My new sync" at bounding box center [722, 102] width 780 height 9
click at [1294, 103] on span "Open" at bounding box center [1299, 103] width 11 height 5
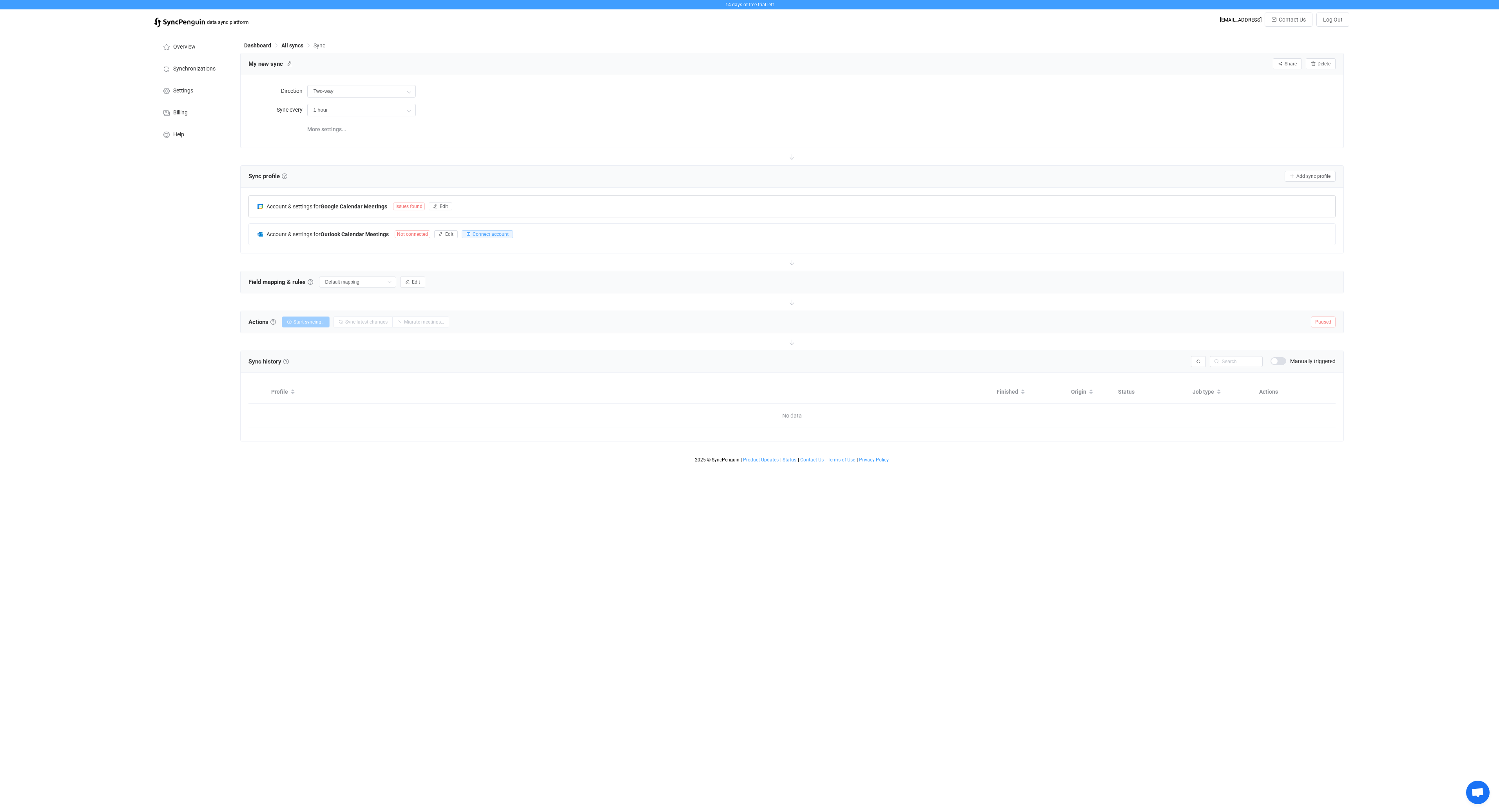
click at [414, 204] on span "Issues found" at bounding box center [408, 206] width 31 height 8
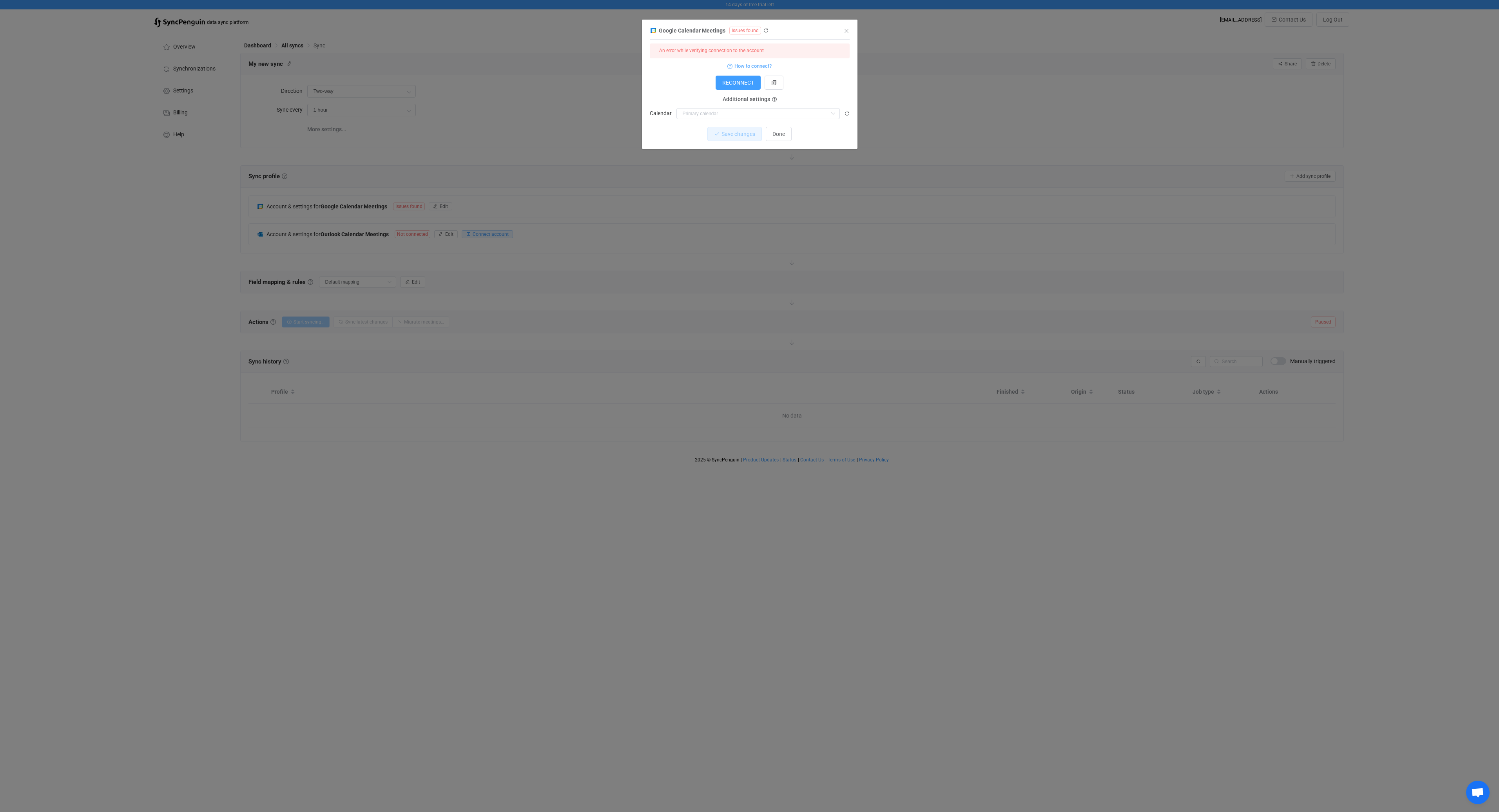
click at [527, 168] on div "Google Calendar Meetings Issues found 1 { { "accessToken": "***", "refreshToken…" at bounding box center [750, 406] width 1499 height 812
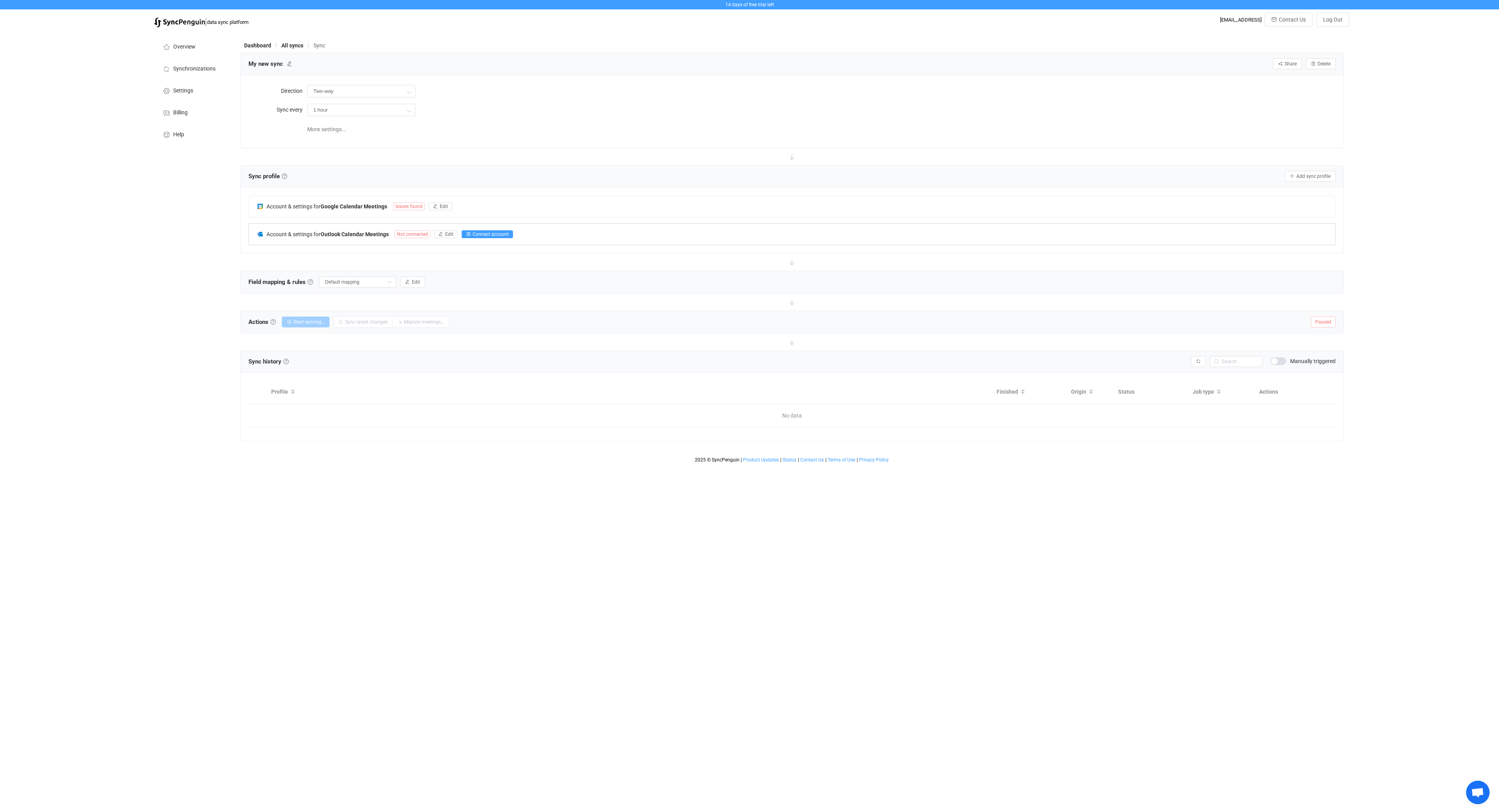
click at [486, 234] on span "Connect account" at bounding box center [491, 235] width 36 height 5
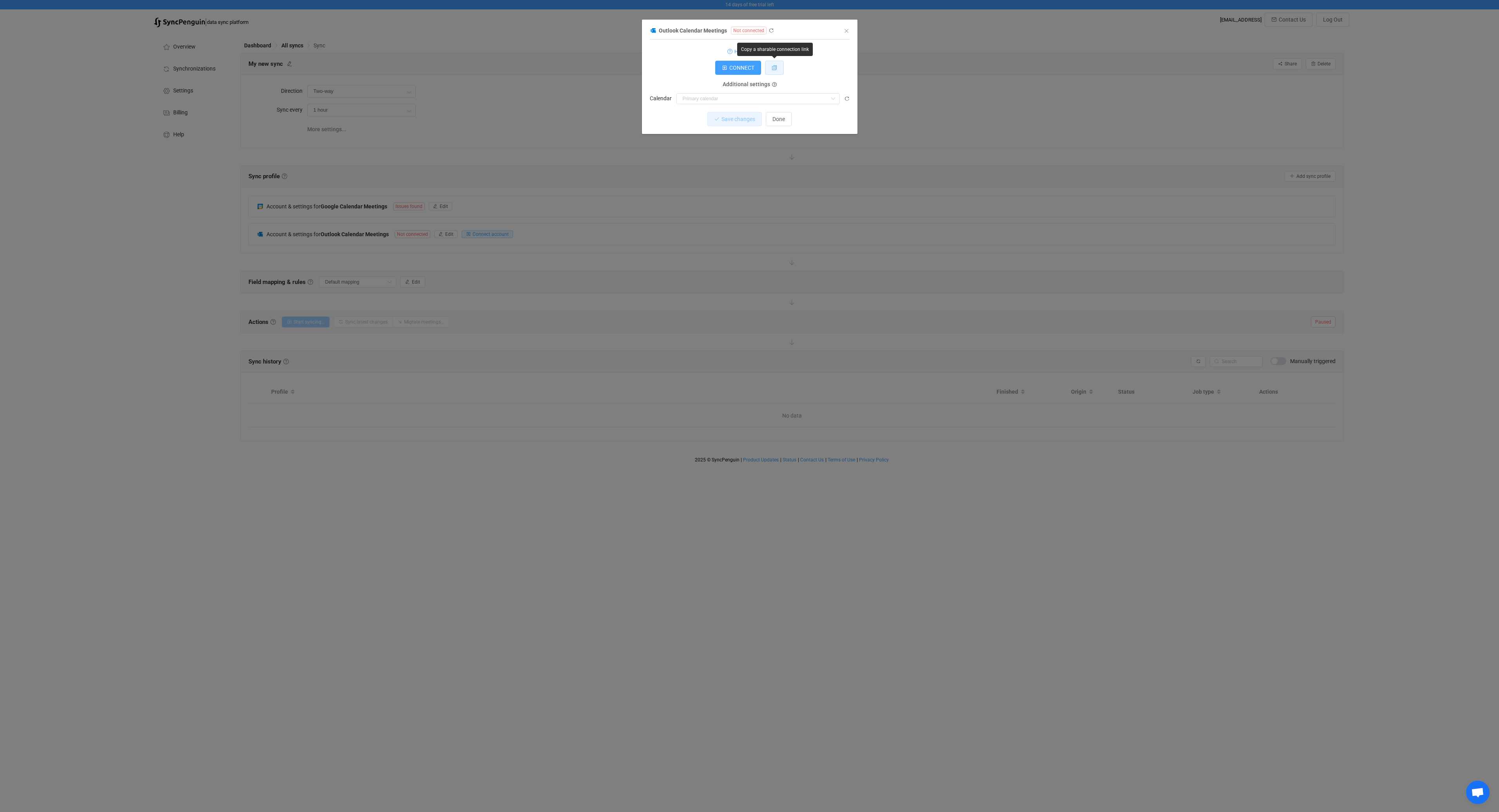
click at [775, 64] on button "dialog" at bounding box center [774, 68] width 19 height 14
click at [575, 104] on div "Outlook Calendar Meetings Not connected 1 { { "connectionType": "default" } Sta…" at bounding box center [750, 406] width 1499 height 812
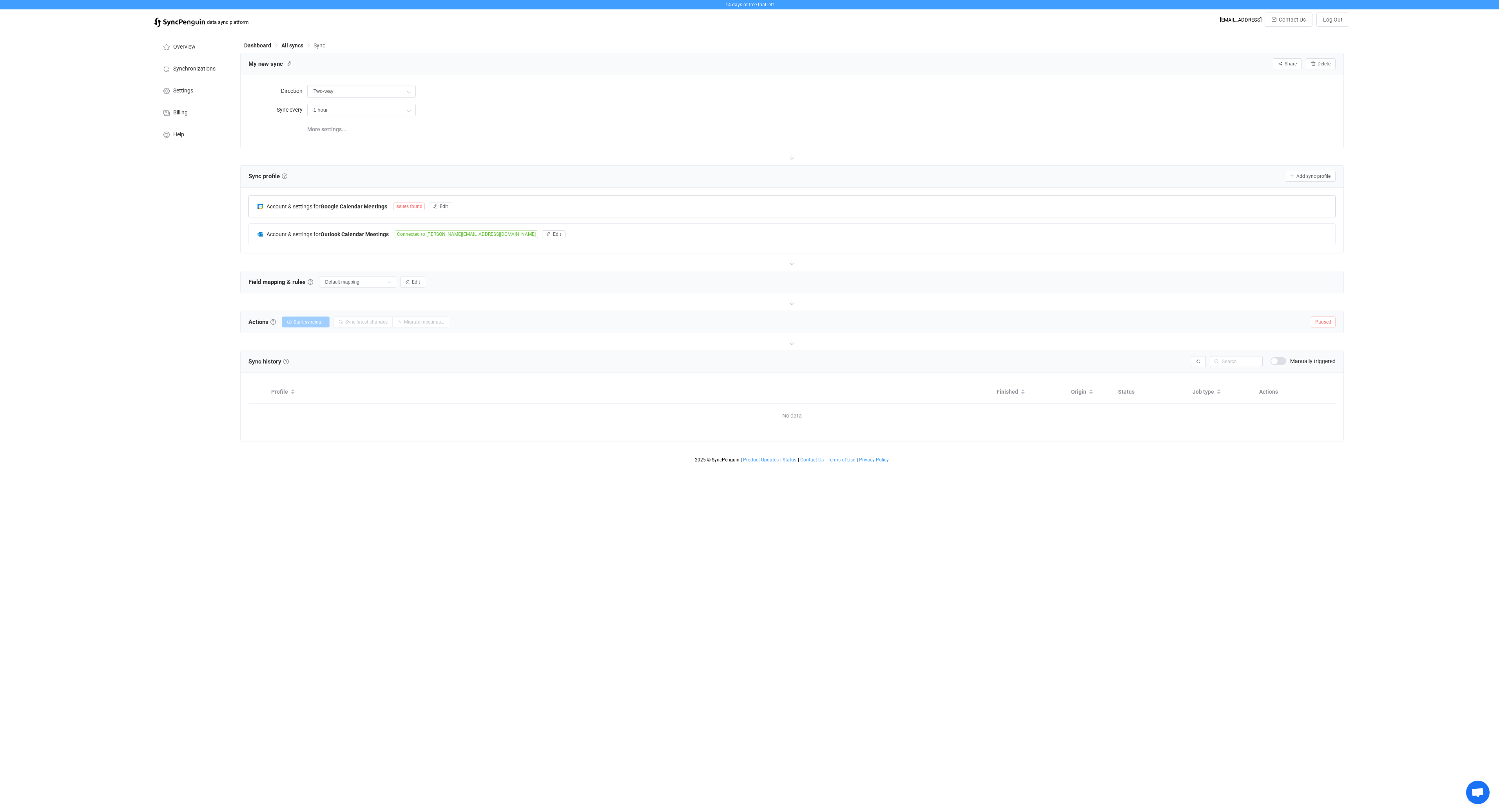
click at [486, 204] on div "Account & settings for Google Calendar Meetings Issues found Edit" at bounding box center [792, 207] width 1086 height 21
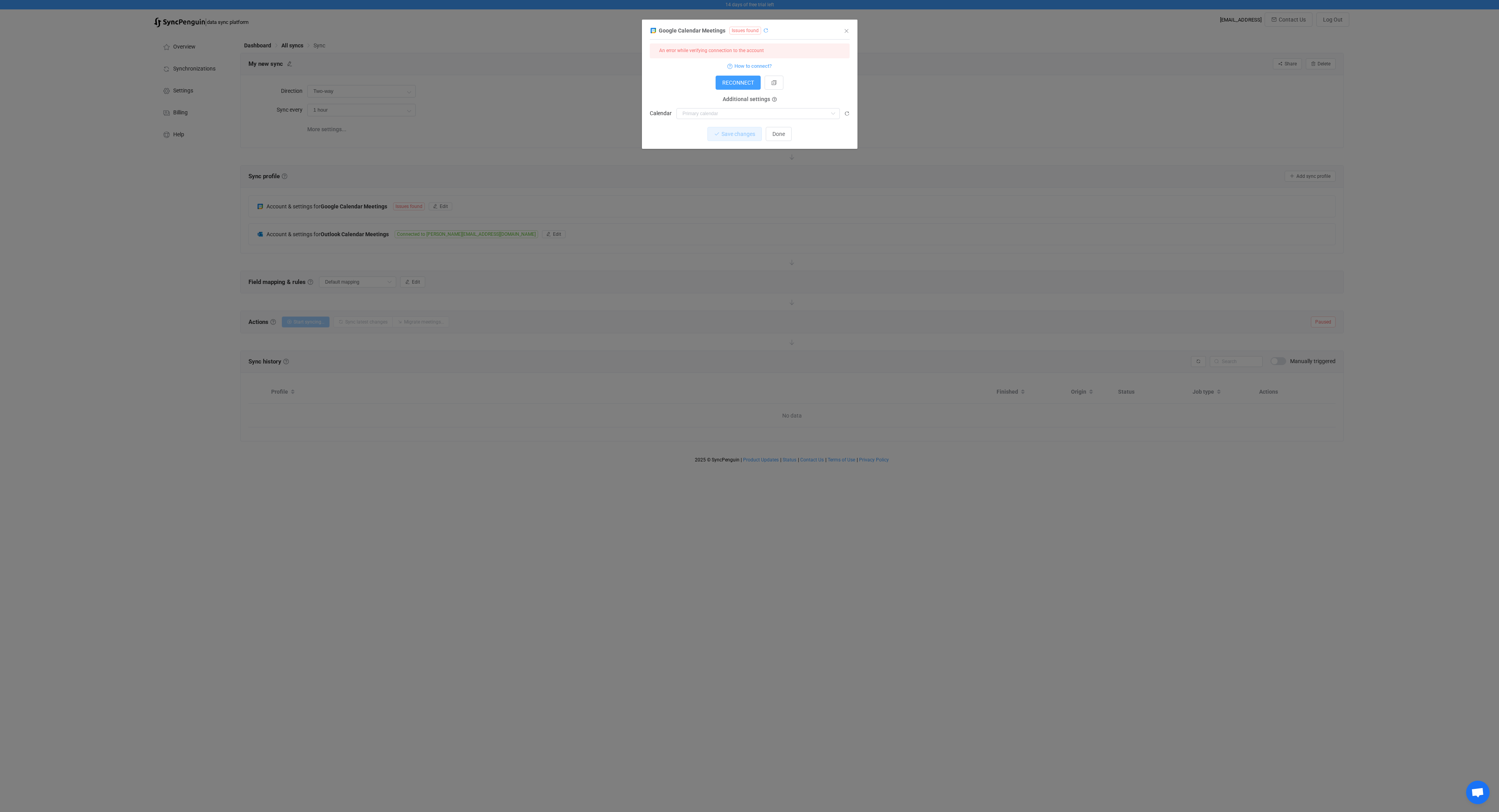
click at [763, 30] on icon "dialog" at bounding box center [766, 30] width 5 height 5
click at [699, 113] on input "dialog" at bounding box center [758, 114] width 163 height 11
click at [675, 87] on div "RECONNECT" at bounding box center [749, 82] width 200 height 14
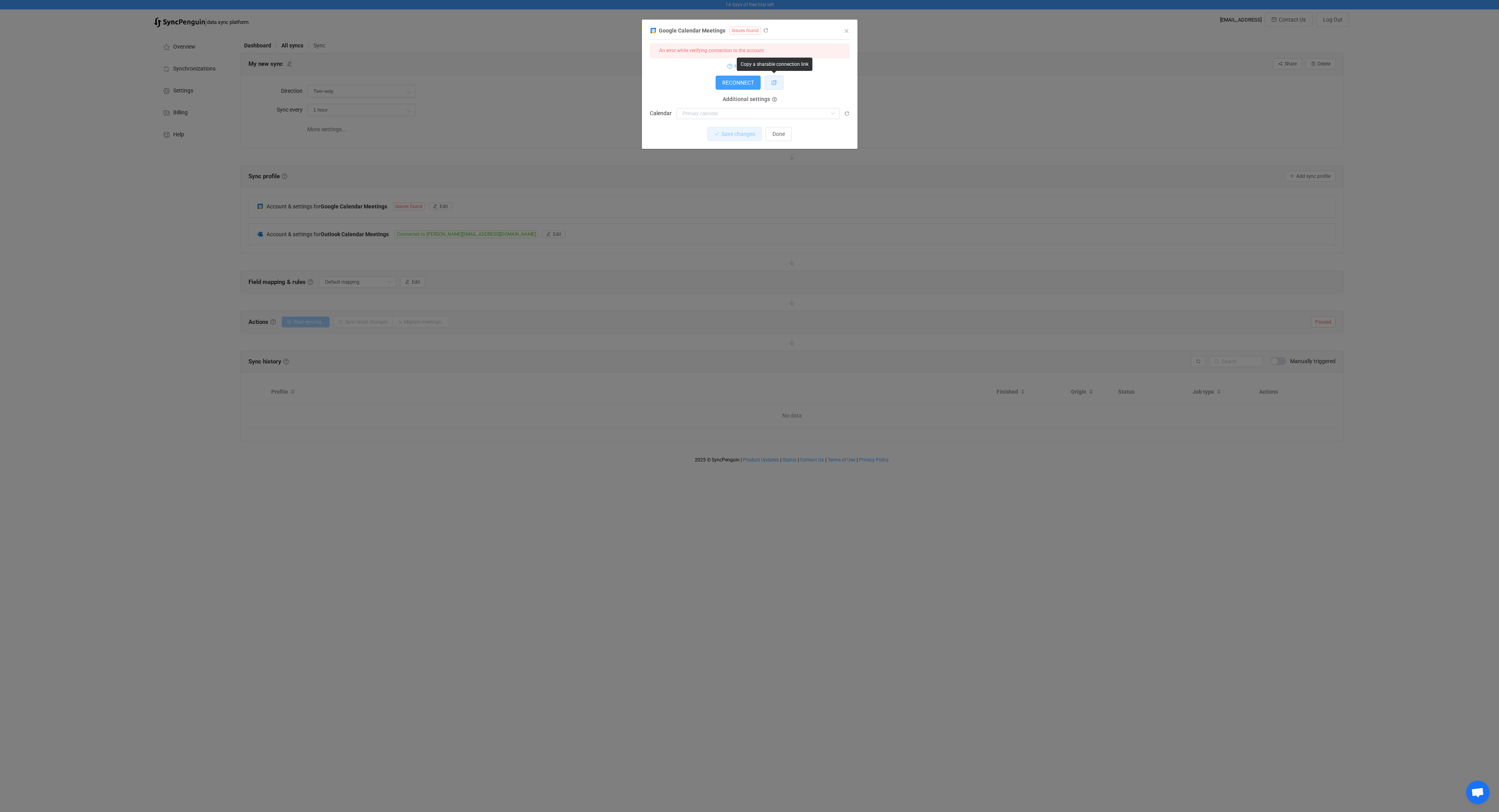
click at [774, 81] on icon "dialog" at bounding box center [774, 82] width 5 height 5
click at [763, 31] on icon "dialog" at bounding box center [766, 30] width 5 height 5
click at [848, 31] on icon "Close" at bounding box center [846, 30] width 6 height 6
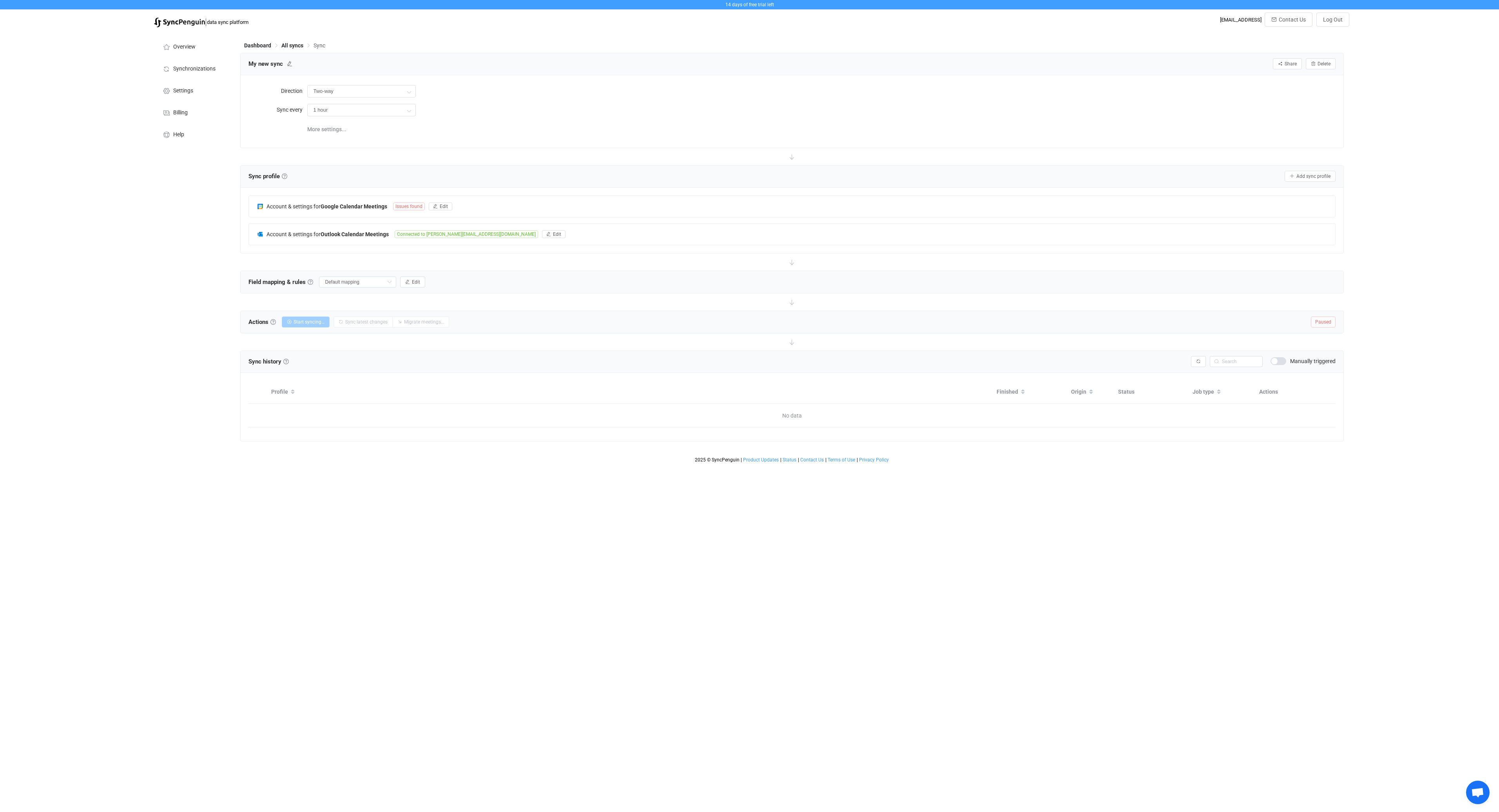
click at [167, 327] on div "Overview Synchronizations Settings Billing Help" at bounding box center [193, 249] width 86 height 435
click at [407, 203] on span "Issues found" at bounding box center [408, 206] width 31 height 8
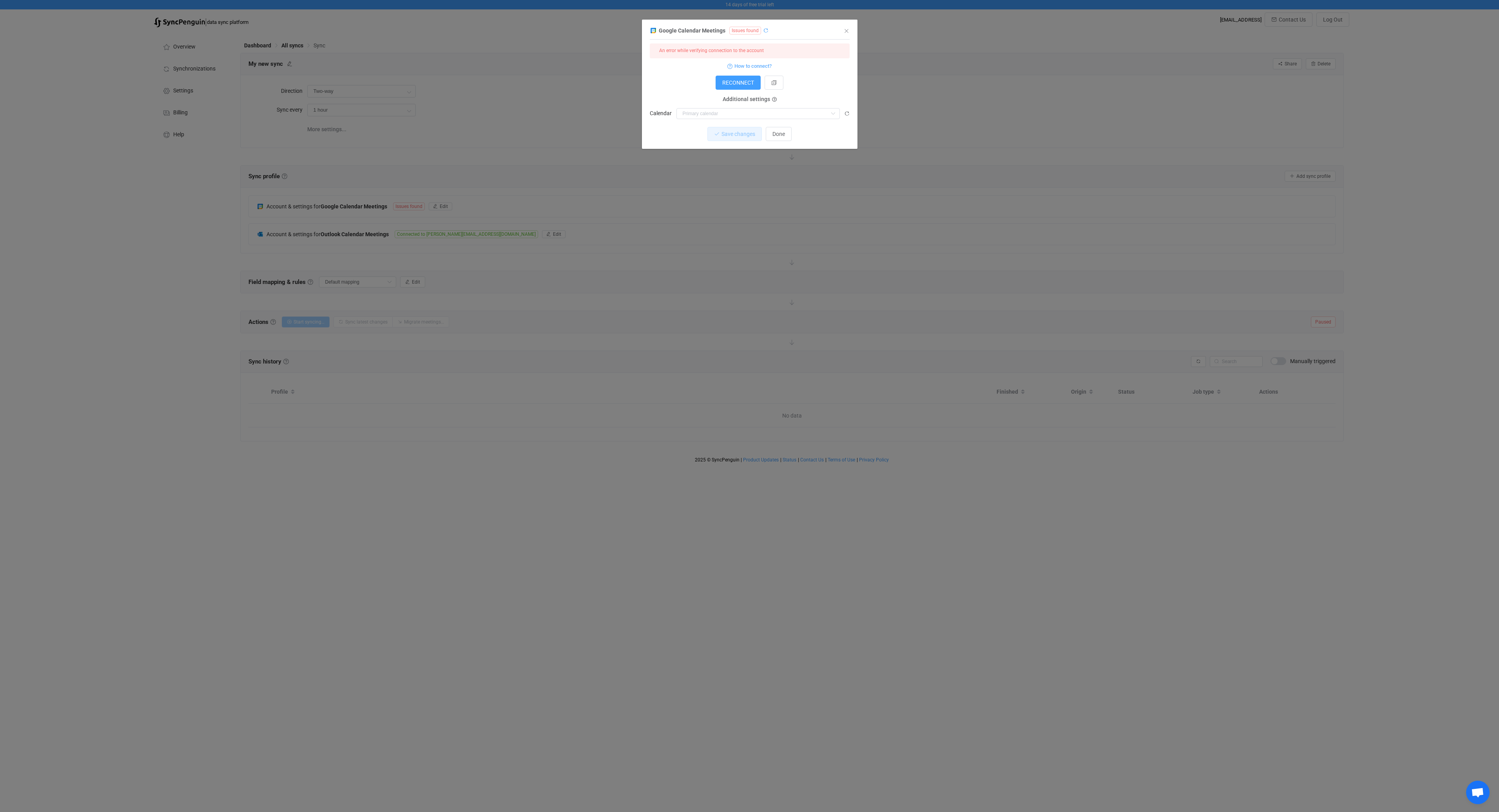
click at [763, 31] on icon "dialog" at bounding box center [766, 30] width 5 height 5
click at [764, 31] on icon "dialog" at bounding box center [766, 30] width 5 height 5
click at [766, 30] on icon "dialog" at bounding box center [766, 30] width 5 height 5
click at [764, 31] on icon "dialog" at bounding box center [766, 30] width 5 height 5
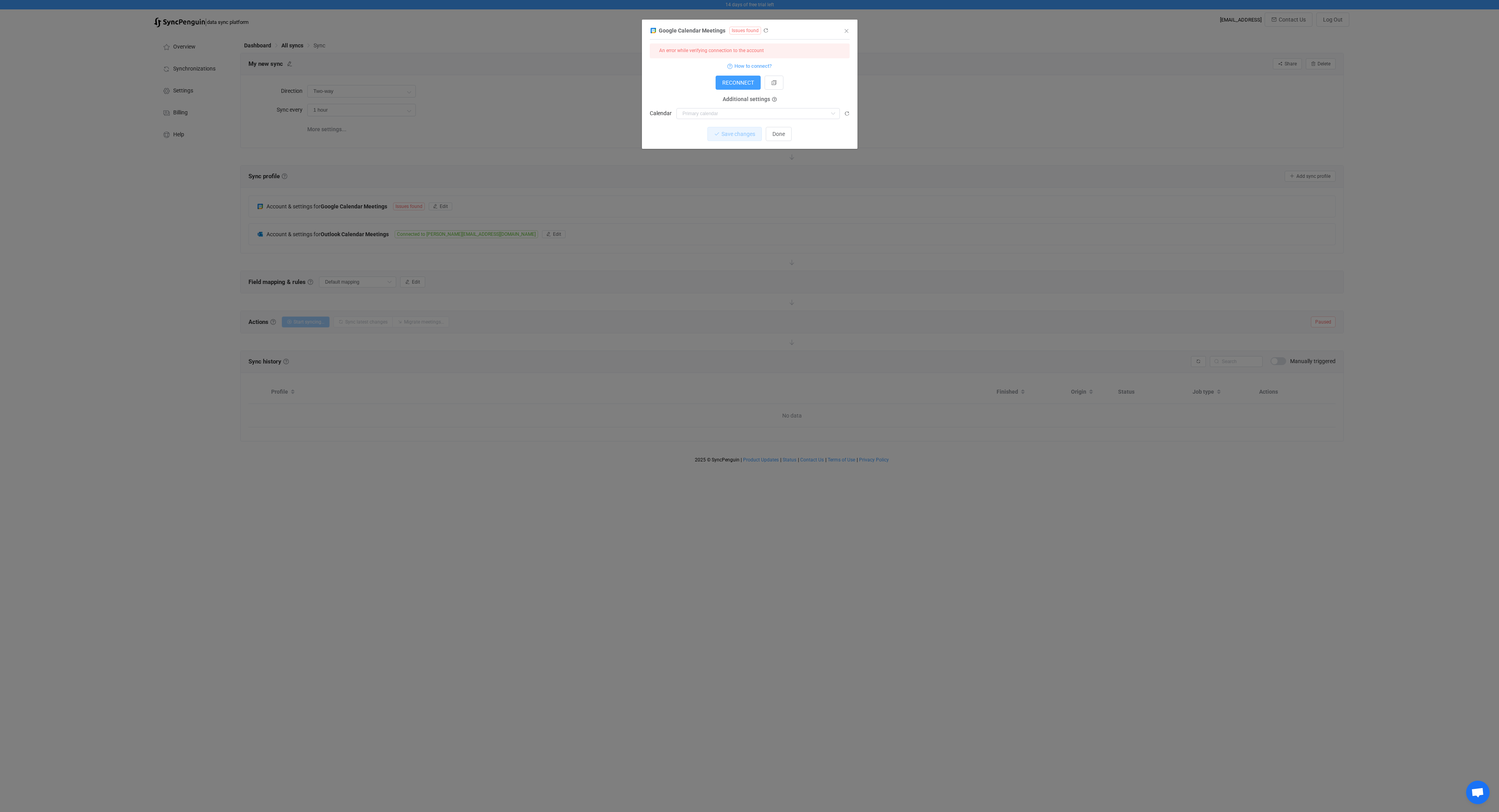
click at [764, 31] on icon "dialog" at bounding box center [766, 30] width 5 height 5
click at [846, 30] on icon "Close" at bounding box center [846, 30] width 6 height 6
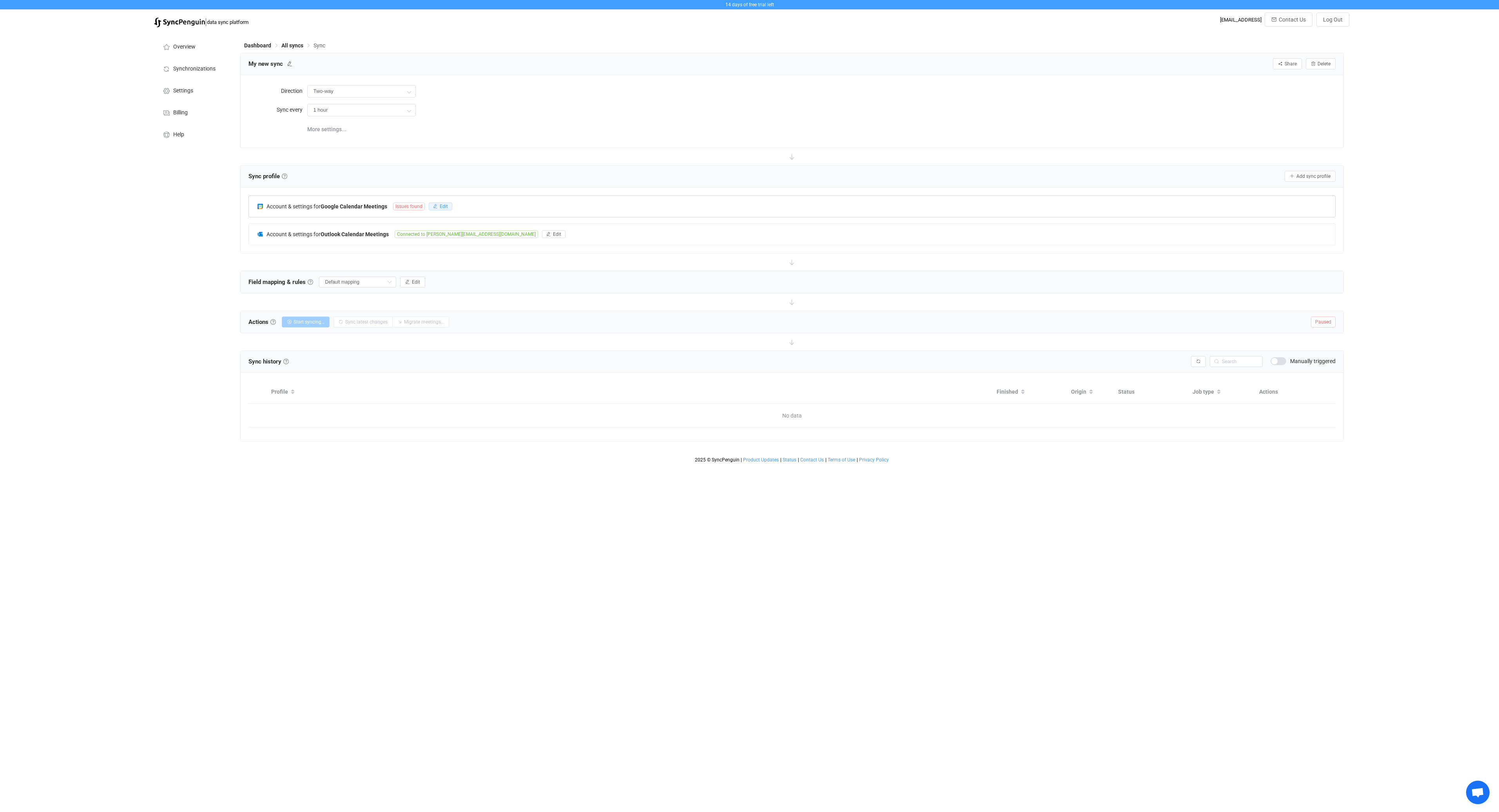
click at [445, 207] on span "Edit" at bounding box center [443, 207] width 8 height 5
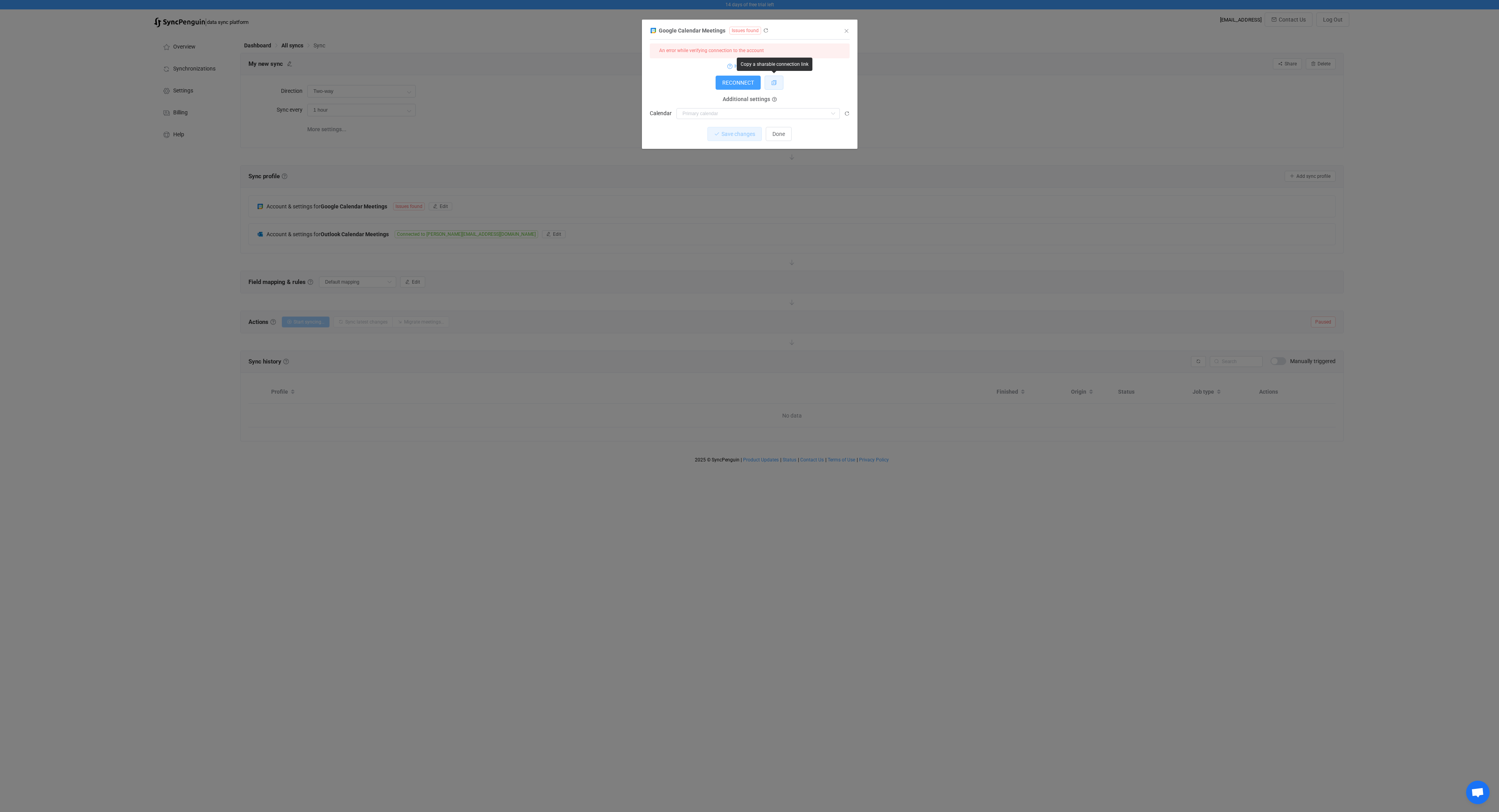
click at [775, 82] on icon "dialog" at bounding box center [774, 82] width 5 height 5
click at [536, 93] on div "Google Calendar Meetings Issues found 1 { { "accessToken": "***", "refreshToken…" at bounding box center [750, 406] width 1499 height 812
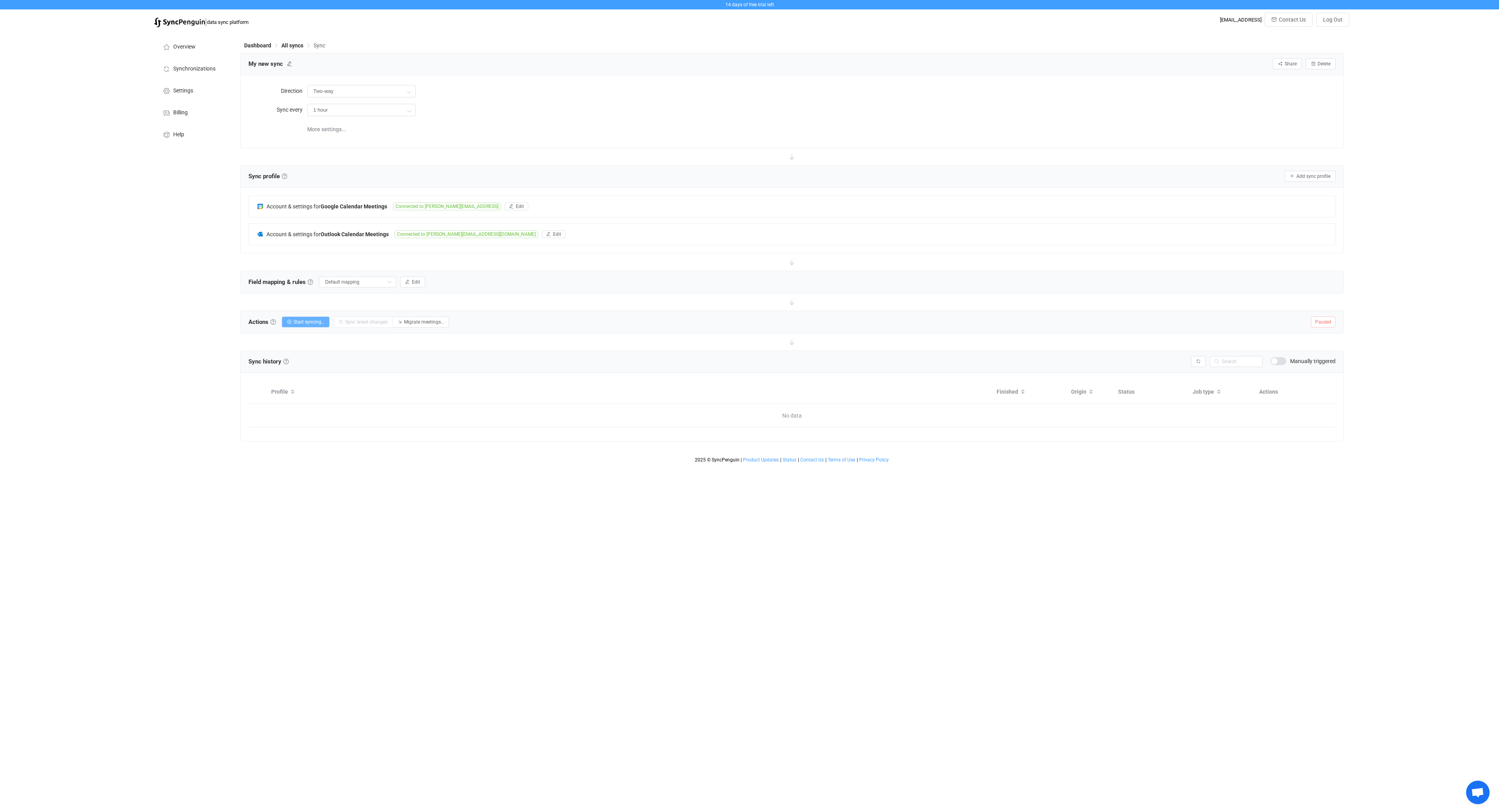
click at [321, 321] on span "Start syncing…" at bounding box center [309, 322] width 31 height 5
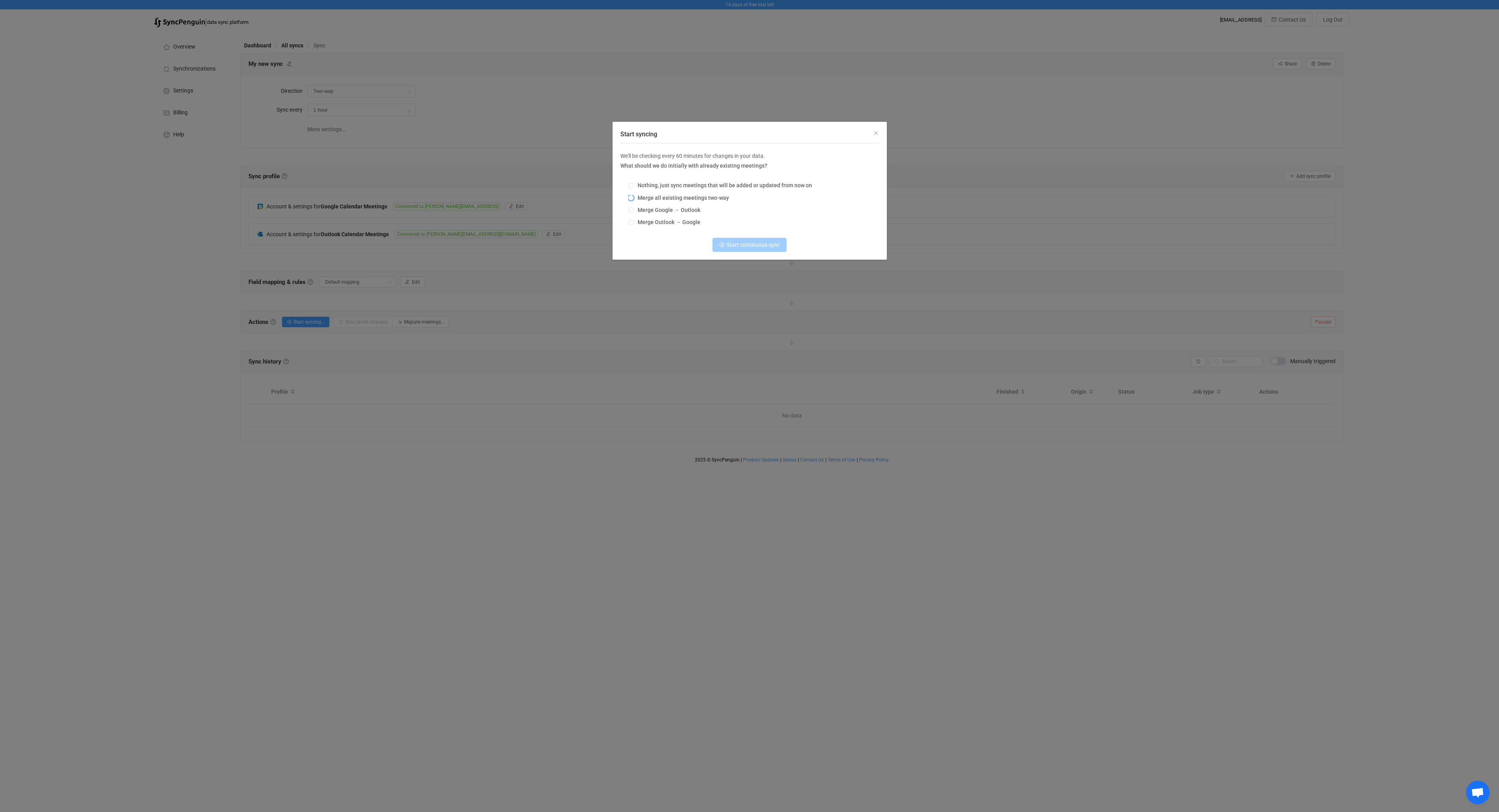
click at [644, 197] on span "Merge all existing meetings two-way" at bounding box center [681, 197] width 95 height 6
click at [634, 197] on input "Merge all existing meetings two-way" at bounding box center [630, 198] width 5 height 6
radio input "true"
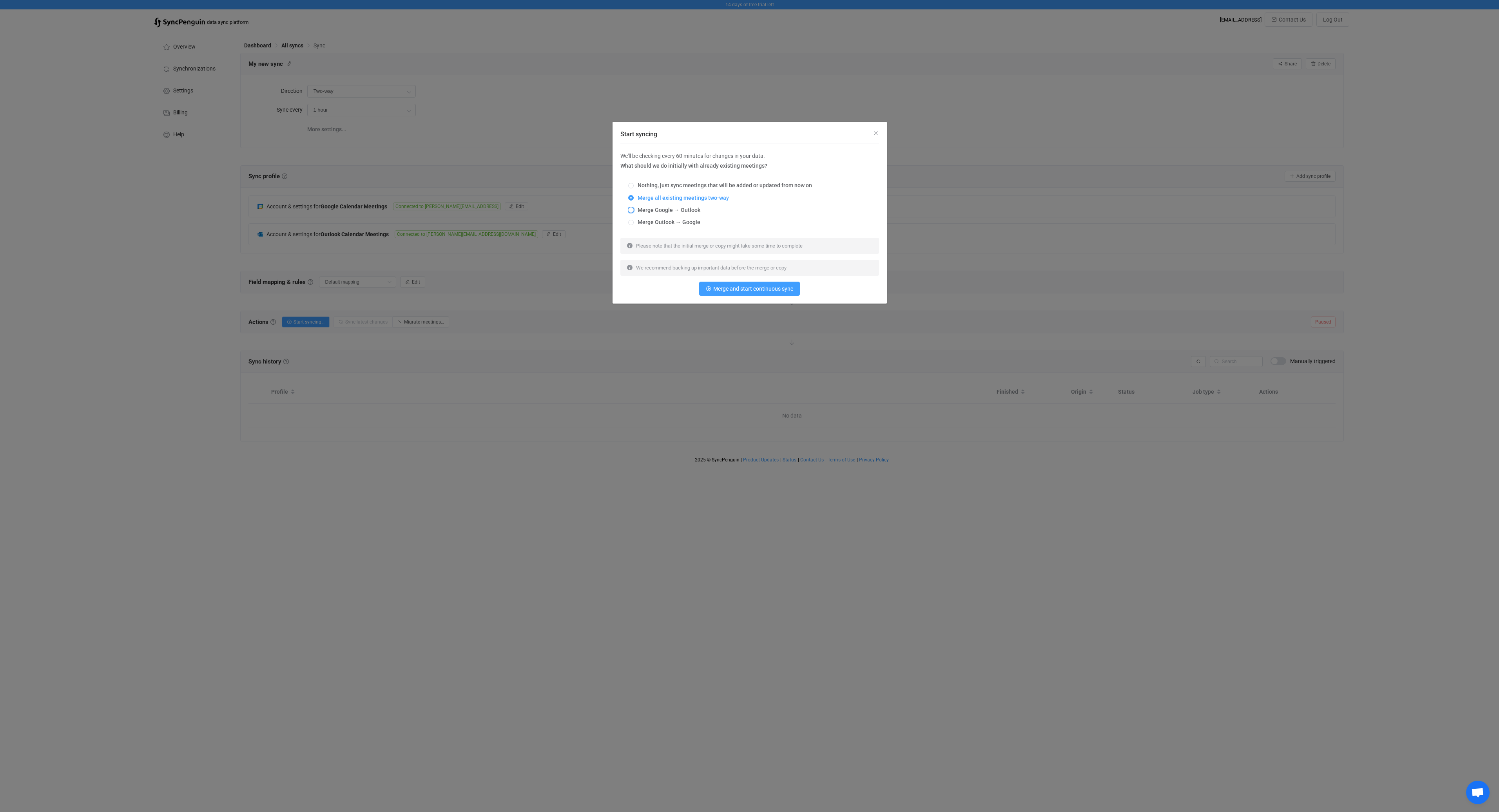
click at [670, 211] on span "Merge Google → Outlook" at bounding box center [667, 209] width 66 height 6
click at [634, 211] on input "Merge Google → Outlook" at bounding box center [630, 209] width 5 height 6
radio input "true"
radio input "false"
radio input "true"
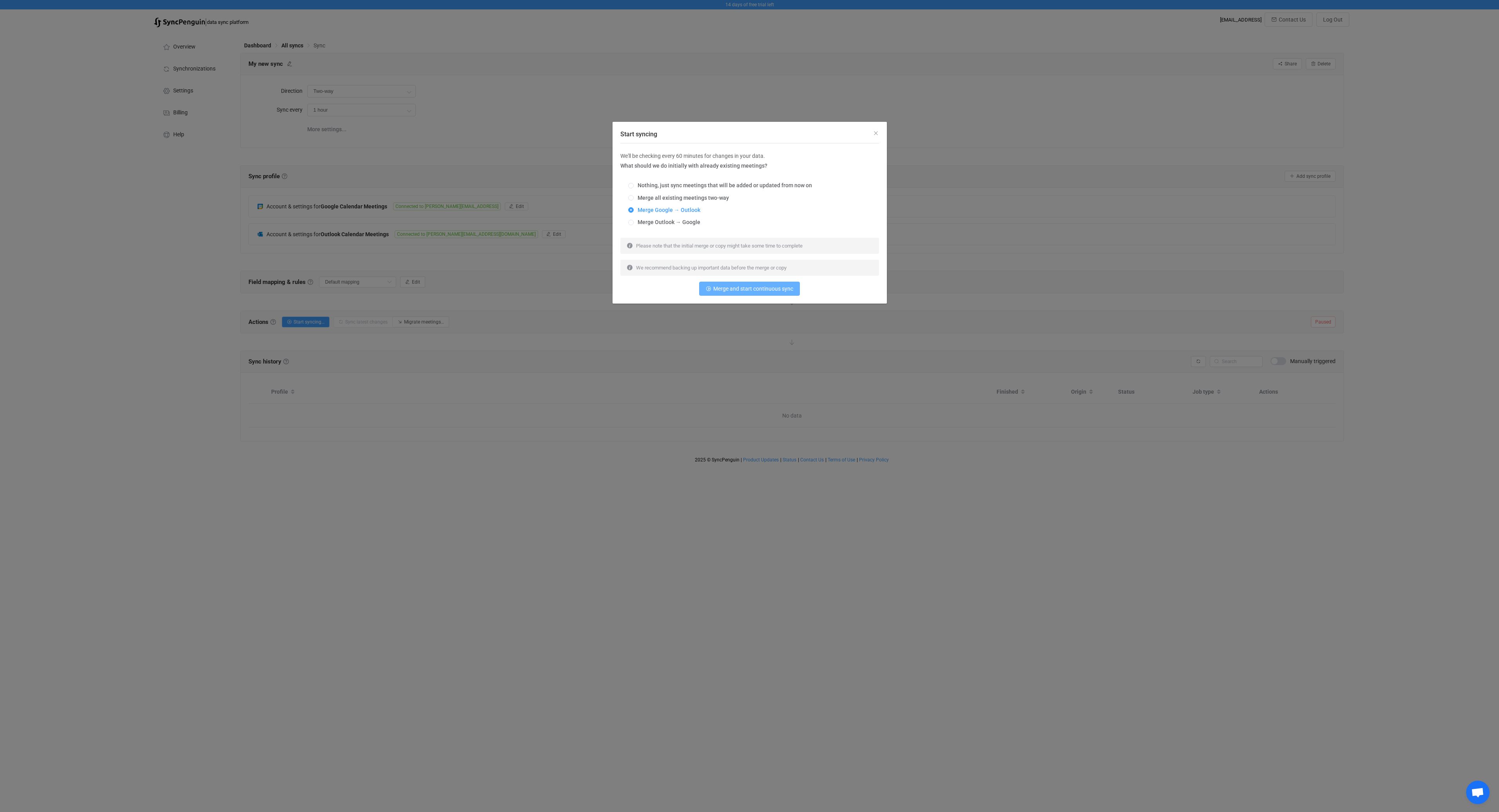
click at [757, 289] on span "Merge and start continuous sync" at bounding box center [752, 288] width 80 height 6
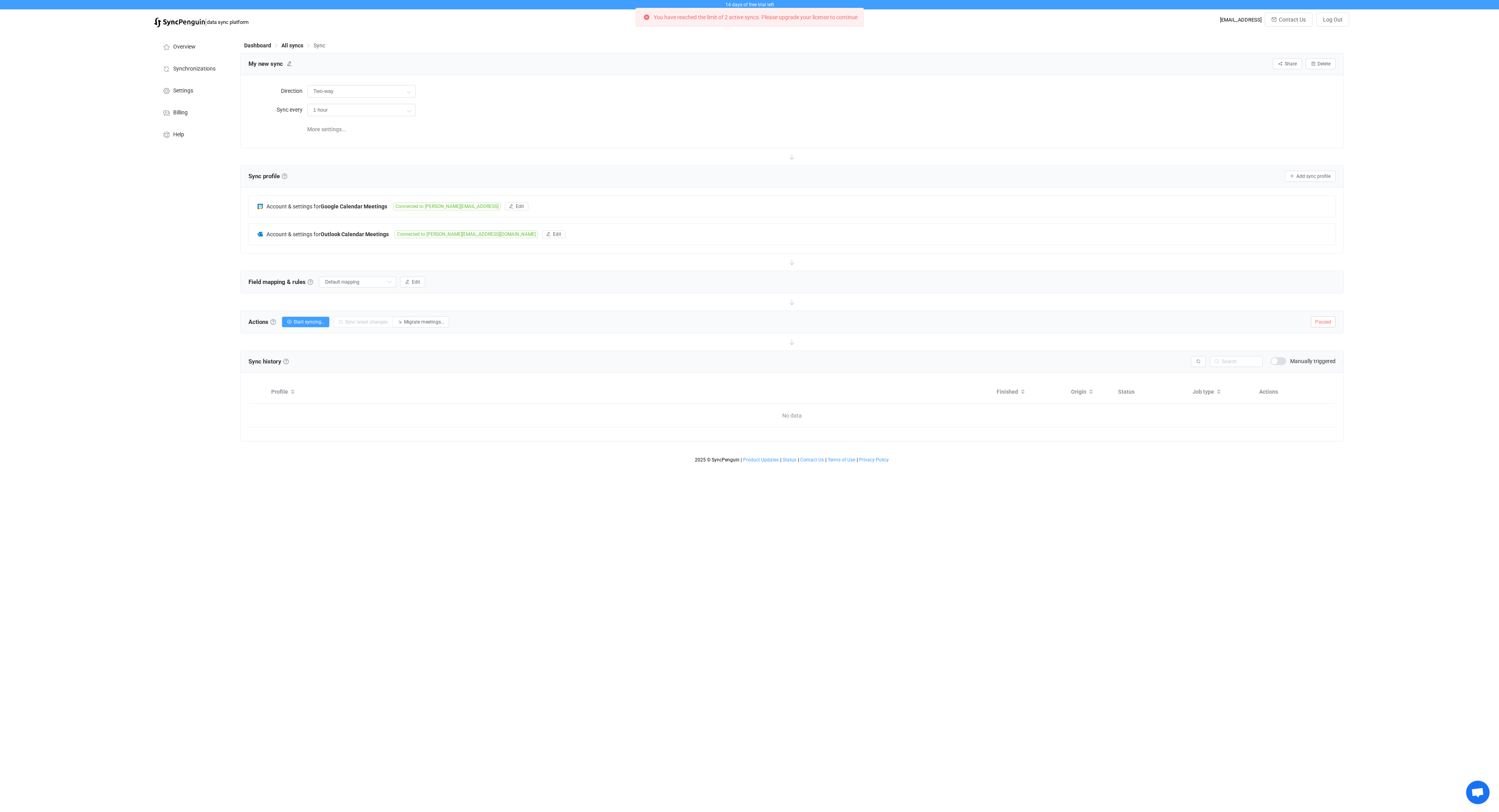
click at [781, 17] on p "You have reached the limit of 2 active syncs. Please upgrade your license to co…" at bounding box center [756, 17] width 204 height 5
click at [194, 64] on li "Synchronizations" at bounding box center [193, 68] width 79 height 22
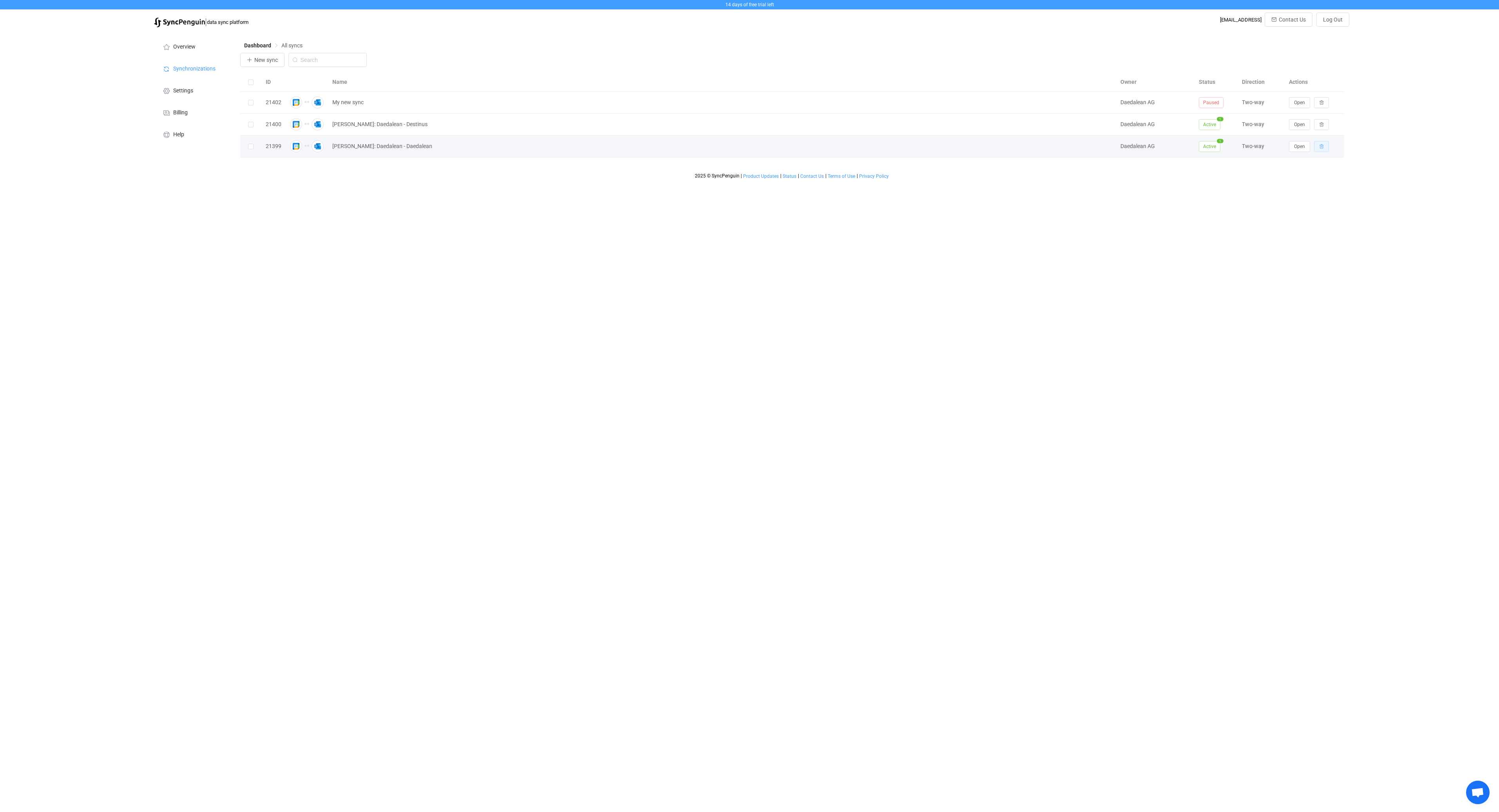
click at [1320, 148] on icon "button" at bounding box center [1321, 146] width 4 height 4
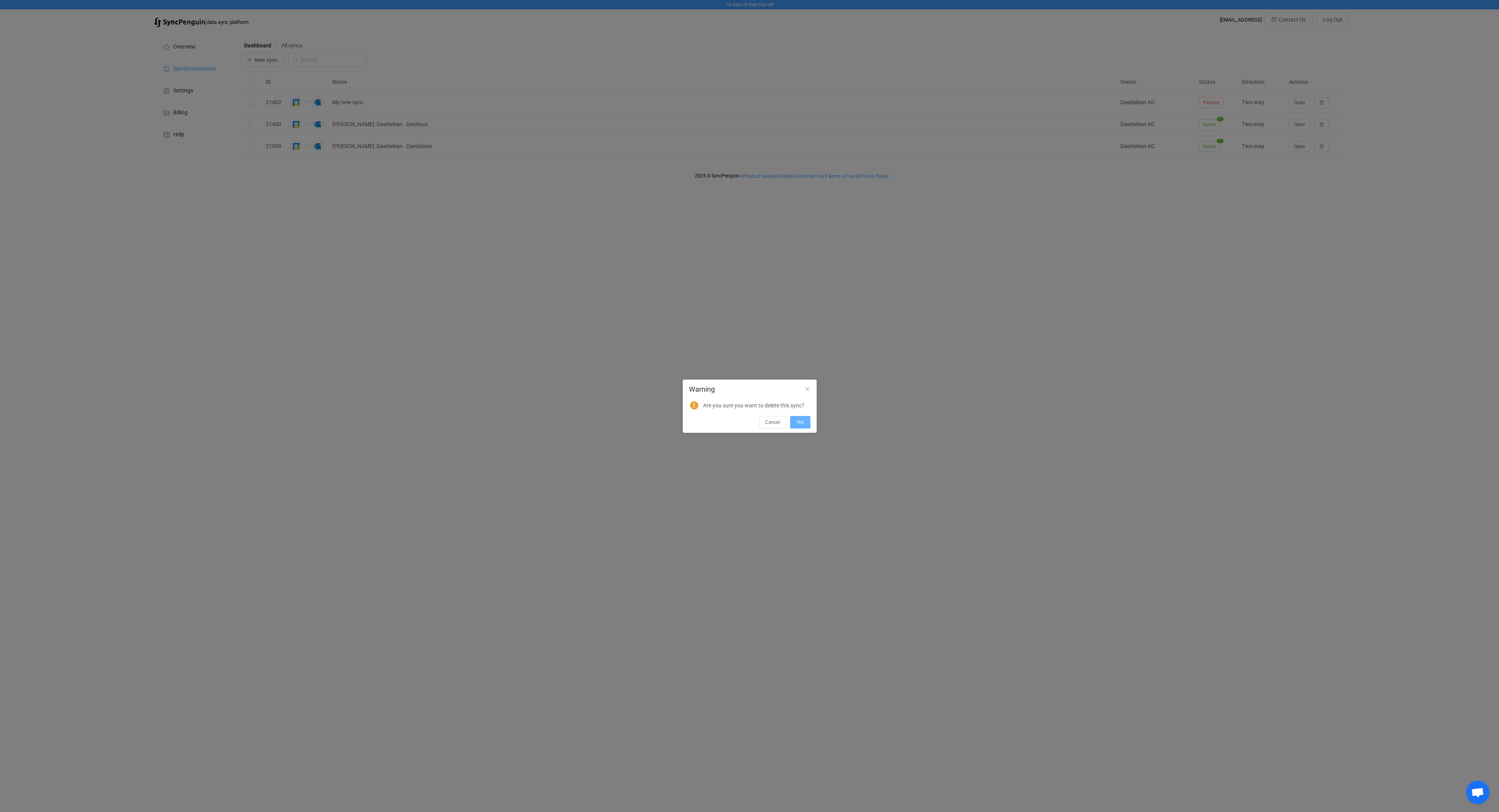
click at [796, 423] on span "Yes" at bounding box center [800, 423] width 8 height 5
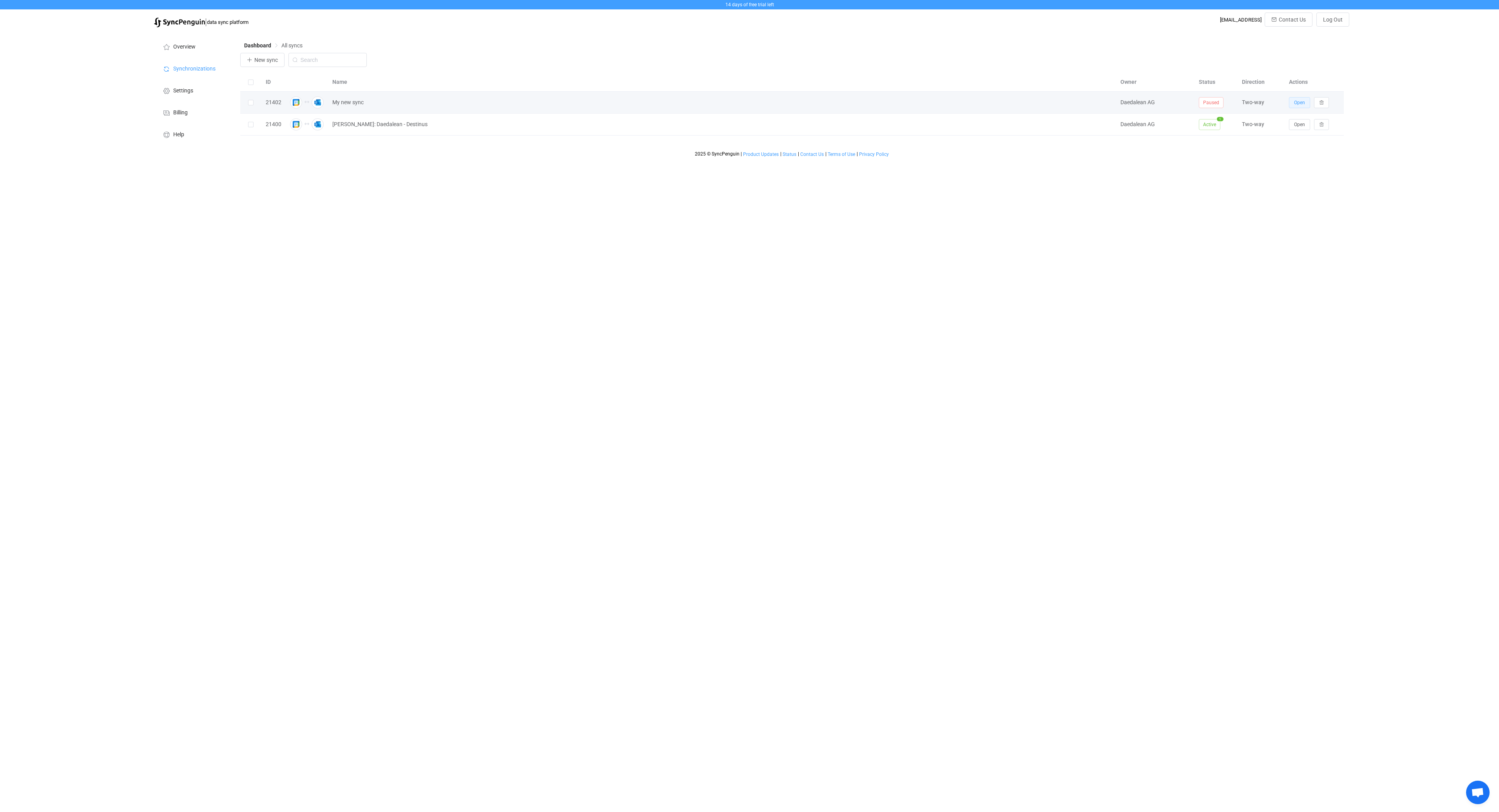
click at [1296, 106] on span "Open" at bounding box center [1299, 103] width 11 height 5
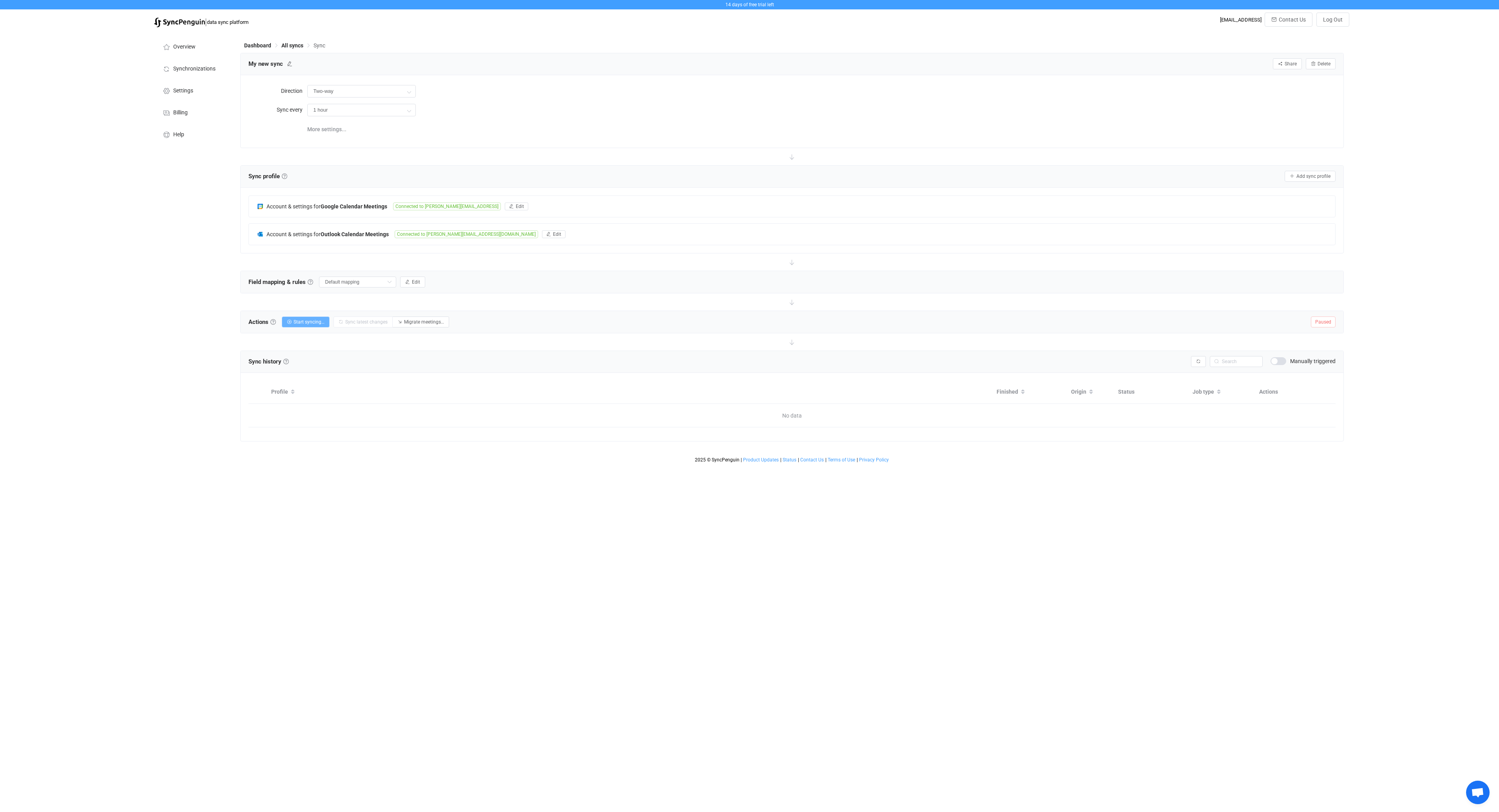
drag, startPoint x: 307, startPoint y: 321, endPoint x: 313, endPoint y: 320, distance: 6.1
click at [307, 321] on span "Start syncing…" at bounding box center [309, 322] width 31 height 5
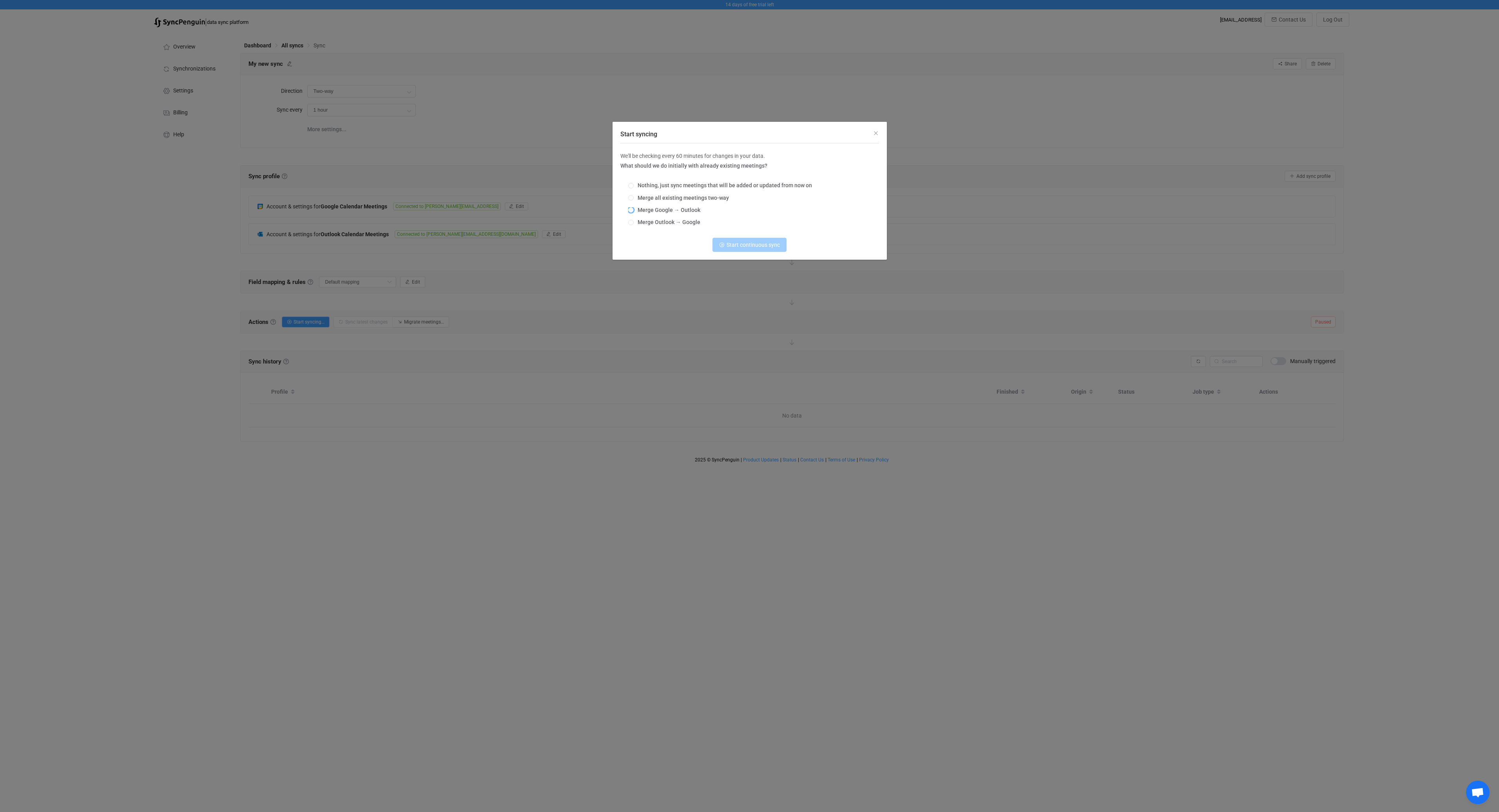
click at [662, 210] on span "Merge Google → Outlook" at bounding box center [667, 209] width 66 height 6
click at [634, 210] on input "Merge Google → Outlook" at bounding box center [630, 209] width 5 height 6
radio input "true"
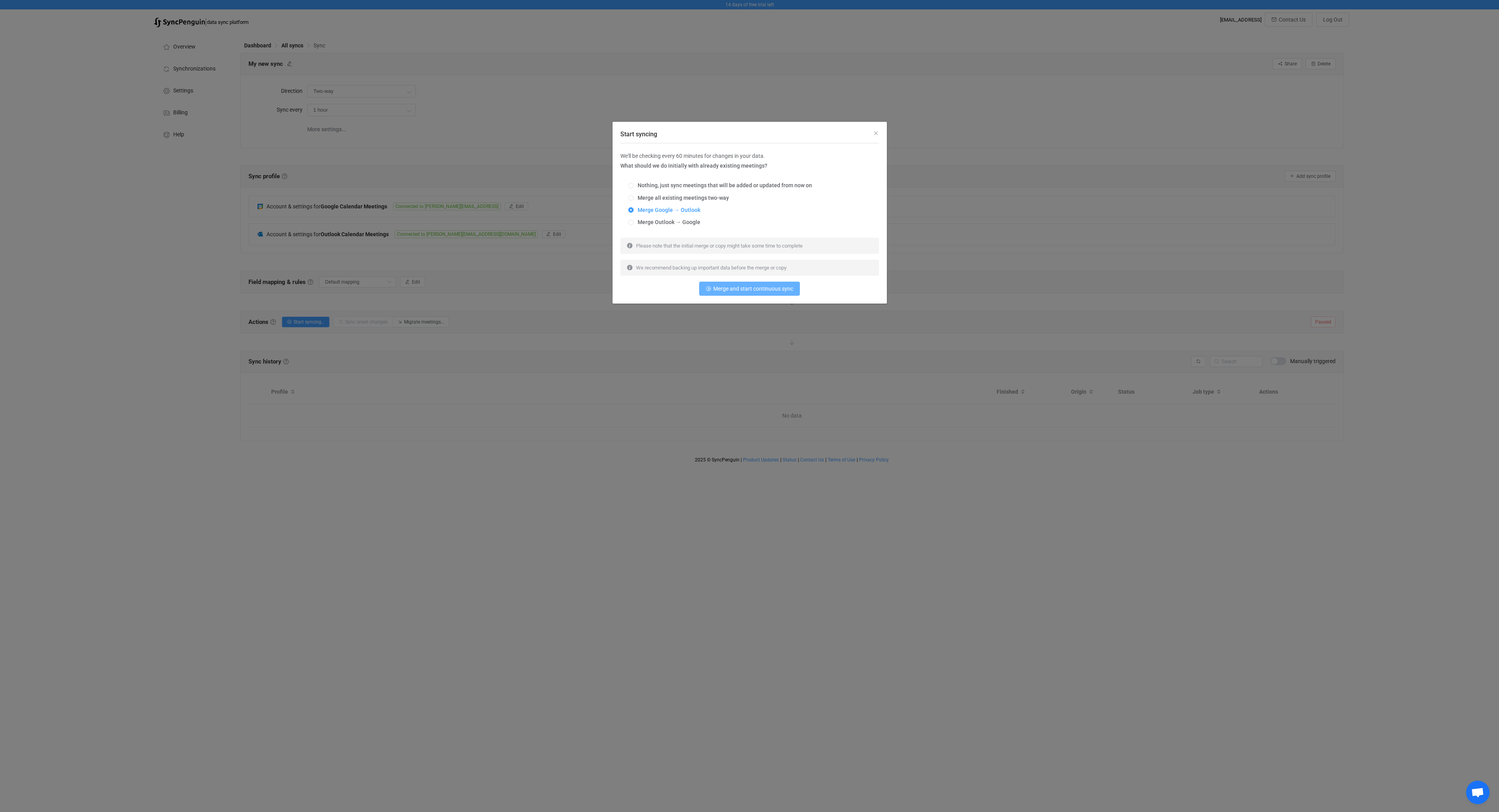
click at [770, 292] on span "Merge and start continuous sync" at bounding box center [752, 288] width 80 height 6
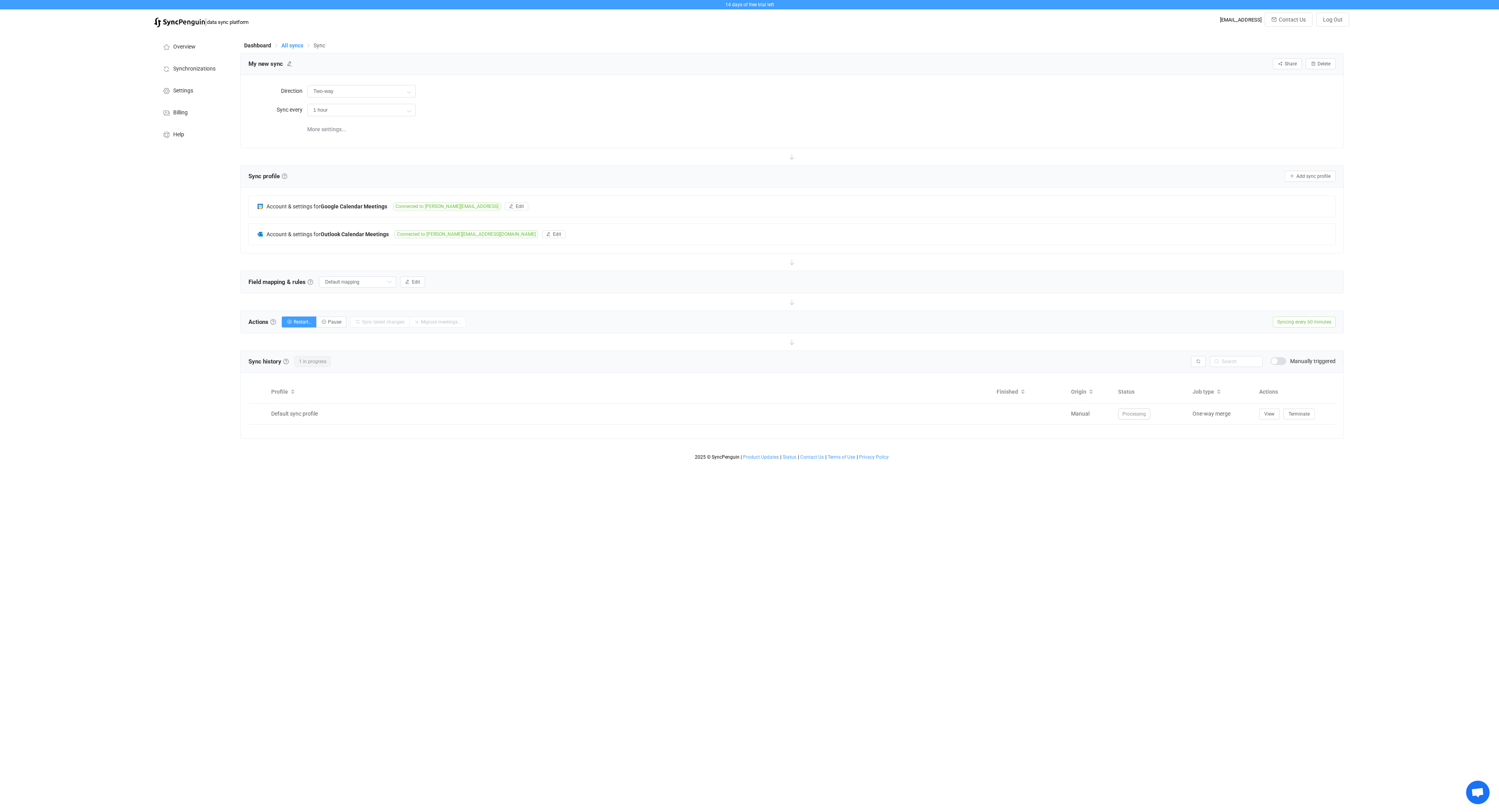
click at [295, 46] on span "All syncs" at bounding box center [292, 45] width 22 height 6
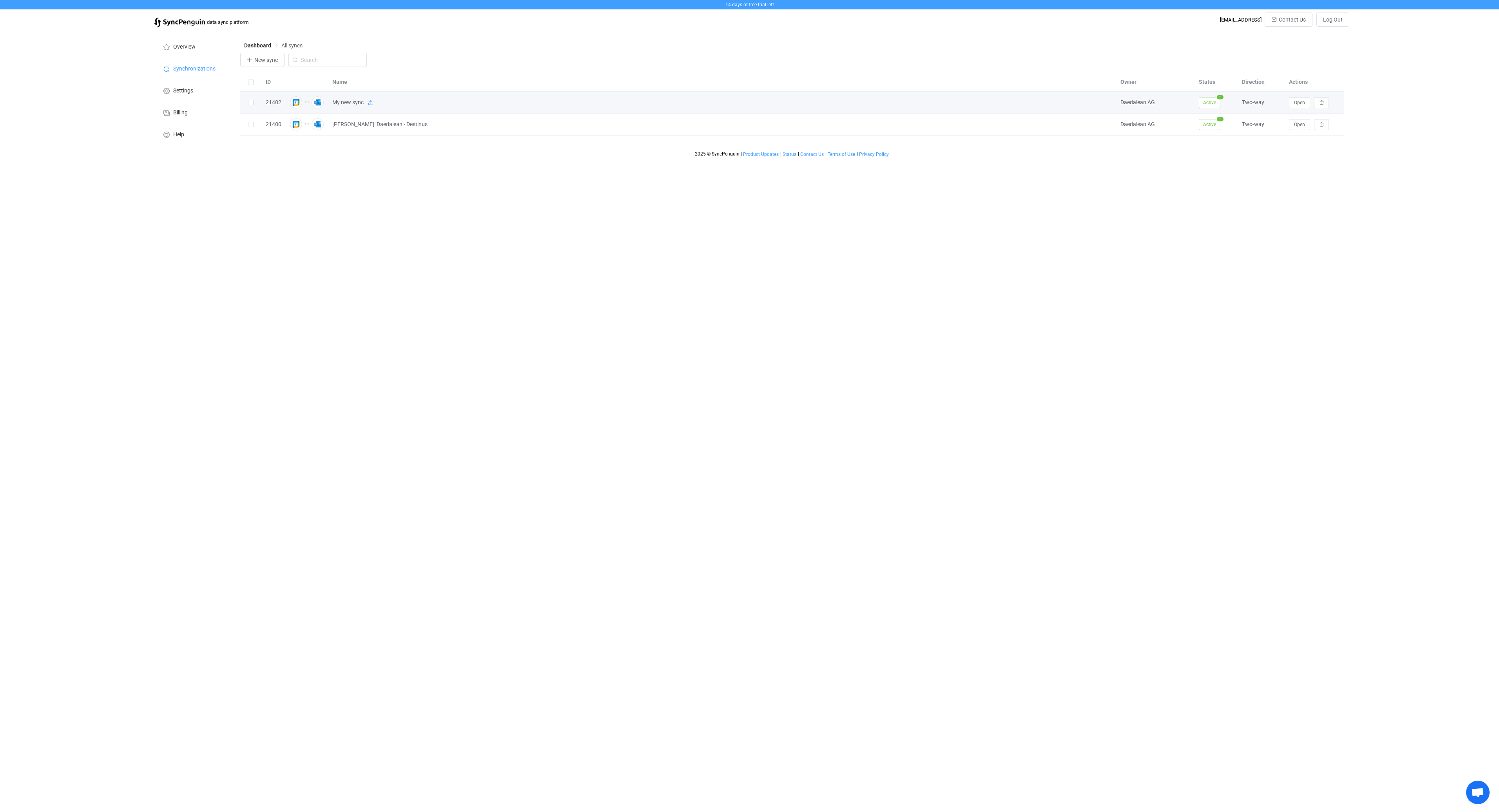
click at [371, 101] on icon at bounding box center [370, 103] width 5 height 5
click at [498, 94] on td "My new sync" at bounding box center [723, 102] width 788 height 22
click at [497, 98] on input "My new sync" at bounding box center [712, 102] width 767 height 12
click at [497, 100] on input "My new sync" at bounding box center [712, 102] width 767 height 12
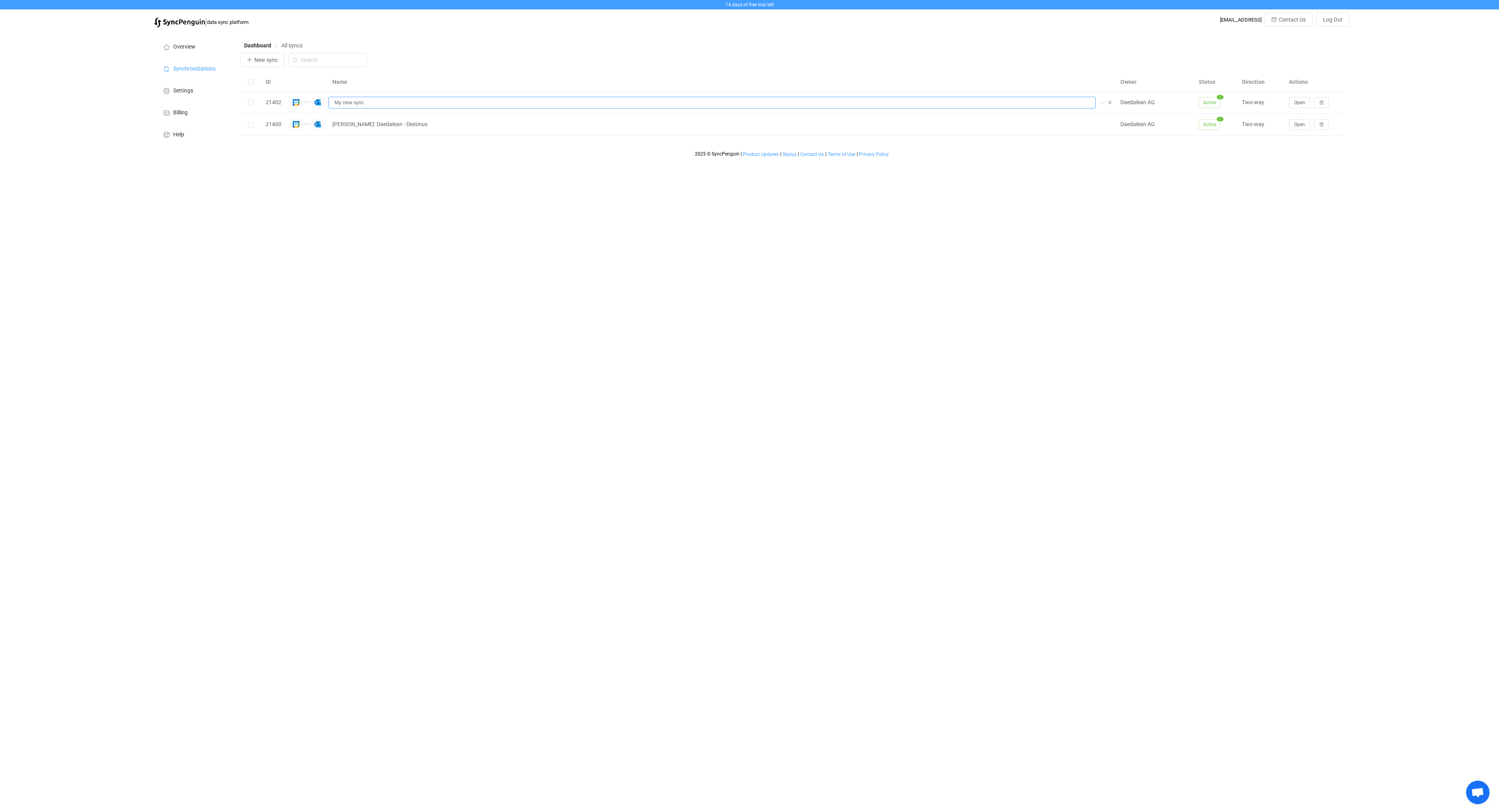
click at [497, 100] on input "My new sync" at bounding box center [712, 102] width 767 height 12
type input "[PERSON_NAME]: Daedalean - Destinus"
click at [405, 104] on span "[PERSON_NAME]: Daedalean - Destinus" at bounding box center [380, 102] width 95 height 9
click at [1293, 107] on button "Open" at bounding box center [1299, 103] width 21 height 11
click at [187, 71] on span "Synchronizations" at bounding box center [193, 69] width 42 height 6
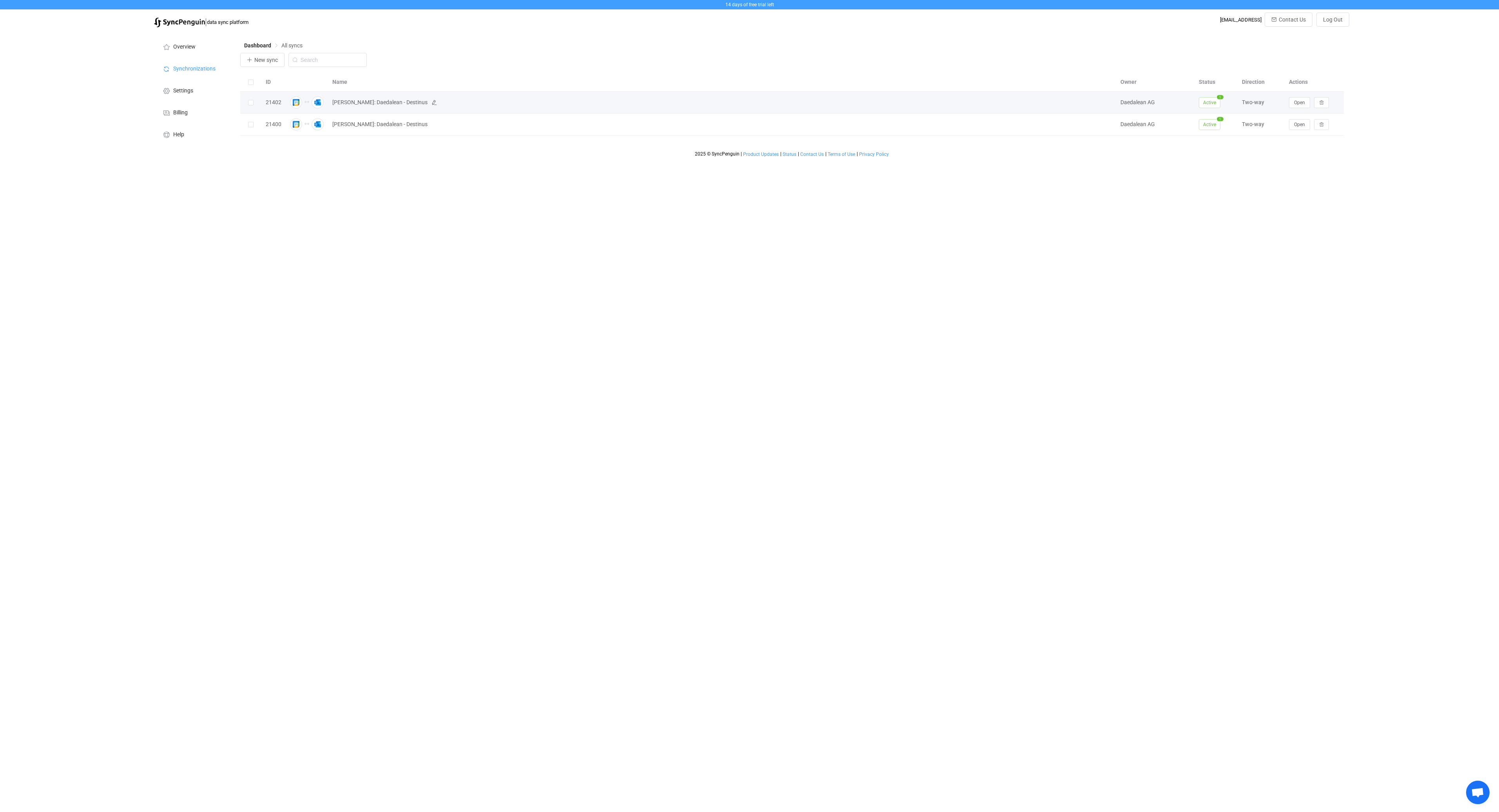
click at [366, 100] on span "[PERSON_NAME]: Daedalean - Destinus" at bounding box center [380, 102] width 95 height 9
click at [432, 104] on icon at bounding box center [434, 103] width 5 height 5
click at [366, 103] on input "[PERSON_NAME]: Daedalean - Destinus" at bounding box center [712, 102] width 767 height 12
type input "[PERSON_NAME]: Daedalean - Destinus"
click at [602, 161] on html "14 days of free trial left | data sync platform [EMAIL_ADDRESS] Contact Us Log …" at bounding box center [750, 81] width 1499 height 161
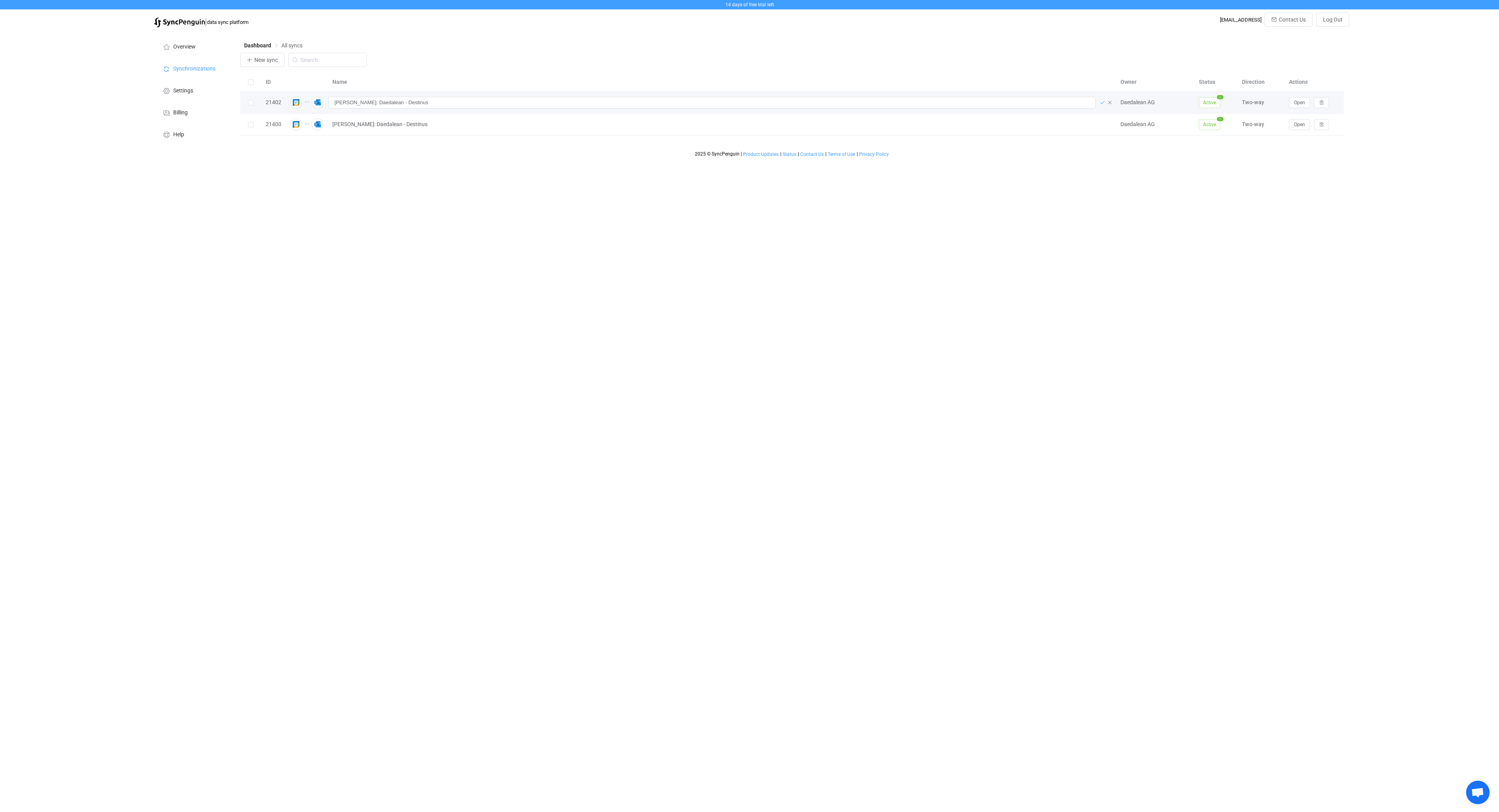
click at [1102, 104] on icon at bounding box center [1102, 103] width 5 height 5
click at [1298, 105] on span "Open" at bounding box center [1299, 103] width 11 height 5
